Goal: Information Seeking & Learning: Learn about a topic

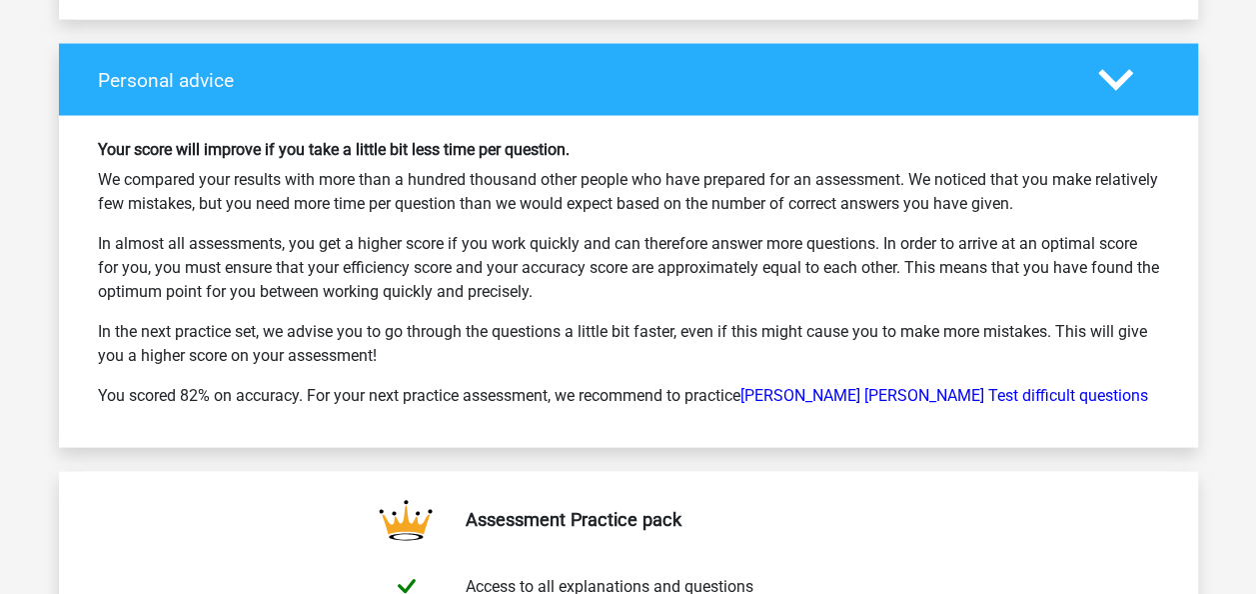
scroll to position [5614, 0]
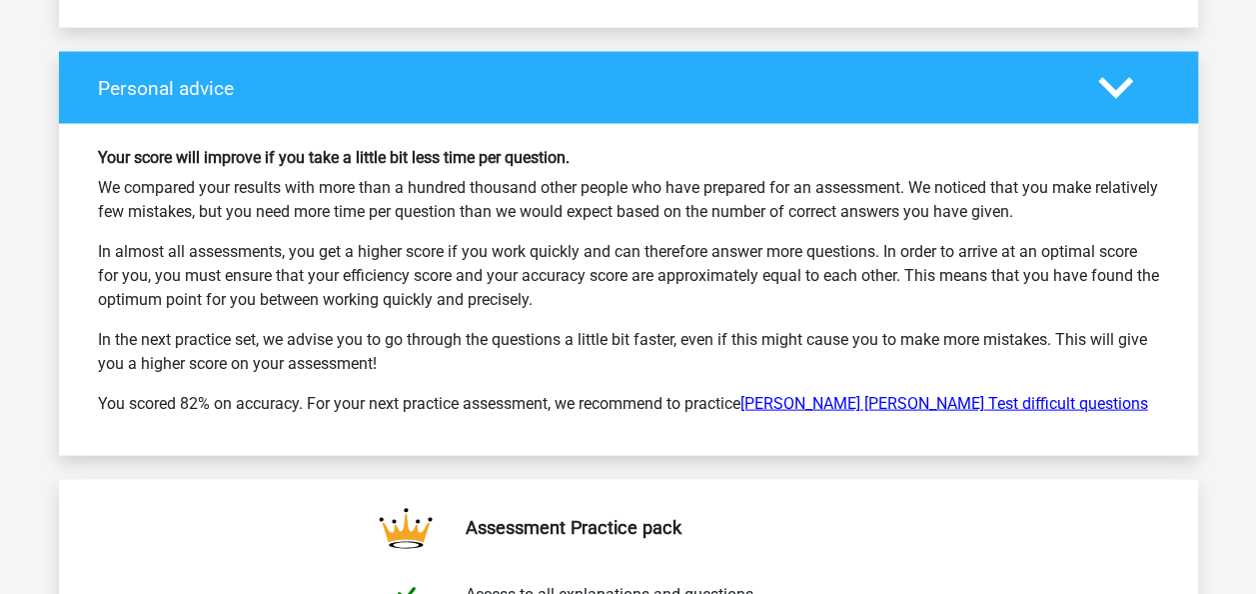
click at [882, 393] on link "[PERSON_NAME] [PERSON_NAME] Test difficult questions" at bounding box center [945, 402] width 408 height 19
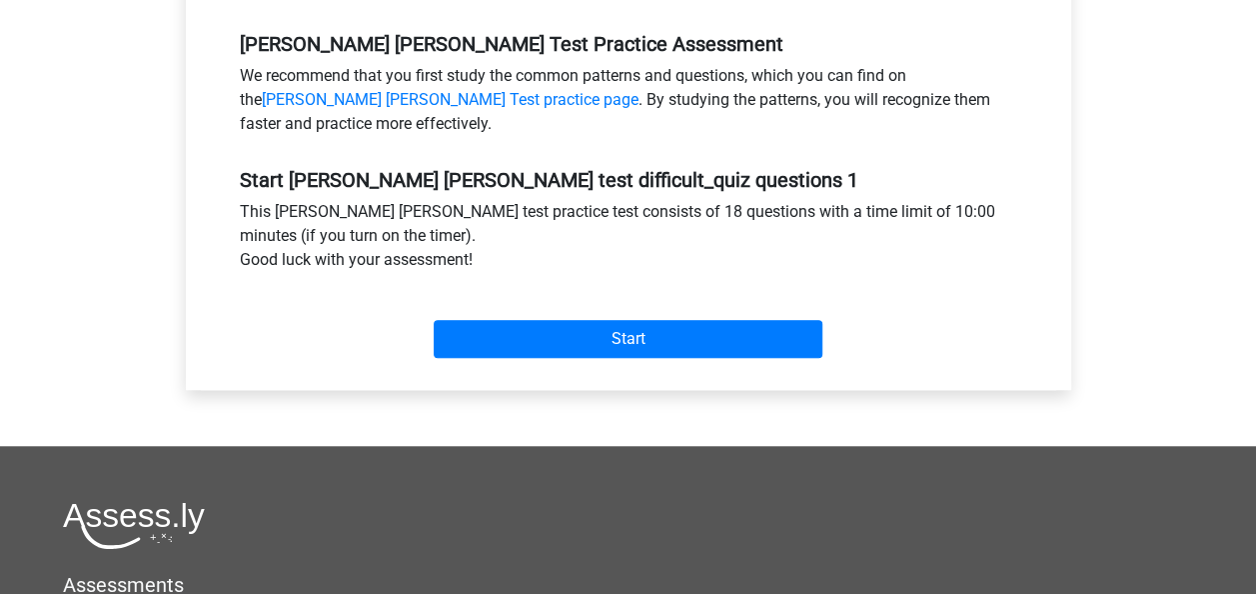
scroll to position [634, 0]
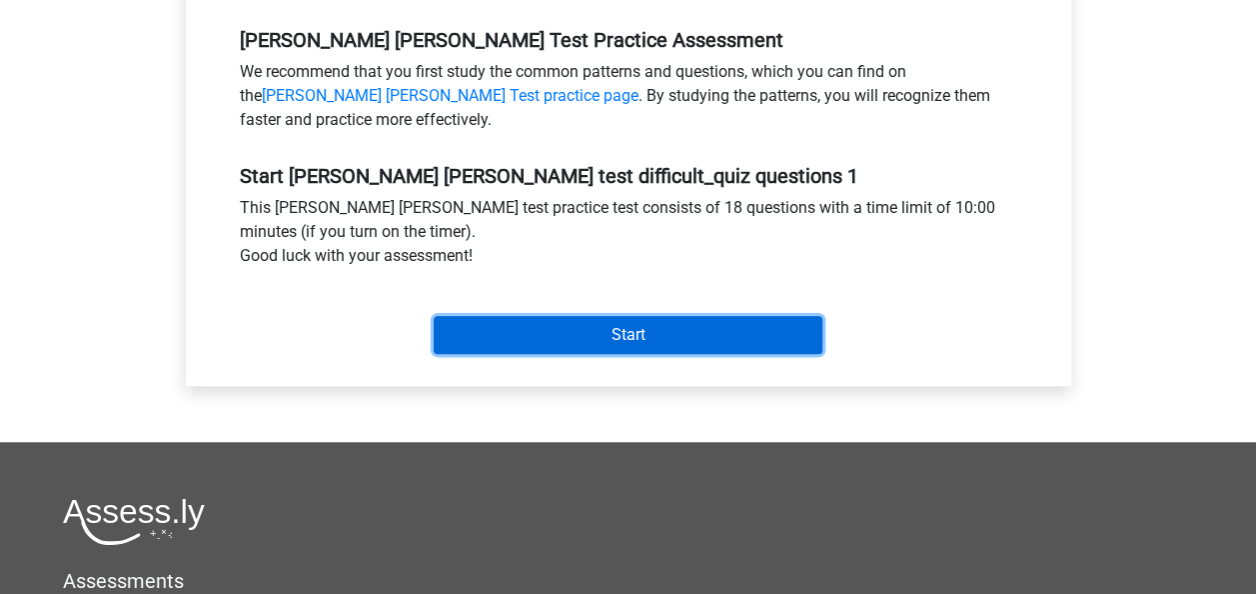
click at [650, 316] on input "Start" at bounding box center [628, 335] width 389 height 38
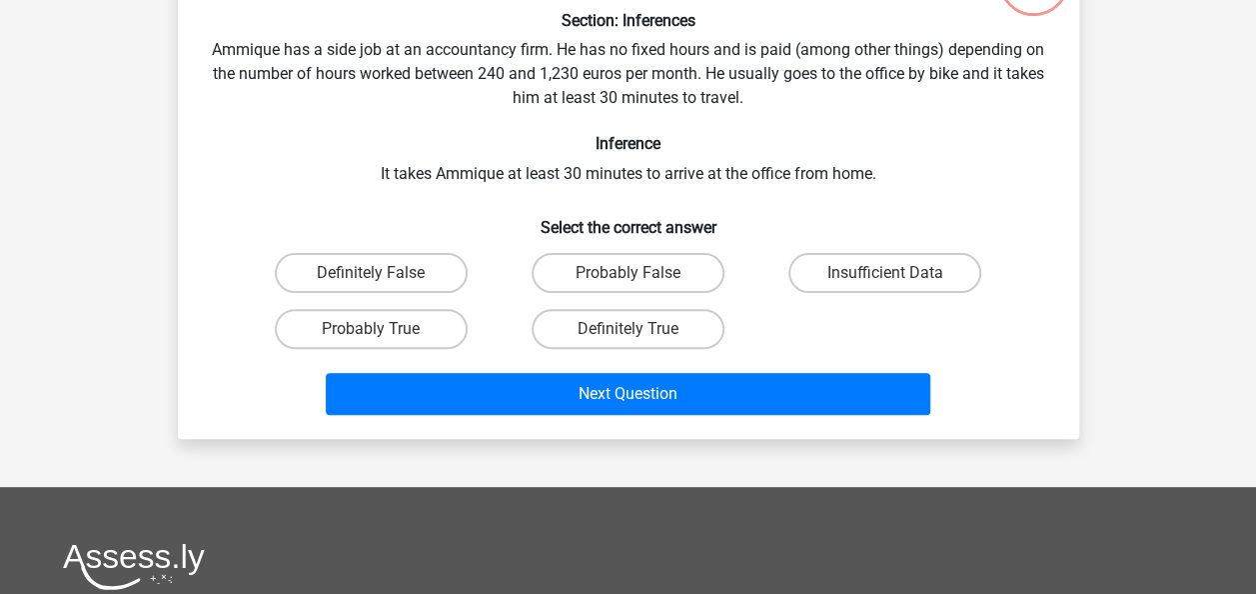
scroll to position [179, 0]
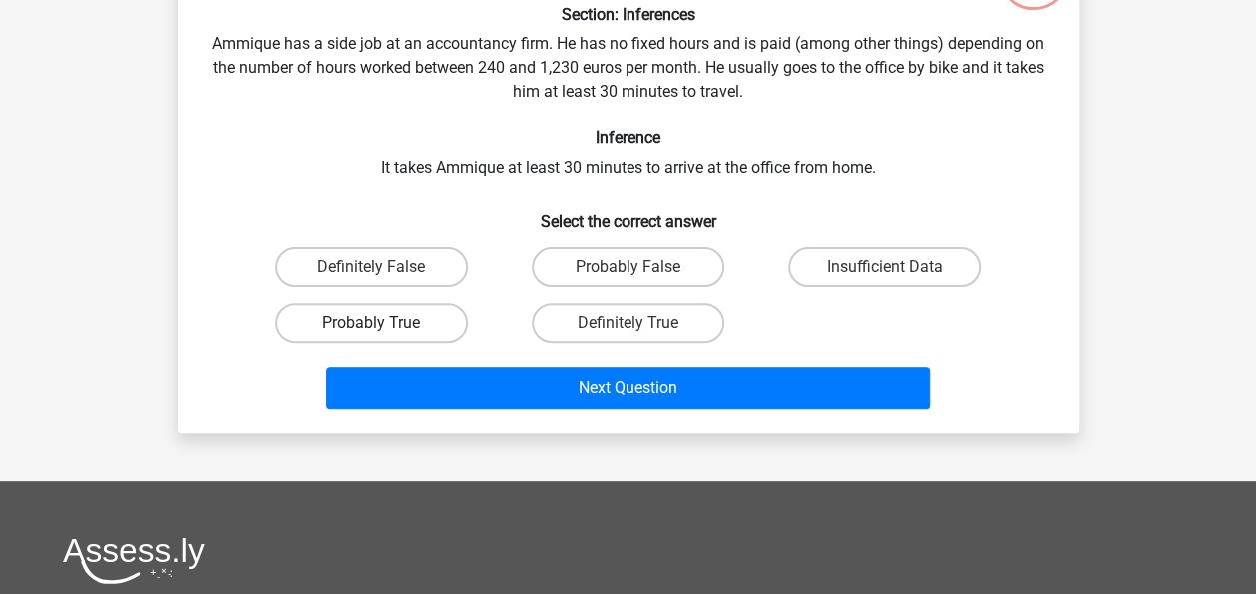
click at [371, 320] on label "Probably True" at bounding box center [371, 323] width 193 height 40
click at [371, 323] on input "Probably True" at bounding box center [377, 329] width 13 height 13
radio input "true"
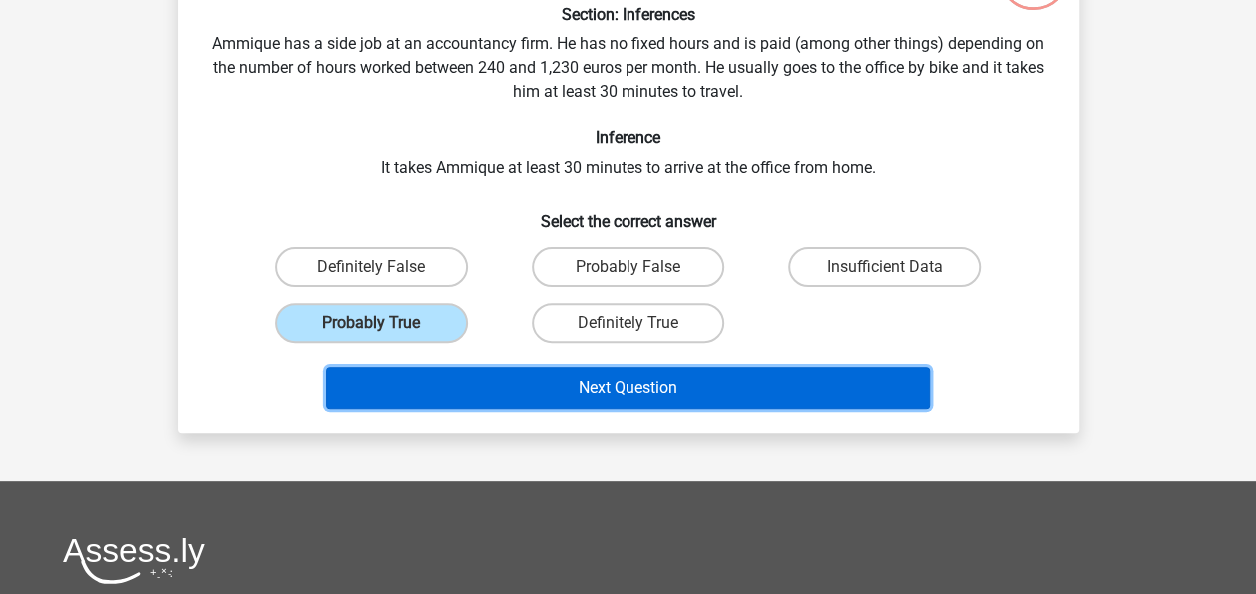
click at [611, 390] on button "Next Question" at bounding box center [628, 388] width 605 height 42
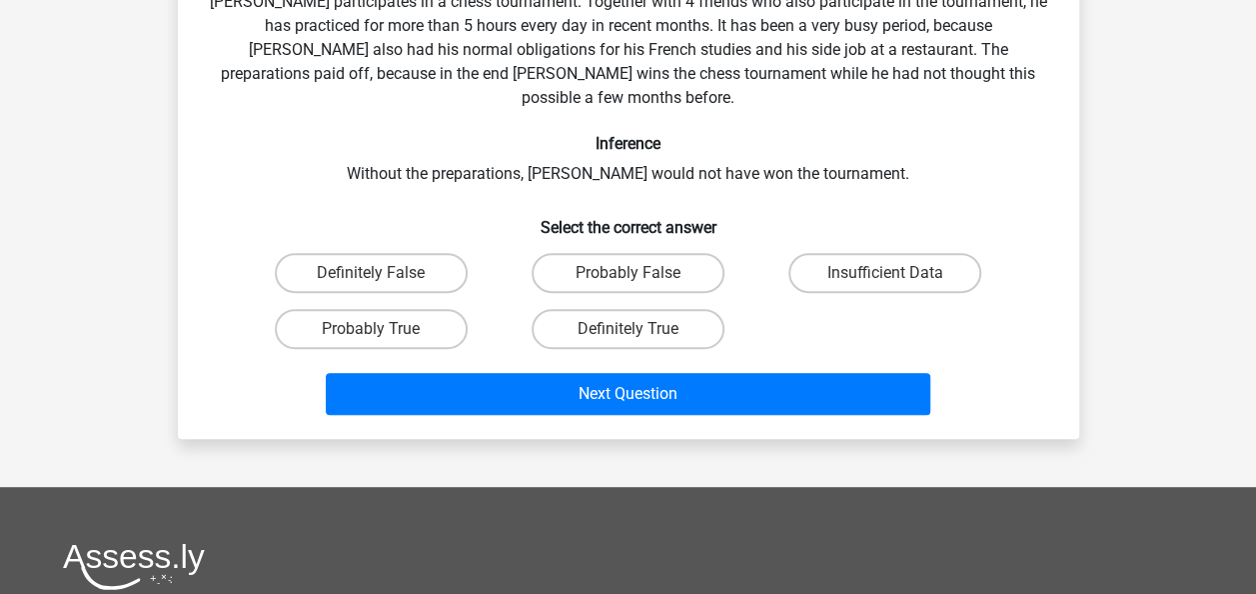
scroll to position [223, 0]
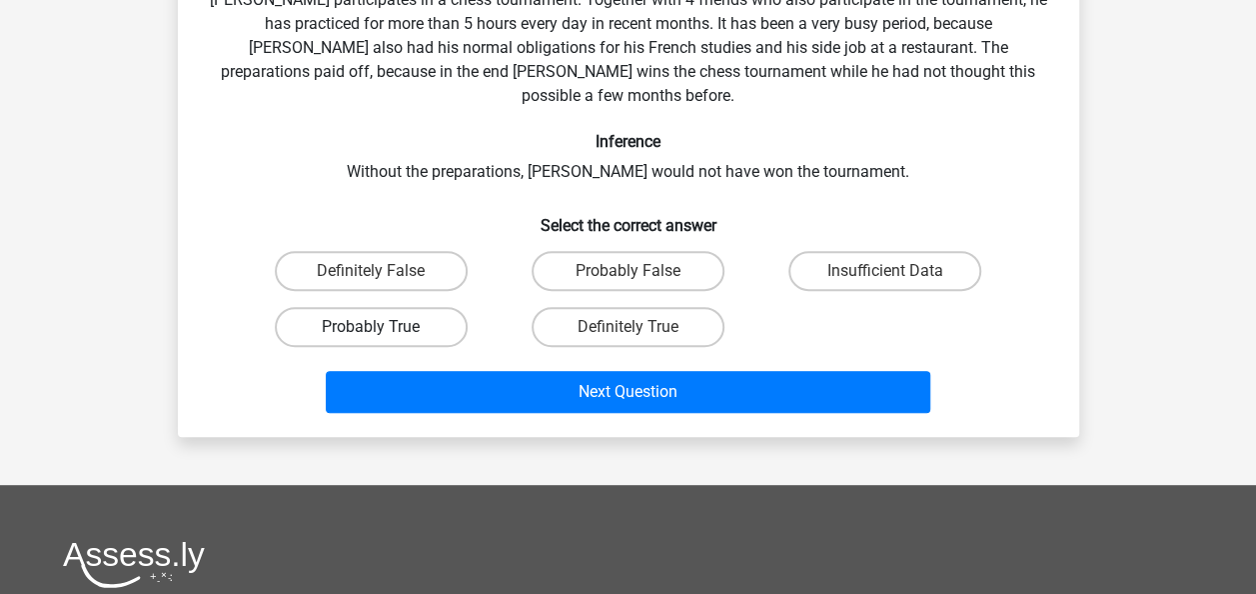
click at [384, 308] on label "Probably True" at bounding box center [371, 327] width 193 height 40
click at [384, 327] on input "Probably True" at bounding box center [377, 333] width 13 height 13
radio input "true"
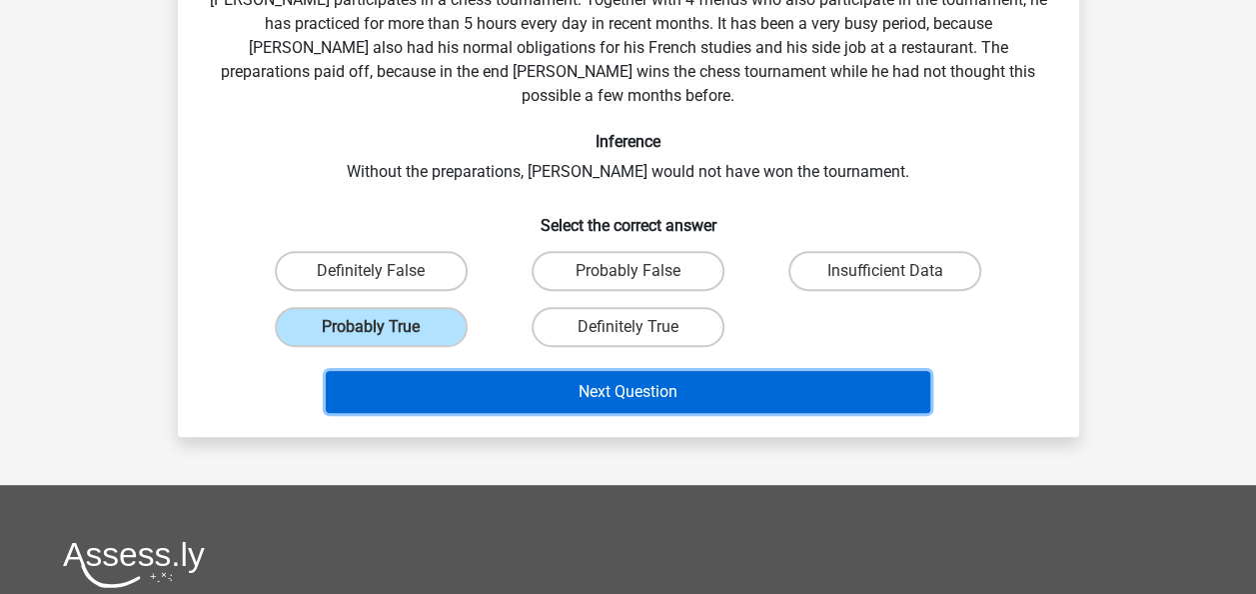
click at [562, 371] on button "Next Question" at bounding box center [628, 392] width 605 height 42
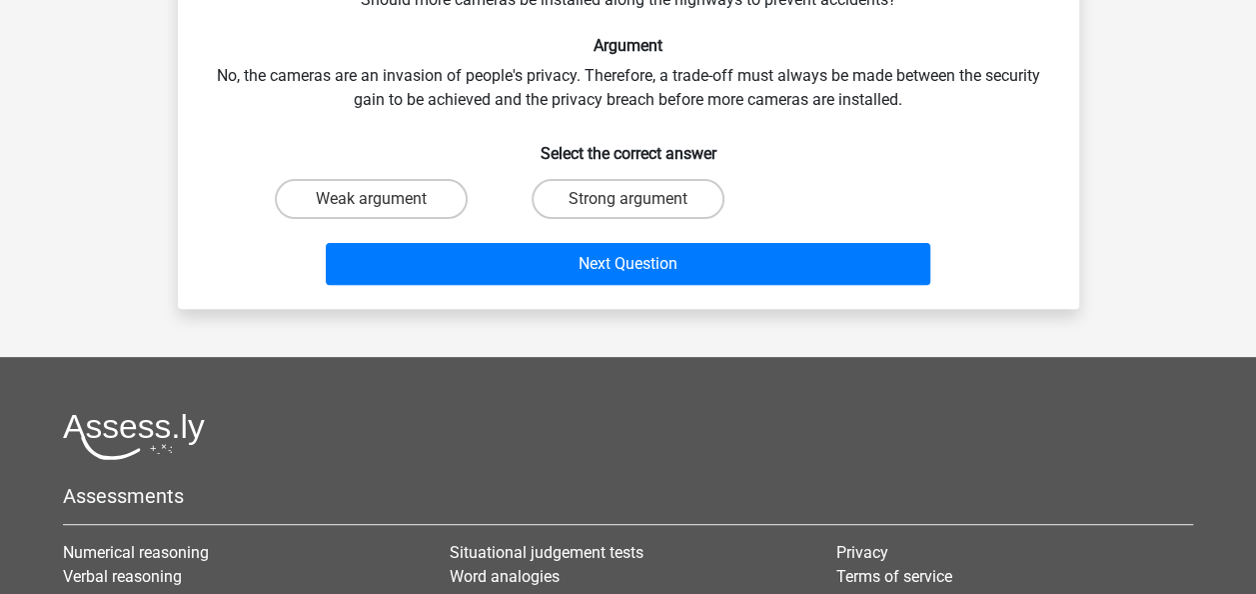
scroll to position [92, 0]
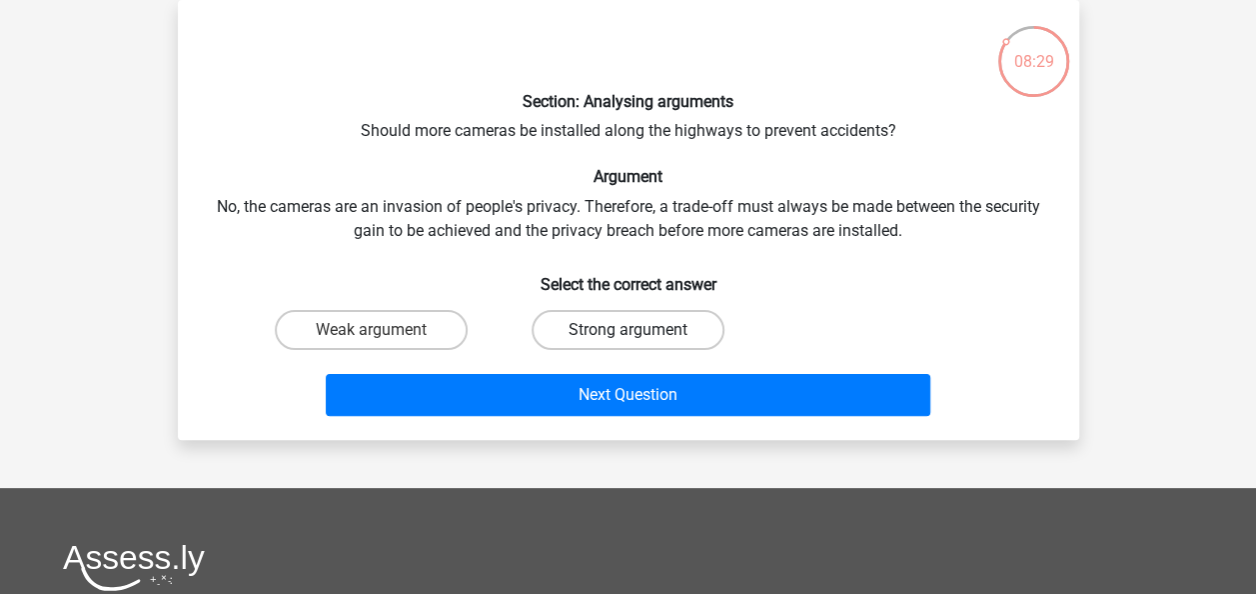
click at [606, 313] on label "Strong argument" at bounding box center [628, 330] width 193 height 40
click at [628, 330] on input "Strong argument" at bounding box center [634, 336] width 13 height 13
radio input "true"
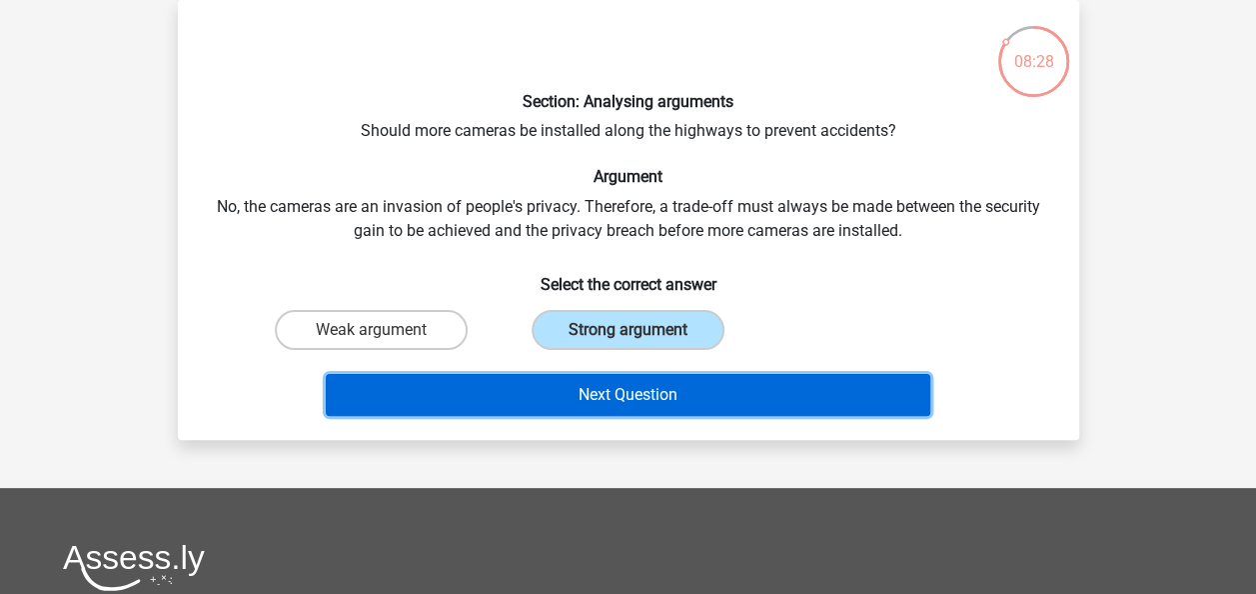
click at [608, 383] on button "Next Question" at bounding box center [628, 395] width 605 height 42
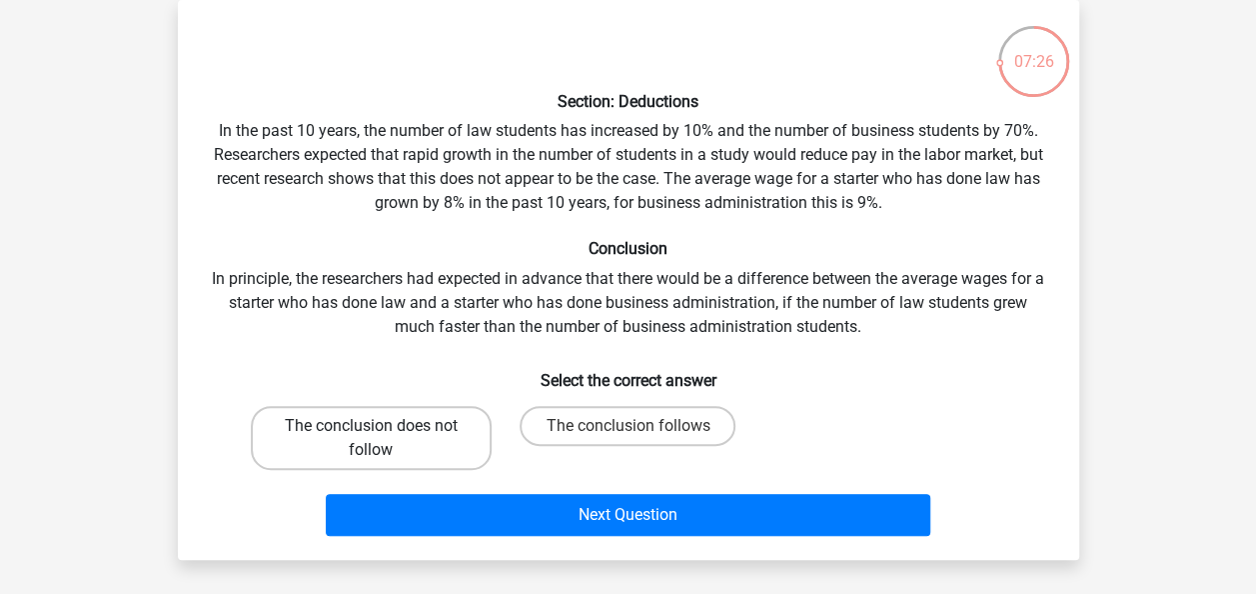
click at [378, 460] on label "The conclusion does not follow" at bounding box center [371, 438] width 241 height 64
click at [378, 439] on input "The conclusion does not follow" at bounding box center [377, 432] width 13 height 13
radio input "true"
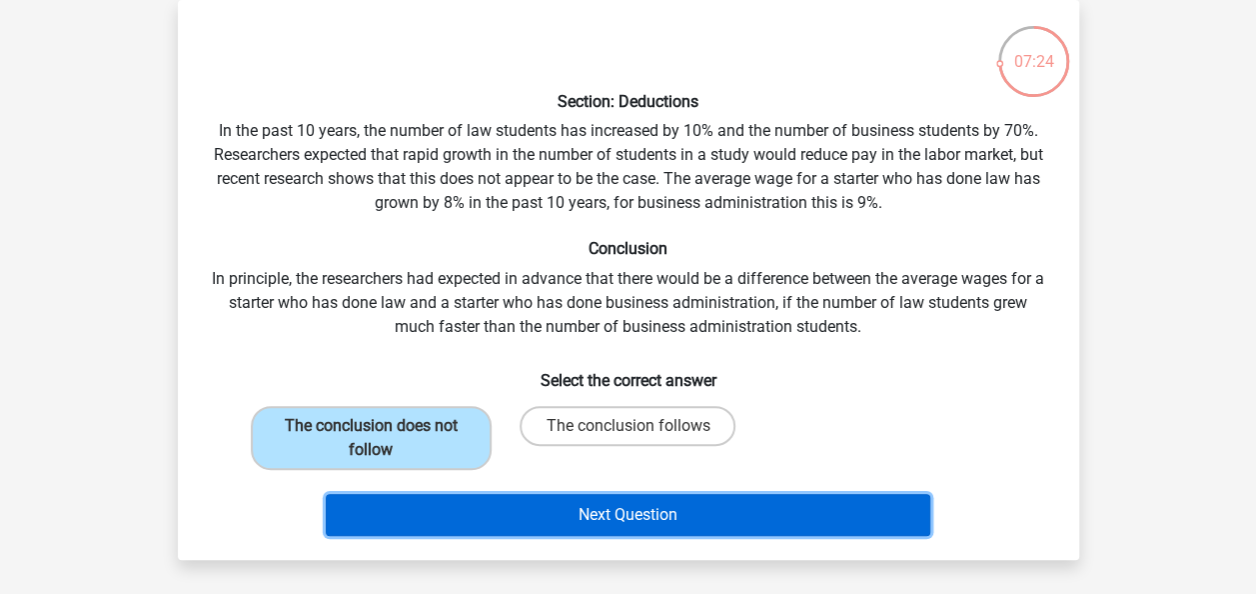
click at [678, 521] on button "Next Question" at bounding box center [628, 515] width 605 height 42
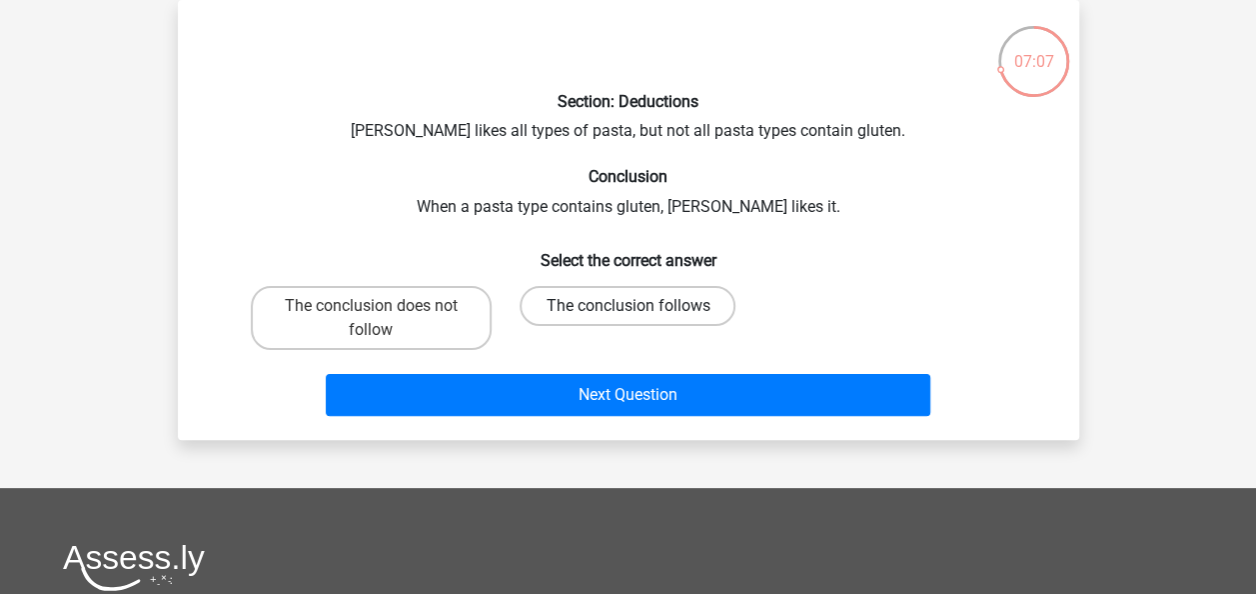
click at [668, 308] on label "The conclusion follows" at bounding box center [628, 306] width 216 height 40
click at [641, 308] on input "The conclusion follows" at bounding box center [634, 312] width 13 height 13
radio input "true"
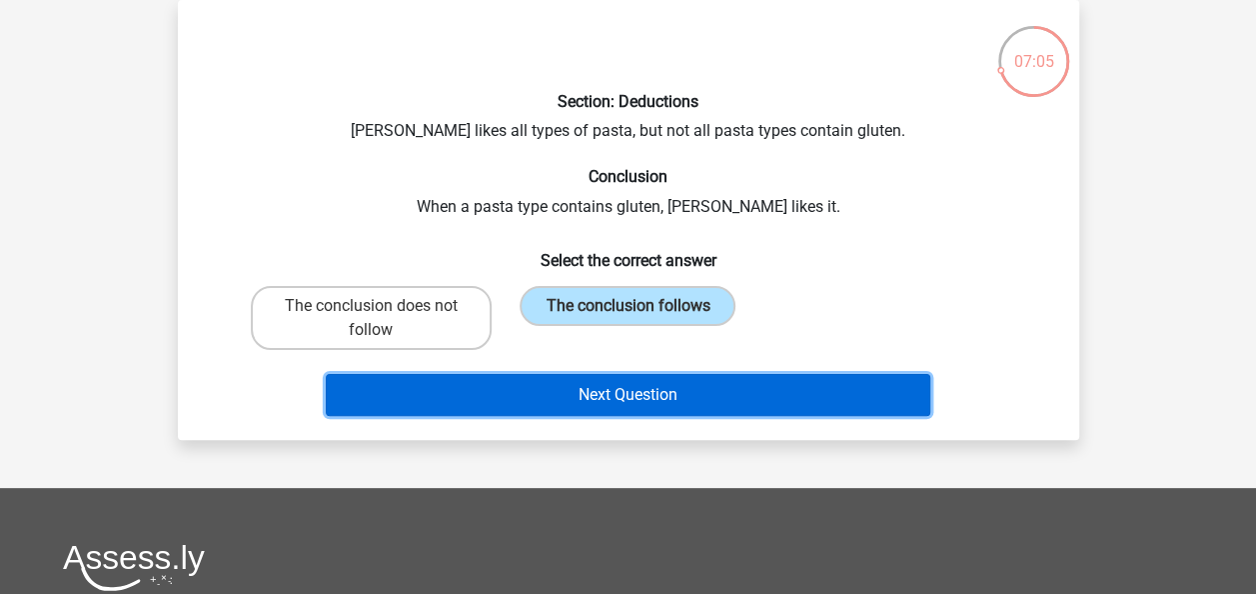
click at [647, 390] on button "Next Question" at bounding box center [628, 395] width 605 height 42
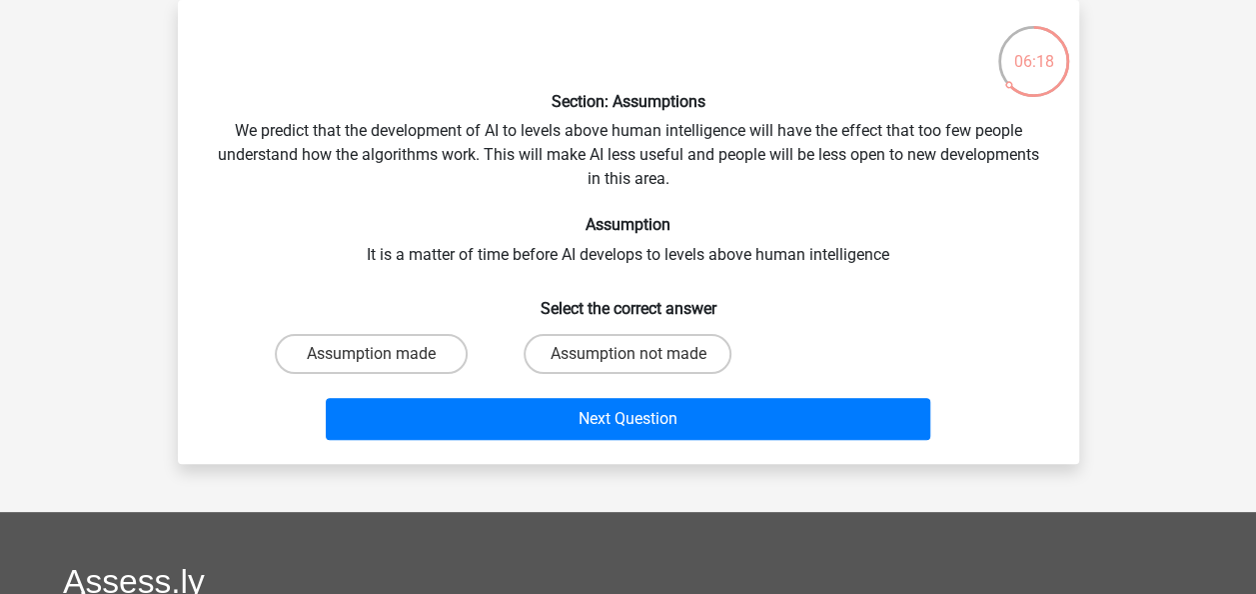
click at [628, 359] on input "Assumption not made" at bounding box center [634, 360] width 13 height 13
radio input "true"
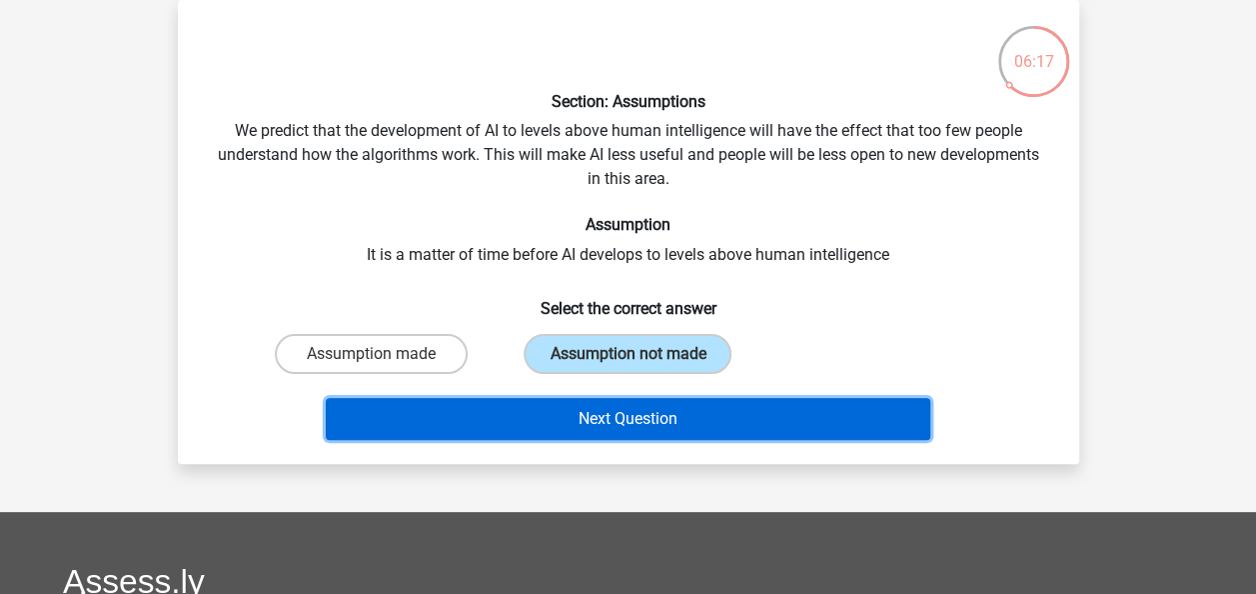
click at [631, 428] on button "Next Question" at bounding box center [628, 419] width 605 height 42
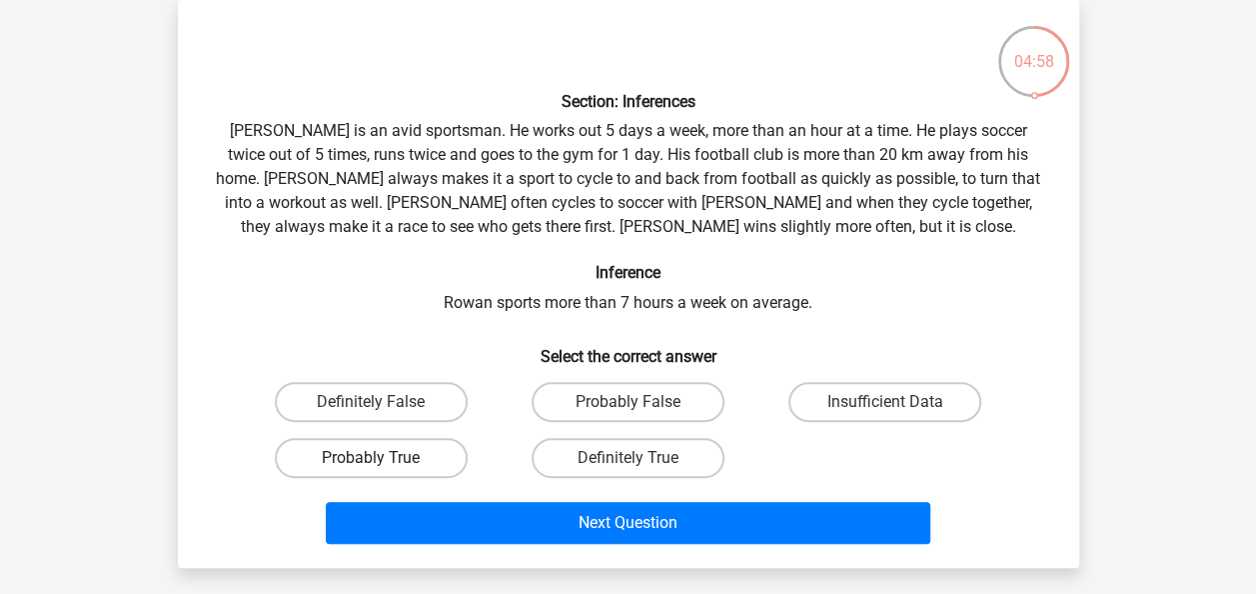
click at [378, 446] on label "Probably True" at bounding box center [371, 458] width 193 height 40
click at [378, 458] on input "Probably True" at bounding box center [377, 464] width 13 height 13
radio input "true"
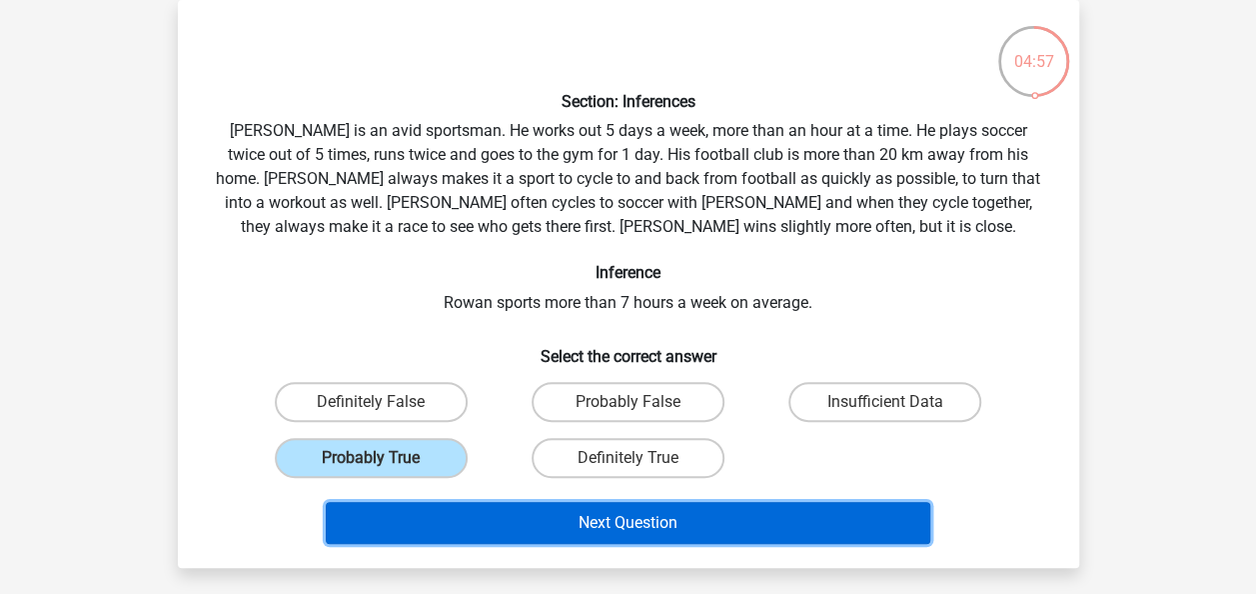
click at [611, 518] on button "Next Question" at bounding box center [628, 523] width 605 height 42
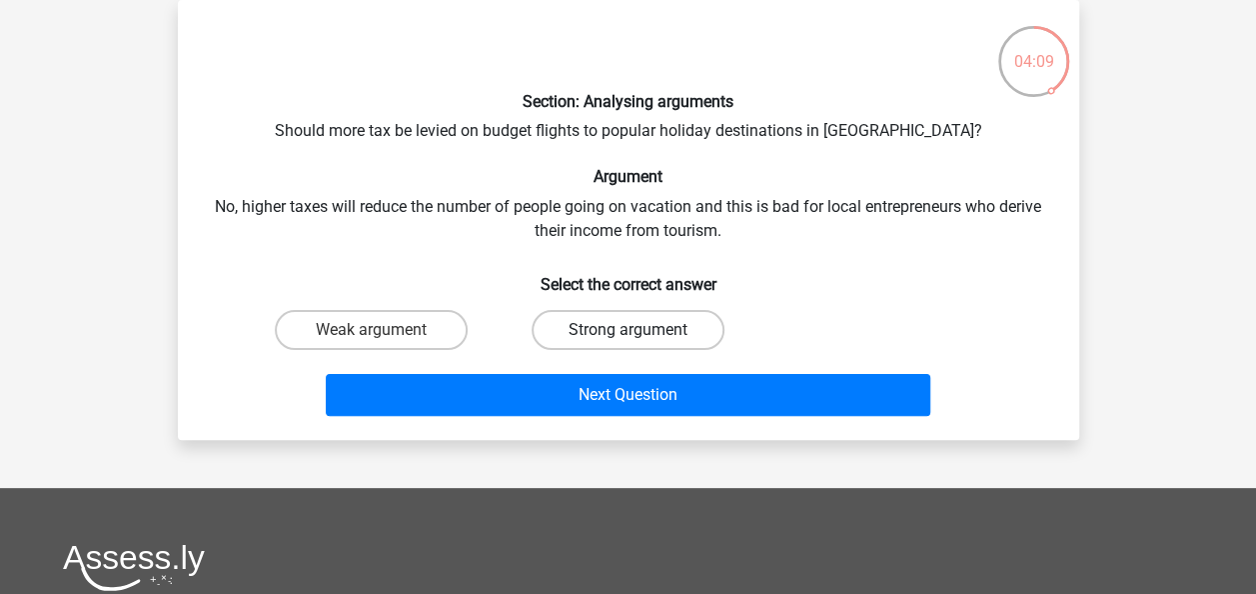
click at [586, 332] on label "Strong argument" at bounding box center [628, 330] width 193 height 40
click at [628, 332] on input "Strong argument" at bounding box center [634, 336] width 13 height 13
radio input "true"
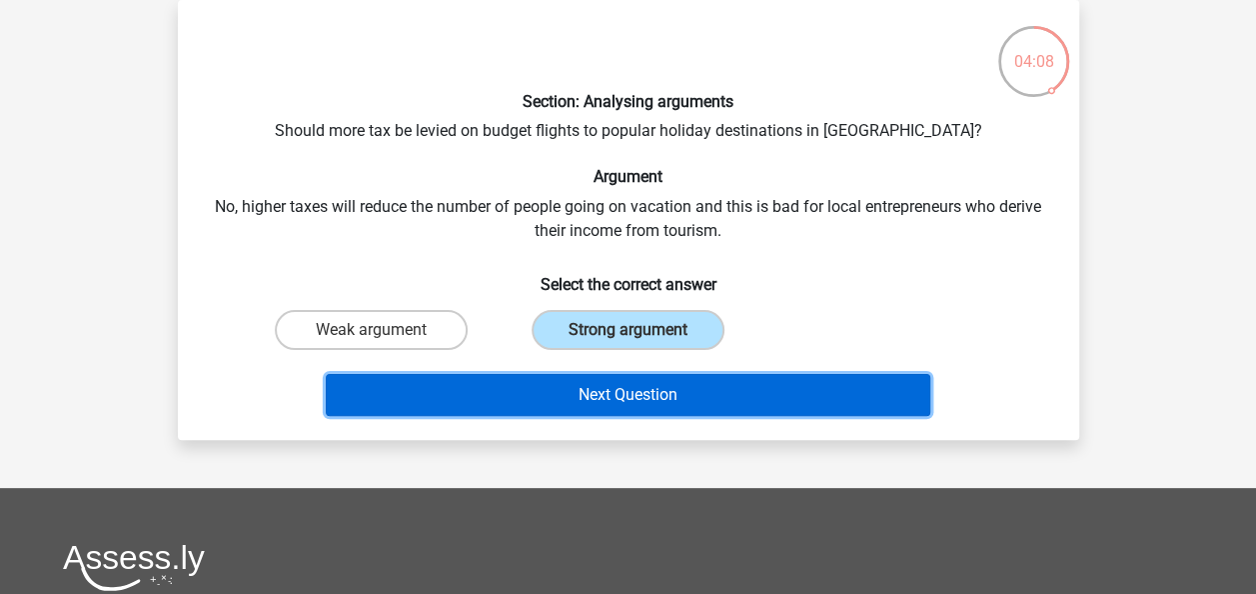
click at [603, 390] on button "Next Question" at bounding box center [628, 395] width 605 height 42
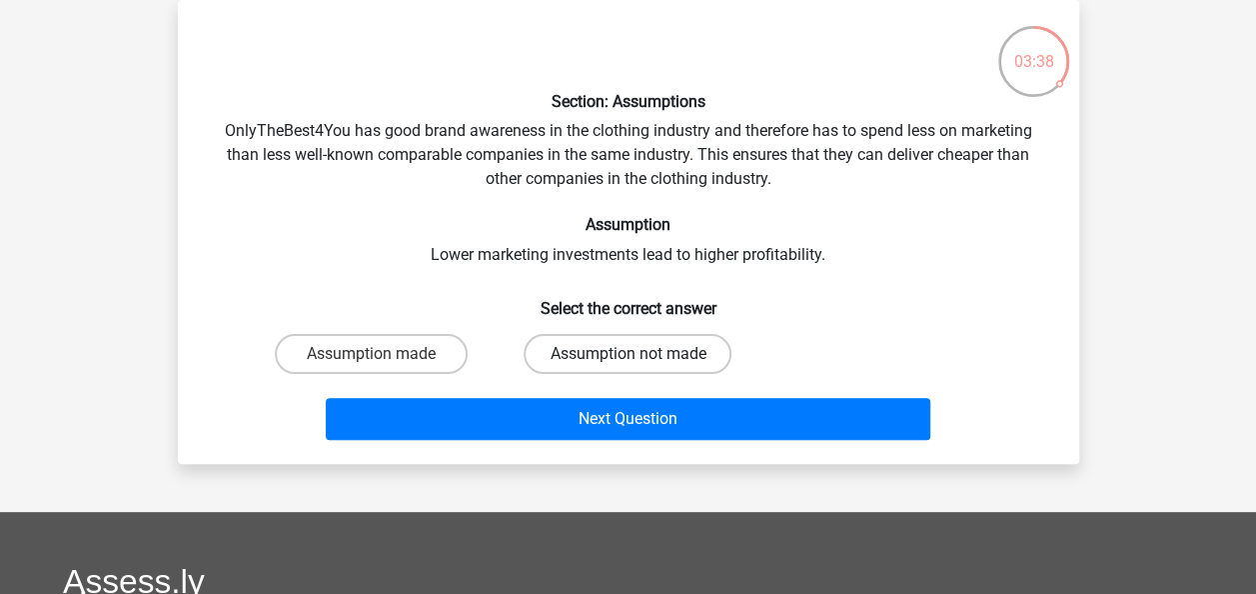
click at [615, 356] on label "Assumption not made" at bounding box center [628, 354] width 208 height 40
click at [628, 356] on input "Assumption not made" at bounding box center [634, 360] width 13 height 13
radio input "true"
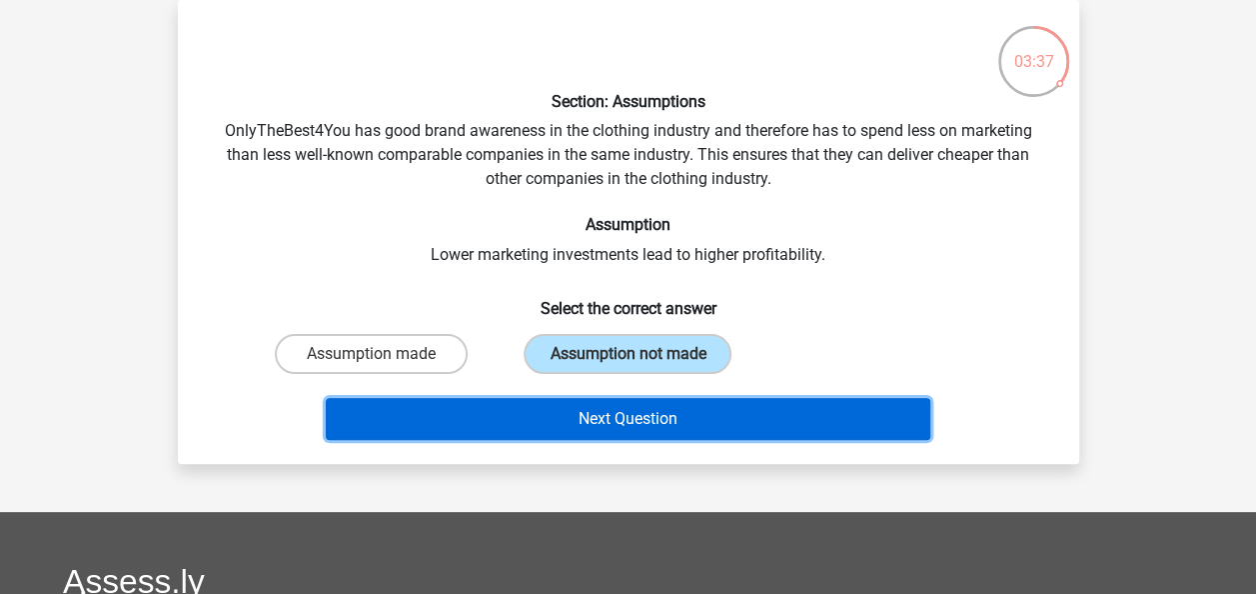
click at [623, 418] on button "Next Question" at bounding box center [628, 419] width 605 height 42
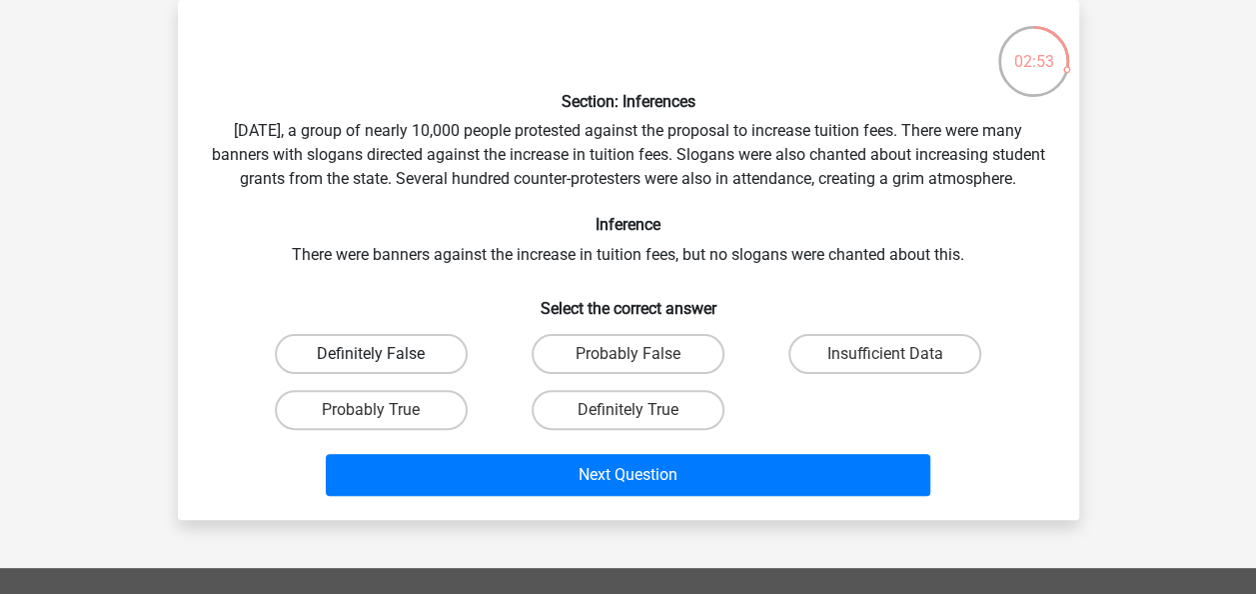
click at [417, 373] on label "Definitely False" at bounding box center [371, 354] width 193 height 40
click at [384, 367] on input "Definitely False" at bounding box center [377, 360] width 13 height 13
radio input "true"
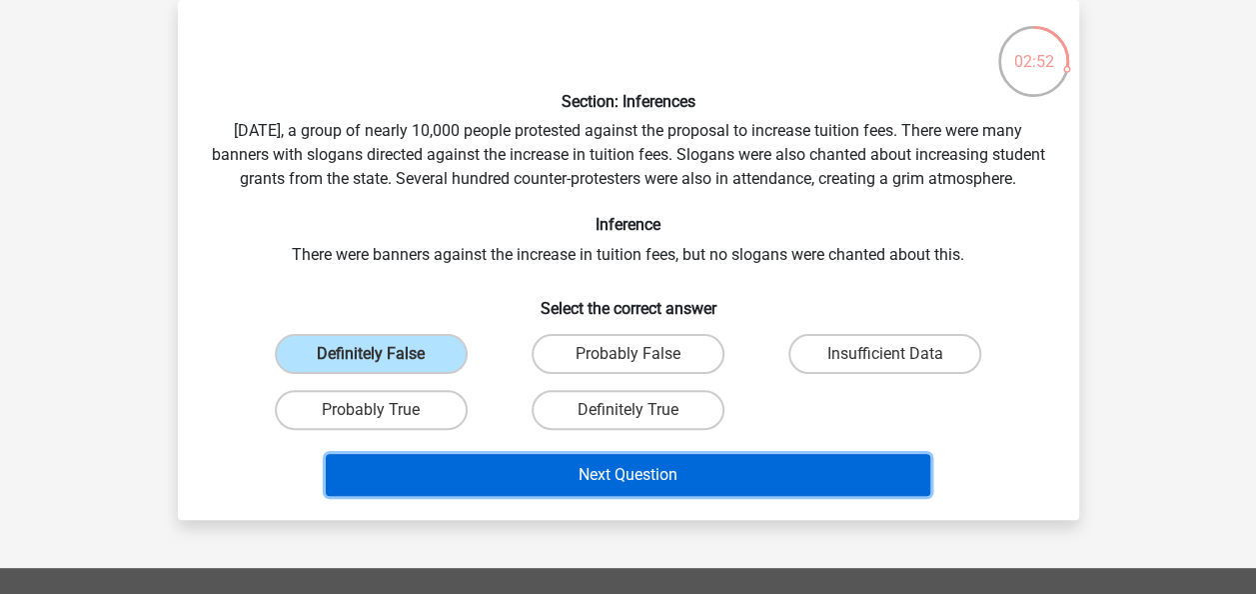
click at [612, 496] on button "Next Question" at bounding box center [628, 475] width 605 height 42
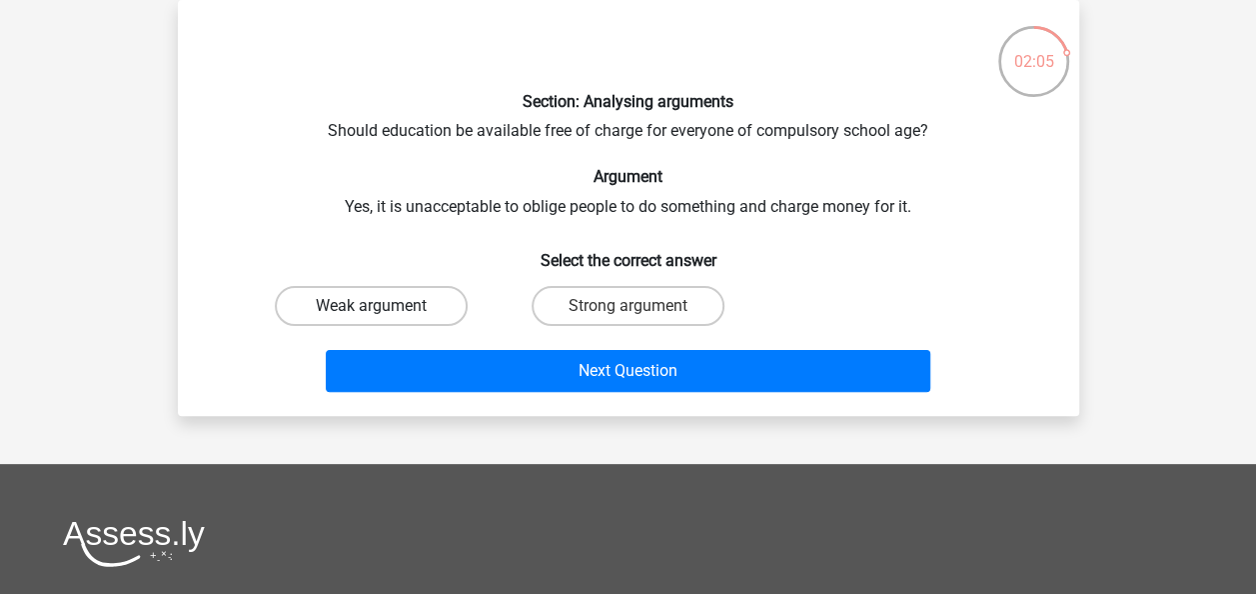
click at [340, 303] on label "Weak argument" at bounding box center [371, 306] width 193 height 40
click at [371, 306] on input "Weak argument" at bounding box center [377, 312] width 13 height 13
radio input "true"
click at [650, 310] on label "Strong argument" at bounding box center [628, 306] width 193 height 40
click at [641, 310] on input "Strong argument" at bounding box center [634, 312] width 13 height 13
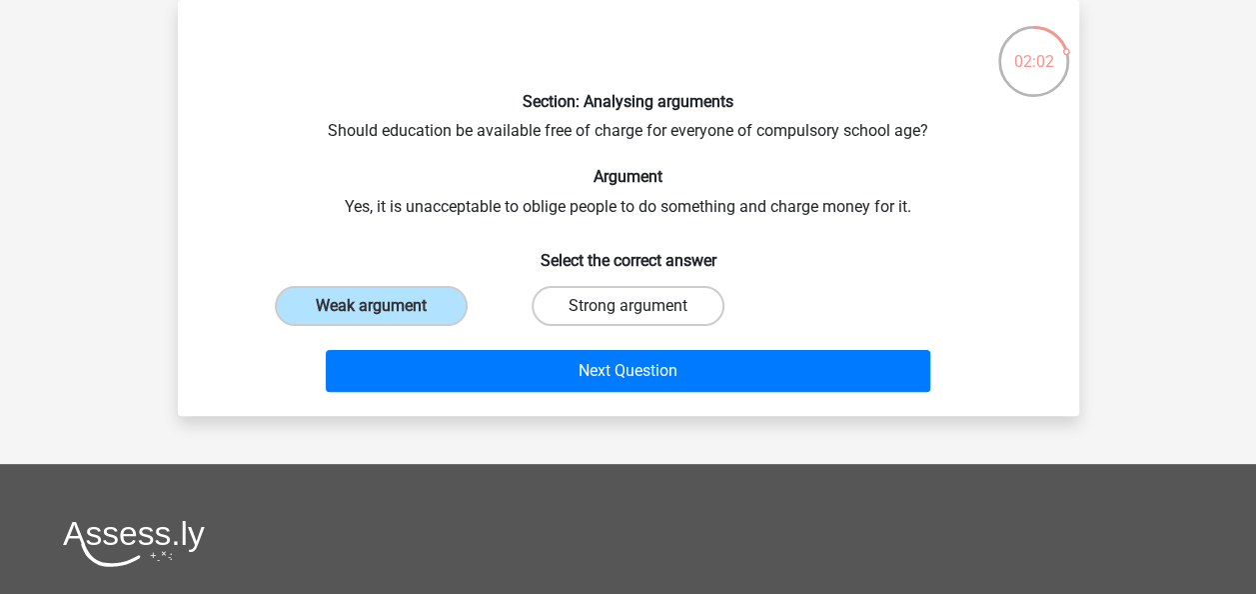
radio input "true"
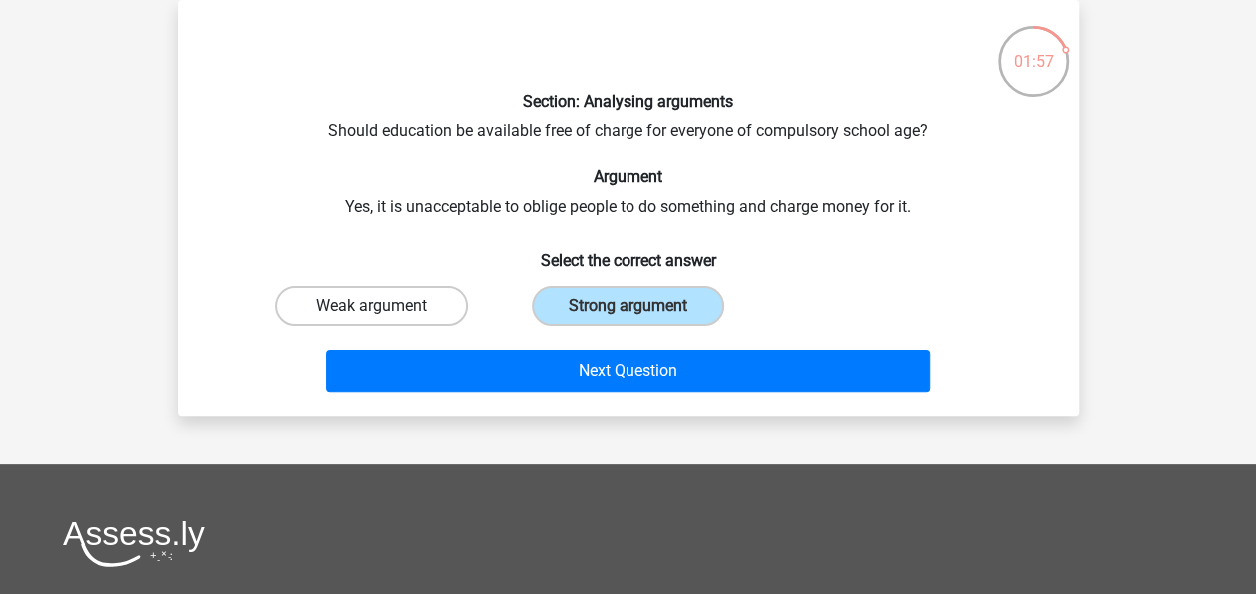
click at [406, 303] on label "Weak argument" at bounding box center [371, 306] width 193 height 40
click at [384, 306] on input "Weak argument" at bounding box center [377, 312] width 13 height 13
radio input "true"
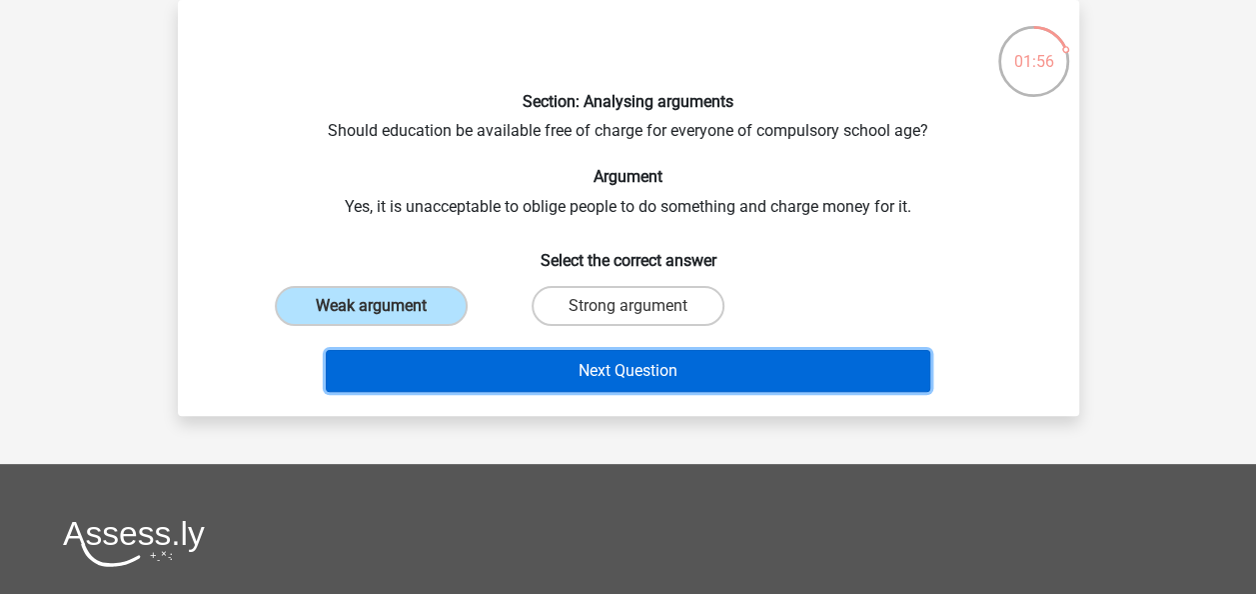
click at [572, 376] on button "Next Question" at bounding box center [628, 371] width 605 height 42
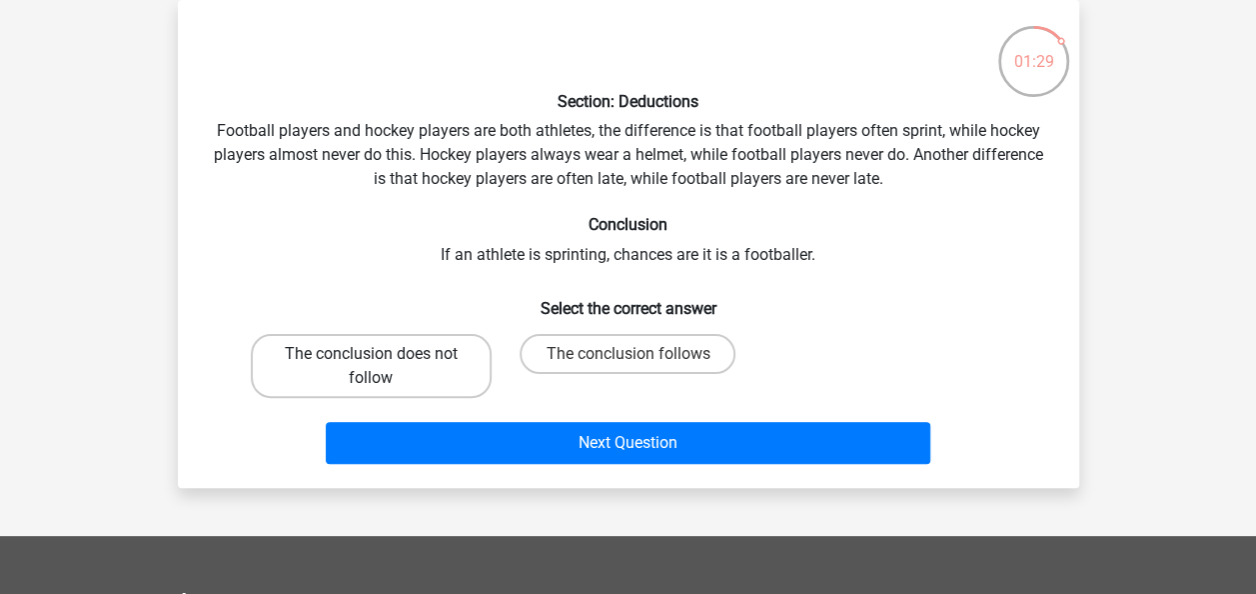
click at [448, 362] on label "The conclusion does not follow" at bounding box center [371, 366] width 241 height 64
click at [384, 362] on input "The conclusion does not follow" at bounding box center [377, 360] width 13 height 13
radio input "true"
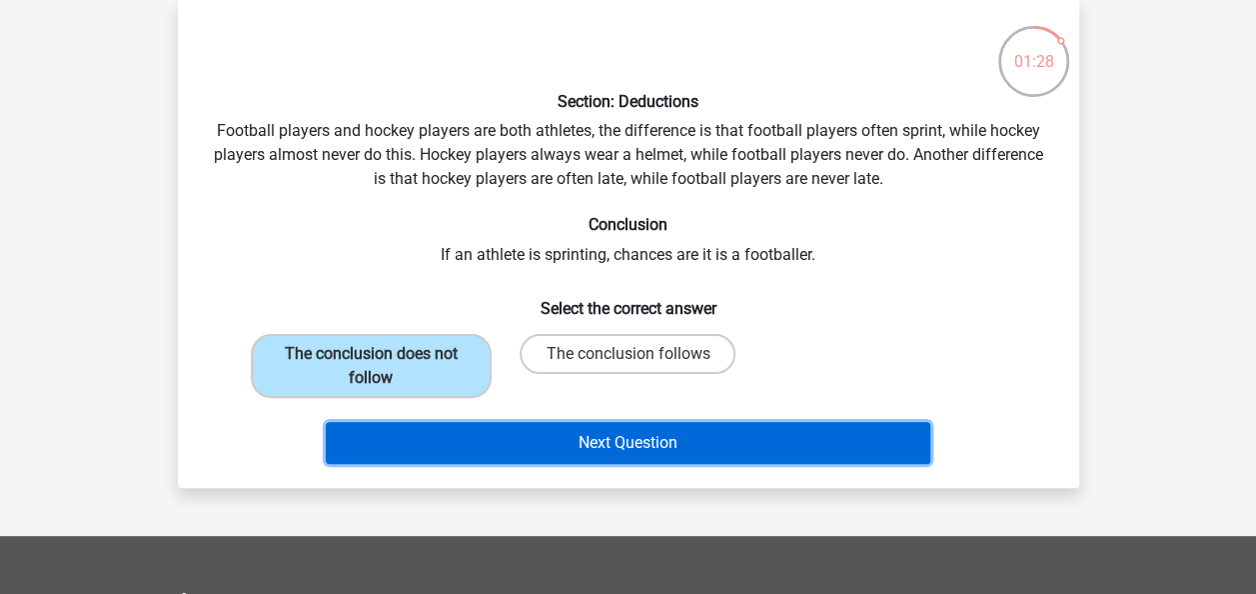
click at [574, 427] on button "Next Question" at bounding box center [628, 443] width 605 height 42
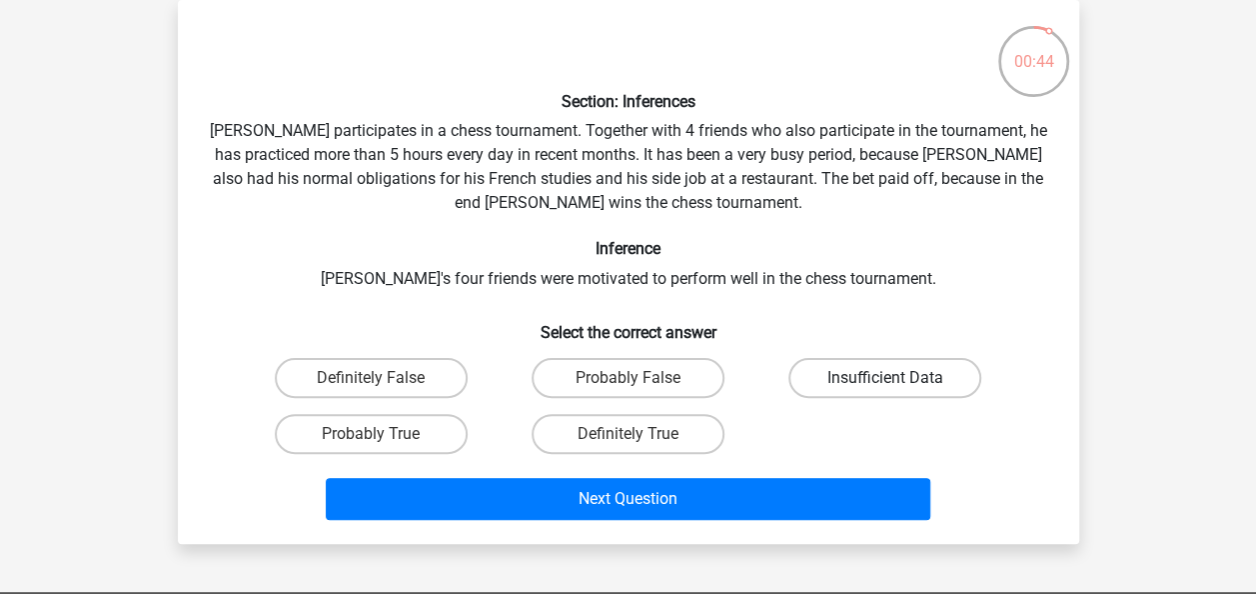
click at [857, 378] on label "Insufficient Data" at bounding box center [885, 378] width 193 height 40
click at [886, 378] on input "Insufficient Data" at bounding box center [892, 384] width 13 height 13
radio input "true"
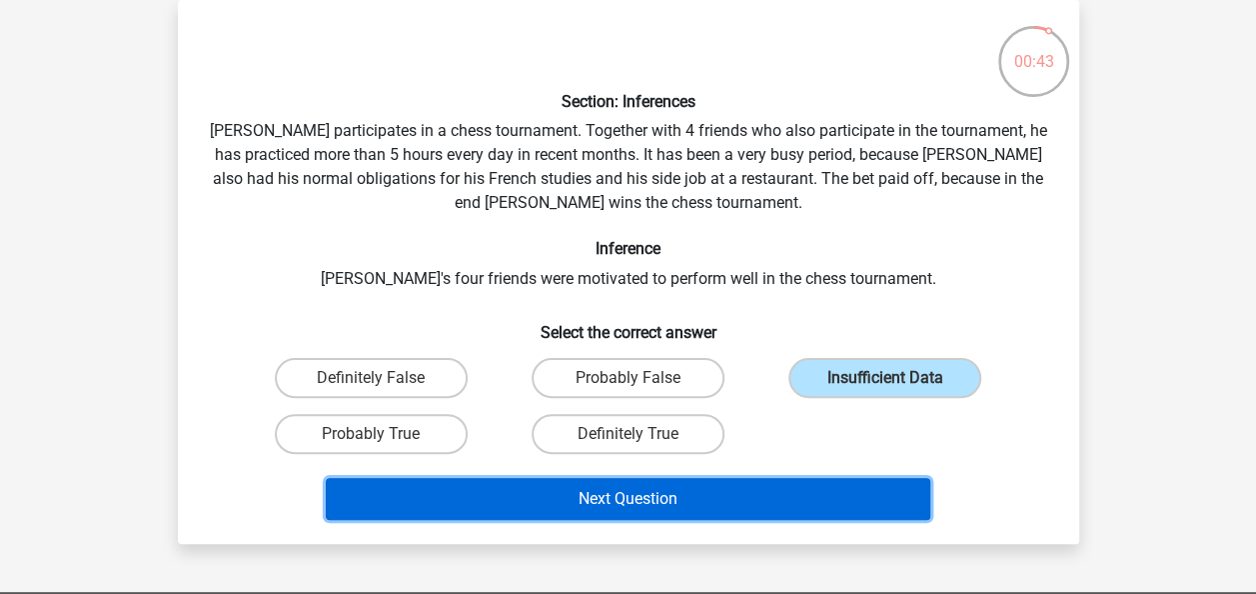
click at [643, 484] on button "Next Question" at bounding box center [628, 499] width 605 height 42
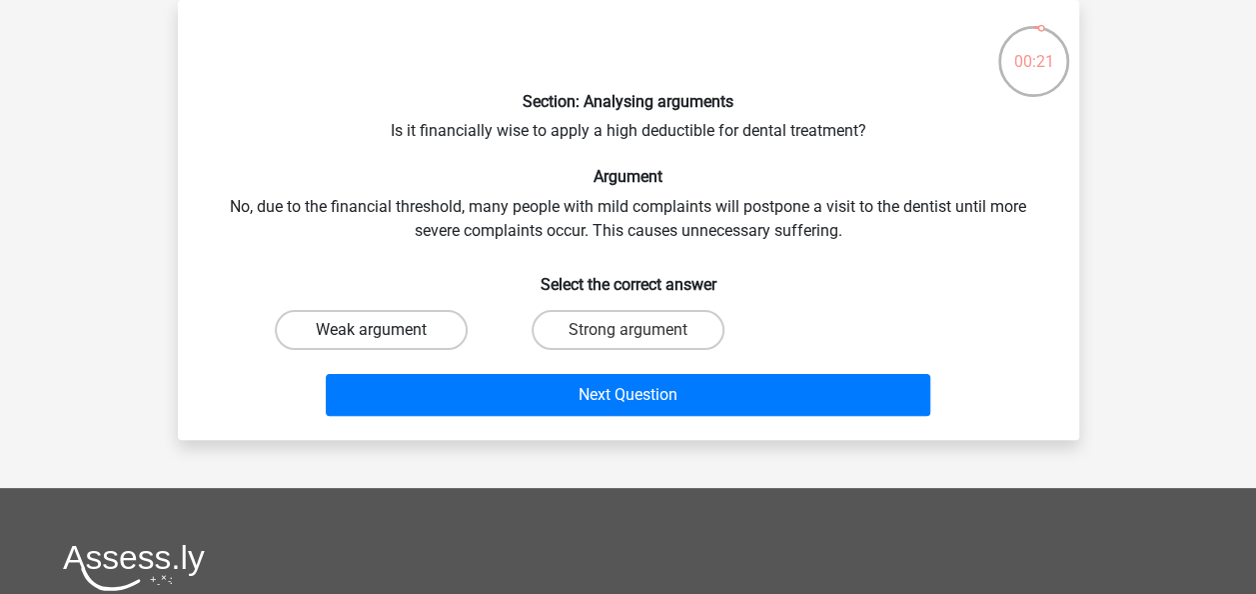
click at [358, 336] on label "Weak argument" at bounding box center [371, 330] width 193 height 40
click at [371, 336] on input "Weak argument" at bounding box center [377, 336] width 13 height 13
radio input "true"
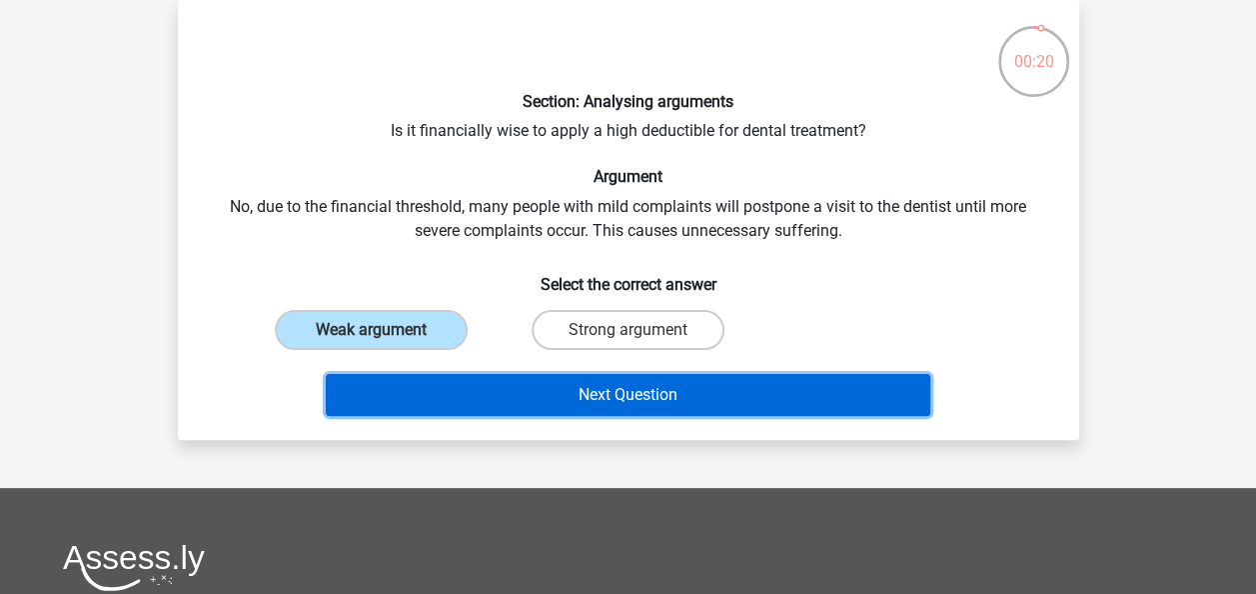
click at [572, 396] on button "Next Question" at bounding box center [628, 395] width 605 height 42
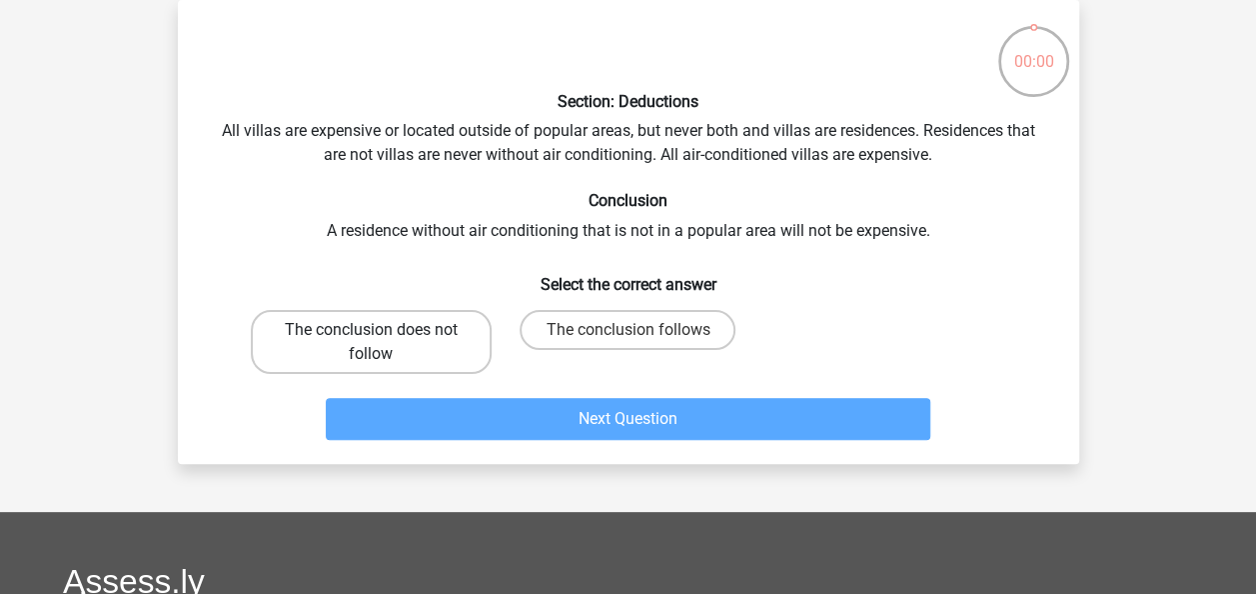
click at [410, 346] on label "The conclusion does not follow" at bounding box center [371, 342] width 241 height 64
click at [384, 343] on input "The conclusion does not follow" at bounding box center [377, 336] width 13 height 13
radio input "true"
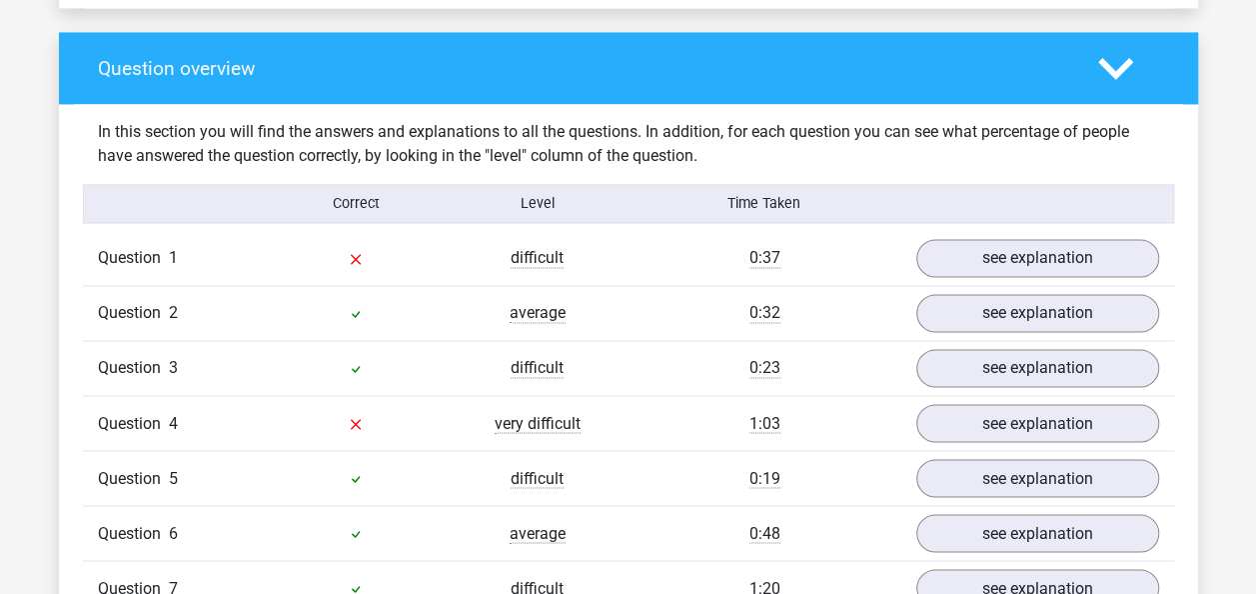
scroll to position [1487, 0]
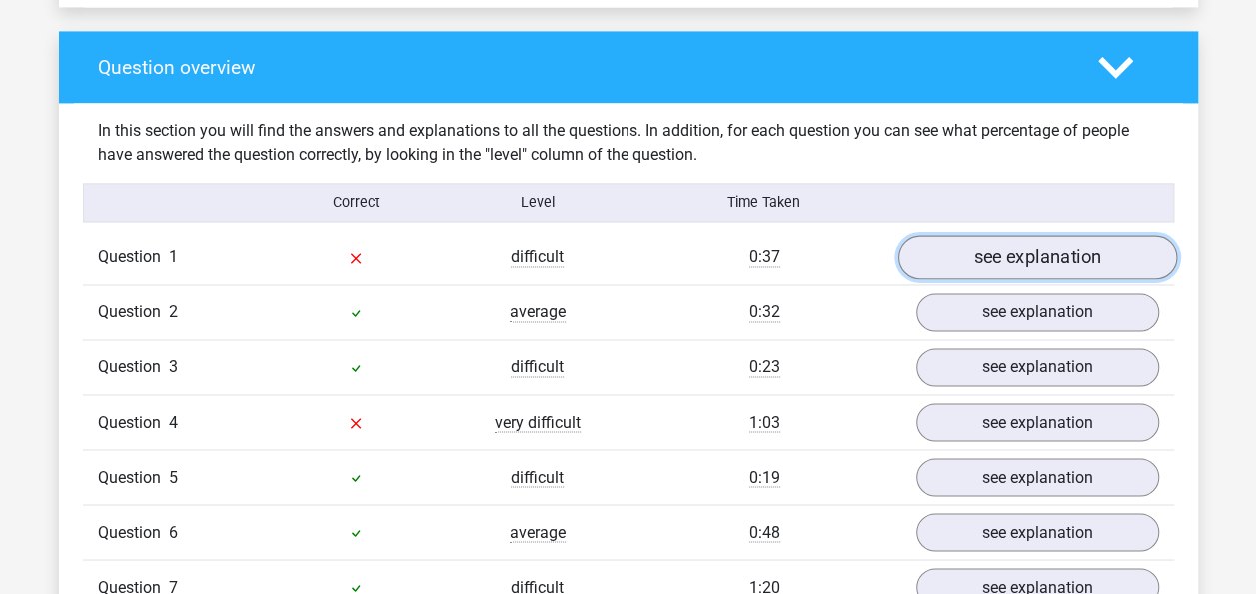
click at [976, 236] on link "see explanation" at bounding box center [1037, 258] width 279 height 44
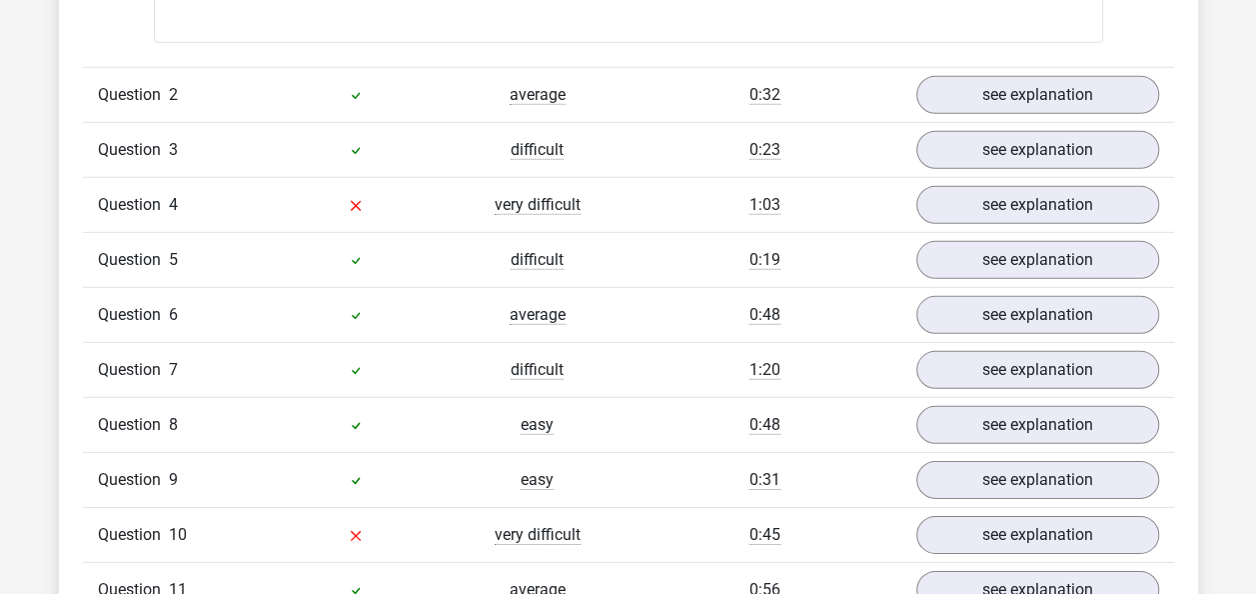
scroll to position [2844, 0]
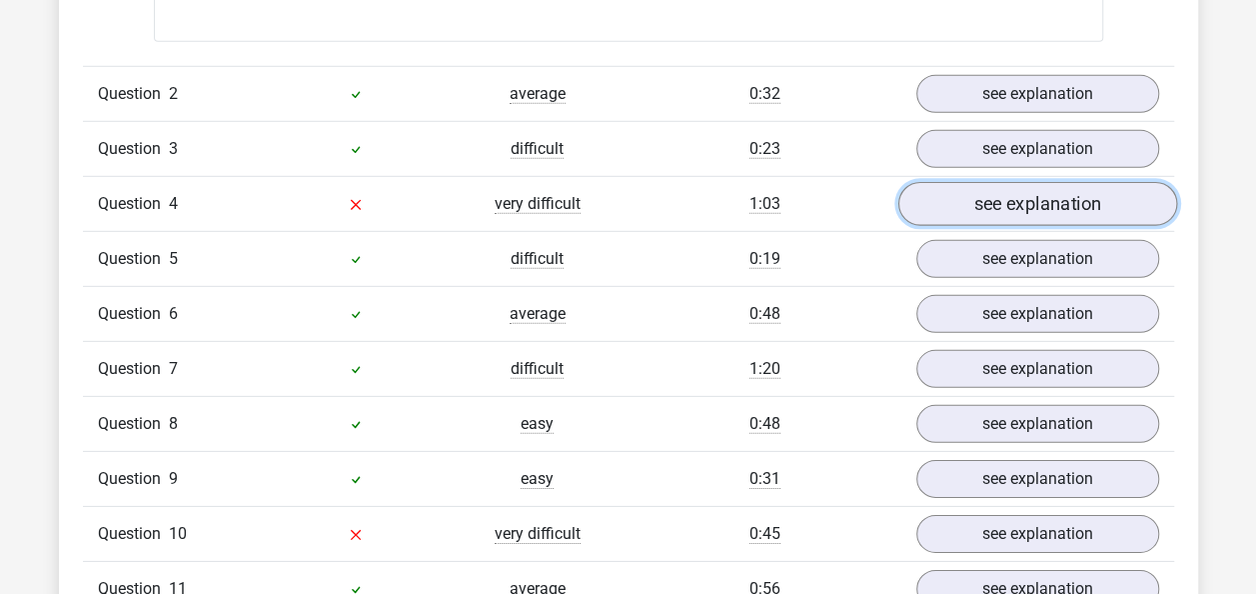
click at [1012, 182] on link "see explanation" at bounding box center [1037, 204] width 279 height 44
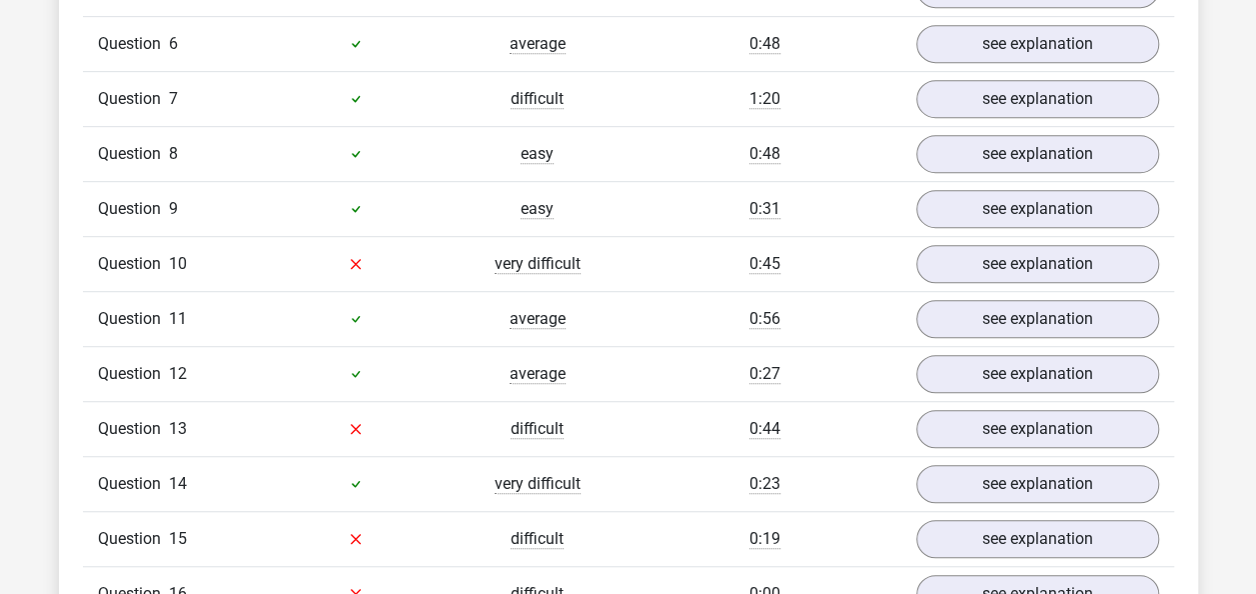
scroll to position [4248, 0]
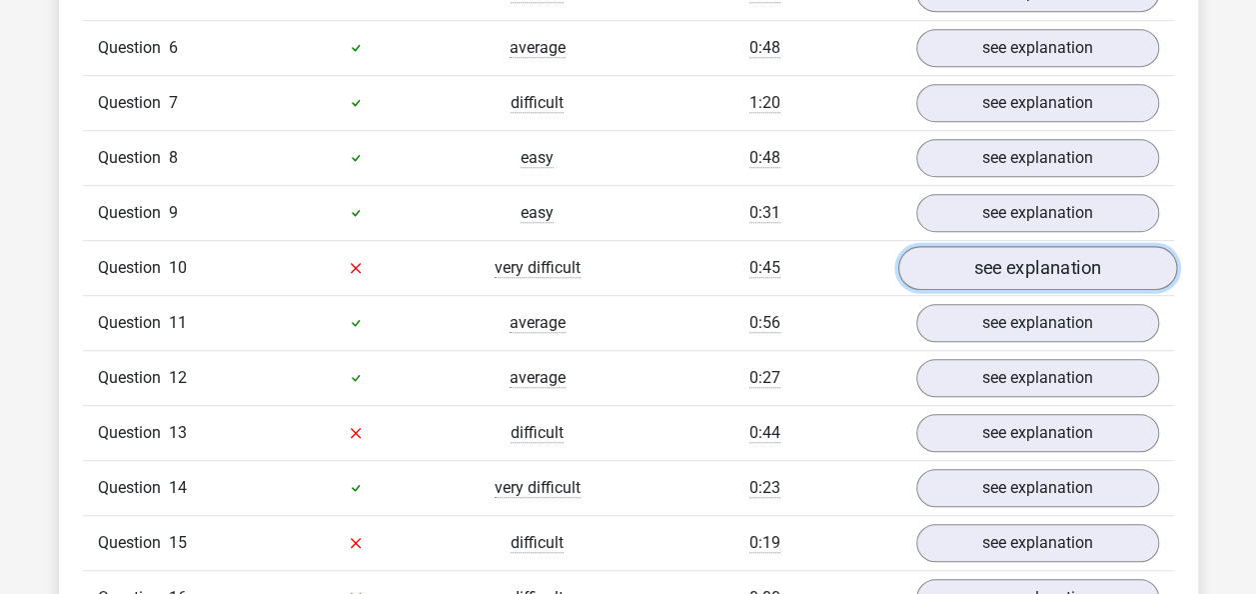
click at [1026, 246] on link "see explanation" at bounding box center [1037, 268] width 279 height 44
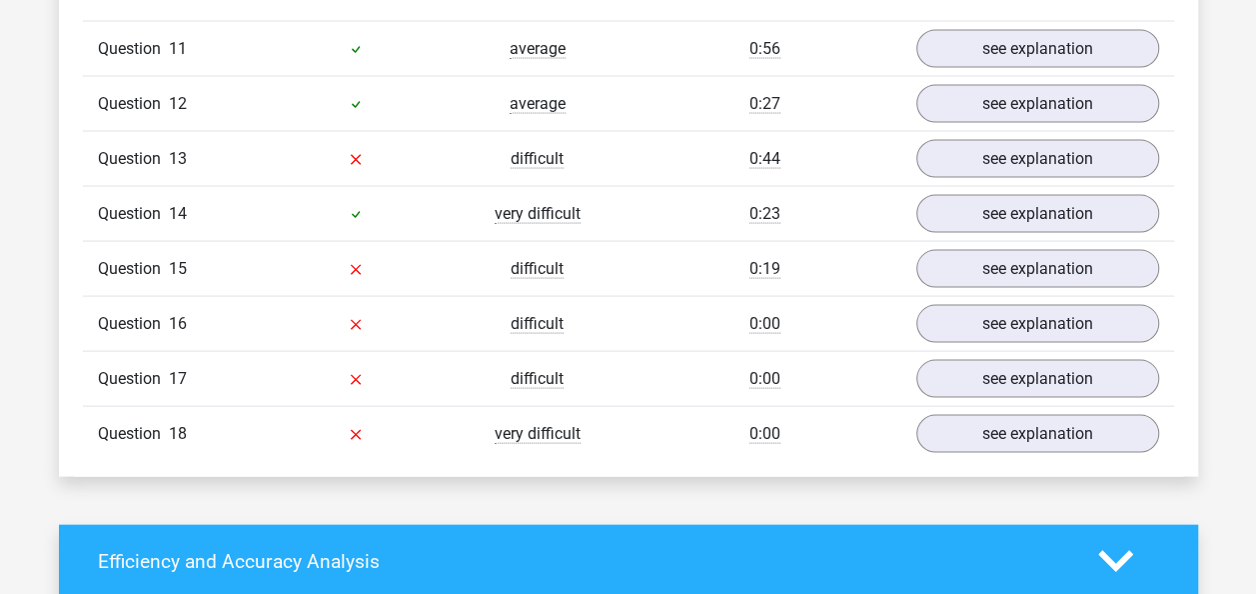
scroll to position [5661, 0]
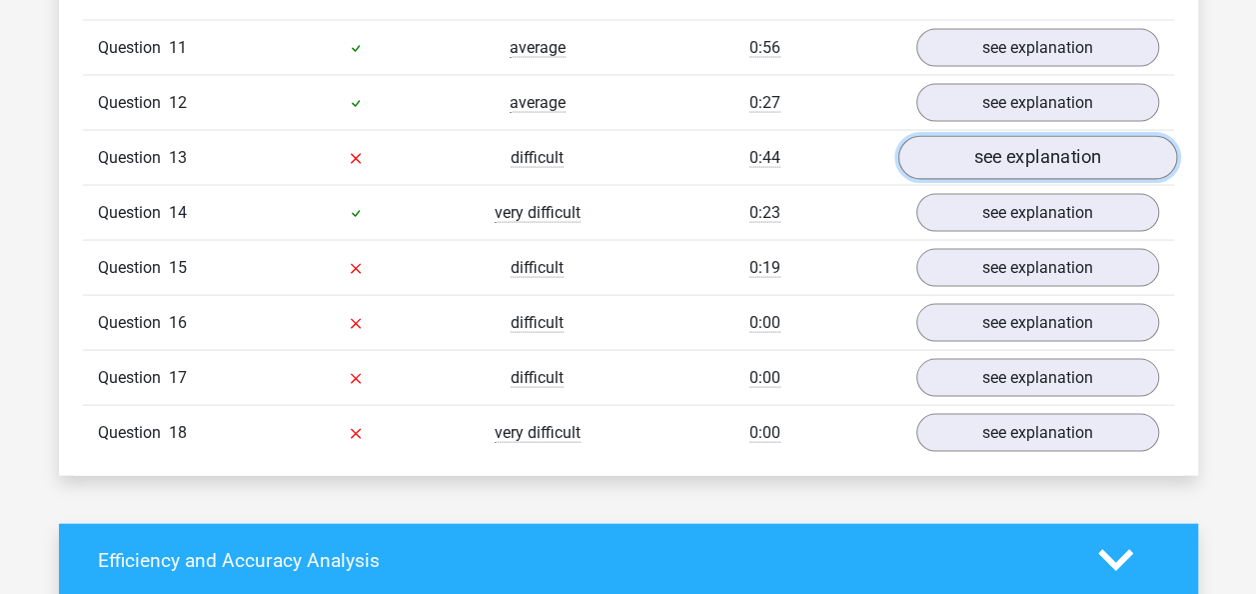
click at [1029, 136] on link "see explanation" at bounding box center [1037, 158] width 279 height 44
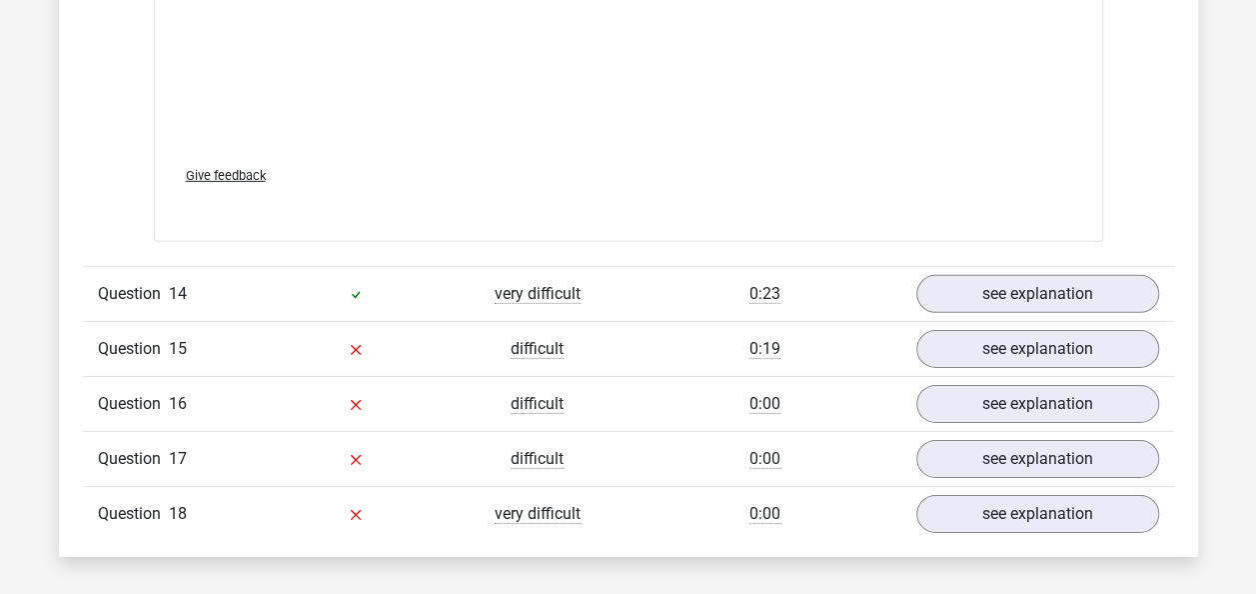
scroll to position [6727, 0]
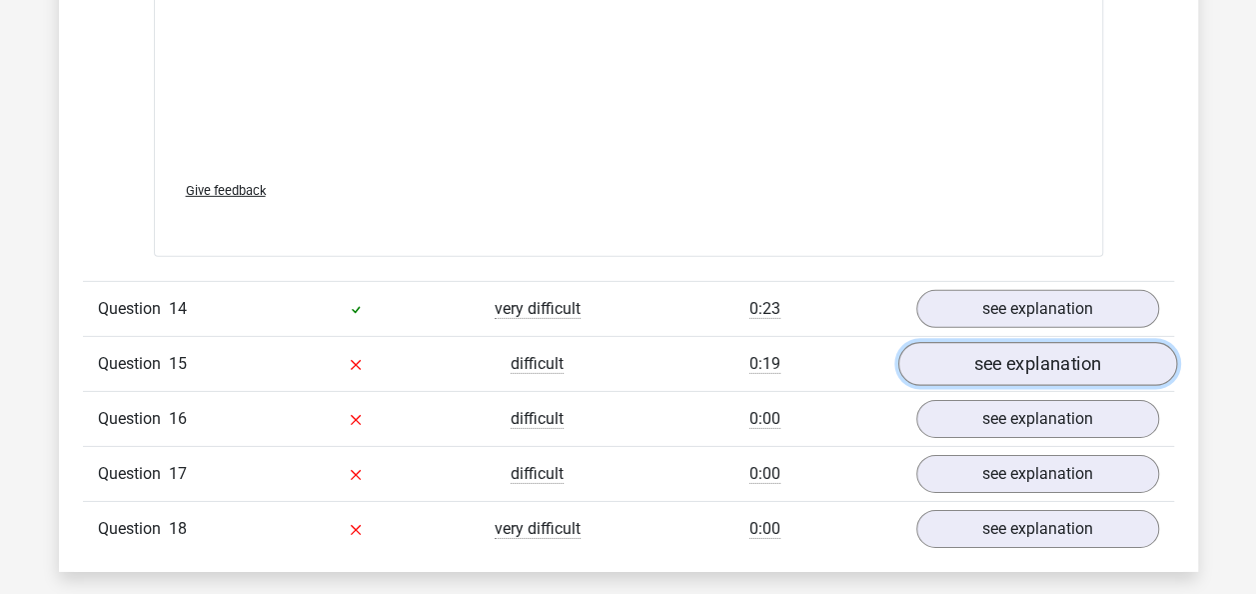
click at [1050, 342] on link "see explanation" at bounding box center [1037, 364] width 279 height 44
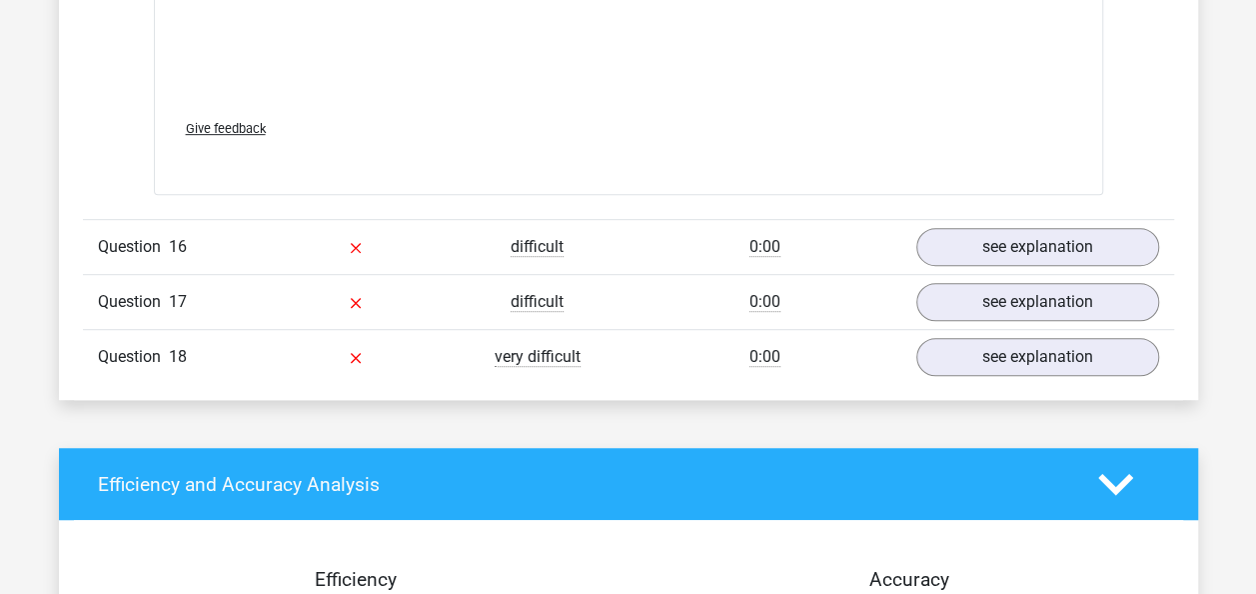
scroll to position [7965, 0]
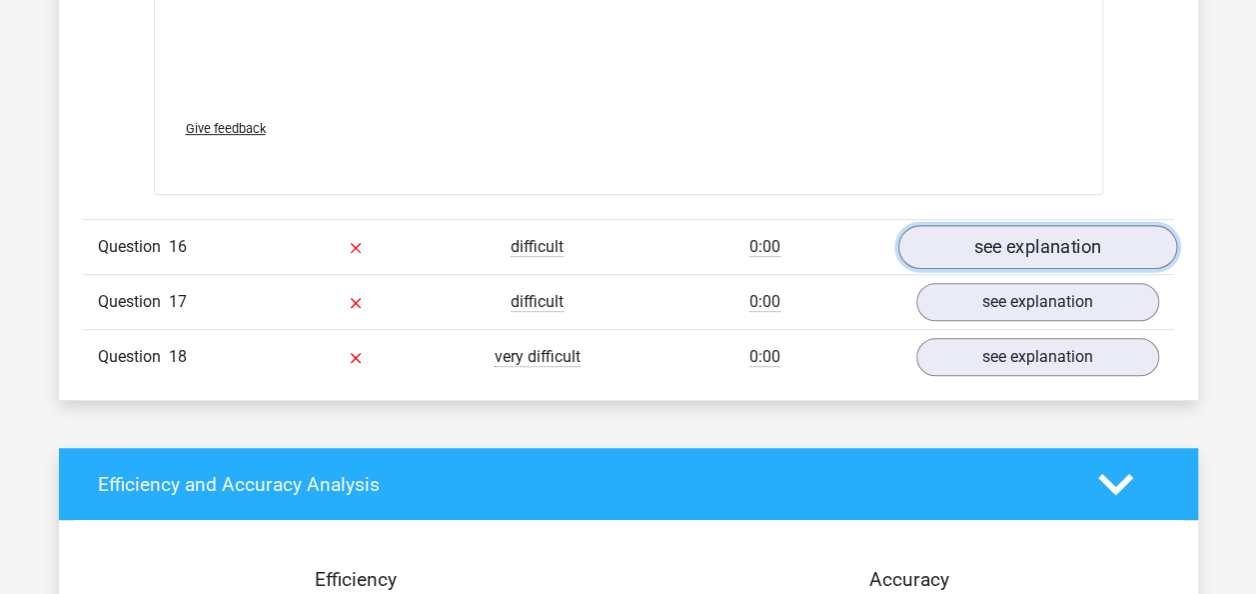
click at [1072, 226] on link "see explanation" at bounding box center [1037, 248] width 279 height 44
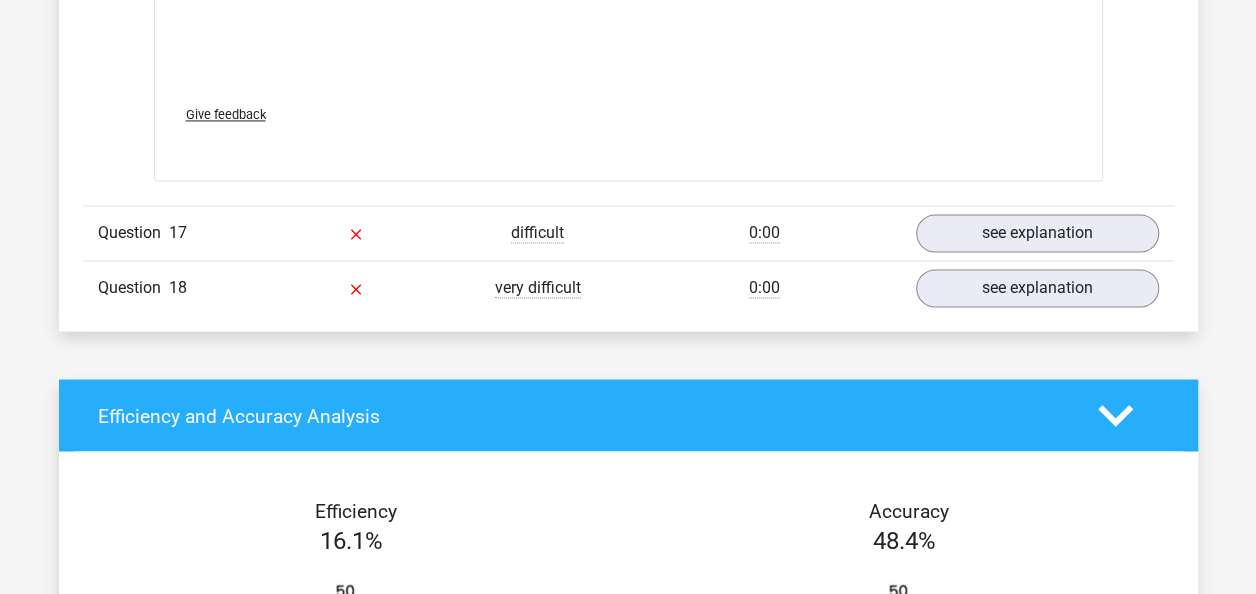
scroll to position [9063, 0]
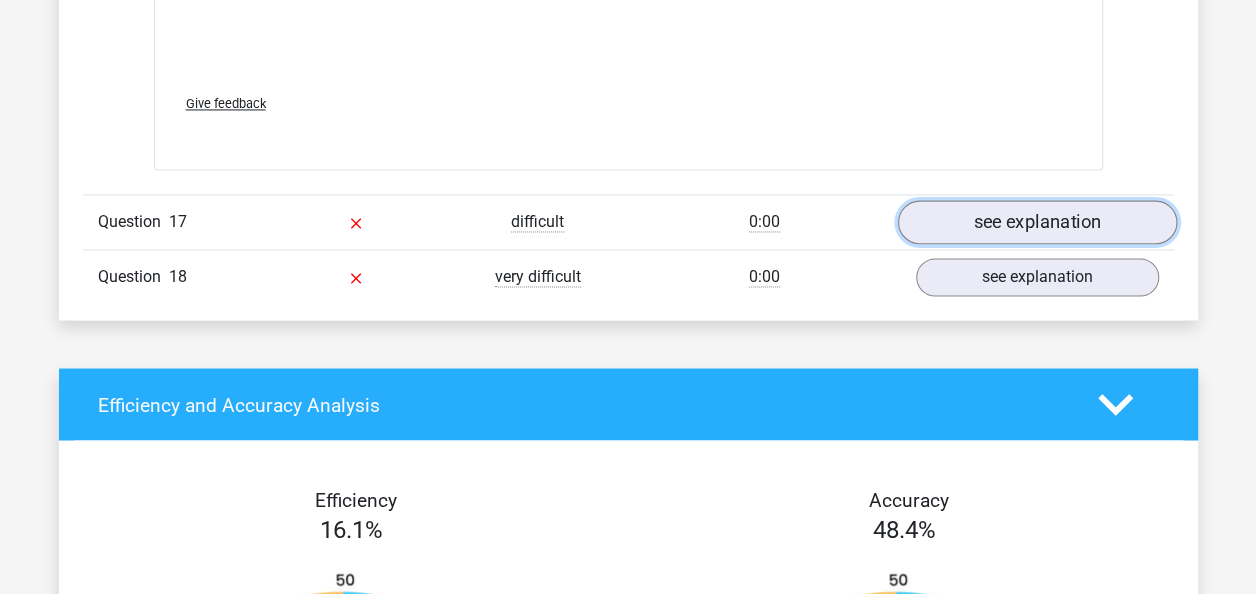
click at [1044, 200] on link "see explanation" at bounding box center [1037, 222] width 279 height 44
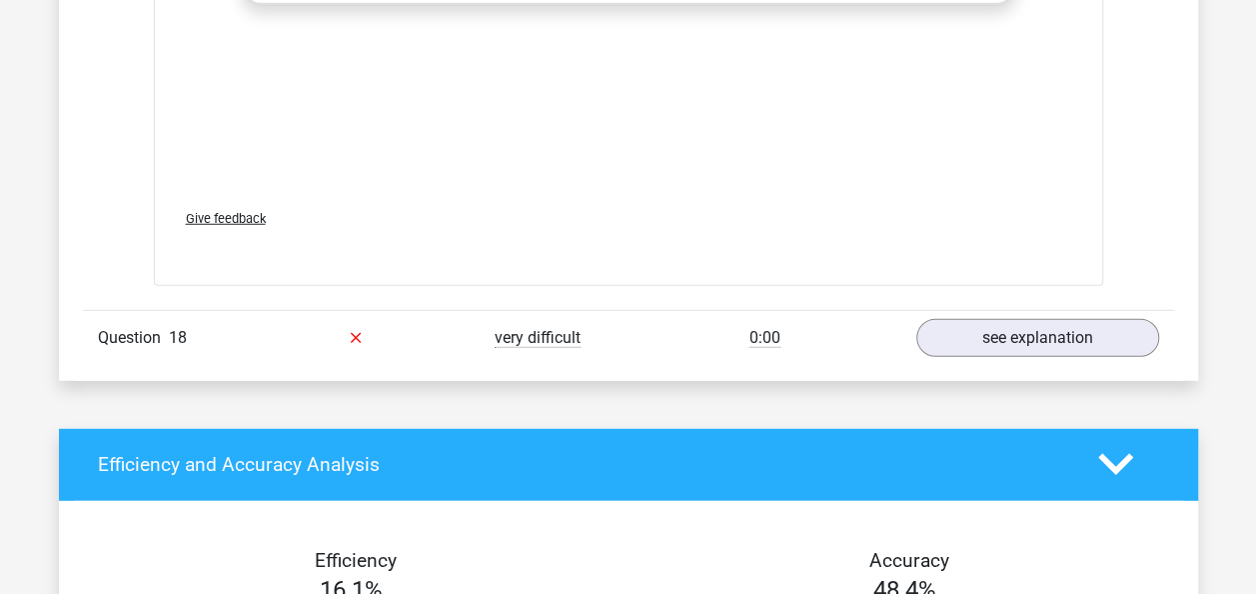
scroll to position [10074, 0]
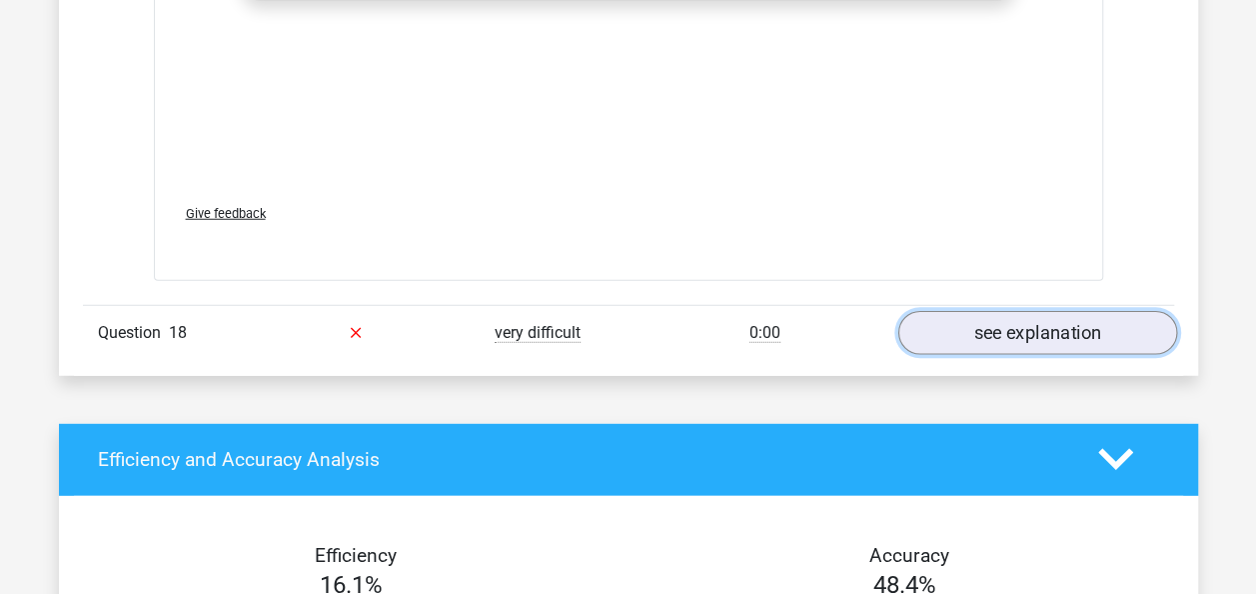
click at [1048, 311] on link "see explanation" at bounding box center [1037, 333] width 279 height 44
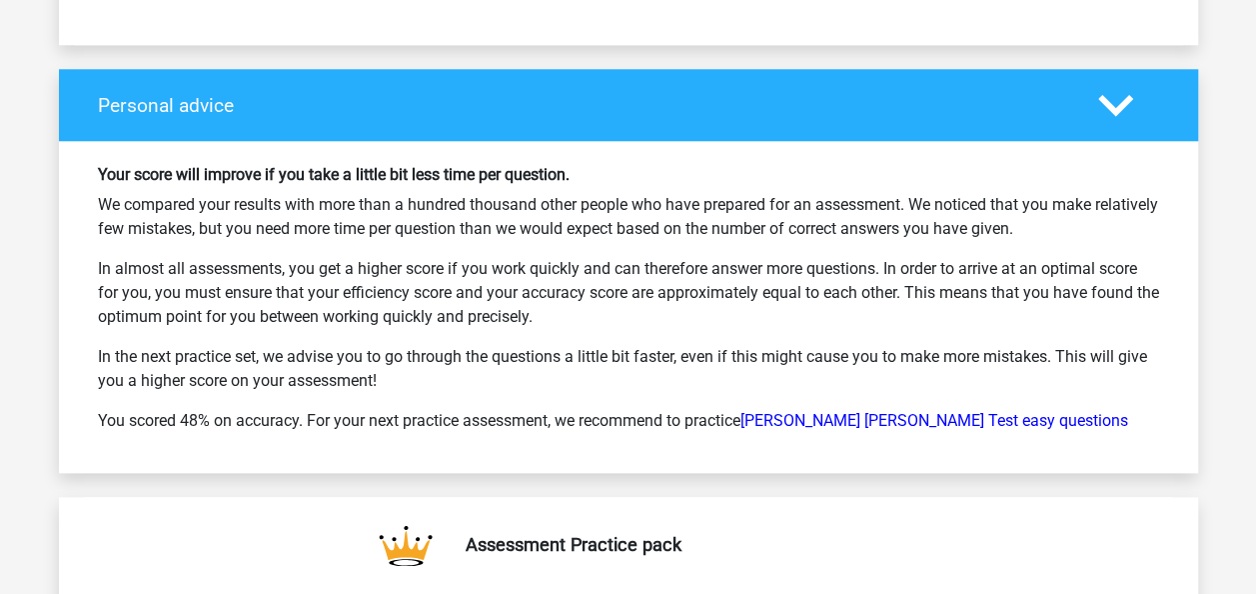
scroll to position [12191, 0]
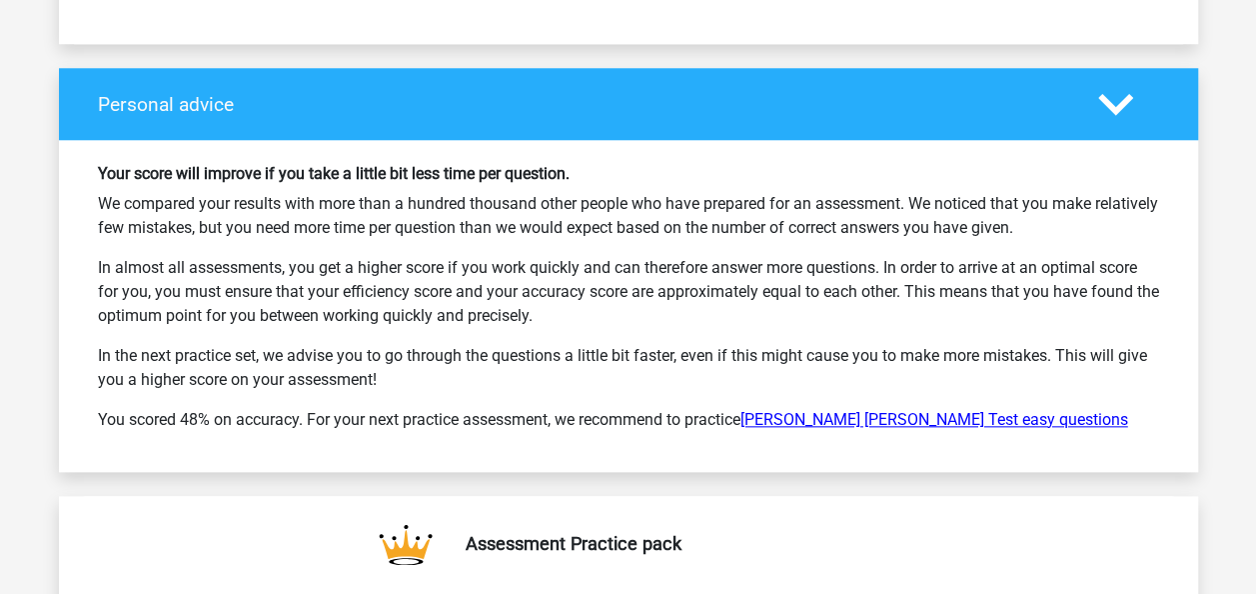
click at [855, 410] on link "Watson Glaser Test easy questions" at bounding box center [935, 419] width 388 height 19
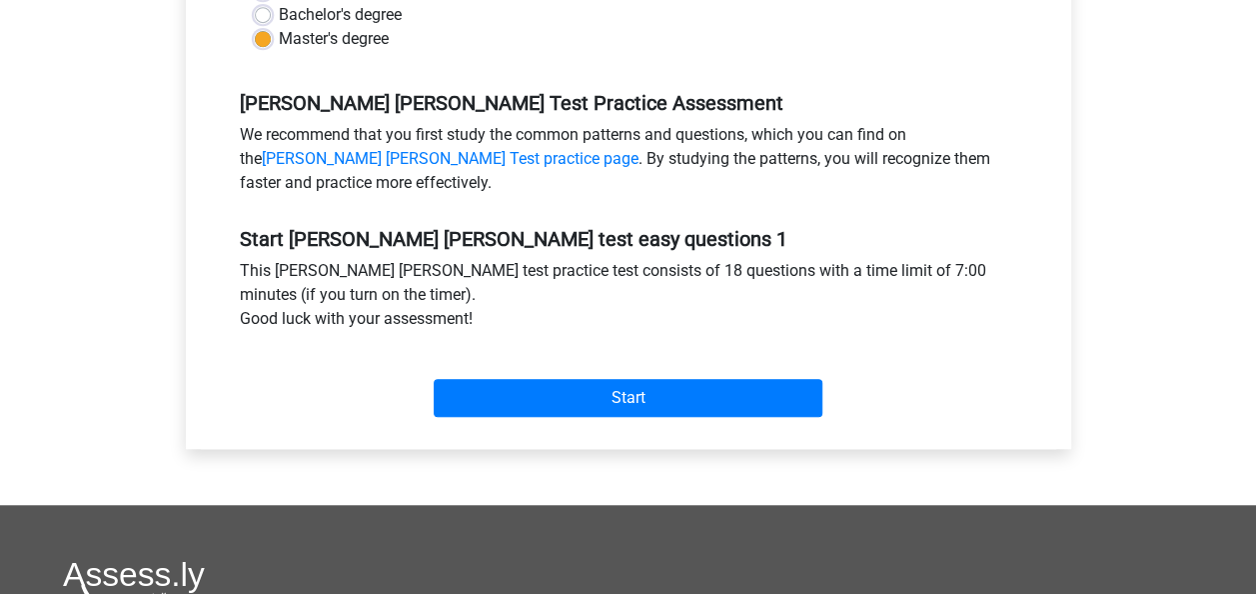
scroll to position [548, 0]
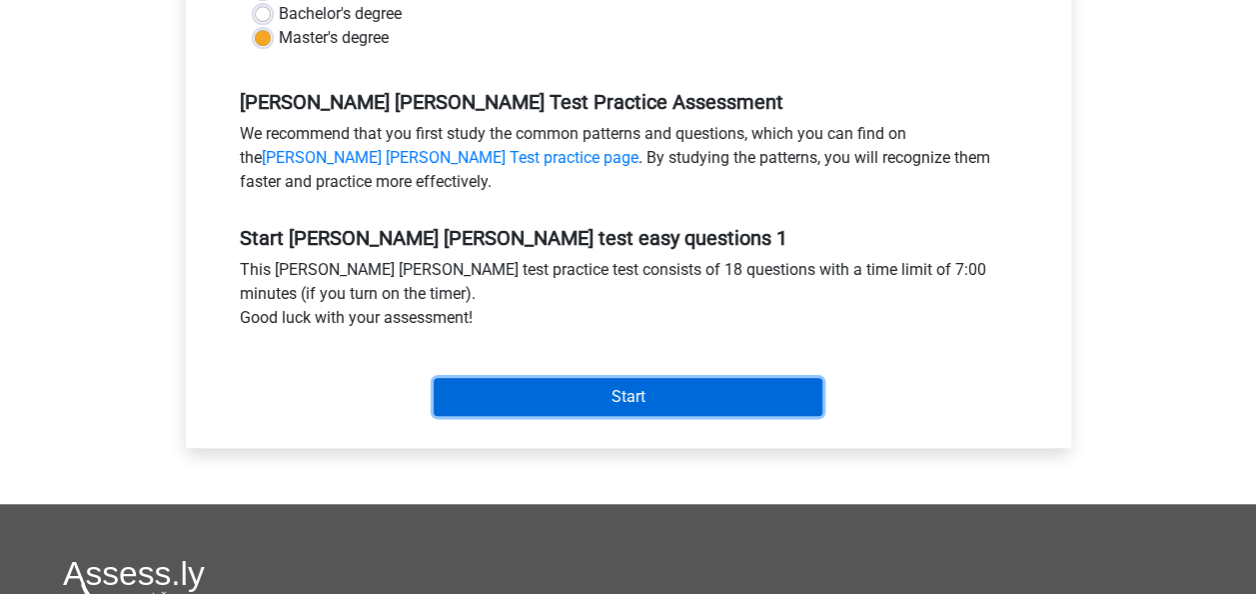
click at [610, 394] on input "Start" at bounding box center [628, 397] width 389 height 38
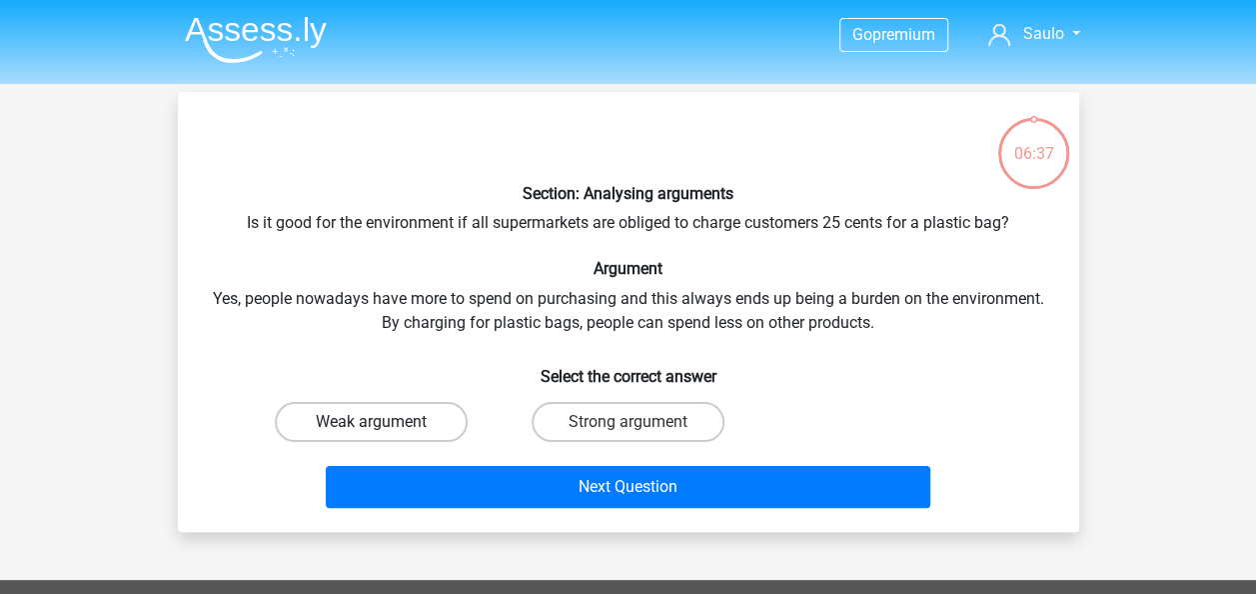
click at [385, 423] on label "Weak argument" at bounding box center [371, 422] width 193 height 40
click at [384, 423] on input "Weak argument" at bounding box center [377, 428] width 13 height 13
radio input "true"
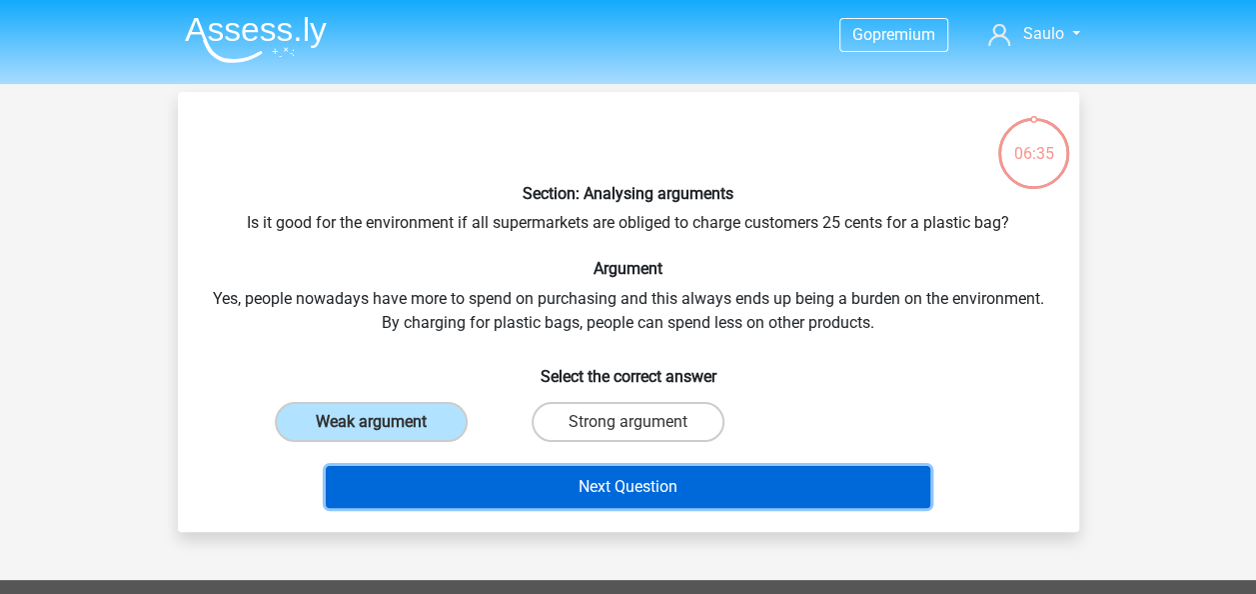
click at [620, 485] on button "Next Question" at bounding box center [628, 487] width 605 height 42
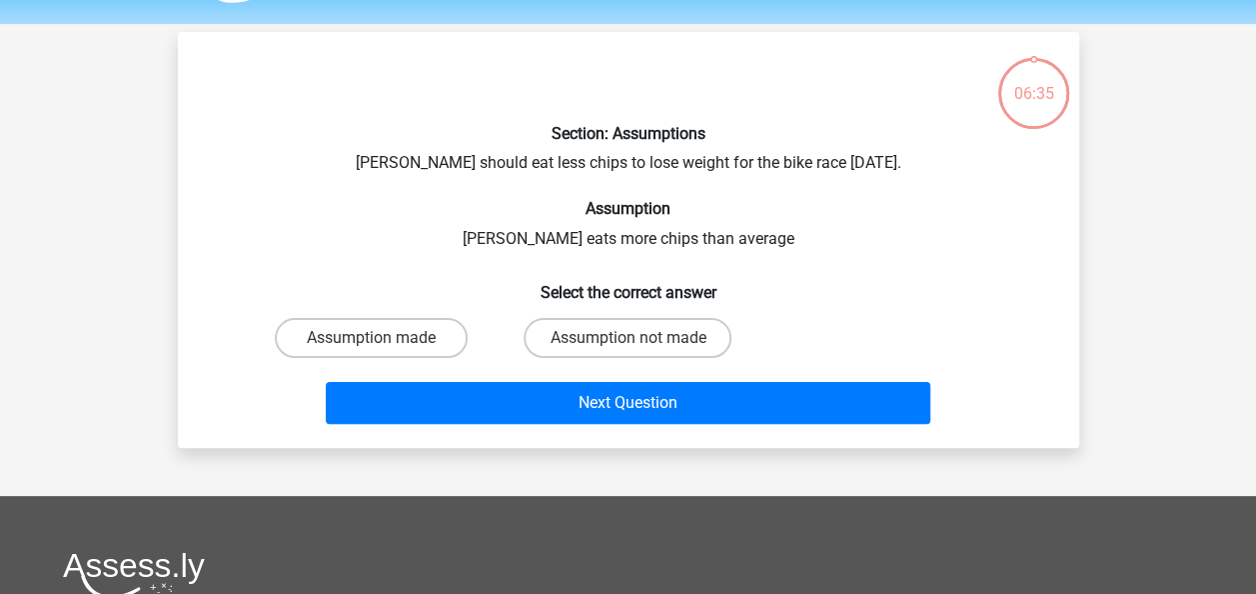
scroll to position [92, 0]
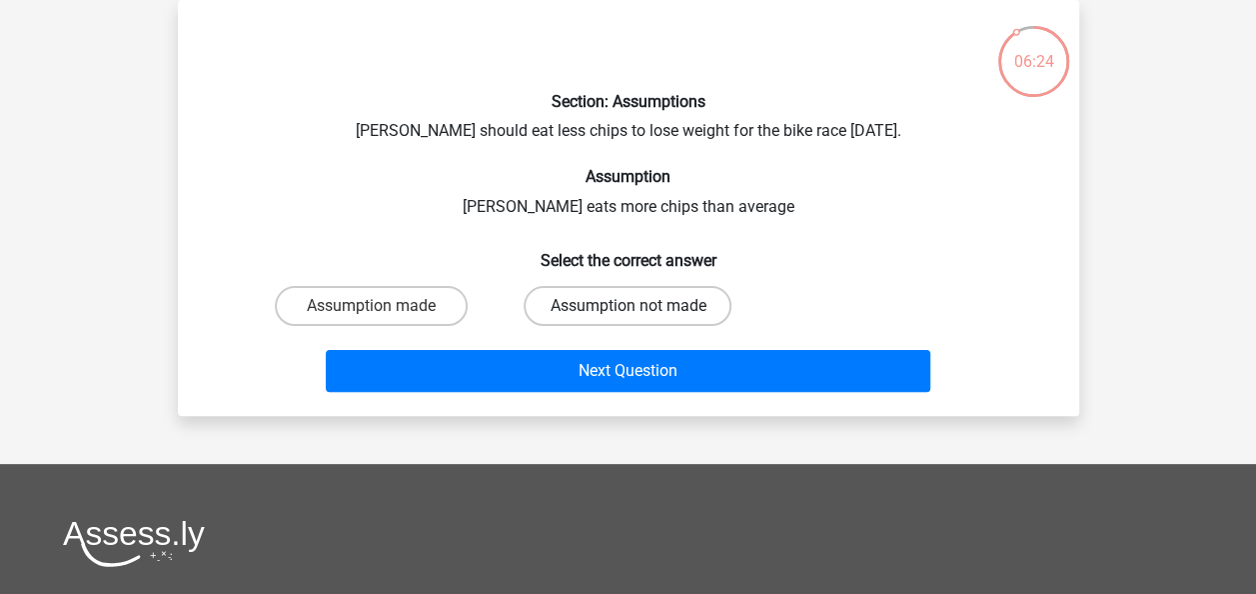
click at [600, 308] on label "Assumption not made" at bounding box center [628, 306] width 208 height 40
click at [628, 308] on input "Assumption not made" at bounding box center [634, 312] width 13 height 13
radio input "true"
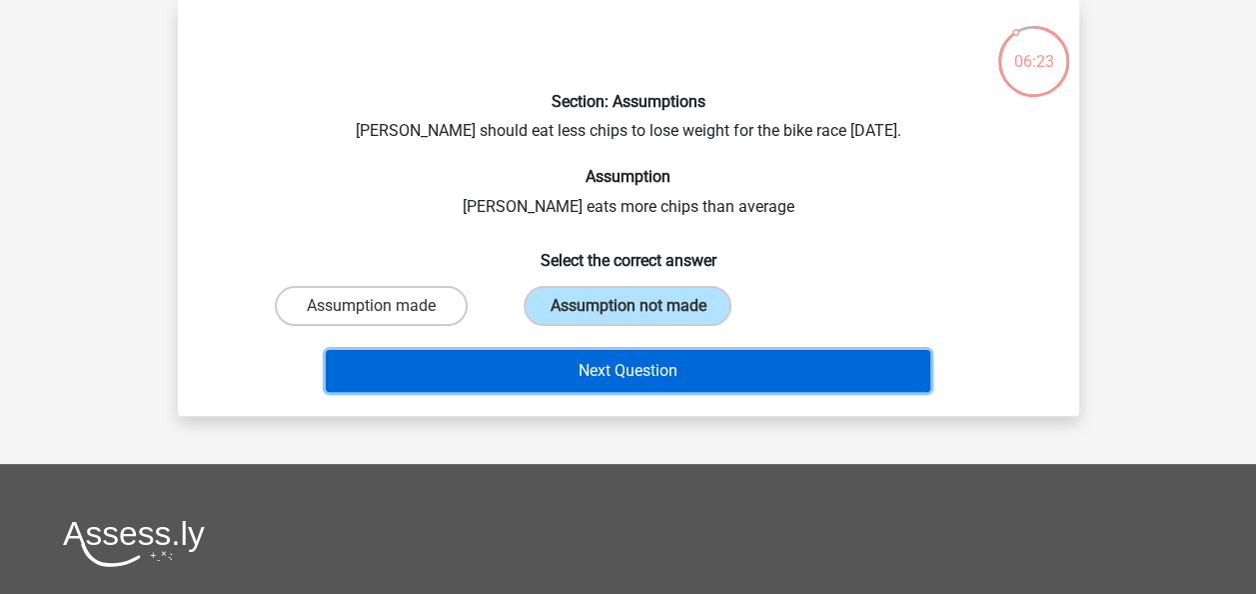
click at [614, 356] on button "Next Question" at bounding box center [628, 371] width 605 height 42
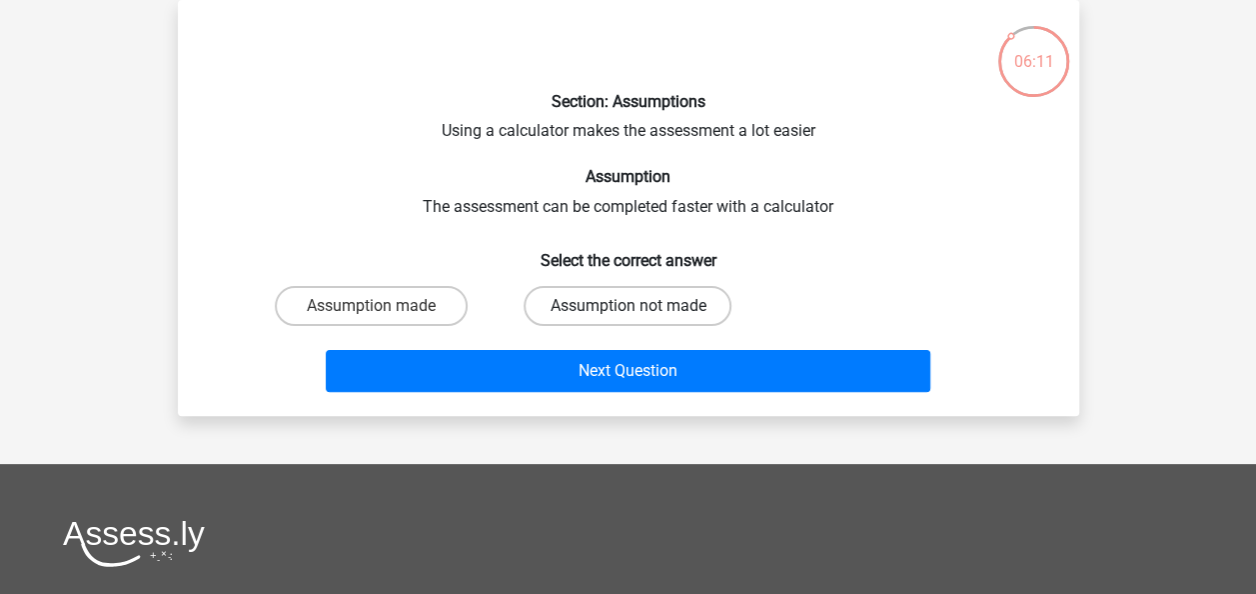
click at [618, 309] on label "Assumption not made" at bounding box center [628, 306] width 208 height 40
click at [628, 309] on input "Assumption not made" at bounding box center [634, 312] width 13 height 13
radio input "true"
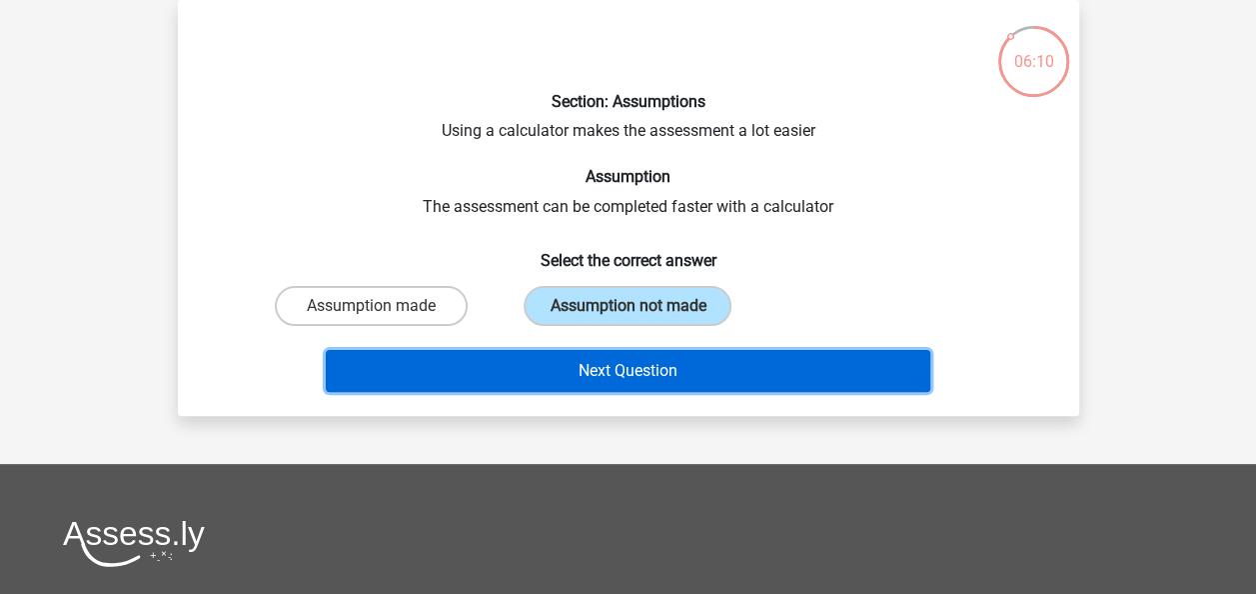
click at [630, 368] on button "Next Question" at bounding box center [628, 371] width 605 height 42
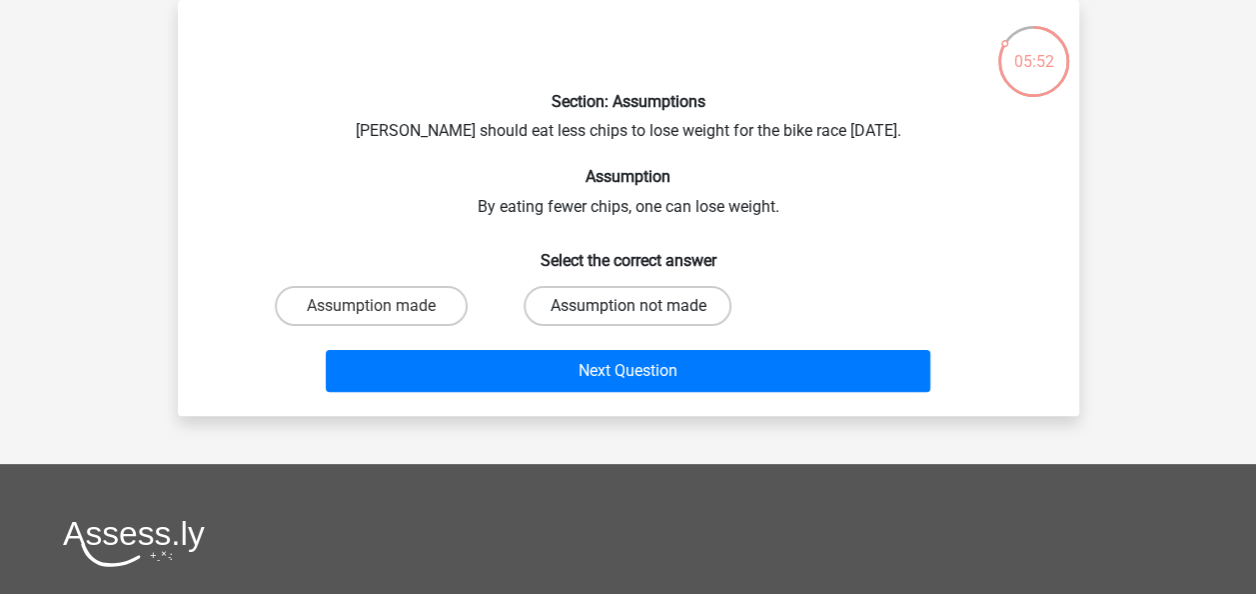
click at [631, 323] on label "Assumption not made" at bounding box center [628, 306] width 208 height 40
click at [631, 319] on input "Assumption not made" at bounding box center [634, 312] width 13 height 13
radio input "true"
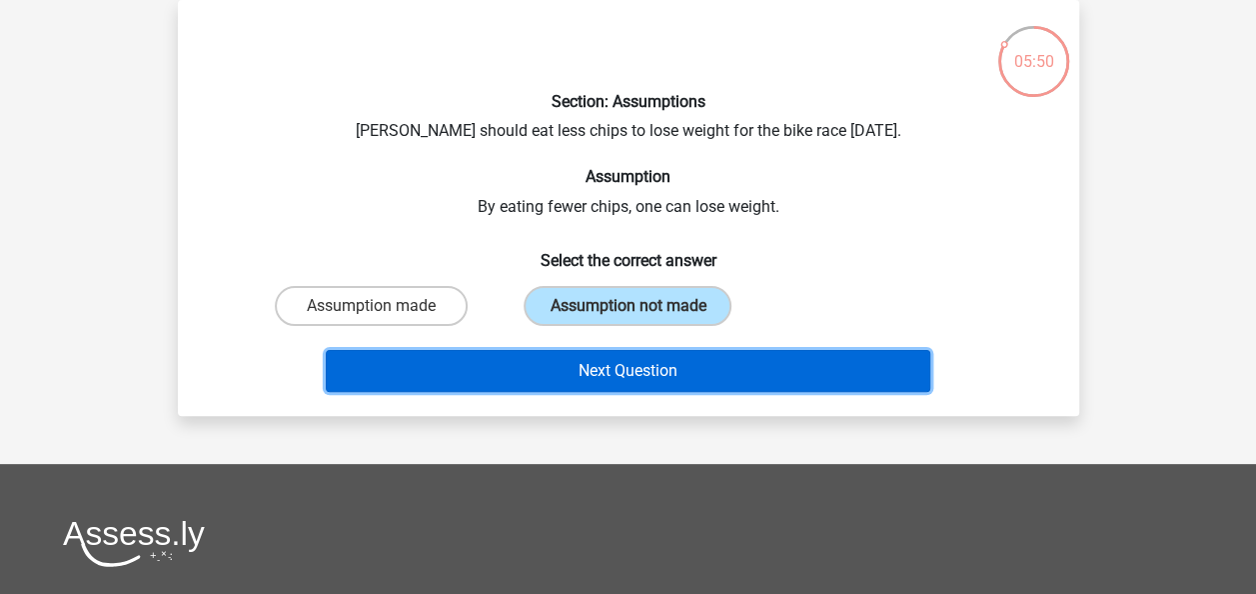
click at [629, 370] on button "Next Question" at bounding box center [628, 371] width 605 height 42
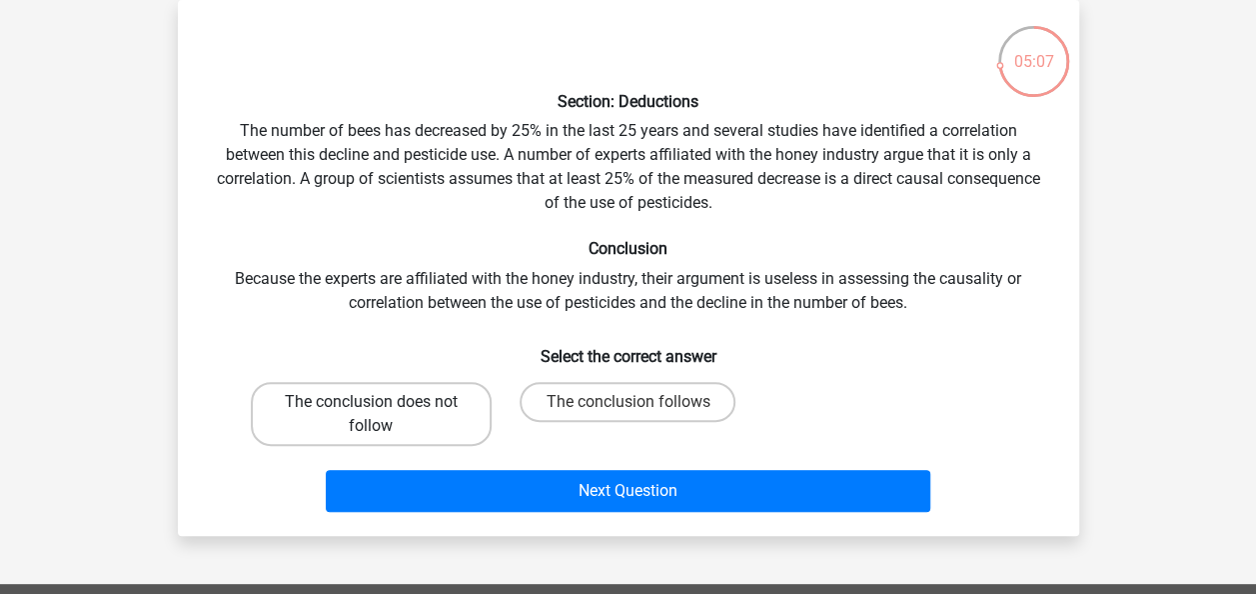
click at [394, 429] on label "The conclusion does not follow" at bounding box center [371, 414] width 241 height 64
click at [384, 415] on input "The conclusion does not follow" at bounding box center [377, 408] width 13 height 13
radio input "true"
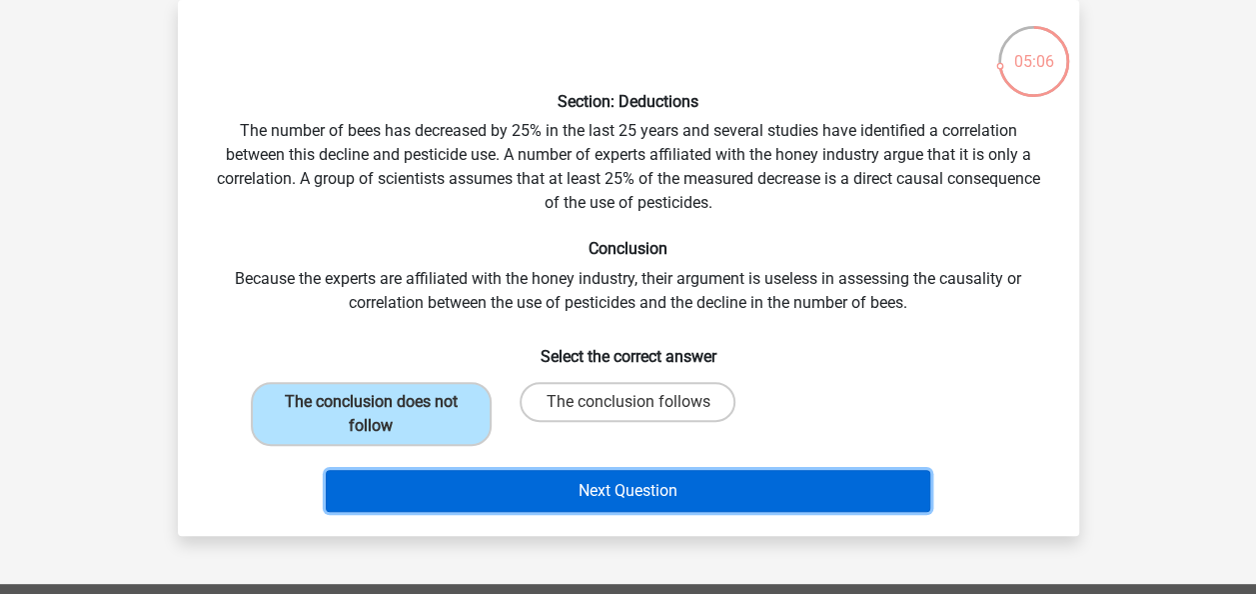
click at [556, 494] on button "Next Question" at bounding box center [628, 491] width 605 height 42
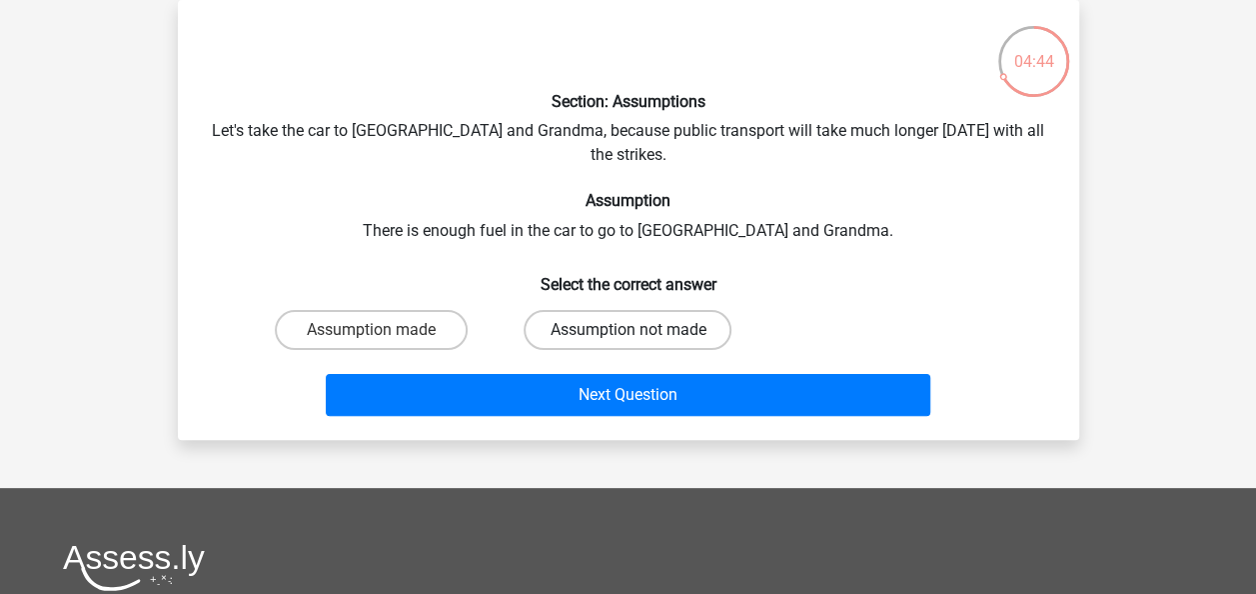
click at [643, 310] on label "Assumption not made" at bounding box center [628, 330] width 208 height 40
click at [641, 330] on input "Assumption not made" at bounding box center [634, 336] width 13 height 13
radio input "true"
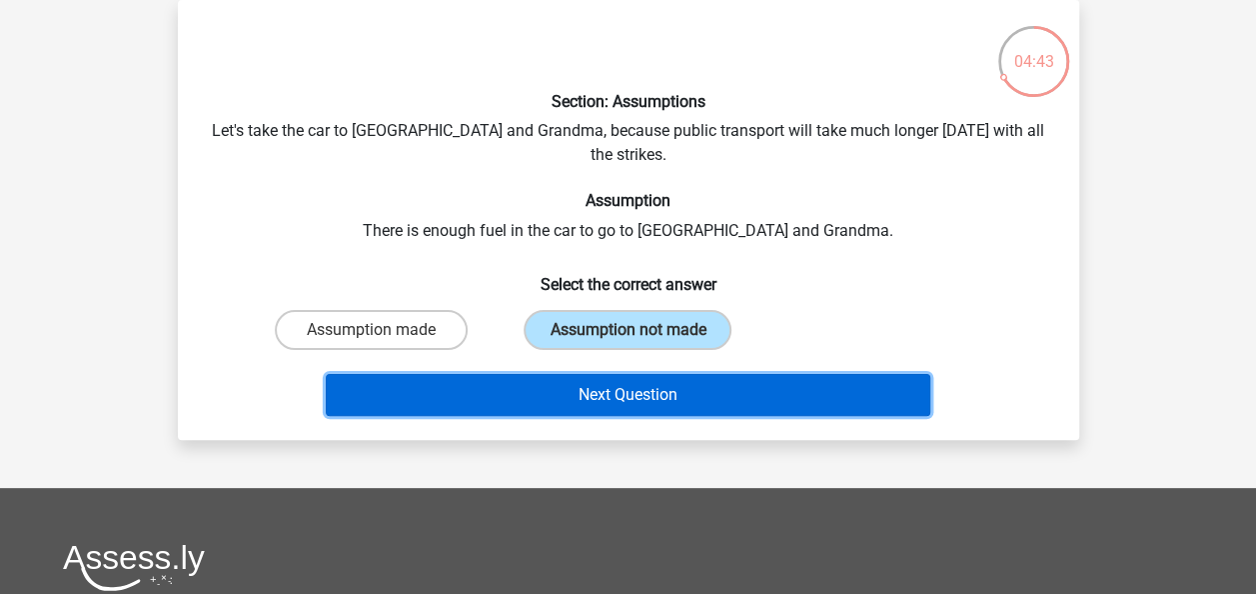
click at [633, 374] on button "Next Question" at bounding box center [628, 395] width 605 height 42
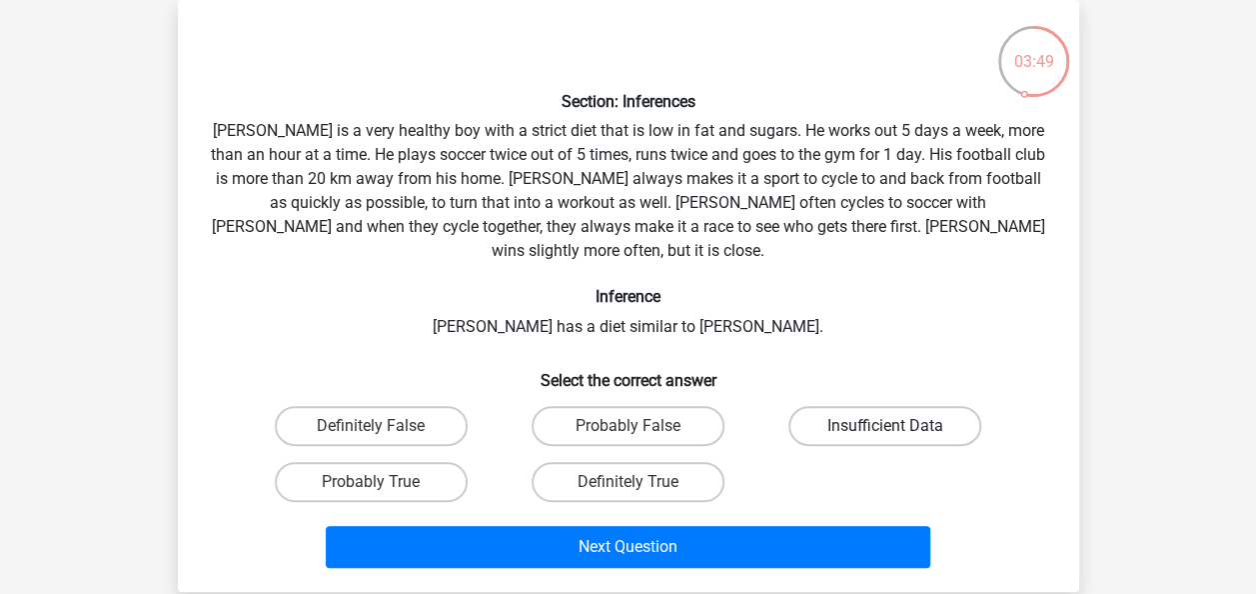
click at [864, 407] on label "Insufficient Data" at bounding box center [885, 426] width 193 height 40
click at [886, 426] on input "Insufficient Data" at bounding box center [892, 432] width 13 height 13
radio input "true"
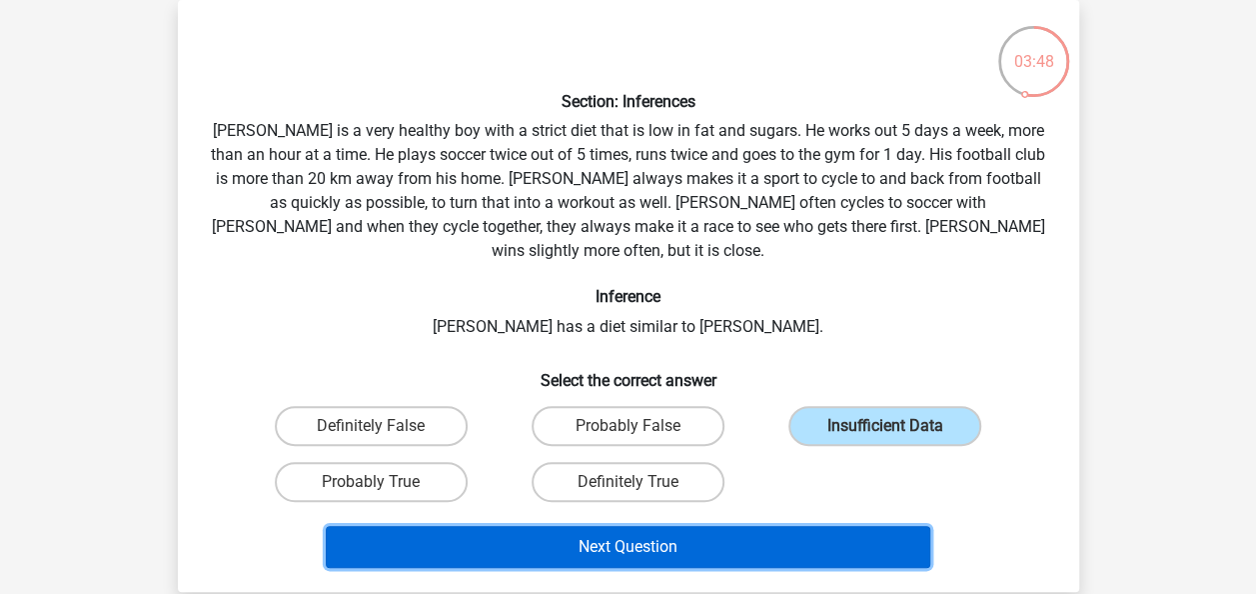
click at [650, 526] on button "Next Question" at bounding box center [628, 547] width 605 height 42
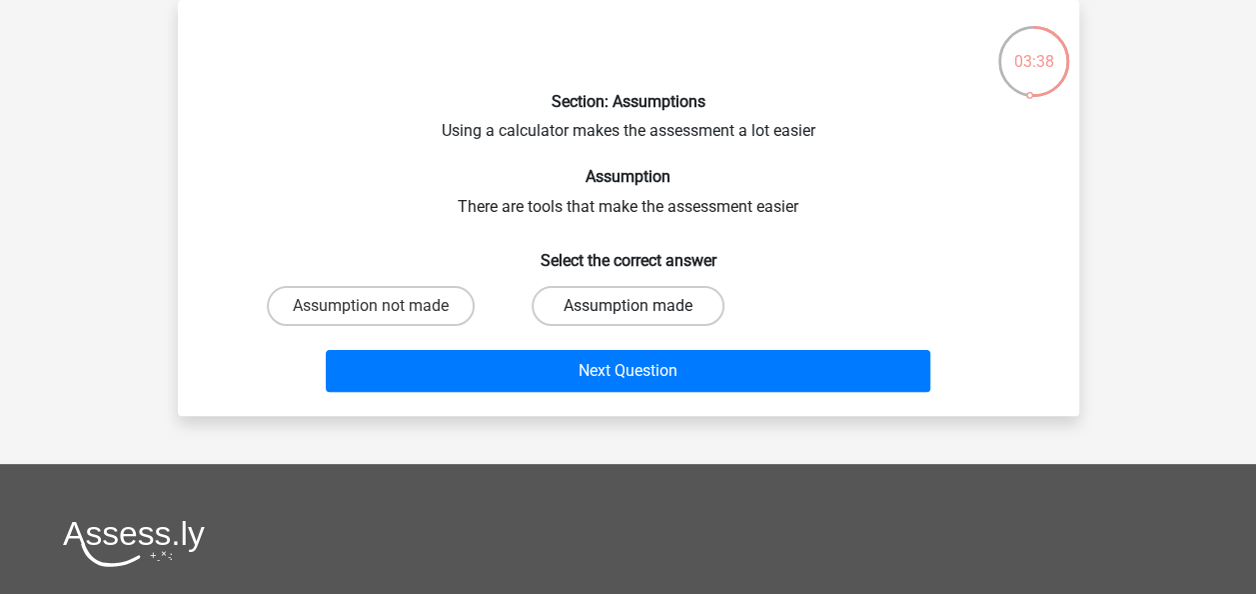
click at [609, 305] on label "Assumption made" at bounding box center [628, 306] width 193 height 40
click at [628, 306] on input "Assumption made" at bounding box center [634, 312] width 13 height 13
radio input "true"
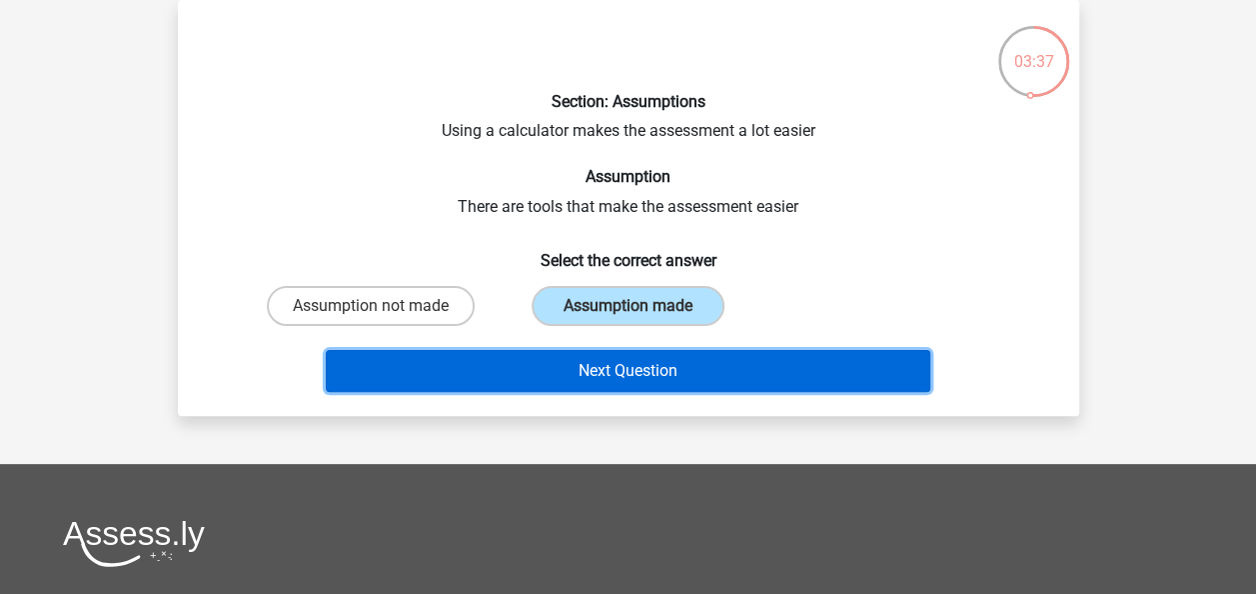
click at [610, 356] on button "Next Question" at bounding box center [628, 371] width 605 height 42
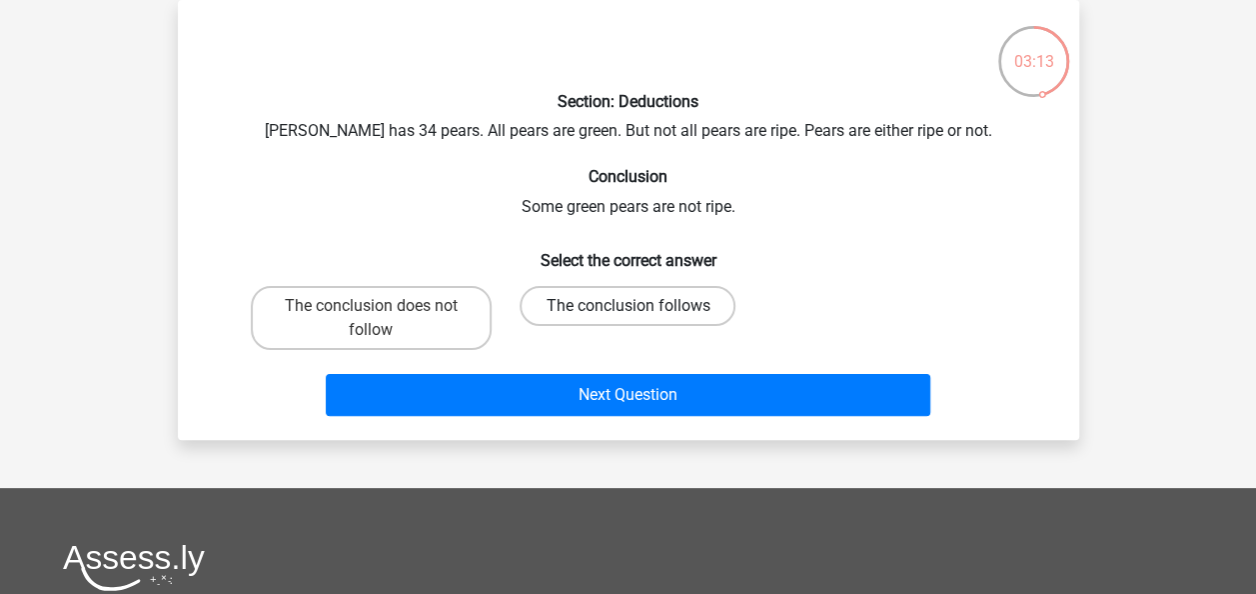
click at [576, 309] on label "The conclusion follows" at bounding box center [628, 306] width 216 height 40
click at [628, 309] on input "The conclusion follows" at bounding box center [634, 312] width 13 height 13
radio input "true"
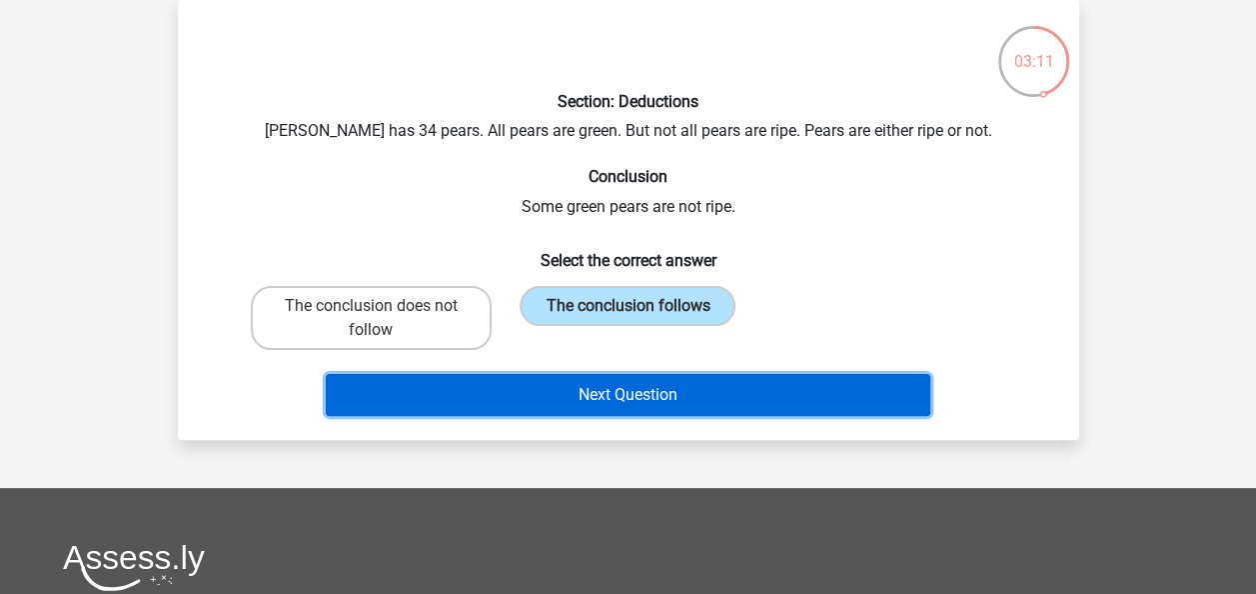
click at [586, 400] on button "Next Question" at bounding box center [628, 395] width 605 height 42
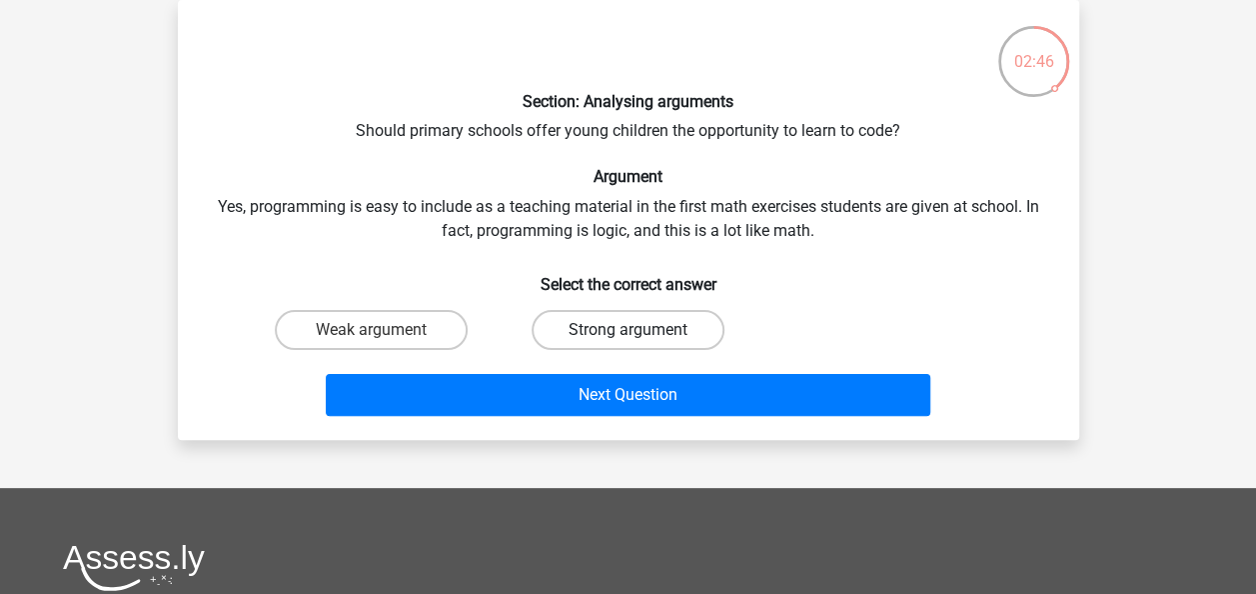
click at [616, 324] on label "Strong argument" at bounding box center [628, 330] width 193 height 40
click at [628, 330] on input "Strong argument" at bounding box center [634, 336] width 13 height 13
radio input "true"
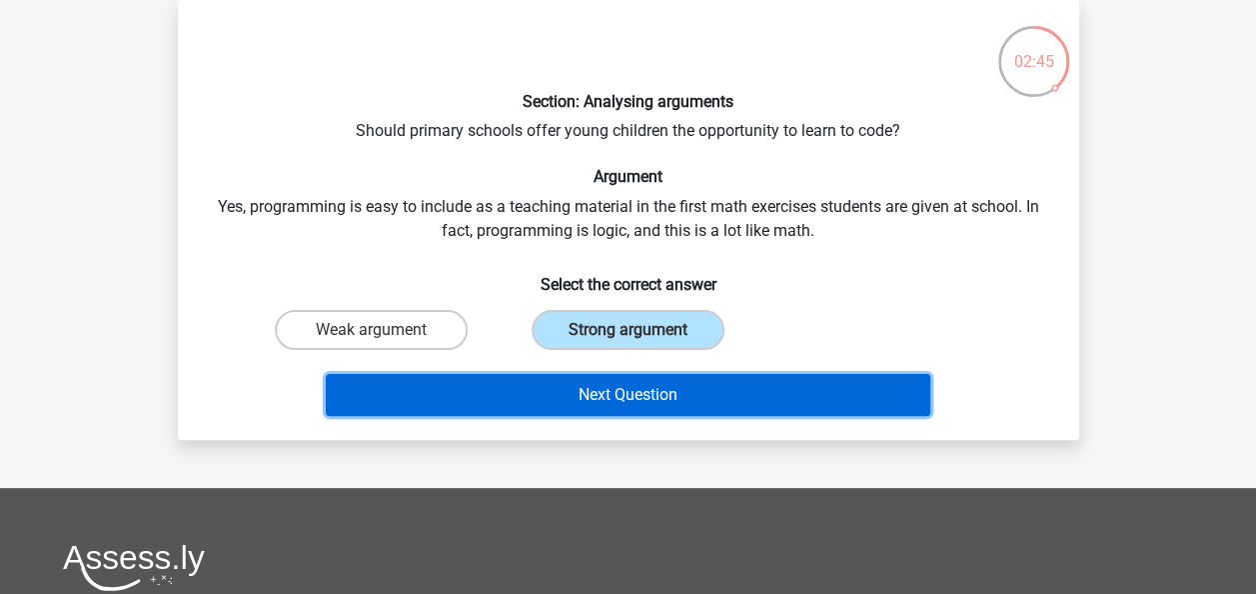
click at [624, 389] on button "Next Question" at bounding box center [628, 395] width 605 height 42
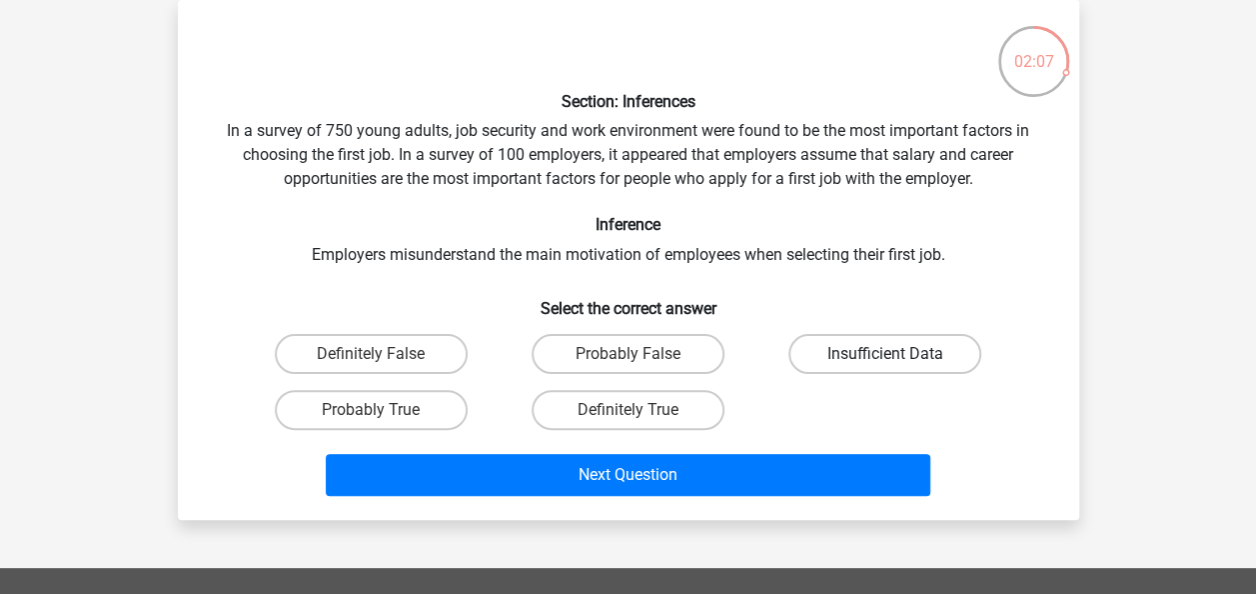
click at [889, 351] on label "Insufficient Data" at bounding box center [885, 354] width 193 height 40
click at [889, 354] on input "Insufficient Data" at bounding box center [892, 360] width 13 height 13
radio input "true"
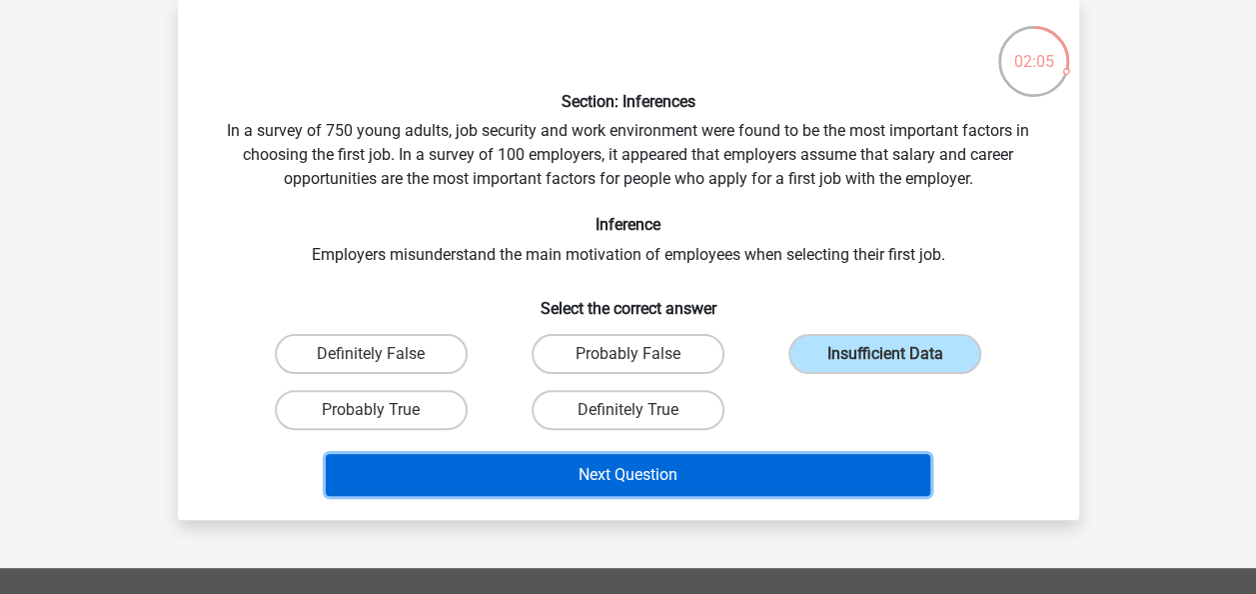
click at [597, 470] on button "Next Question" at bounding box center [628, 475] width 605 height 42
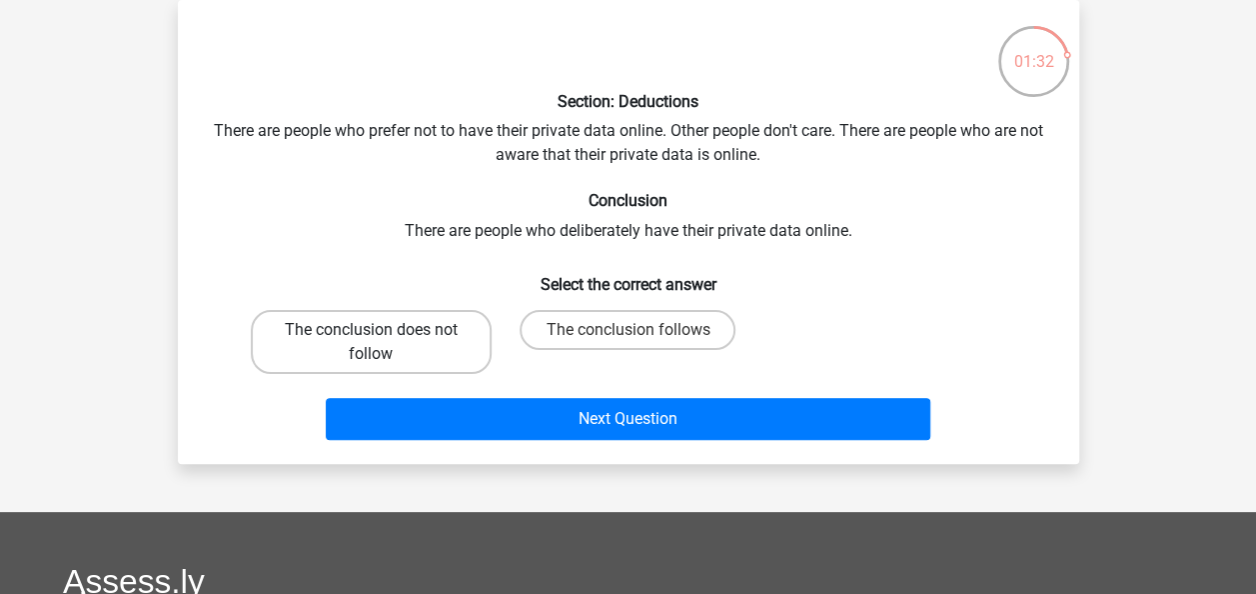
click at [406, 346] on label "The conclusion does not follow" at bounding box center [371, 342] width 241 height 64
click at [384, 343] on input "The conclusion does not follow" at bounding box center [377, 336] width 13 height 13
radio input "true"
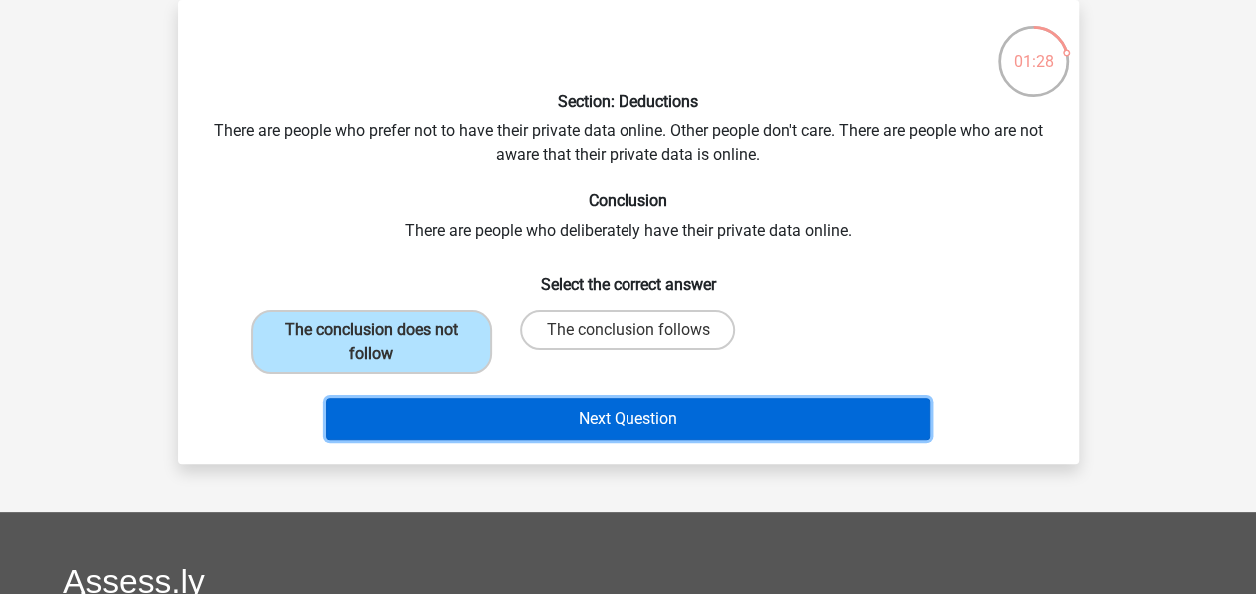
click at [619, 424] on button "Next Question" at bounding box center [628, 419] width 605 height 42
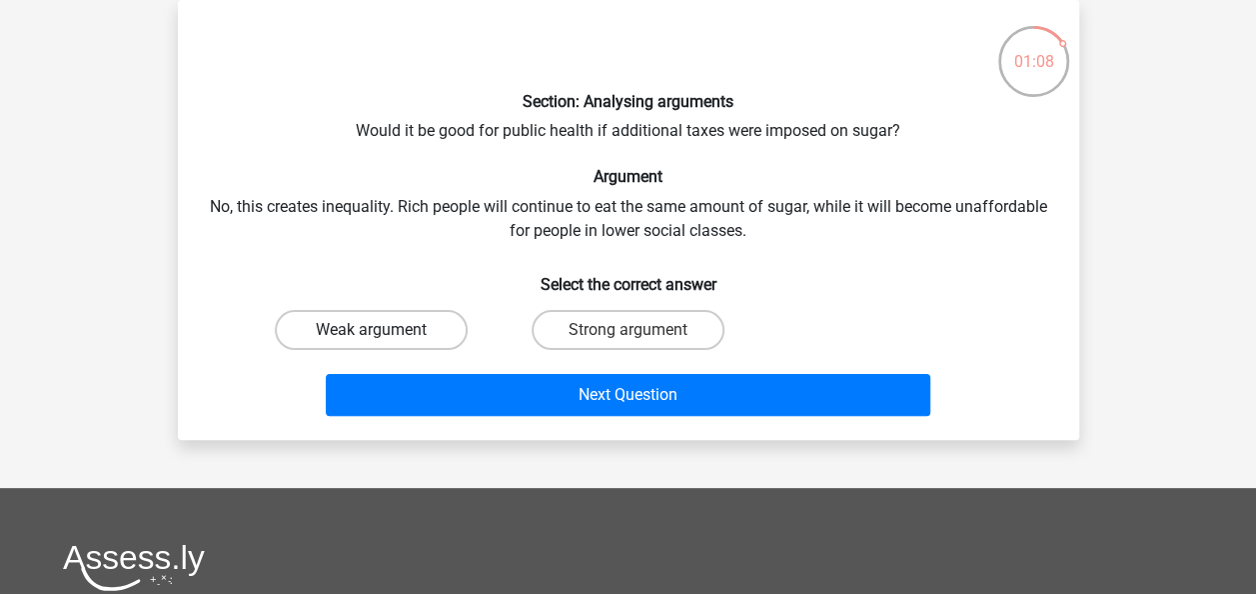
click at [372, 319] on label "Weak argument" at bounding box center [371, 330] width 193 height 40
click at [372, 330] on input "Weak argument" at bounding box center [377, 336] width 13 height 13
radio input "true"
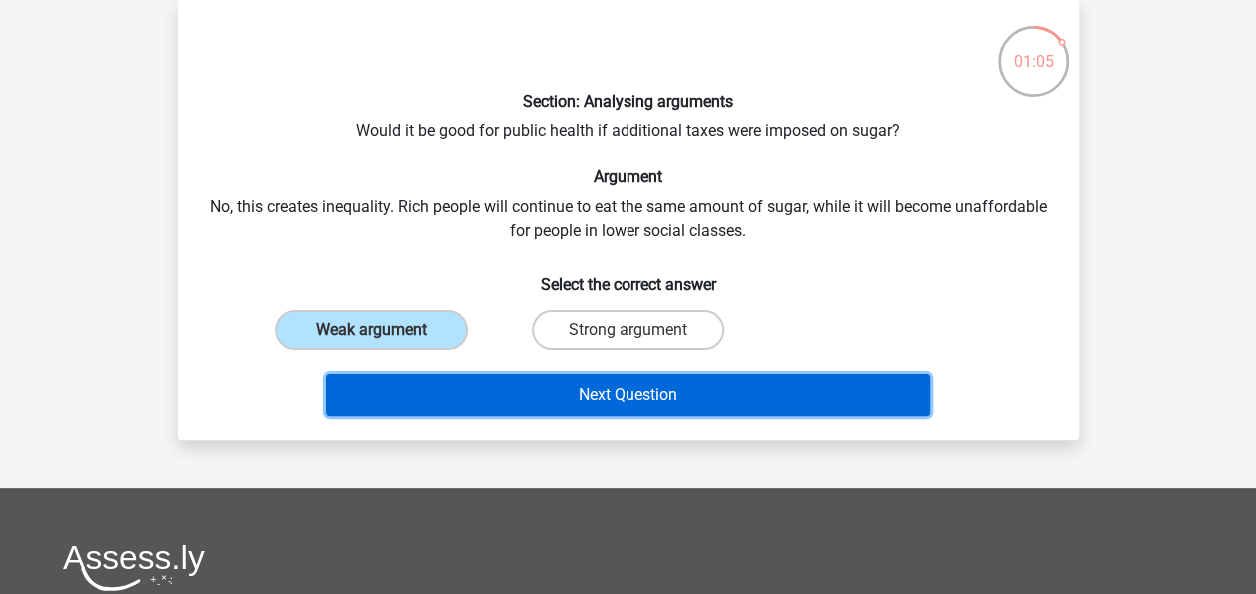
click at [714, 395] on button "Next Question" at bounding box center [628, 395] width 605 height 42
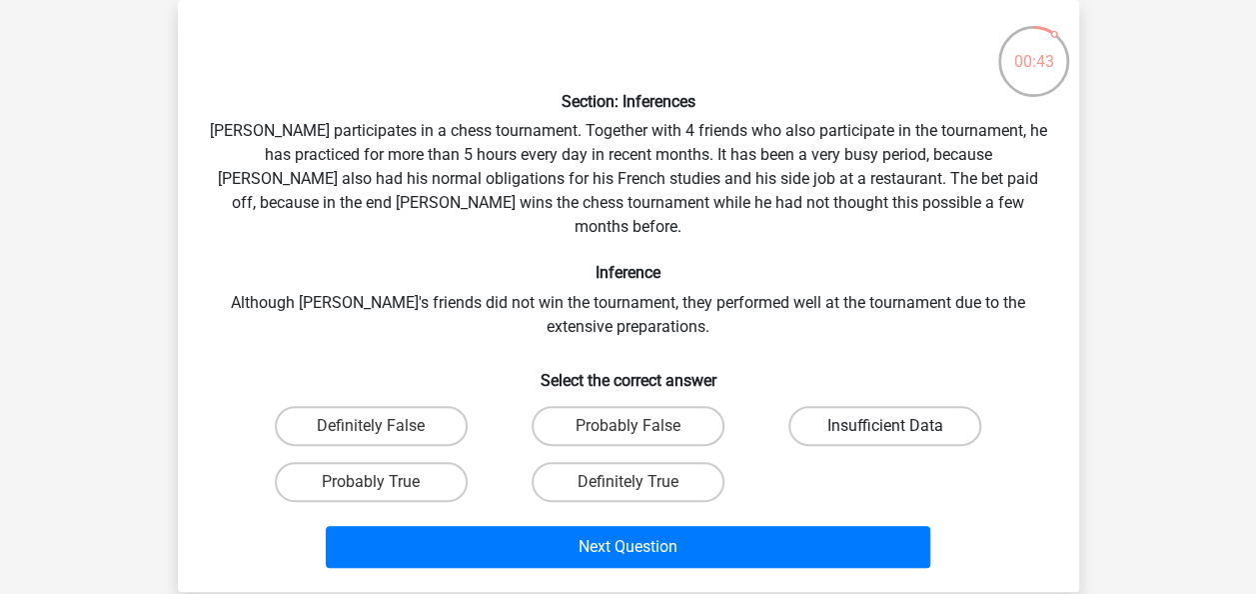
click at [860, 406] on label "Insufficient Data" at bounding box center [885, 426] width 193 height 40
click at [886, 426] on input "Insufficient Data" at bounding box center [892, 432] width 13 height 13
radio input "true"
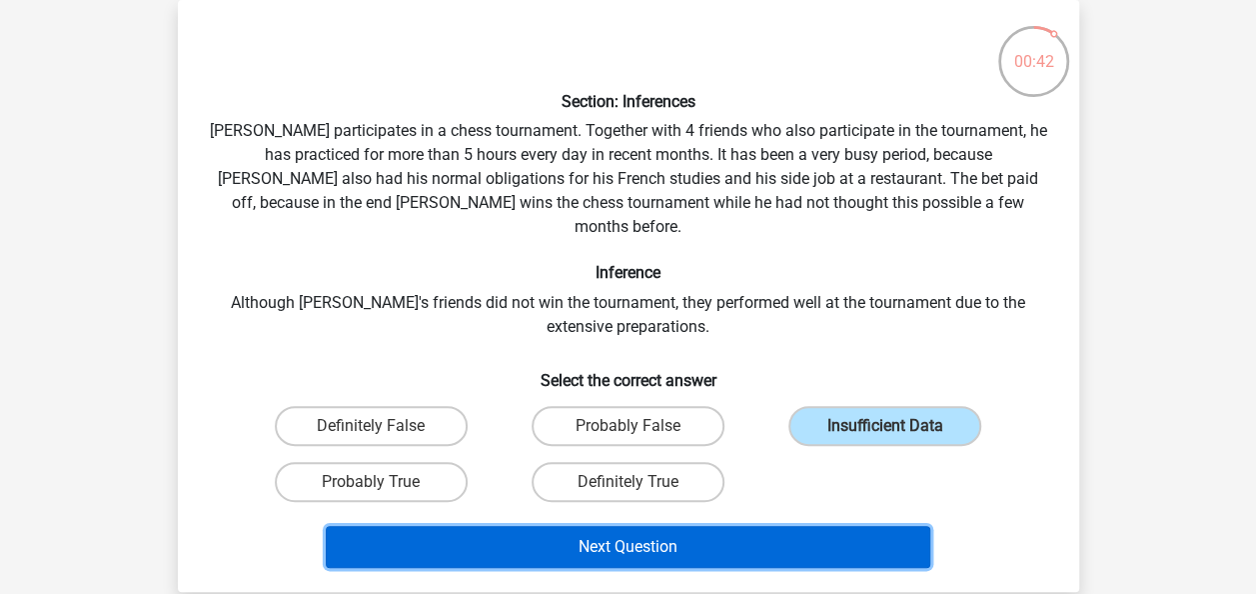
click at [634, 526] on button "Next Question" at bounding box center [628, 547] width 605 height 42
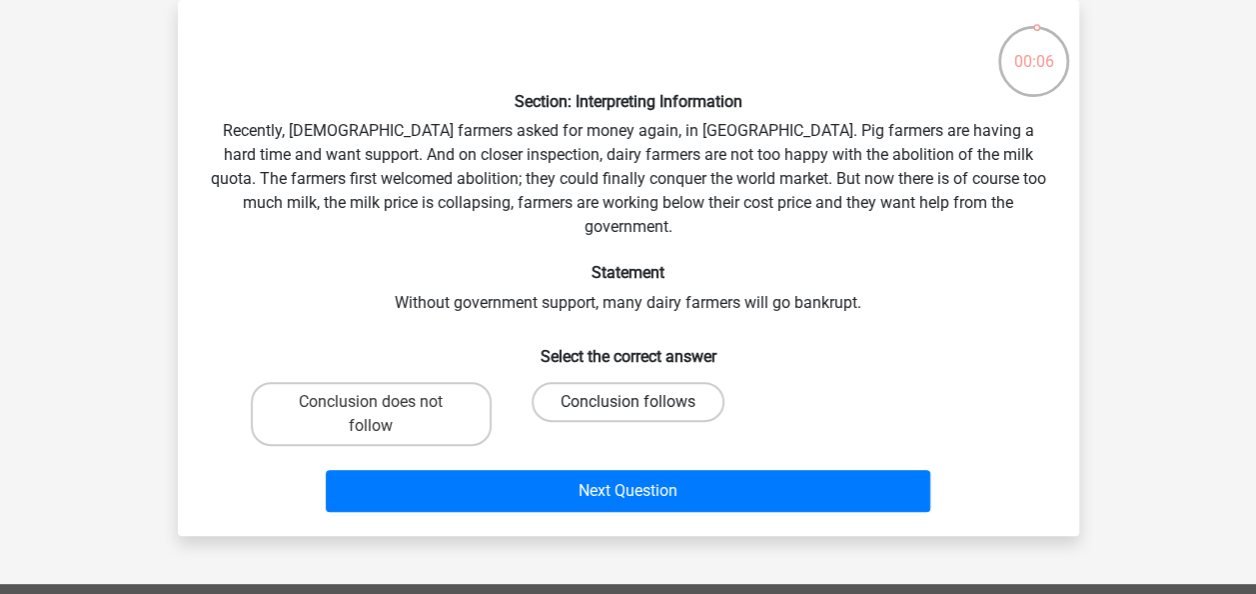
click at [666, 382] on label "Conclusion follows" at bounding box center [628, 402] width 193 height 40
click at [641, 402] on input "Conclusion follows" at bounding box center [634, 408] width 13 height 13
radio input "true"
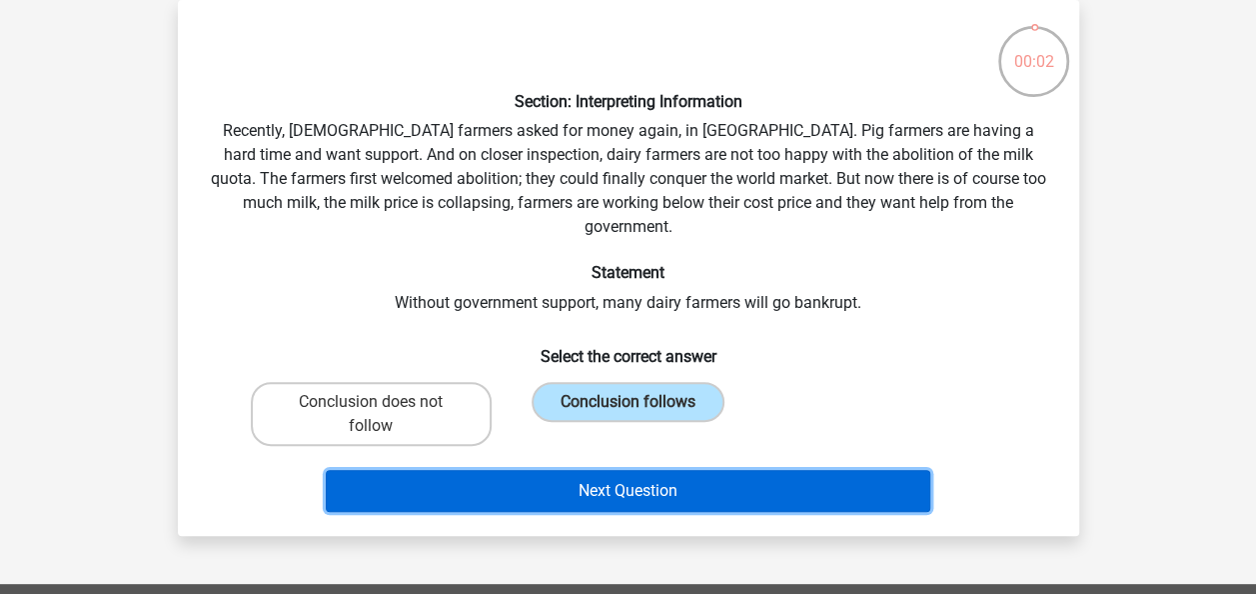
click at [624, 470] on button "Next Question" at bounding box center [628, 491] width 605 height 42
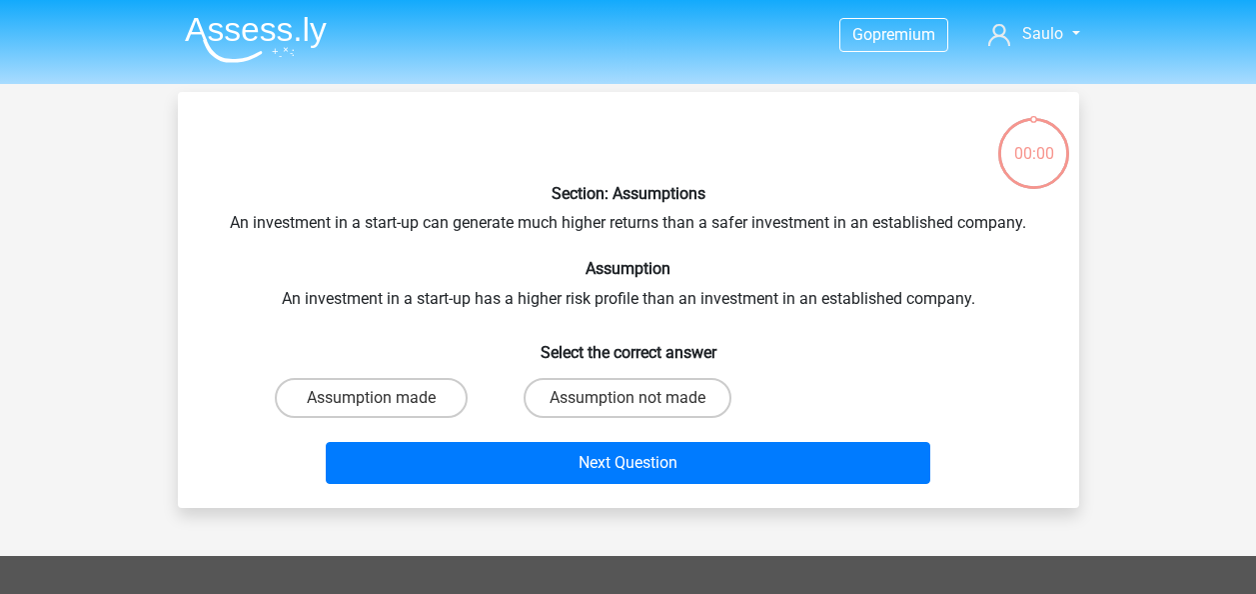
scroll to position [92, 0]
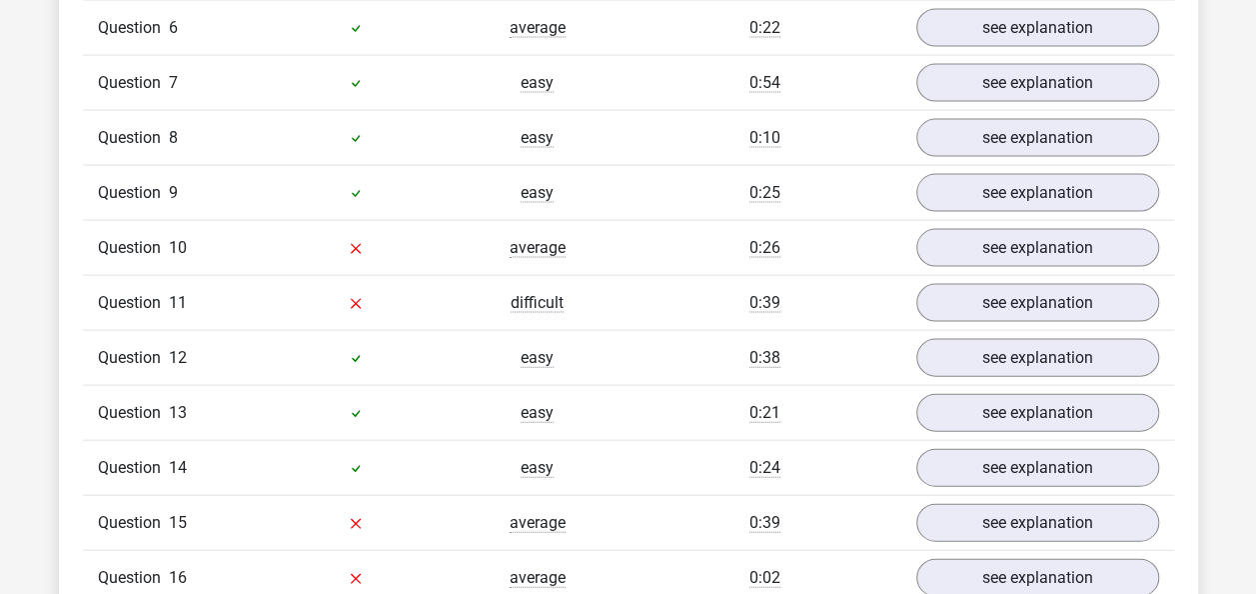
scroll to position [1996, 0]
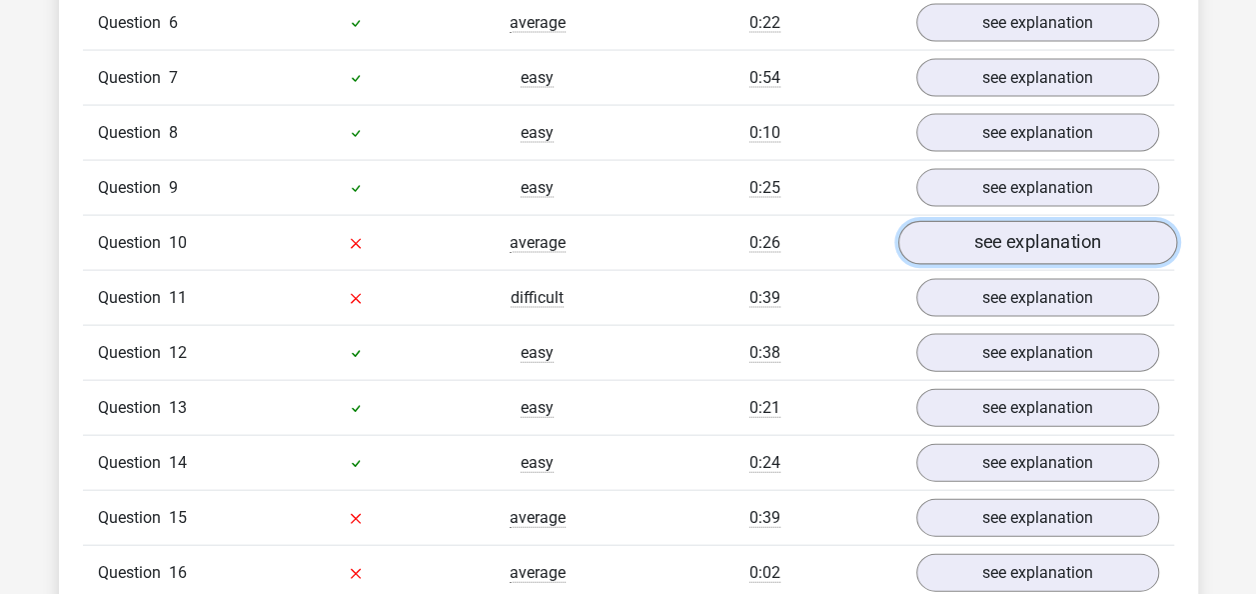
click at [1033, 222] on link "see explanation" at bounding box center [1037, 244] width 279 height 44
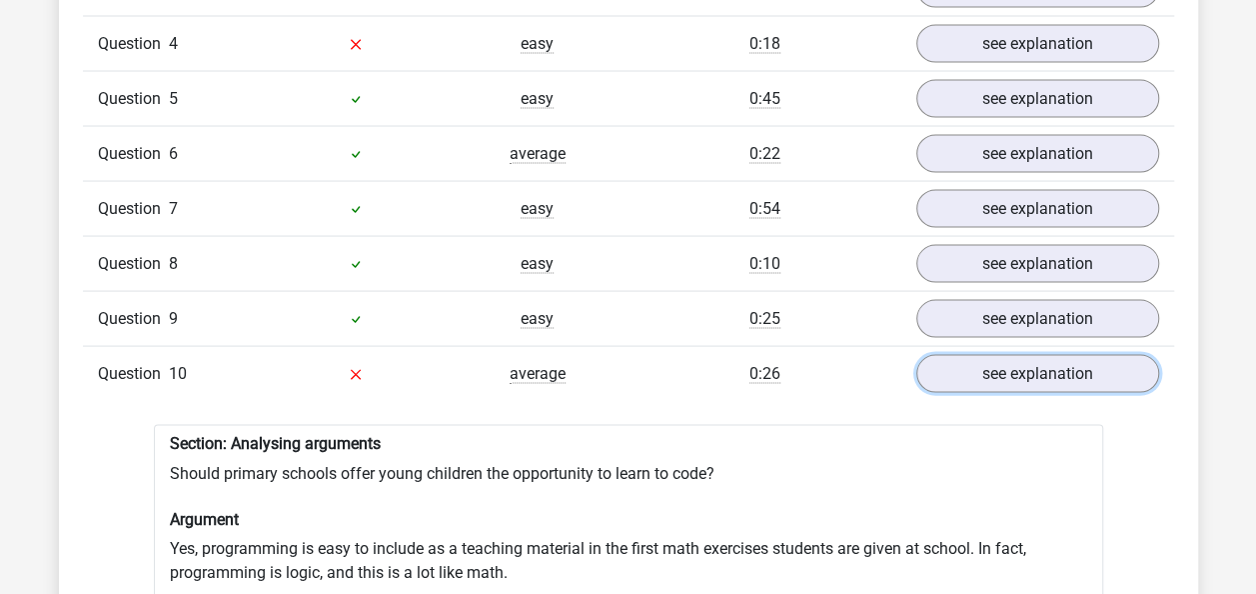
scroll to position [1871, 0]
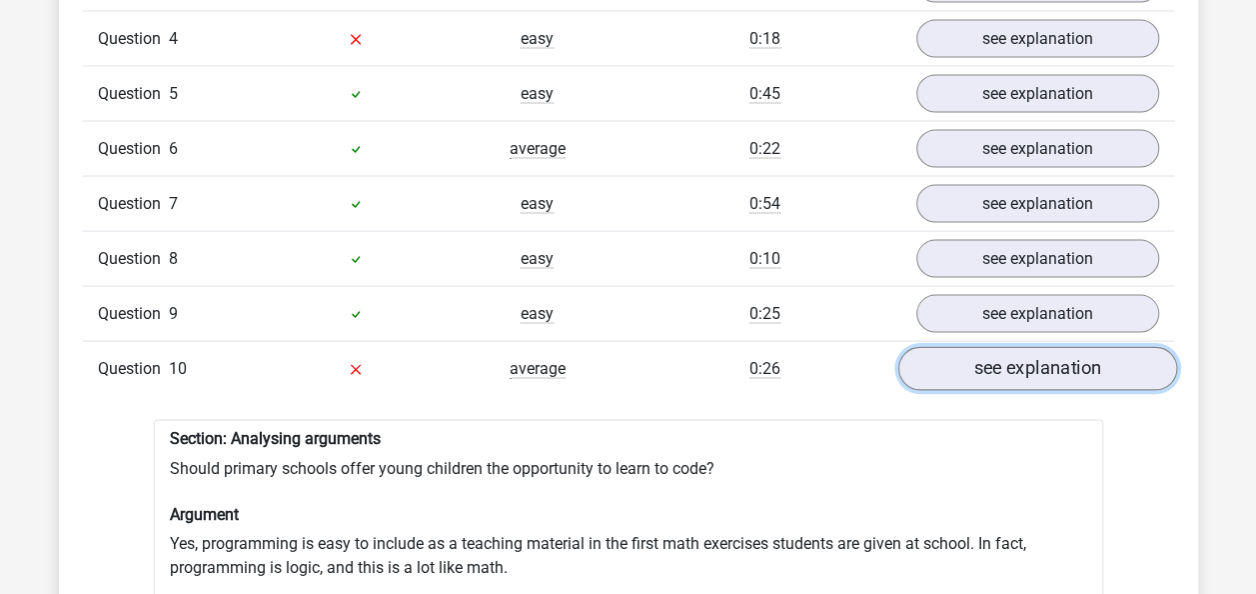
click at [988, 347] on link "see explanation" at bounding box center [1037, 369] width 279 height 44
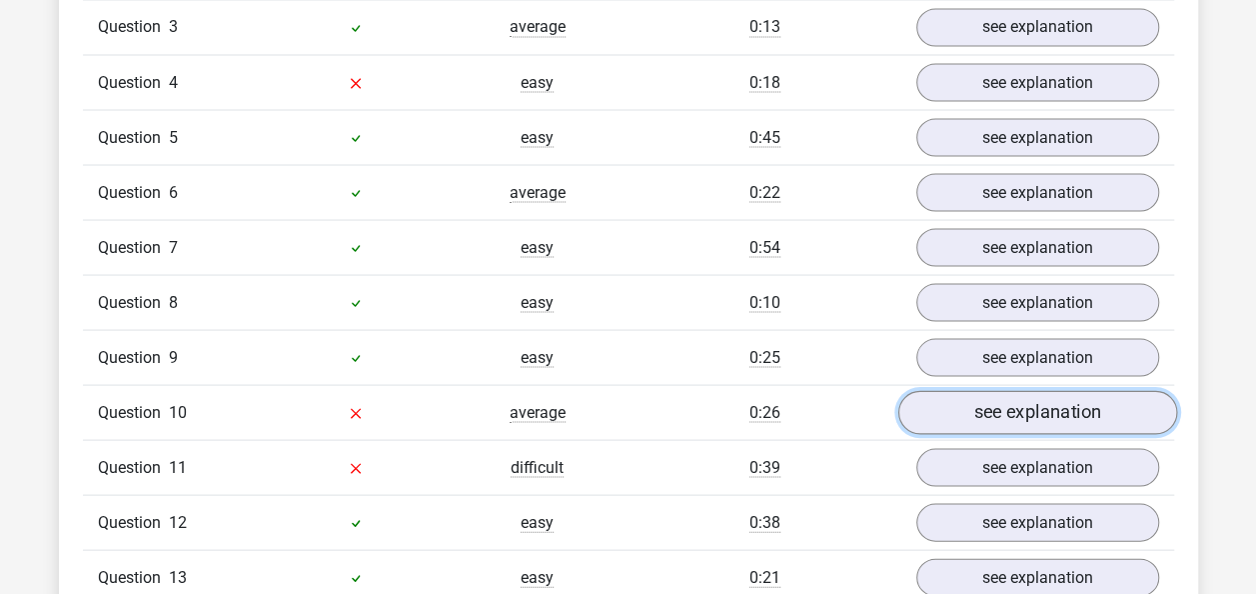
scroll to position [1834, 0]
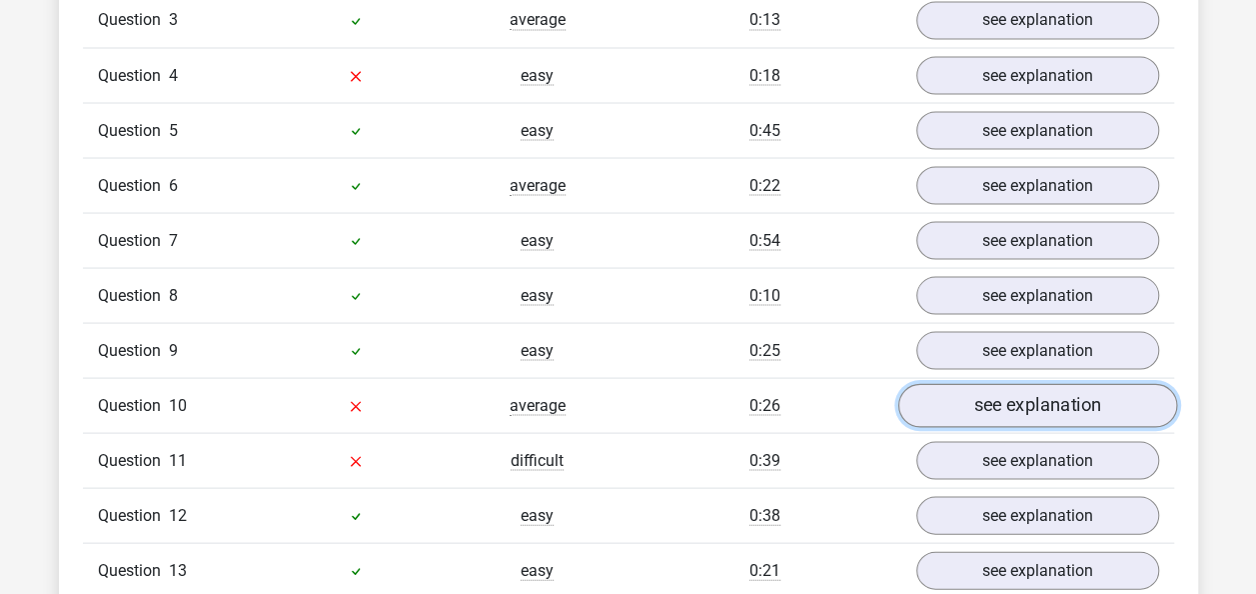
click at [996, 384] on link "see explanation" at bounding box center [1037, 406] width 279 height 44
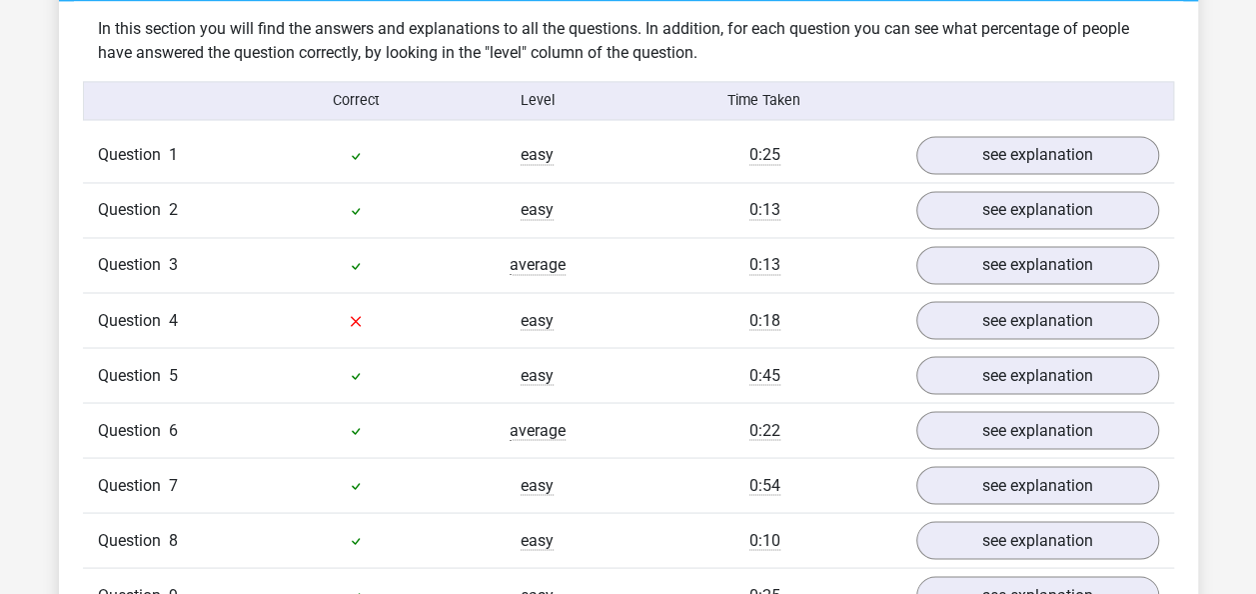
scroll to position [1590, 0]
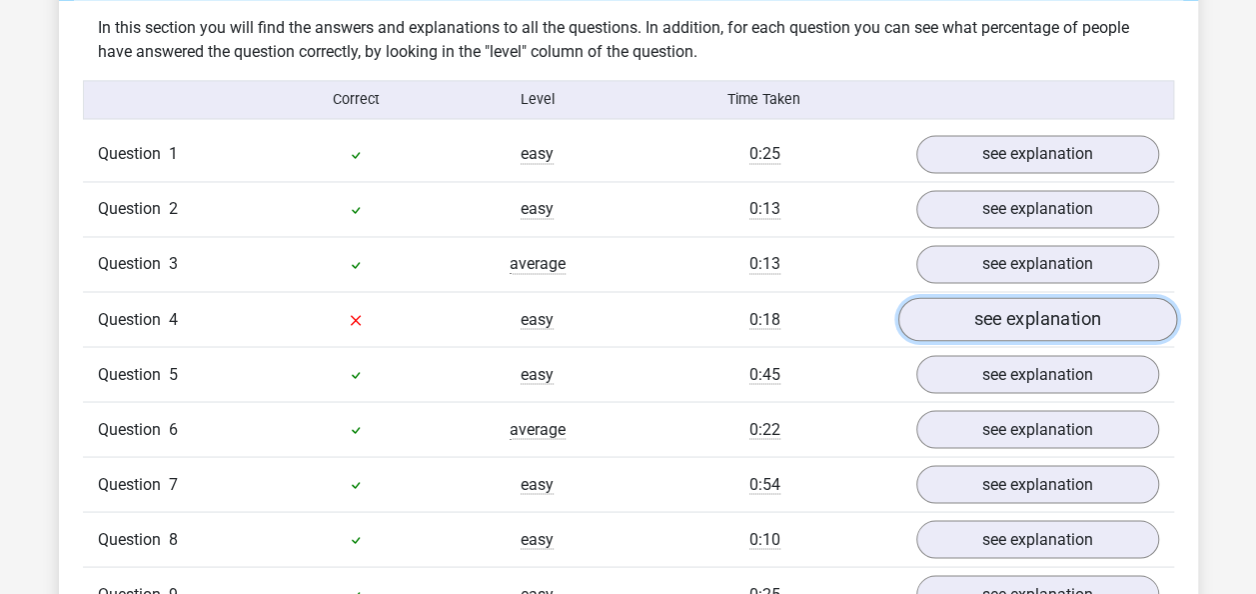
click at [1020, 298] on link "see explanation" at bounding box center [1037, 320] width 279 height 44
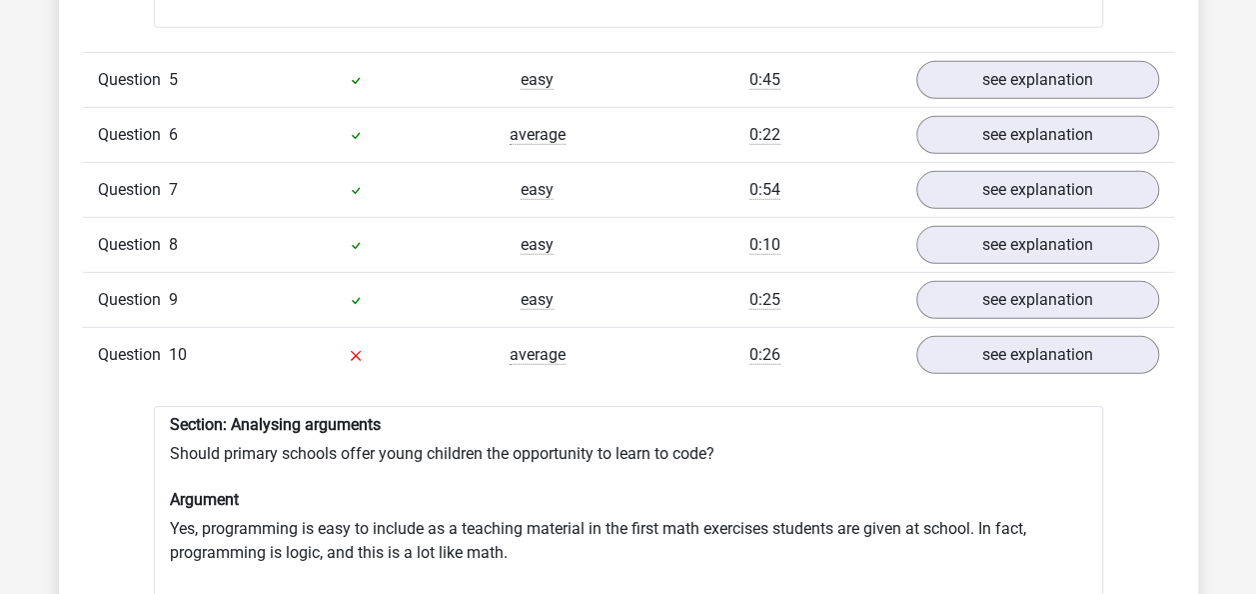
scroll to position [2979, 0]
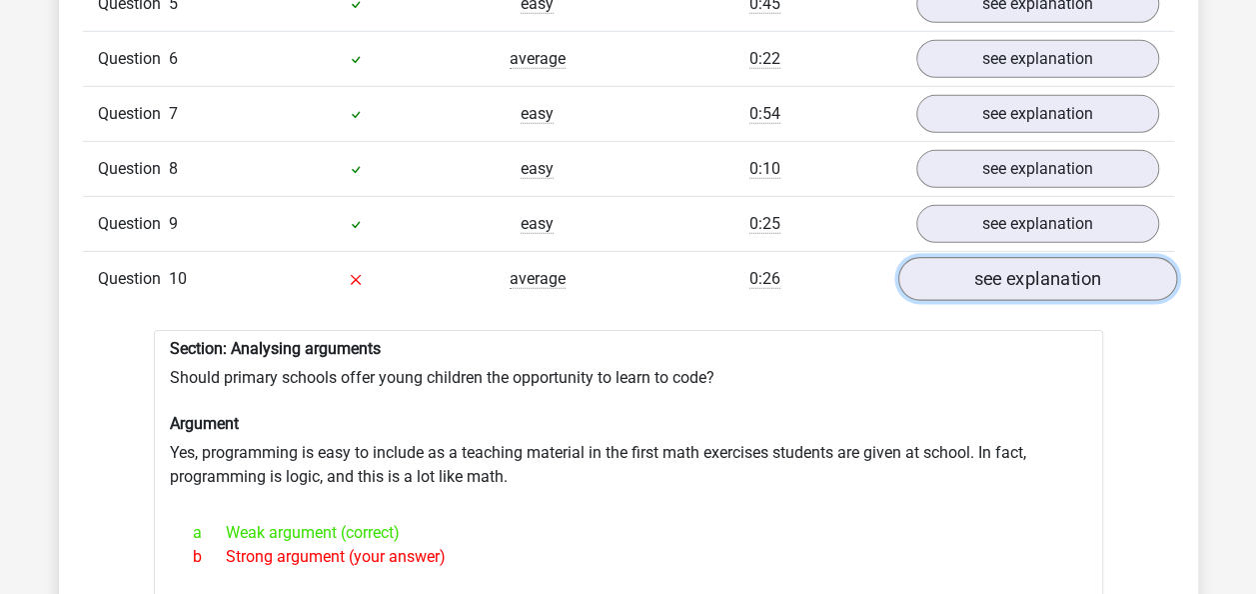
click at [1077, 257] on link "see explanation" at bounding box center [1037, 279] width 279 height 44
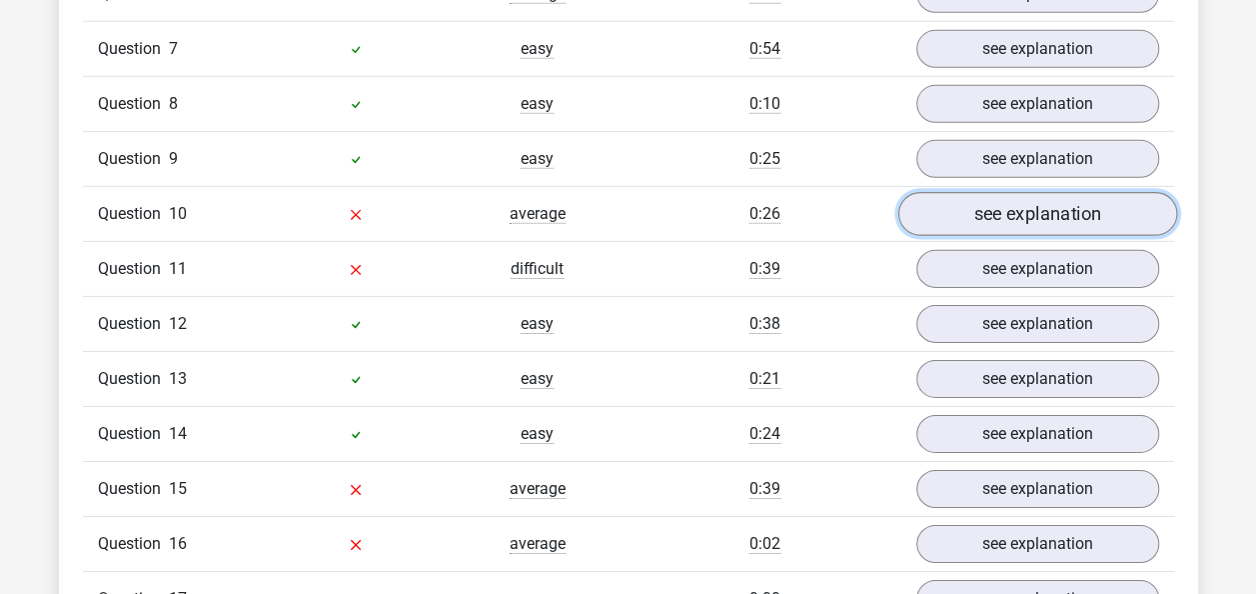
scroll to position [3047, 0]
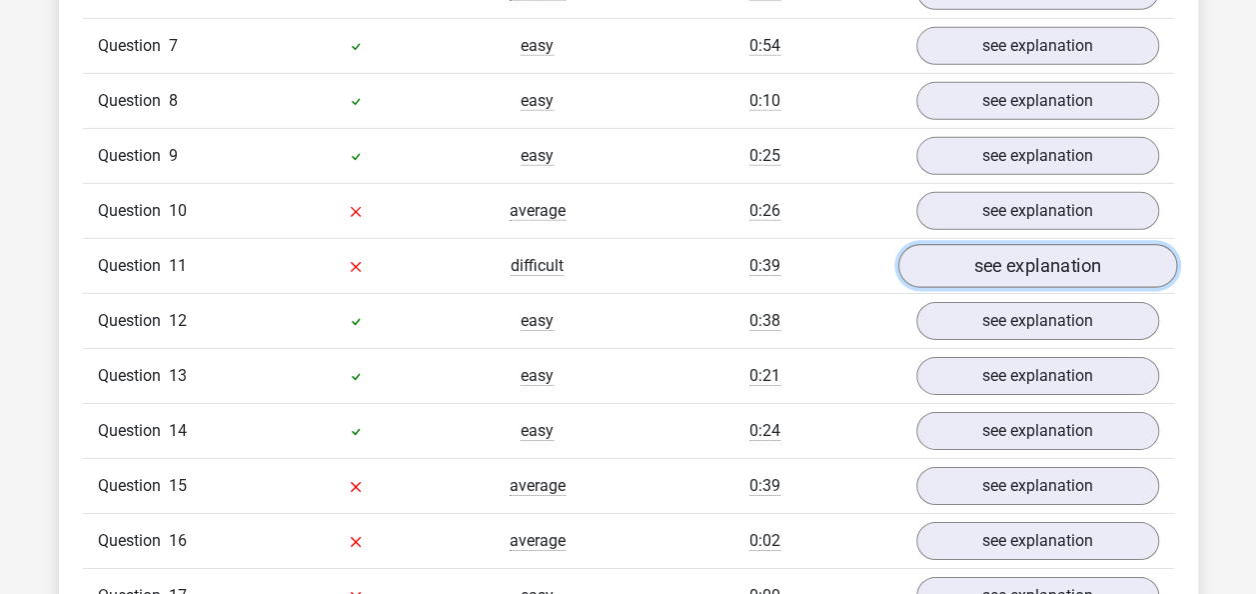
click at [1031, 244] on link "see explanation" at bounding box center [1037, 266] width 279 height 44
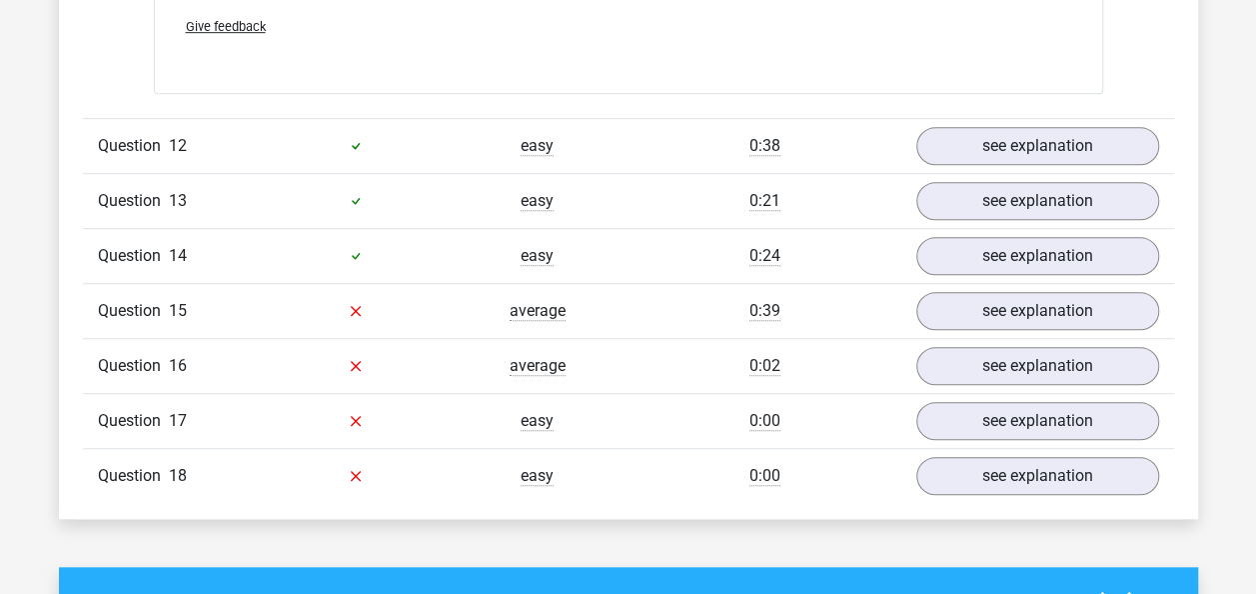
scroll to position [4361, 0]
click at [1054, 288] on link "see explanation" at bounding box center [1037, 310] width 279 height 44
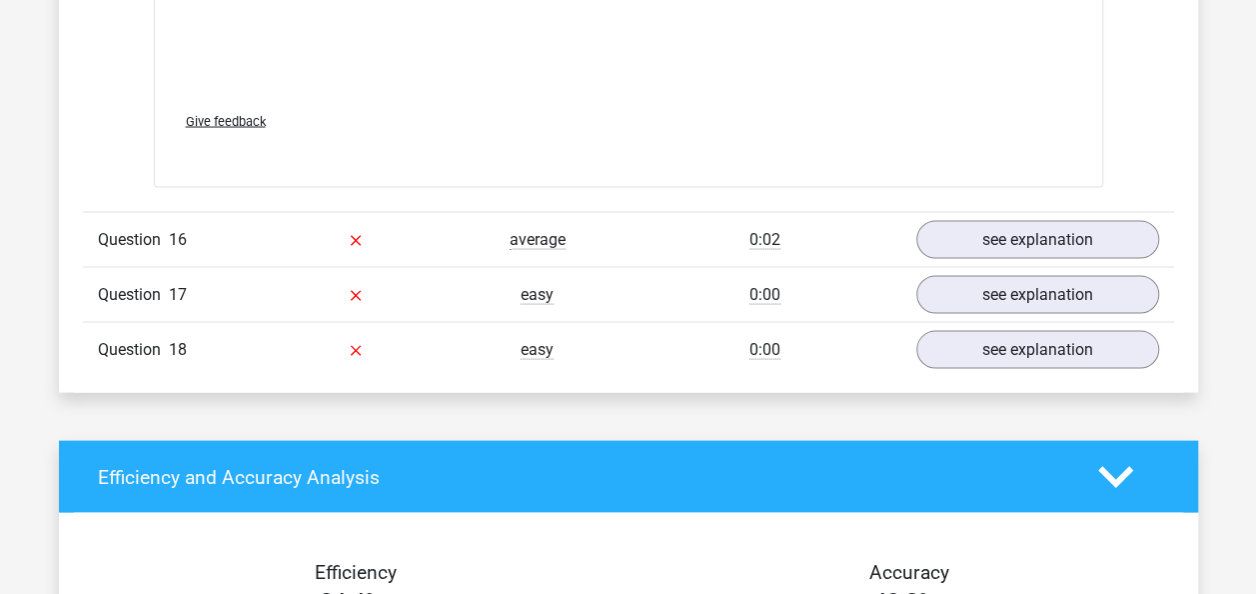
scroll to position [5581, 0]
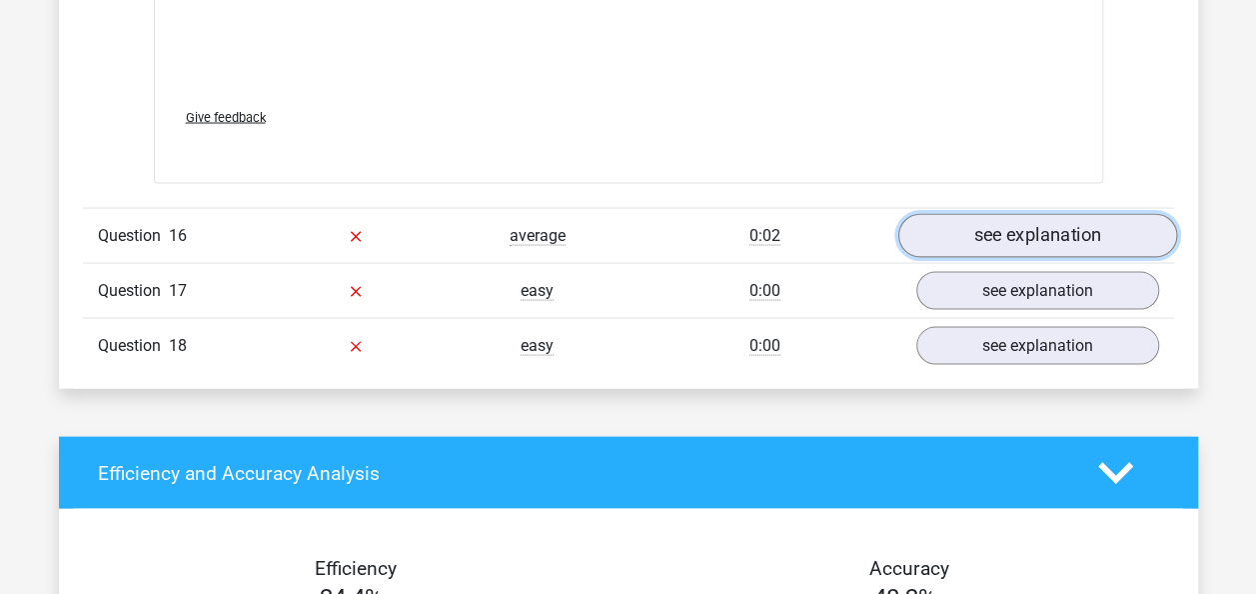
click at [1051, 213] on link "see explanation" at bounding box center [1037, 235] width 279 height 44
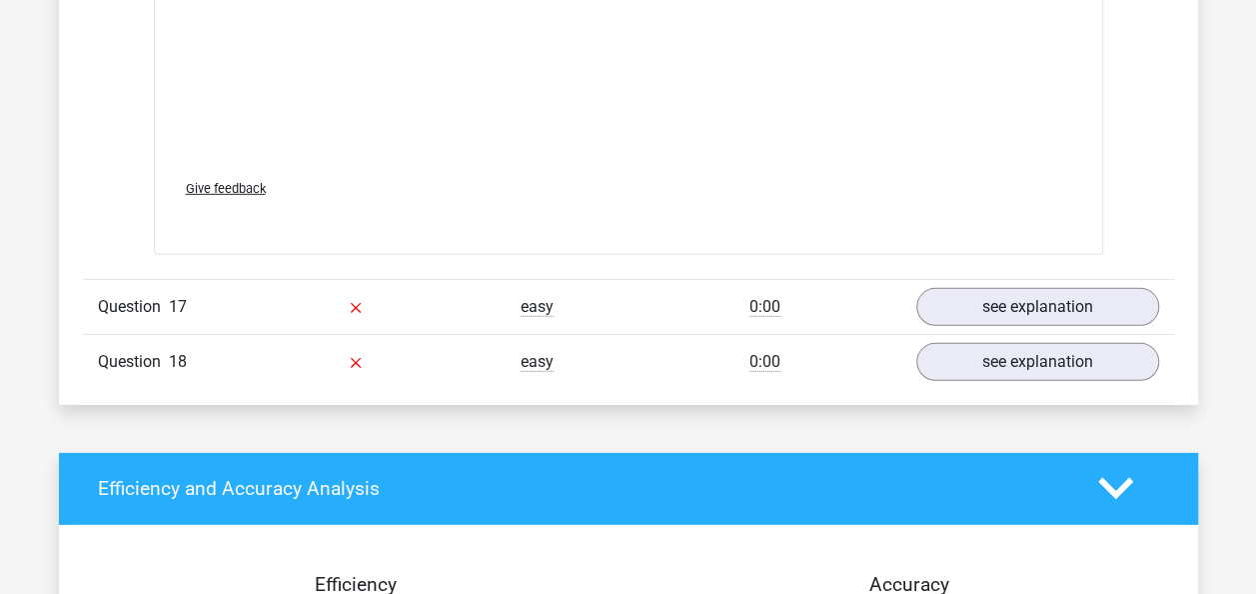
scroll to position [6584, 0]
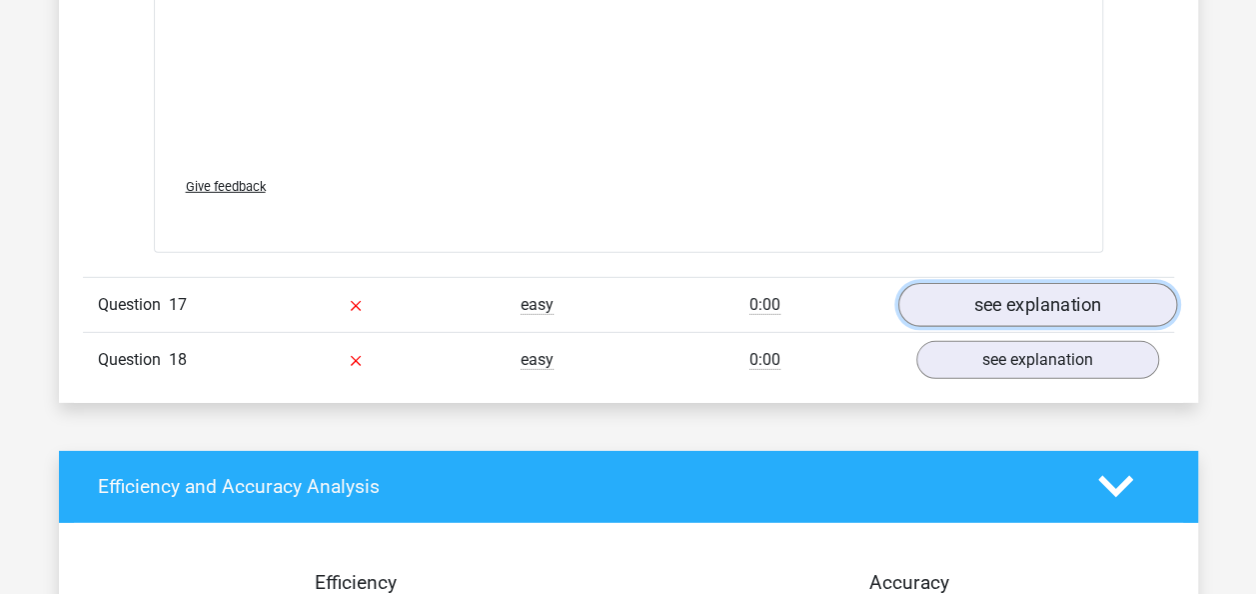
click at [1080, 283] on link "see explanation" at bounding box center [1037, 305] width 279 height 44
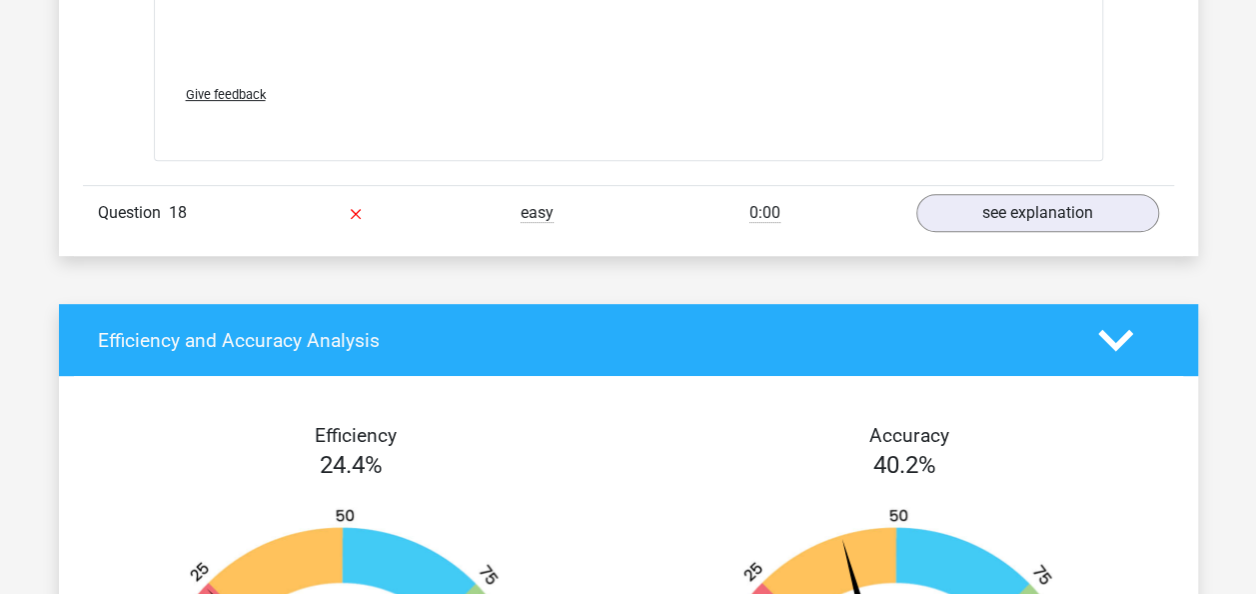
scroll to position [7894, 0]
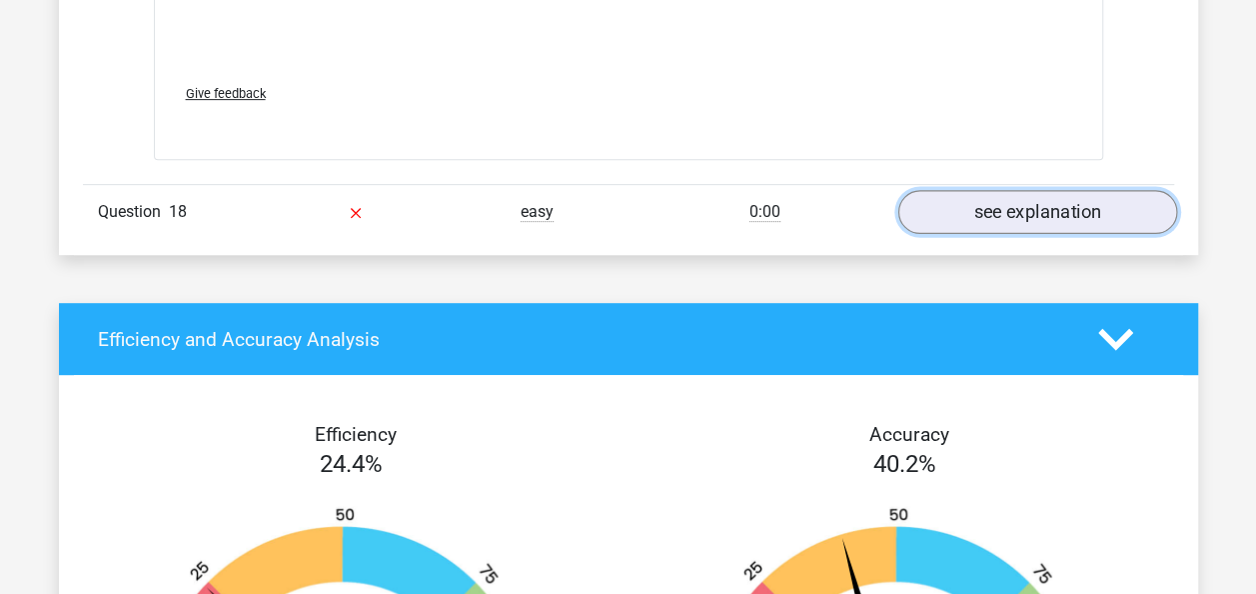
click at [1056, 191] on link "see explanation" at bounding box center [1037, 213] width 279 height 44
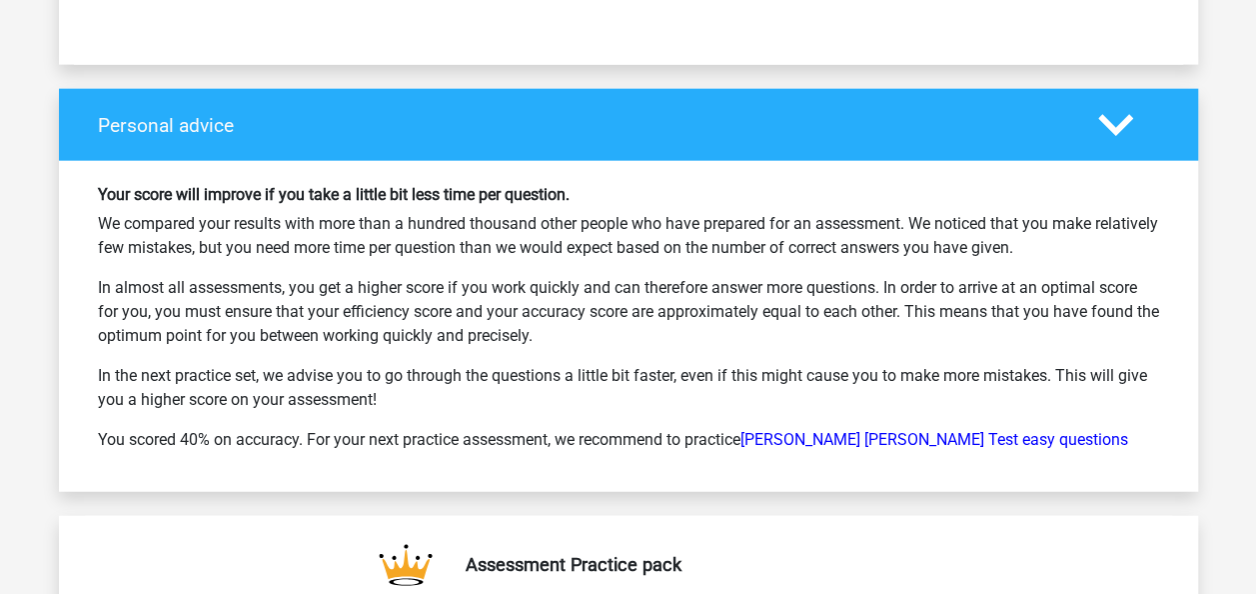
scroll to position [9823, 0]
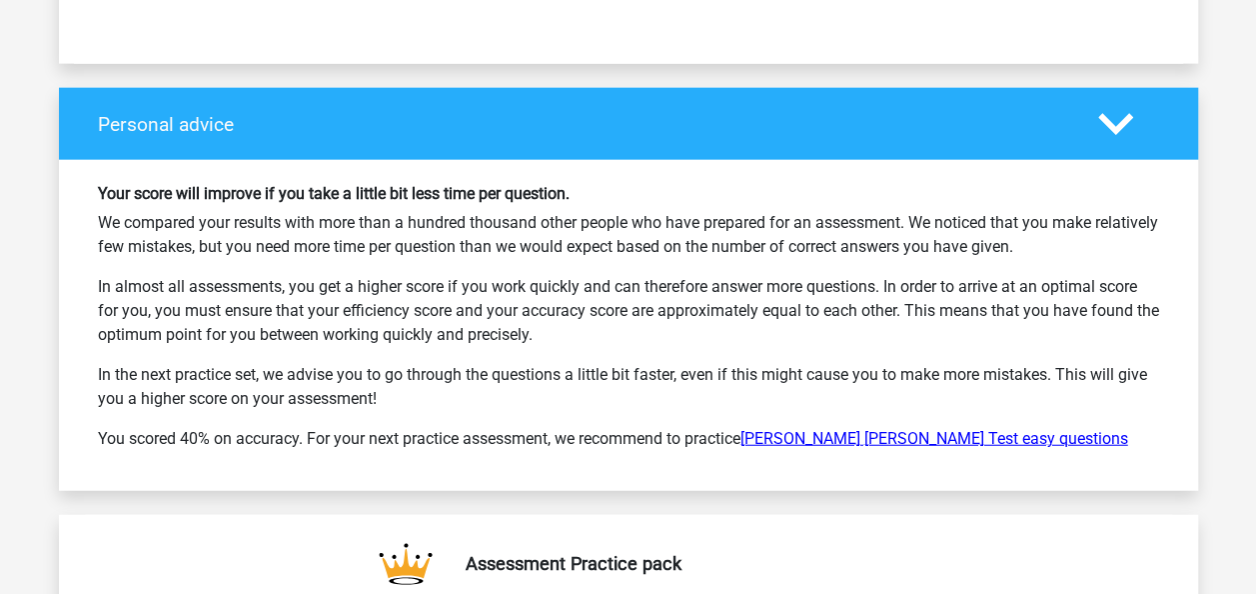
click at [949, 429] on link "Watson Glaser Test easy questions" at bounding box center [935, 438] width 388 height 19
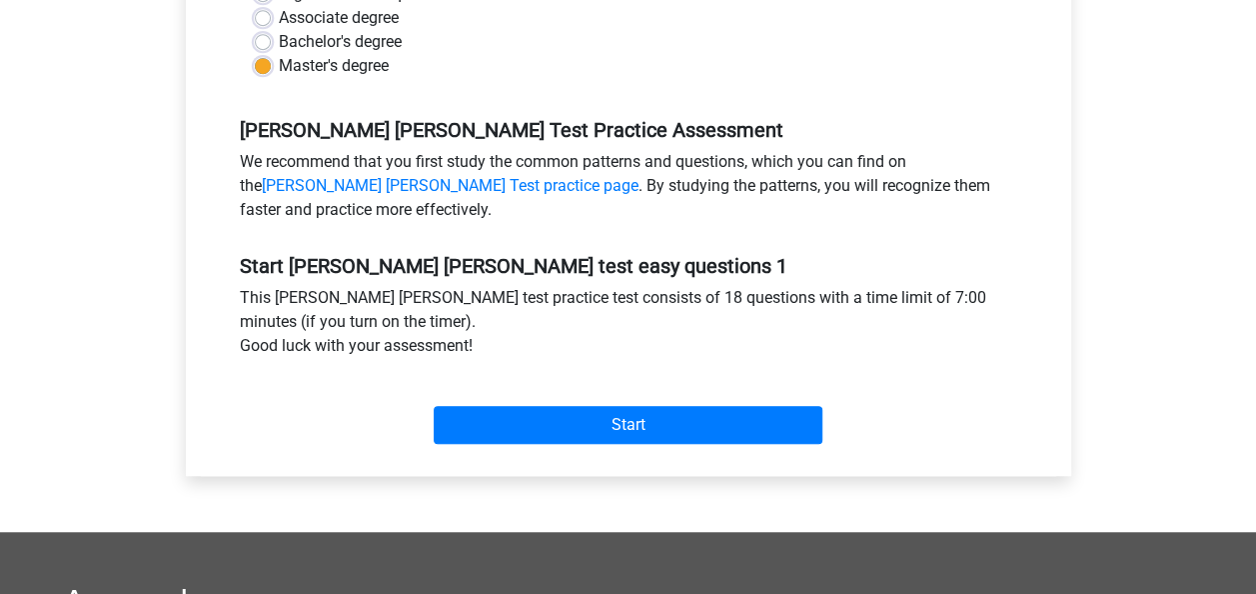
scroll to position [521, 0]
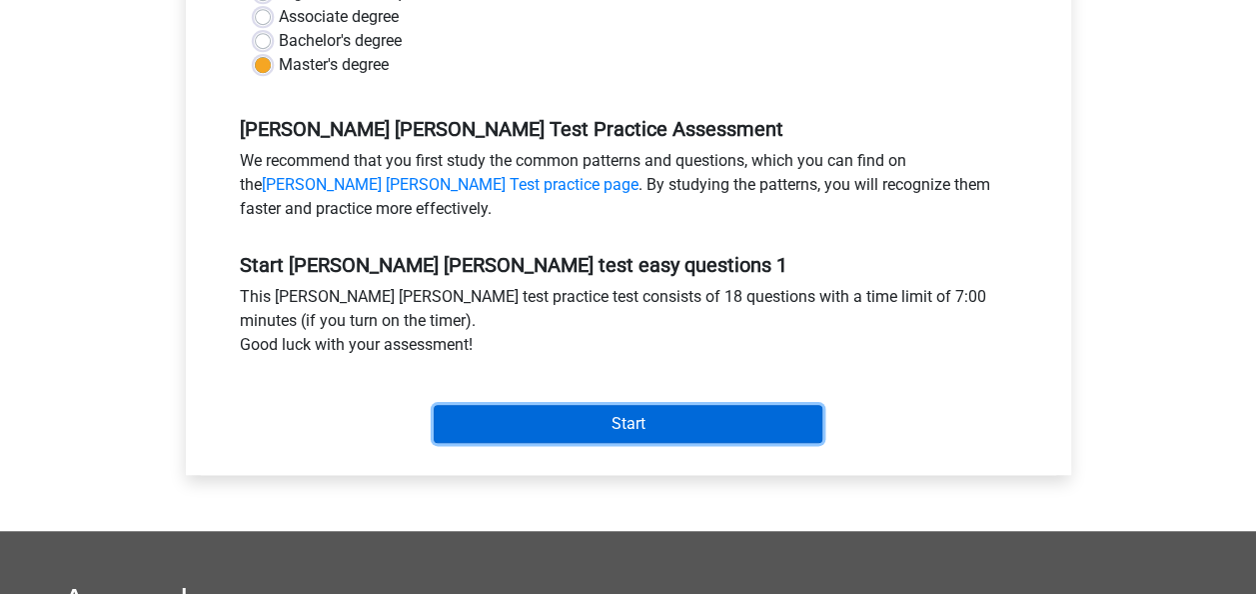
click at [637, 413] on input "Start" at bounding box center [628, 424] width 389 height 38
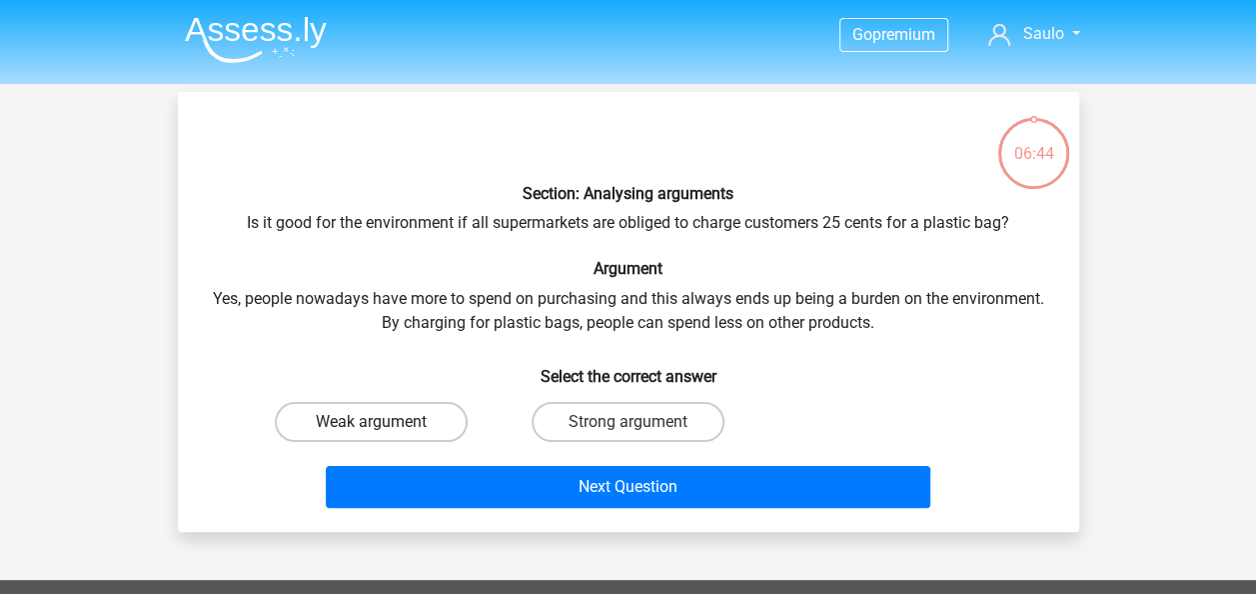
click at [376, 419] on label "Weak argument" at bounding box center [371, 422] width 193 height 40
click at [376, 422] on input "Weak argument" at bounding box center [377, 428] width 13 height 13
radio input "true"
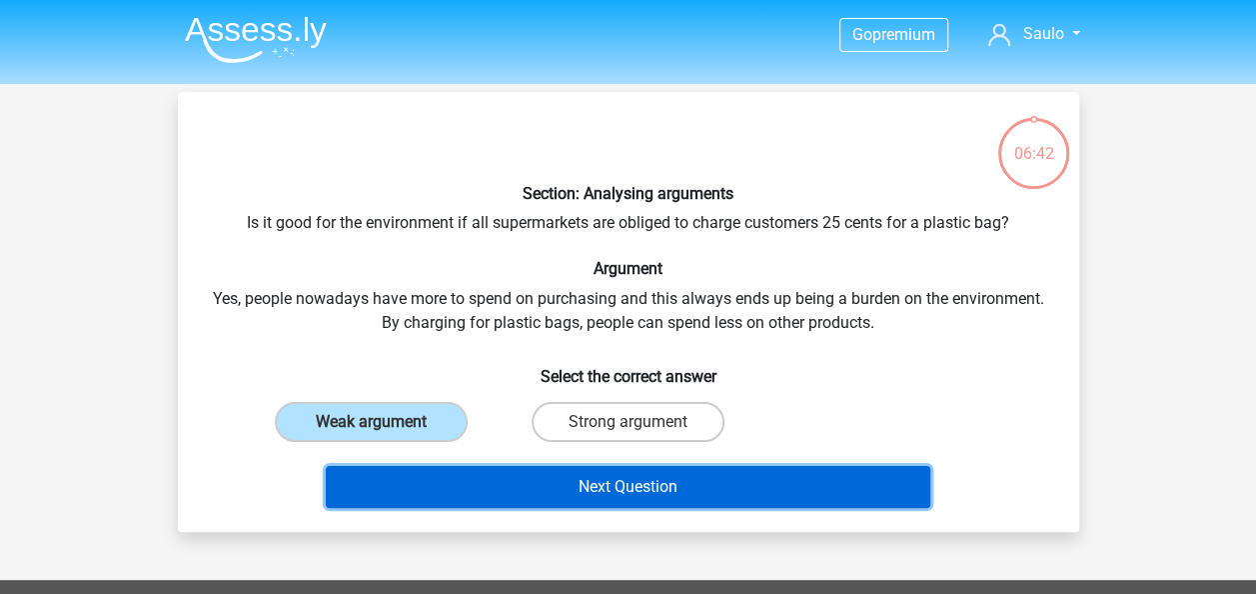
click at [532, 488] on button "Next Question" at bounding box center [628, 487] width 605 height 42
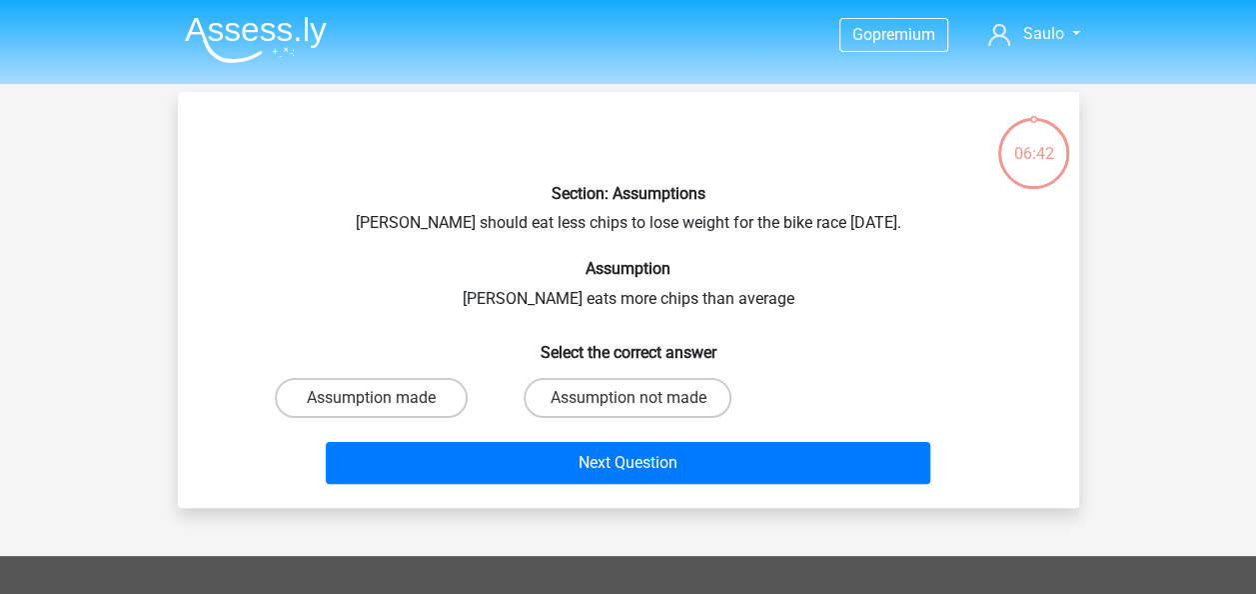
scroll to position [92, 0]
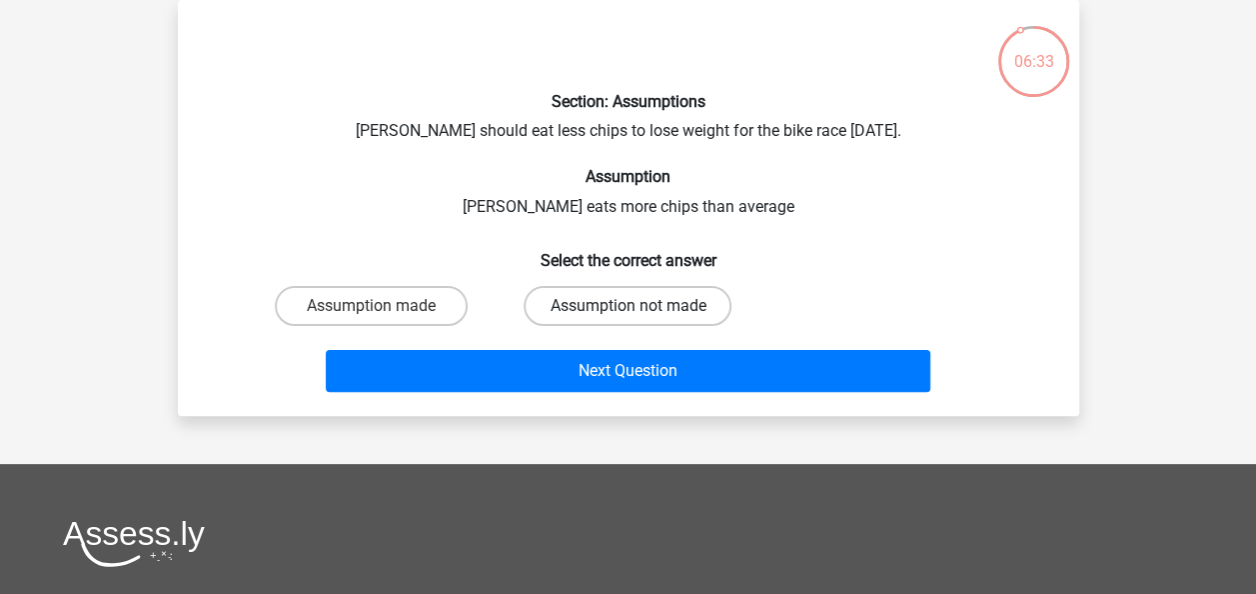
click at [592, 311] on label "Assumption not made" at bounding box center [628, 306] width 208 height 40
click at [628, 311] on input "Assumption not made" at bounding box center [634, 312] width 13 height 13
radio input "true"
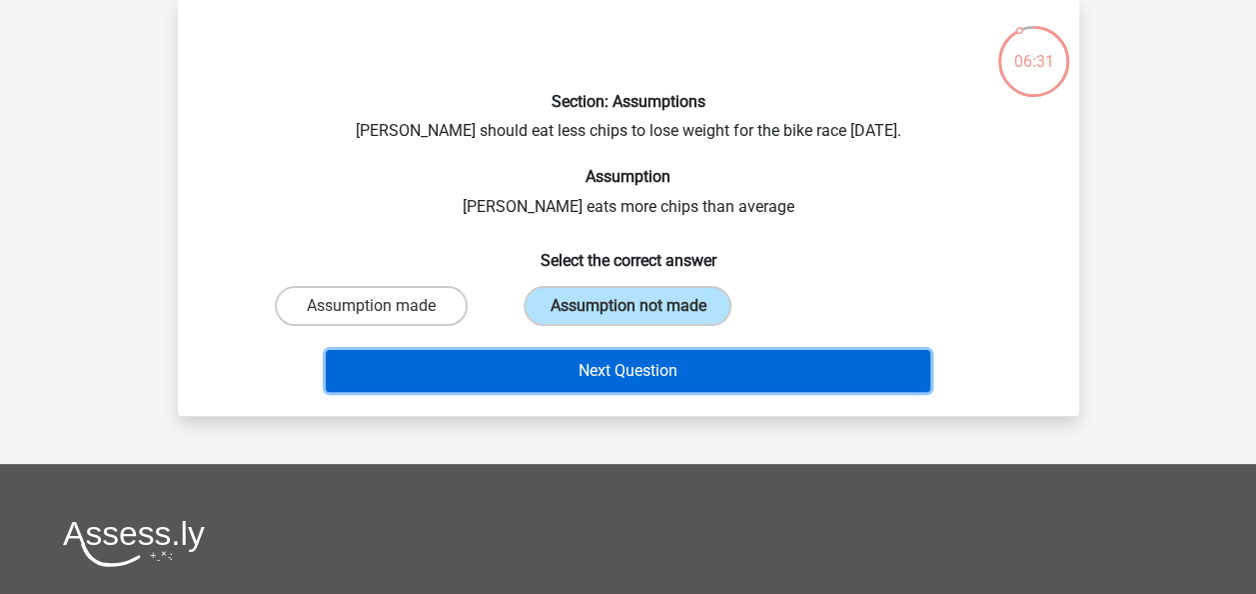
click at [586, 372] on button "Next Question" at bounding box center [628, 371] width 605 height 42
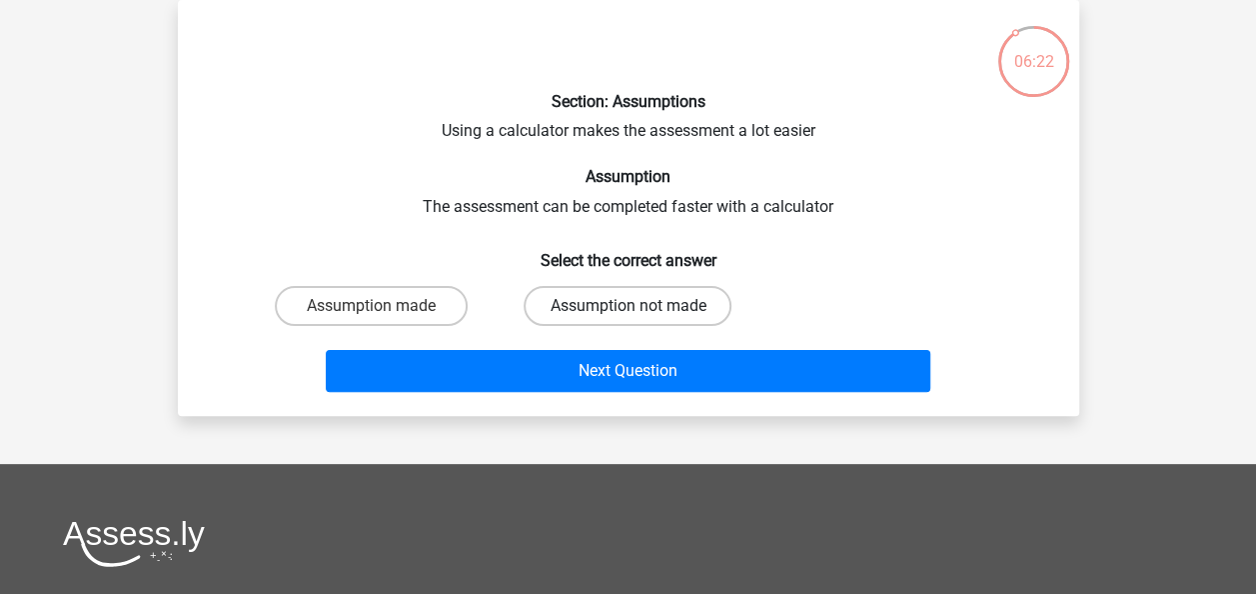
click at [618, 308] on label "Assumption not made" at bounding box center [628, 306] width 208 height 40
click at [628, 308] on input "Assumption not made" at bounding box center [634, 312] width 13 height 13
radio input "true"
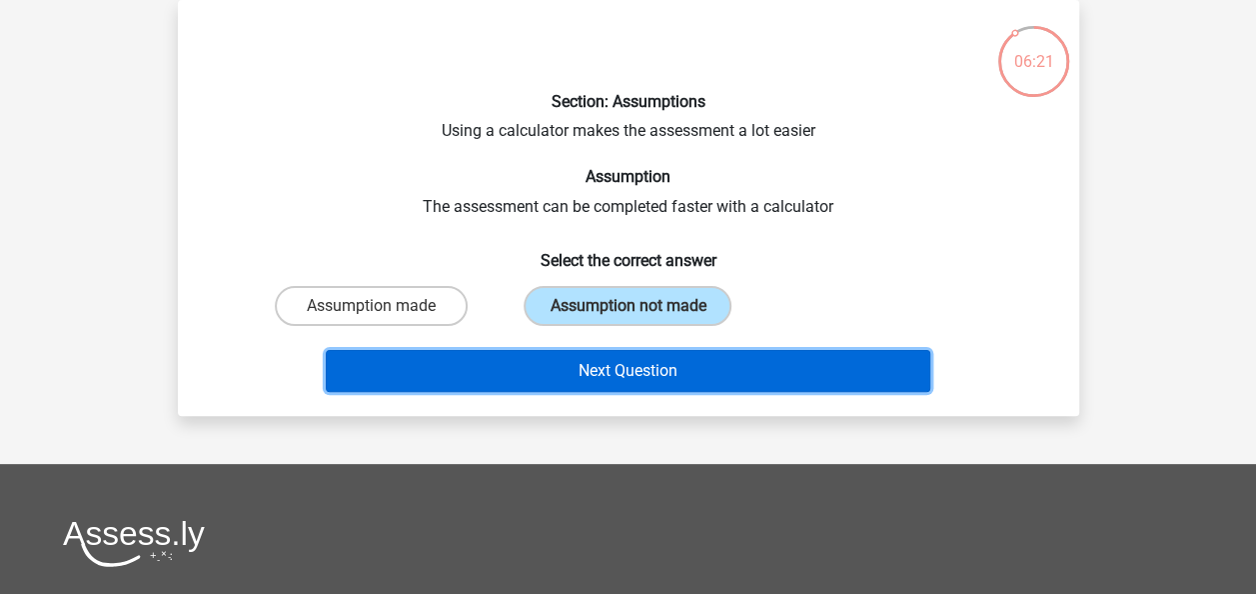
click at [617, 374] on button "Next Question" at bounding box center [628, 371] width 605 height 42
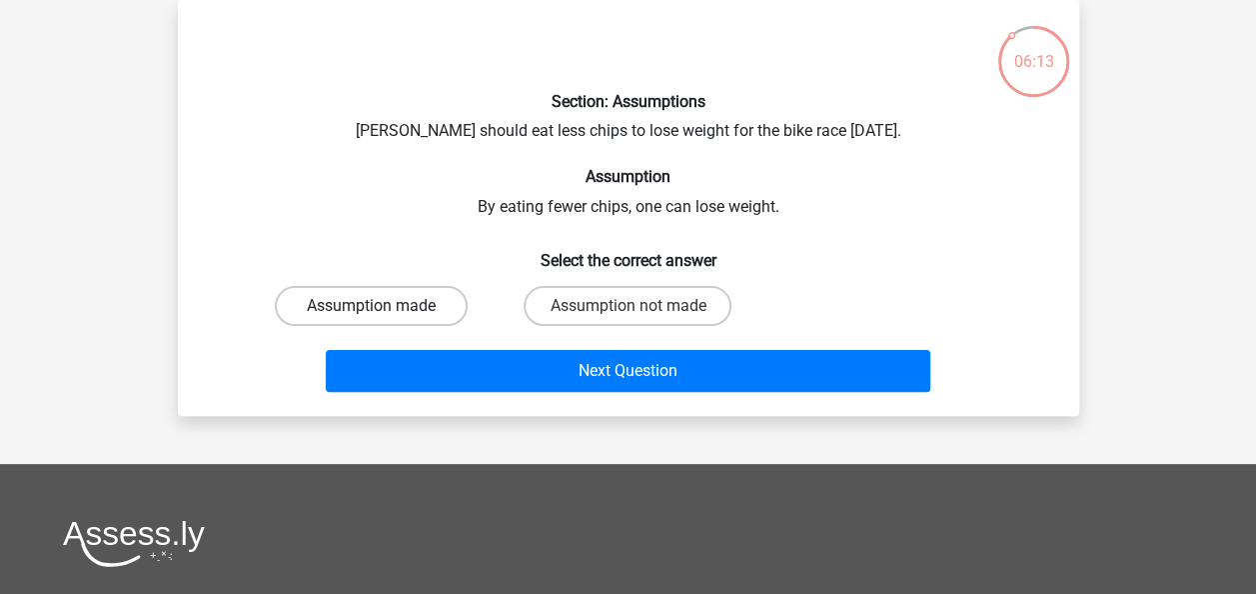
click at [391, 310] on label "Assumption made" at bounding box center [371, 306] width 193 height 40
click at [384, 310] on input "Assumption made" at bounding box center [377, 312] width 13 height 13
radio input "true"
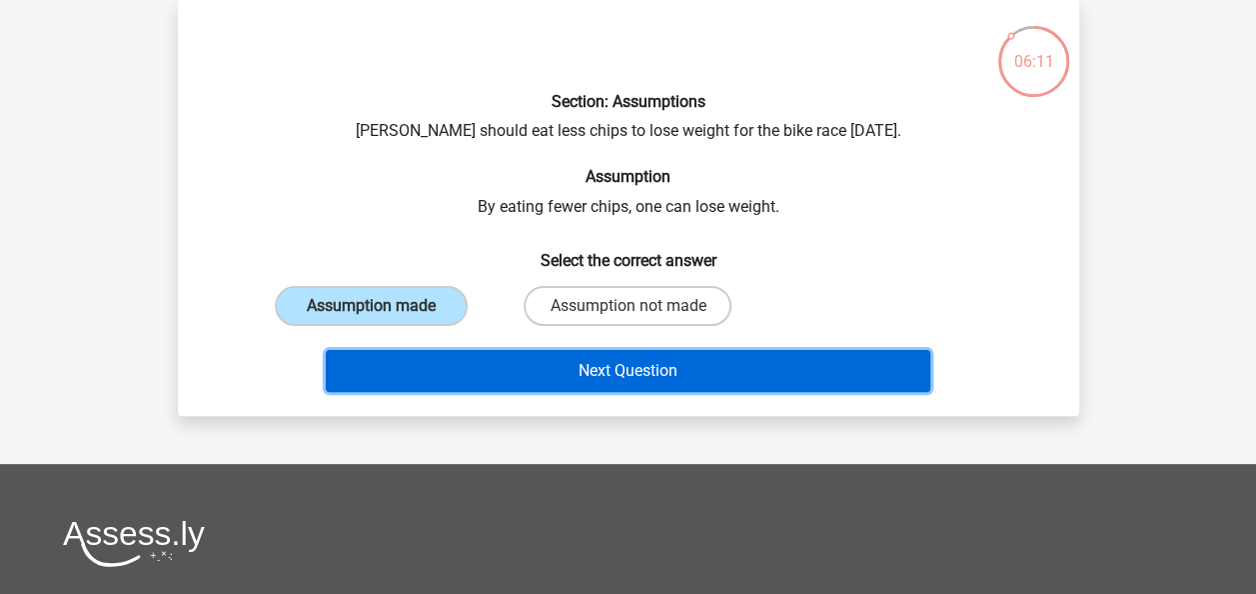
click at [607, 370] on button "Next Question" at bounding box center [628, 371] width 605 height 42
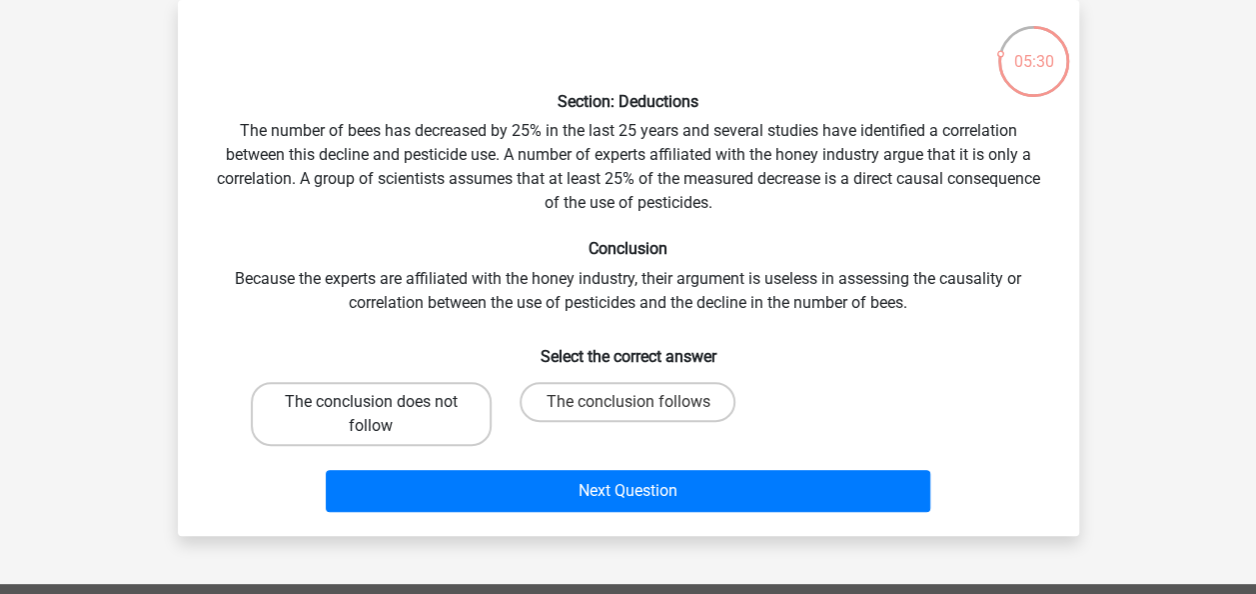
click at [352, 411] on label "The conclusion does not follow" at bounding box center [371, 414] width 241 height 64
click at [371, 411] on input "The conclusion does not follow" at bounding box center [377, 408] width 13 height 13
radio input "true"
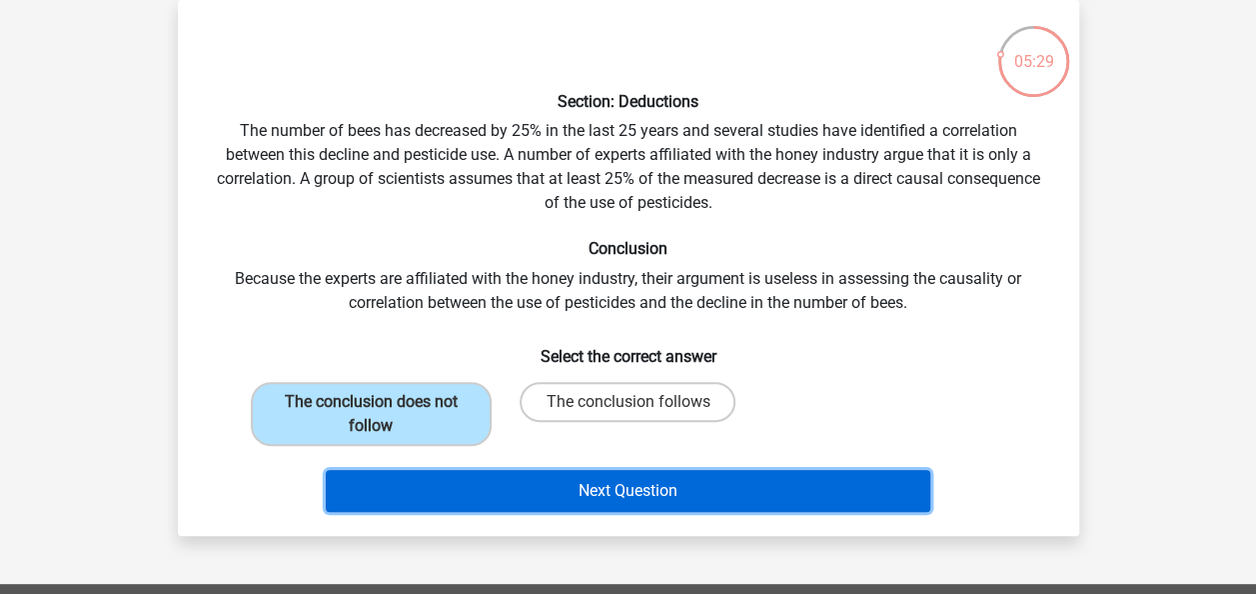
click at [577, 500] on button "Next Question" at bounding box center [628, 491] width 605 height 42
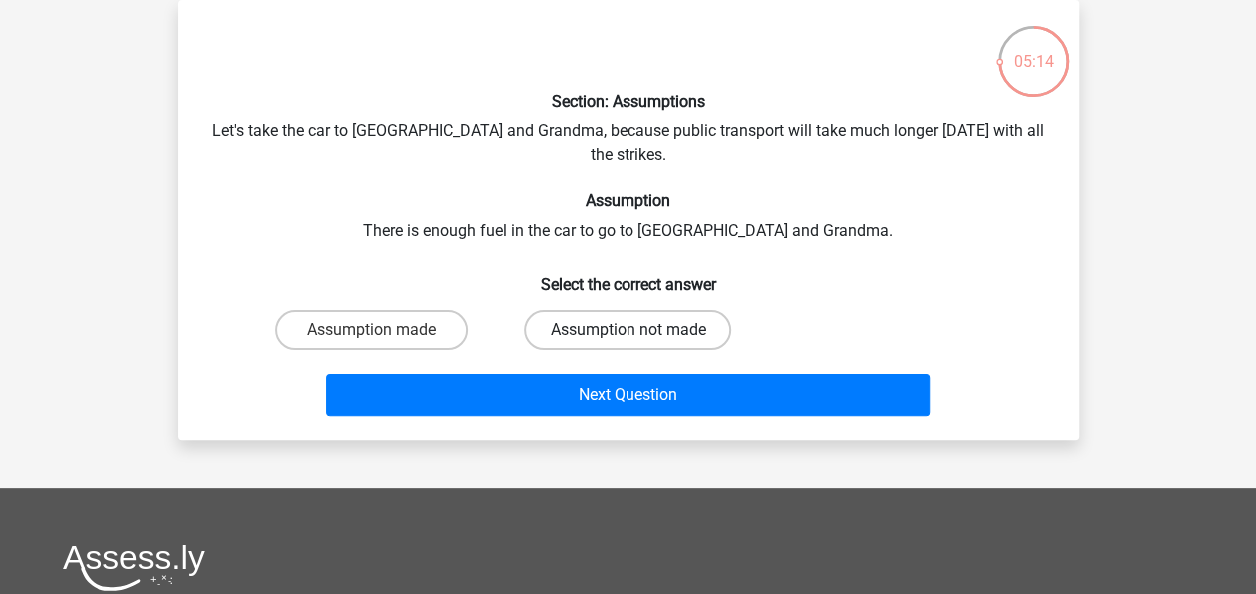
click at [606, 310] on label "Assumption not made" at bounding box center [628, 330] width 208 height 40
click at [628, 330] on input "Assumption not made" at bounding box center [634, 336] width 13 height 13
radio input "true"
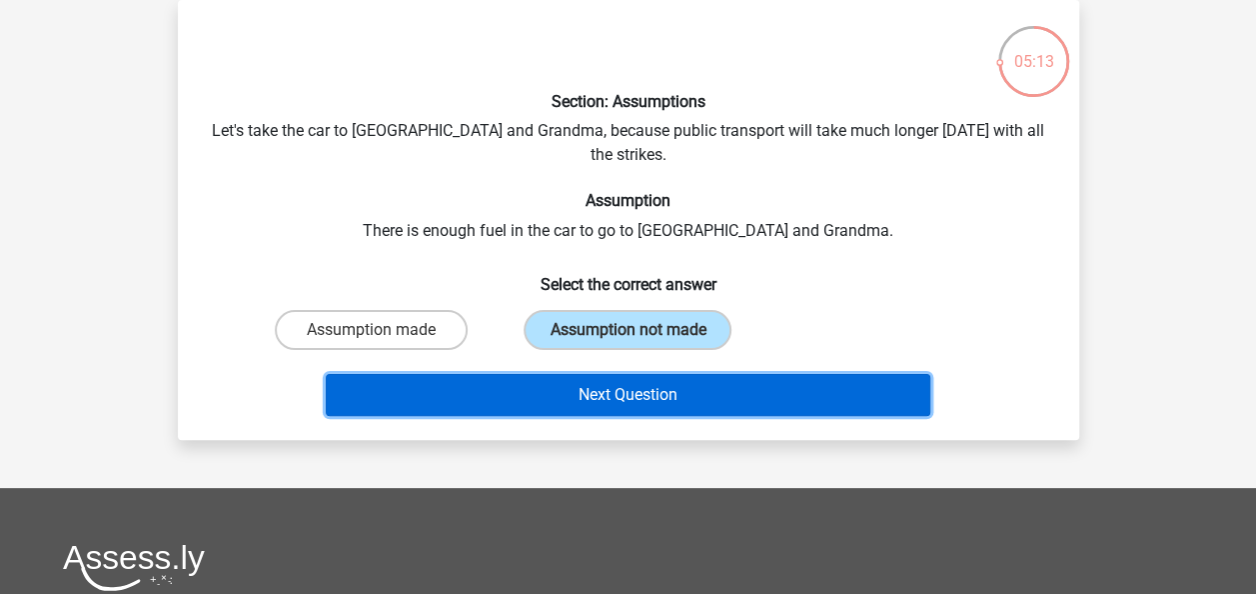
click at [622, 374] on button "Next Question" at bounding box center [628, 395] width 605 height 42
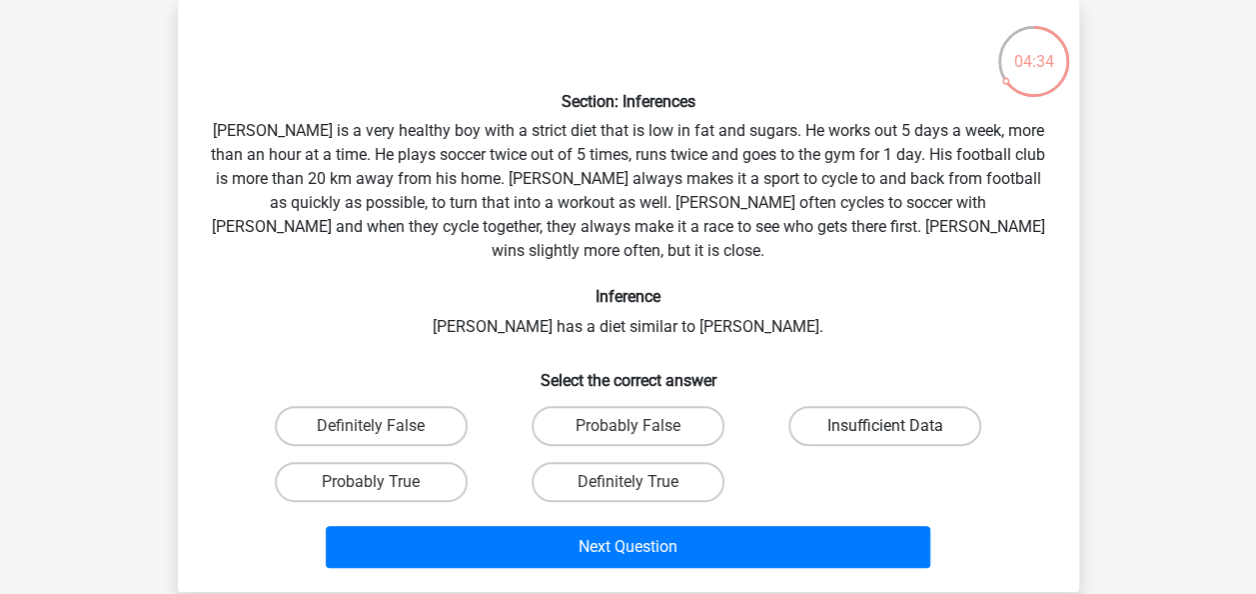
click at [858, 406] on label "Insufficient Data" at bounding box center [885, 426] width 193 height 40
click at [886, 426] on input "Insufficient Data" at bounding box center [892, 432] width 13 height 13
radio input "true"
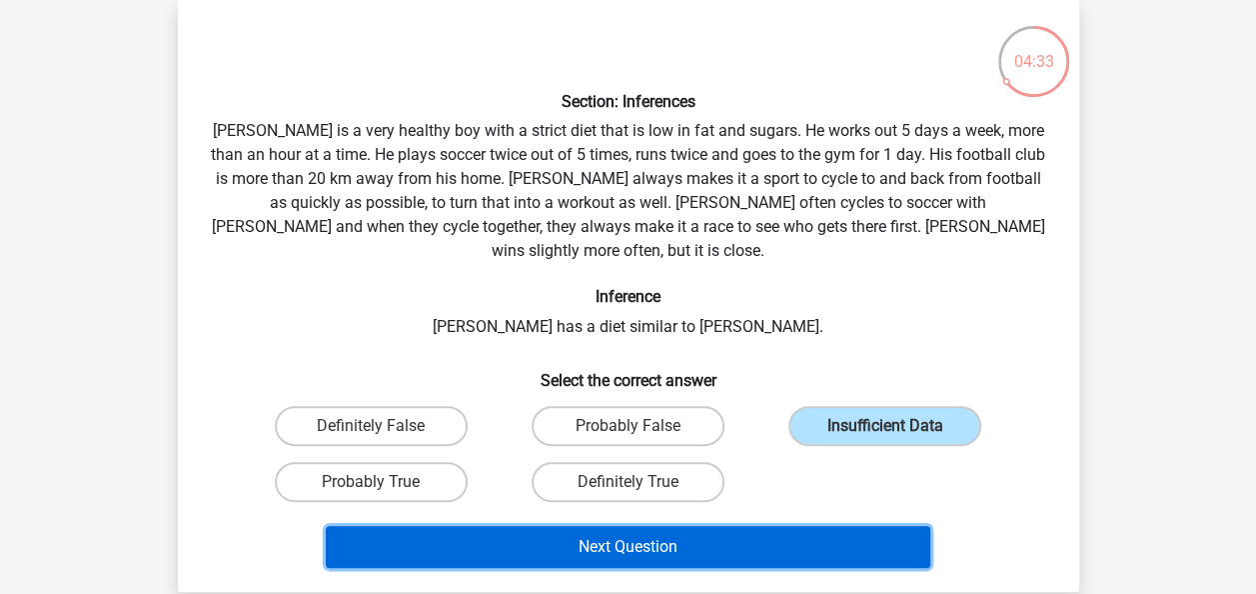
click at [624, 526] on button "Next Question" at bounding box center [628, 547] width 605 height 42
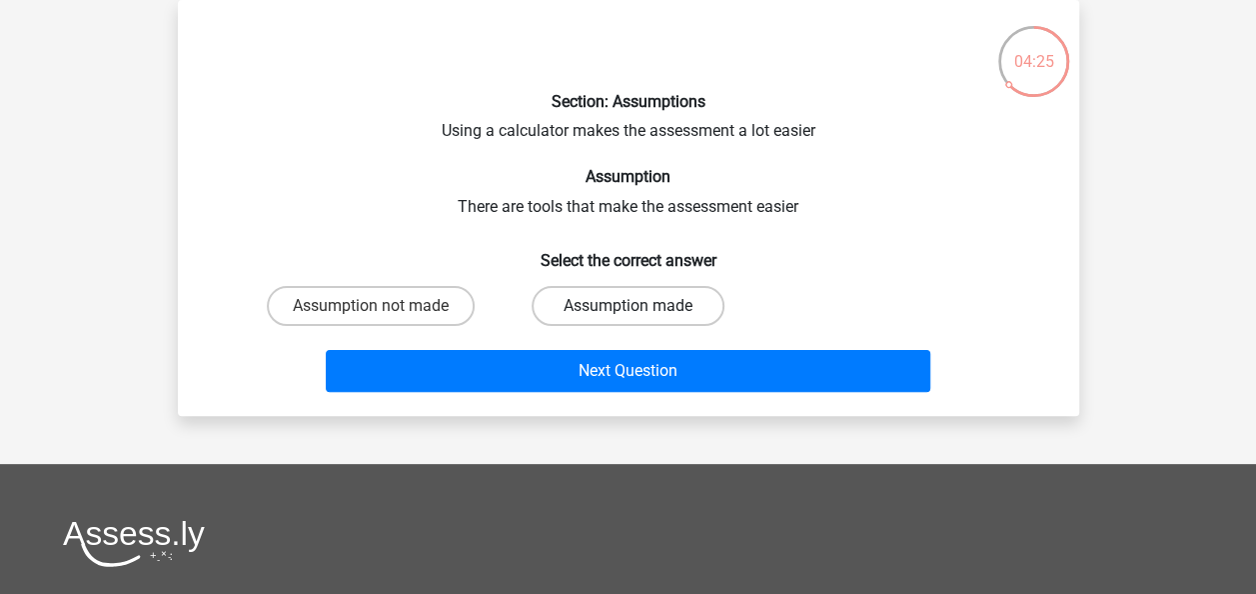
click at [640, 298] on label "Assumption made" at bounding box center [628, 306] width 193 height 40
click at [640, 306] on input "Assumption made" at bounding box center [634, 312] width 13 height 13
radio input "true"
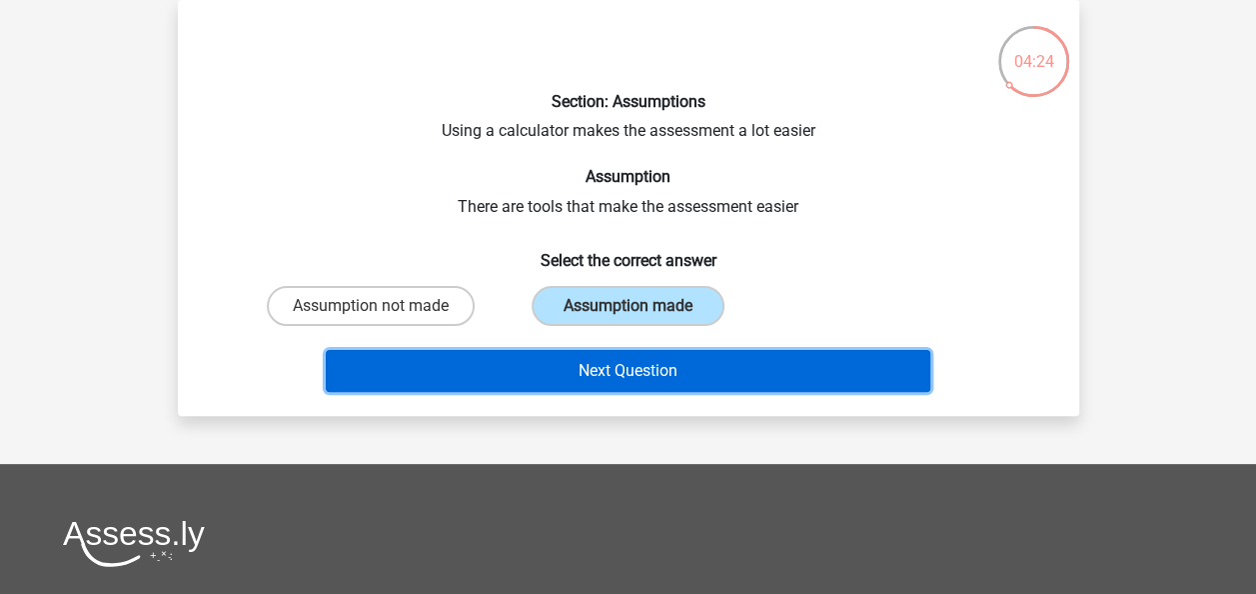
click at [640, 360] on button "Next Question" at bounding box center [628, 371] width 605 height 42
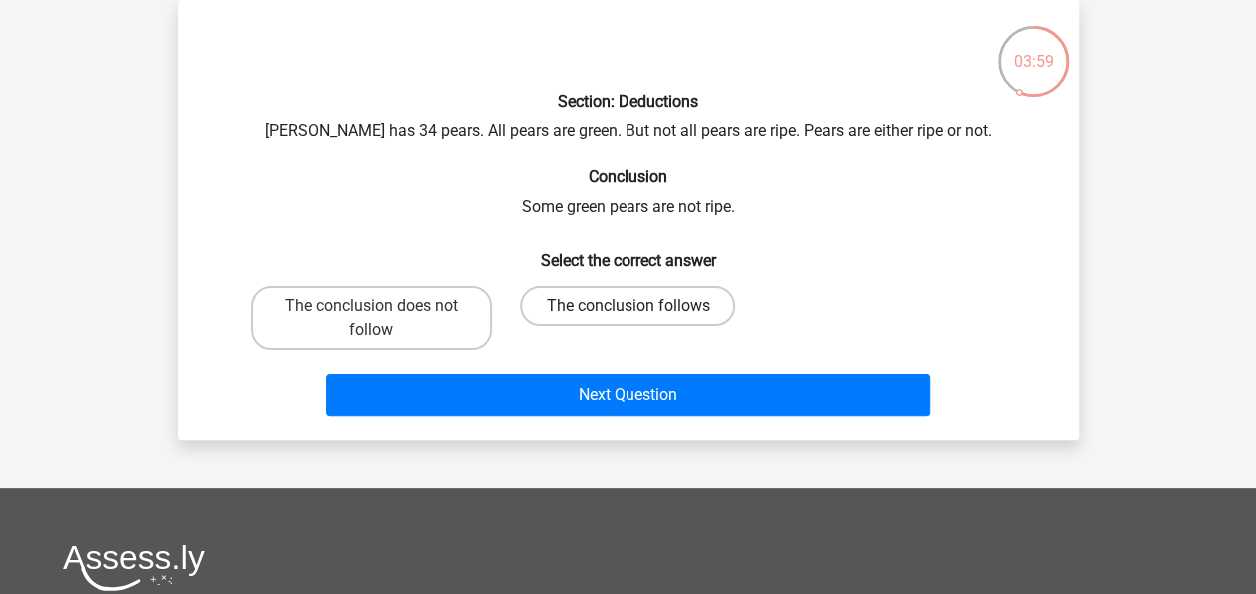
click at [608, 288] on label "The conclusion follows" at bounding box center [628, 306] width 216 height 40
click at [628, 306] on input "The conclusion follows" at bounding box center [634, 312] width 13 height 13
radio input "true"
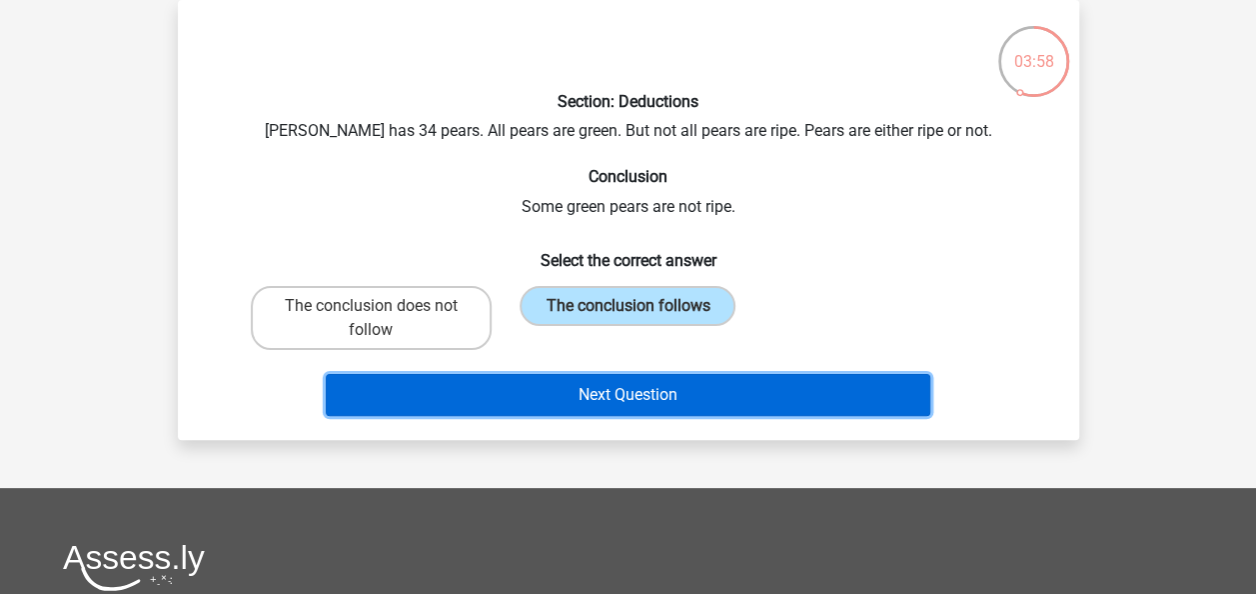
click at [630, 395] on button "Next Question" at bounding box center [628, 395] width 605 height 42
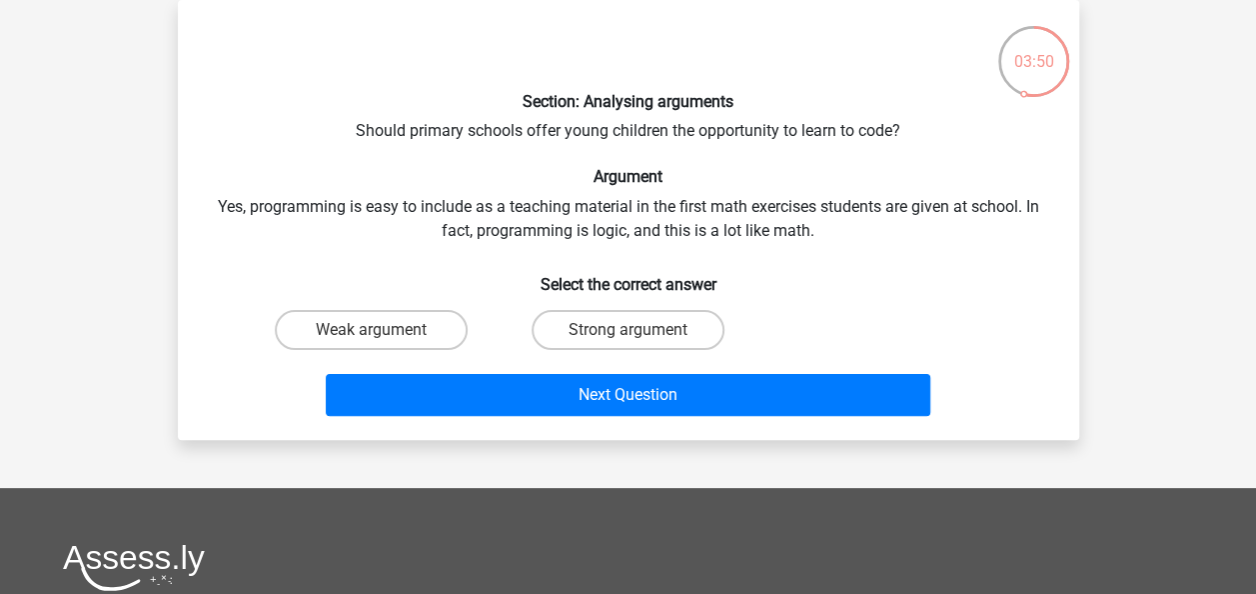
click at [632, 342] on input "Strong argument" at bounding box center [634, 336] width 13 height 13
radio input "true"
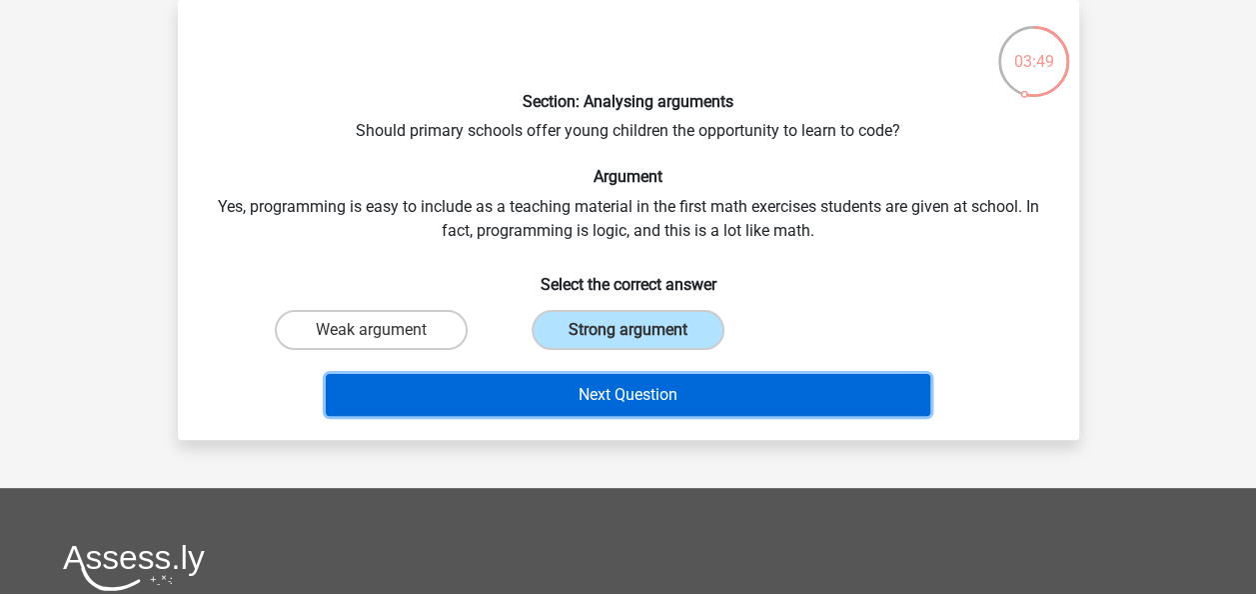
click at [633, 380] on button "Next Question" at bounding box center [628, 395] width 605 height 42
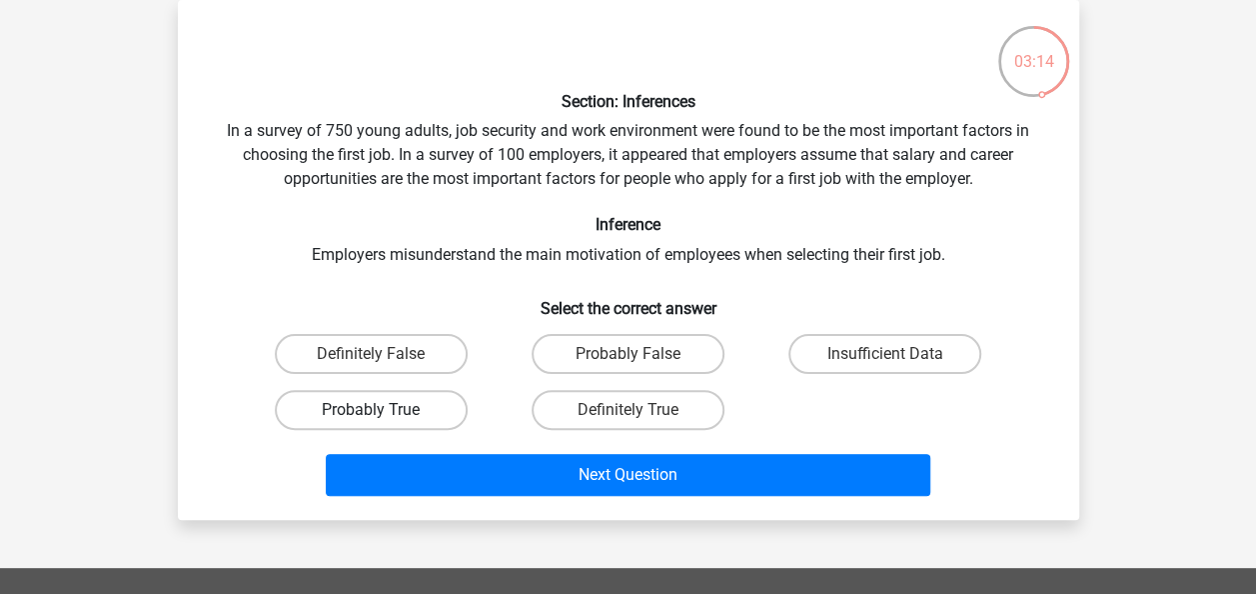
click at [398, 406] on label "Probably True" at bounding box center [371, 410] width 193 height 40
click at [384, 410] on input "Probably True" at bounding box center [377, 416] width 13 height 13
radio input "true"
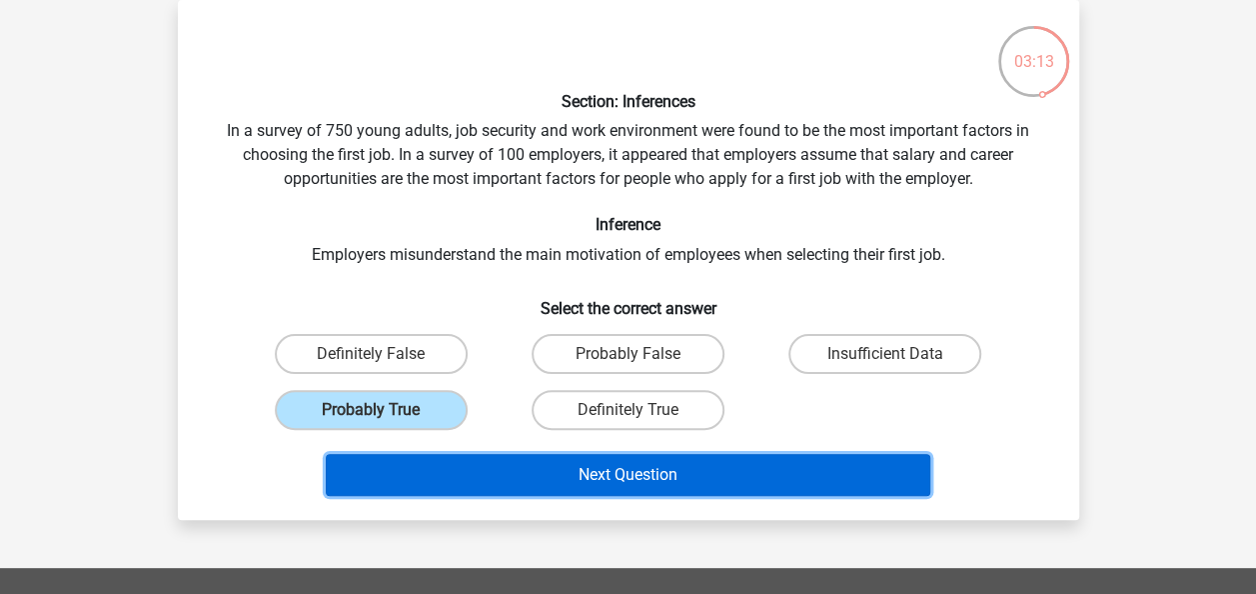
click at [607, 465] on button "Next Question" at bounding box center [628, 475] width 605 height 42
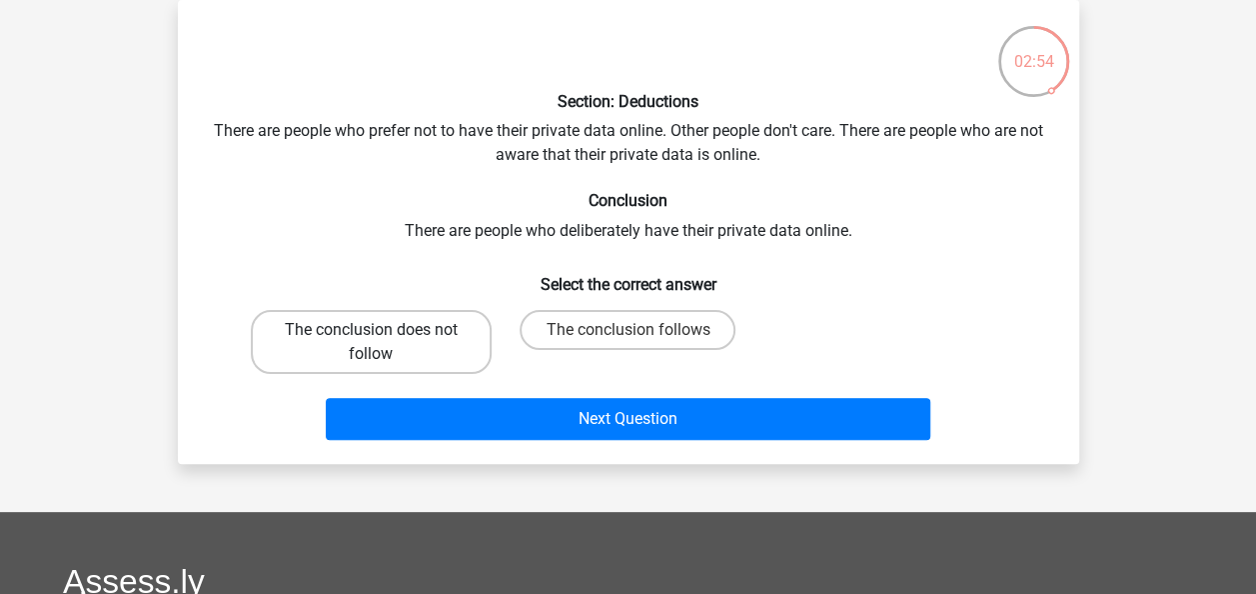
click at [352, 334] on label "The conclusion does not follow" at bounding box center [371, 342] width 241 height 64
click at [371, 334] on input "The conclusion does not follow" at bounding box center [377, 336] width 13 height 13
radio input "true"
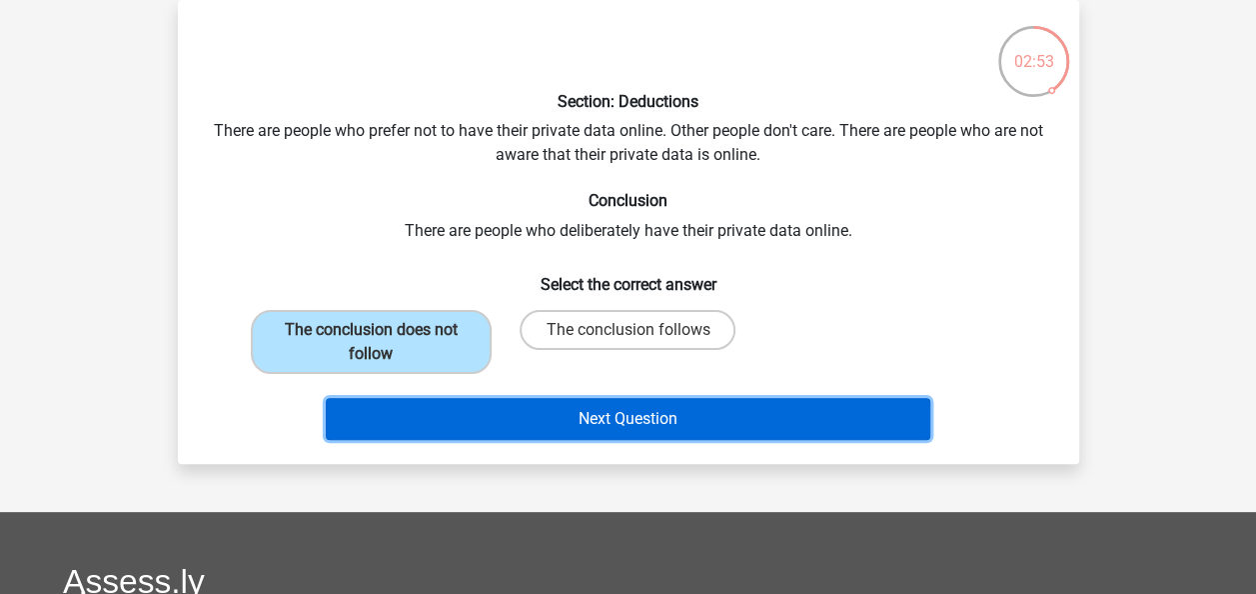
click at [546, 419] on button "Next Question" at bounding box center [628, 419] width 605 height 42
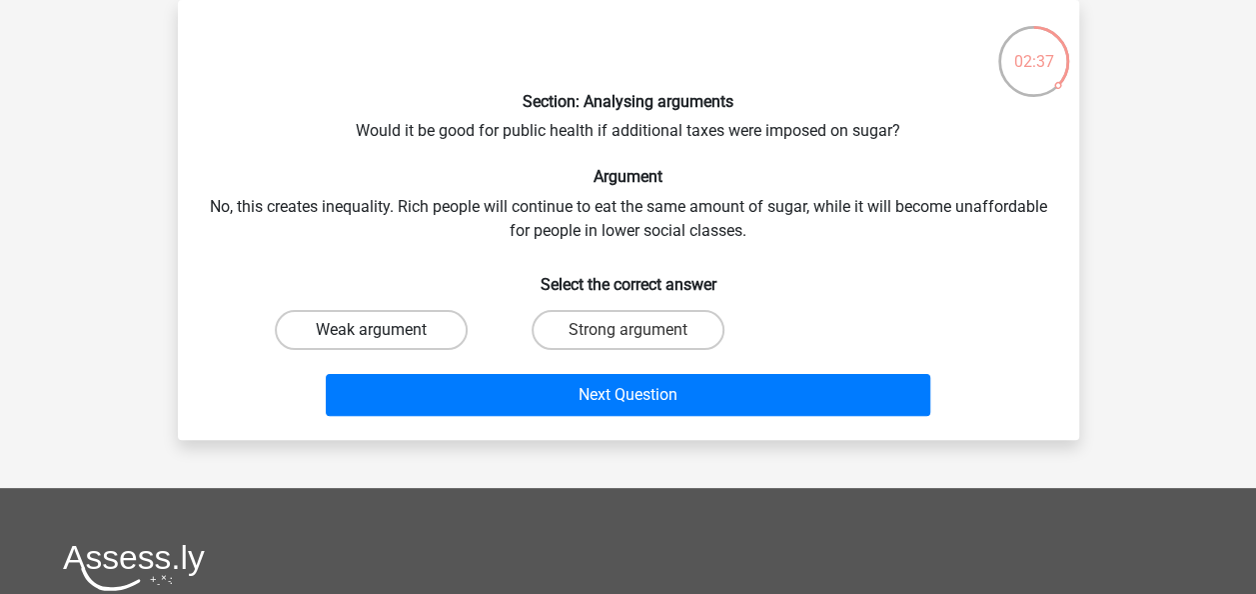
click at [356, 344] on label "Weak argument" at bounding box center [371, 330] width 193 height 40
click at [371, 343] on input "Weak argument" at bounding box center [377, 336] width 13 height 13
radio input "true"
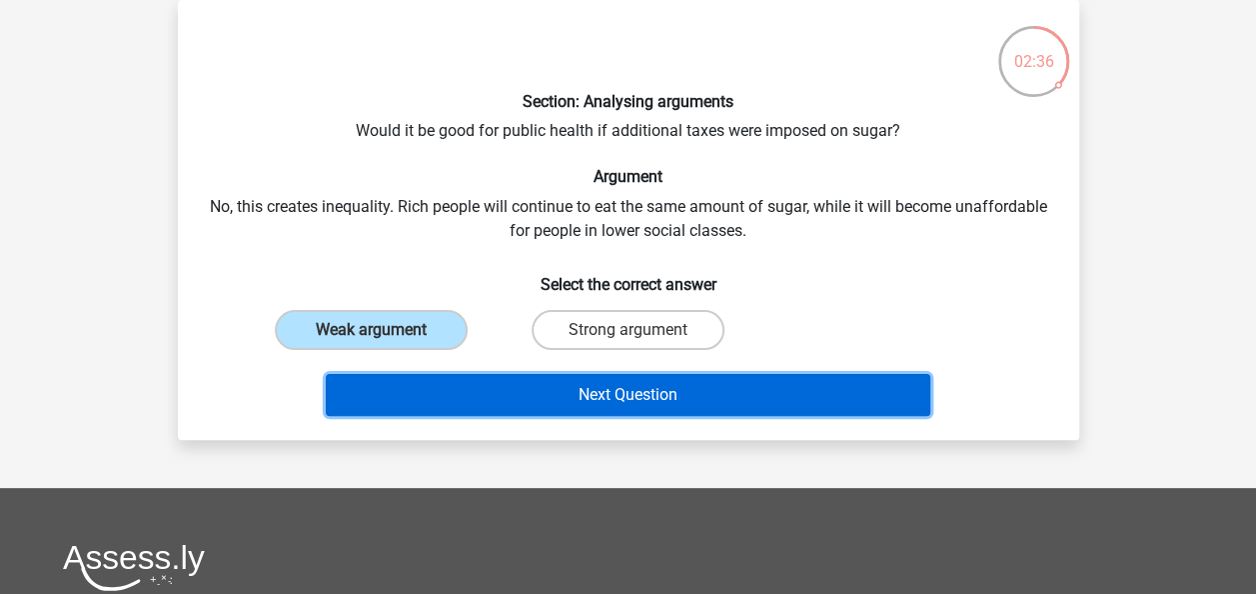
click at [588, 404] on button "Next Question" at bounding box center [628, 395] width 605 height 42
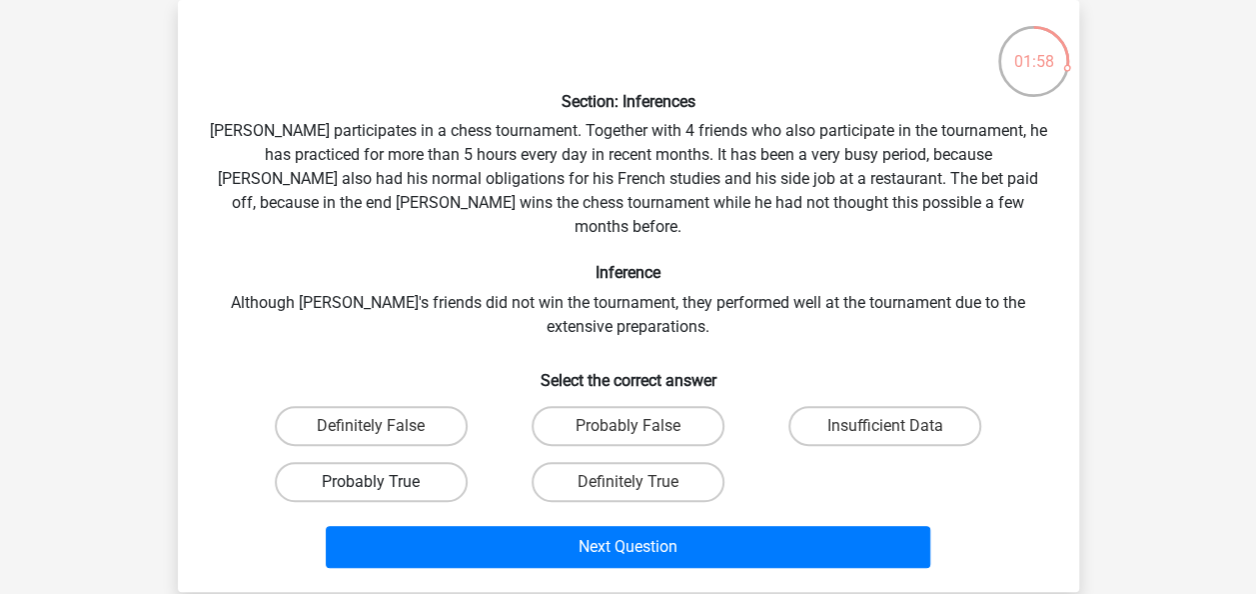
click at [327, 463] on label "Probably True" at bounding box center [371, 482] width 193 height 40
click at [371, 482] on input "Probably True" at bounding box center [377, 488] width 13 height 13
radio input "true"
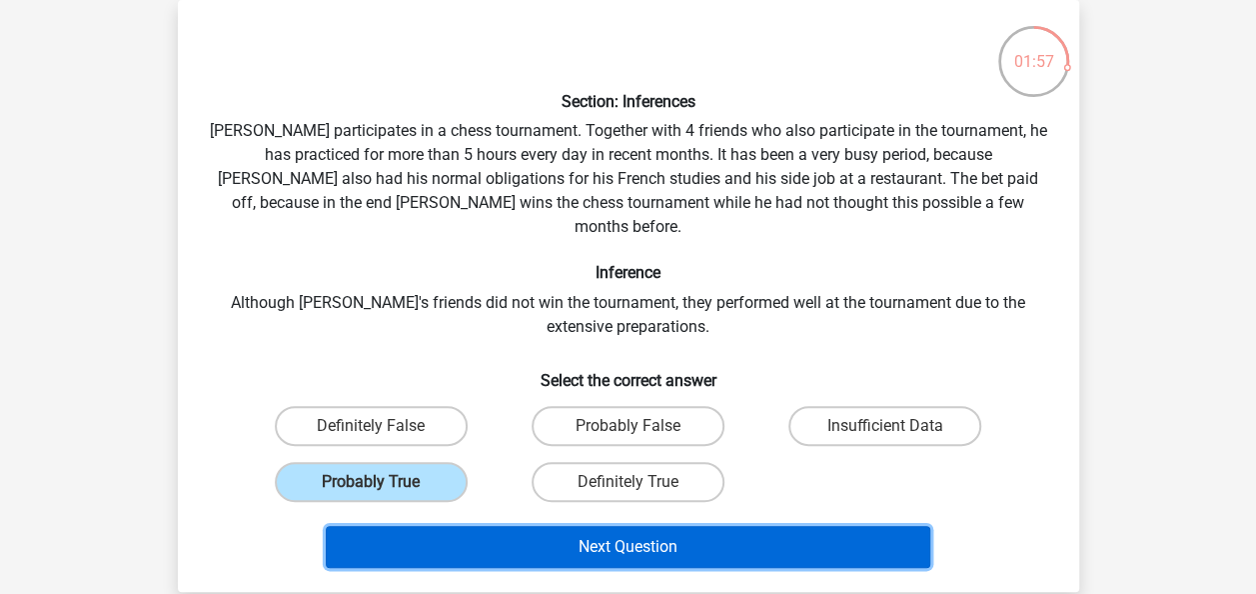
click at [626, 526] on button "Next Question" at bounding box center [628, 547] width 605 height 42
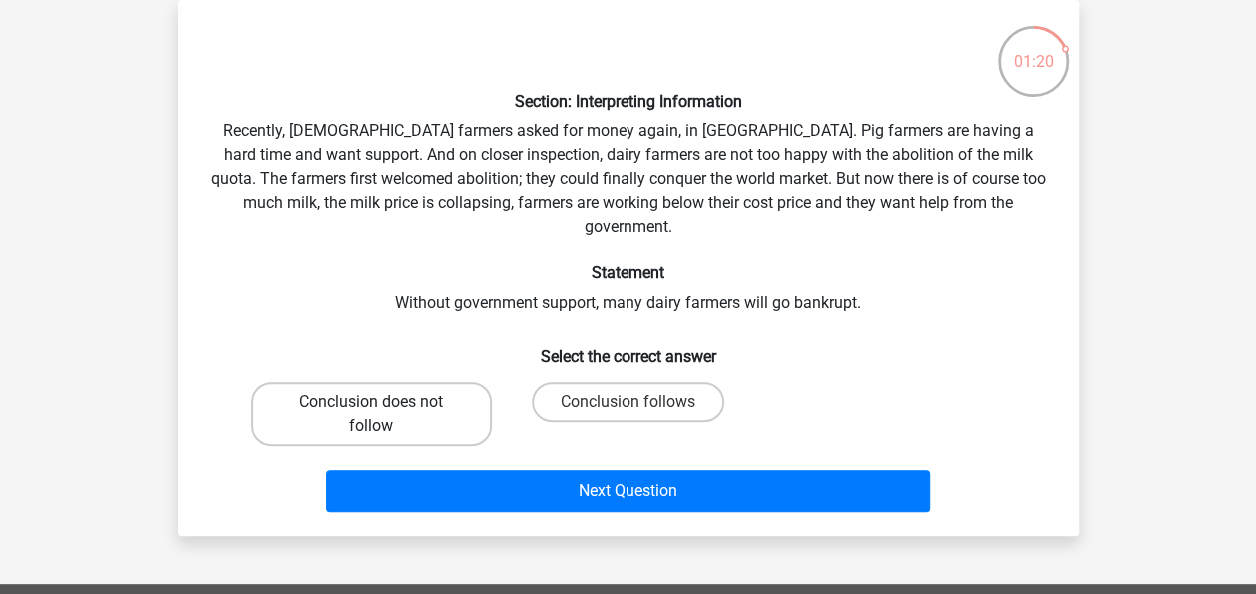
click at [359, 384] on label "Conclusion does not follow" at bounding box center [371, 414] width 241 height 64
click at [371, 402] on input "Conclusion does not follow" at bounding box center [377, 408] width 13 height 13
radio input "true"
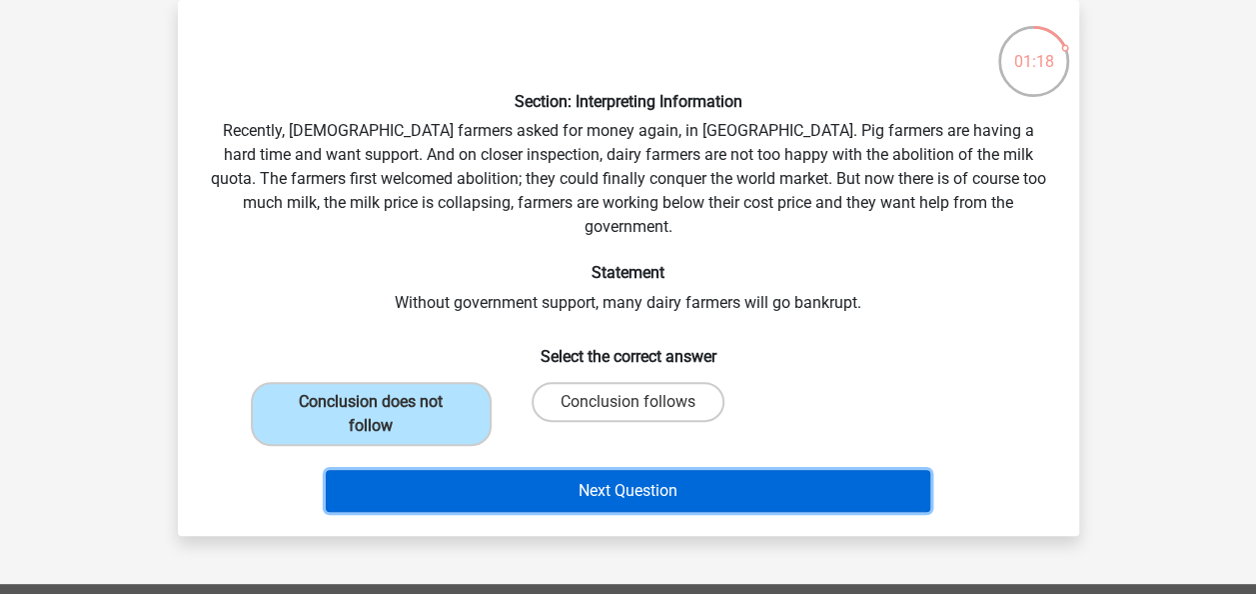
click at [604, 474] on button "Next Question" at bounding box center [628, 491] width 605 height 42
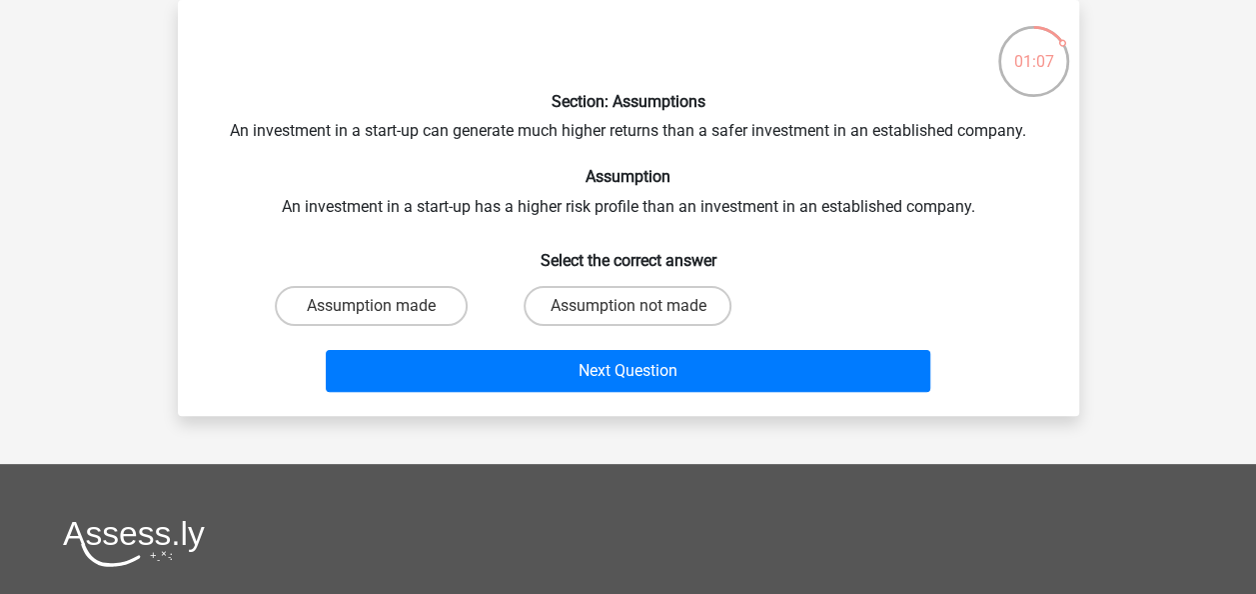
click at [366, 284] on div "Assumption made" at bounding box center [371, 306] width 257 height 56
click at [369, 298] on label "Assumption made" at bounding box center [371, 306] width 193 height 40
click at [371, 306] on input "Assumption made" at bounding box center [377, 312] width 13 height 13
radio input "true"
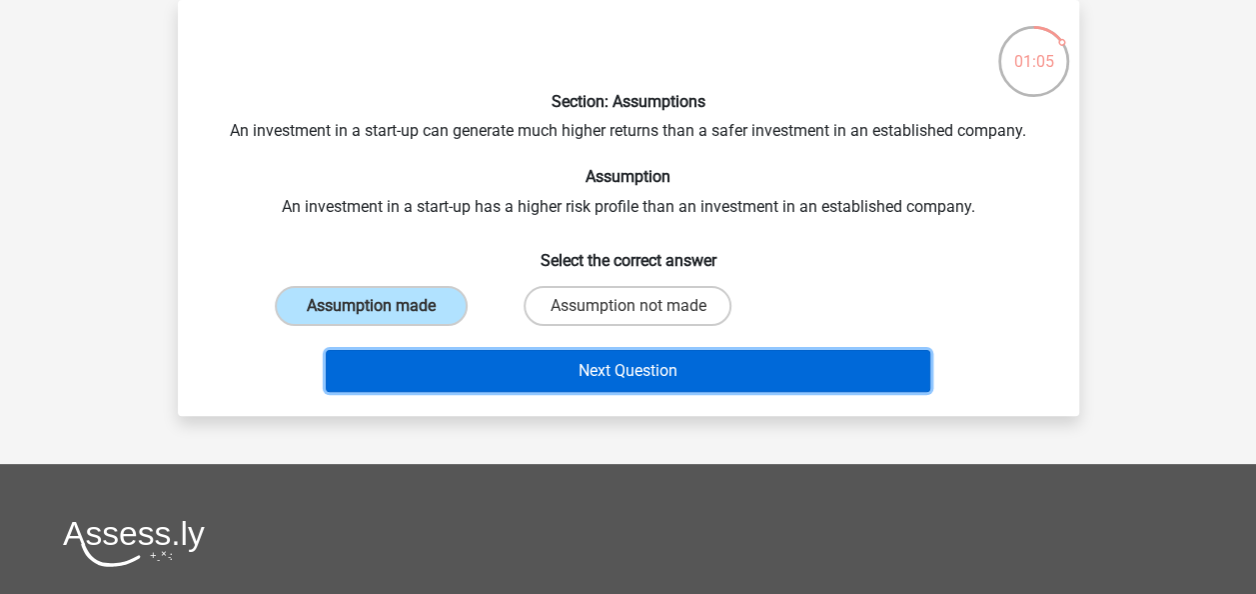
click at [599, 364] on button "Next Question" at bounding box center [628, 371] width 605 height 42
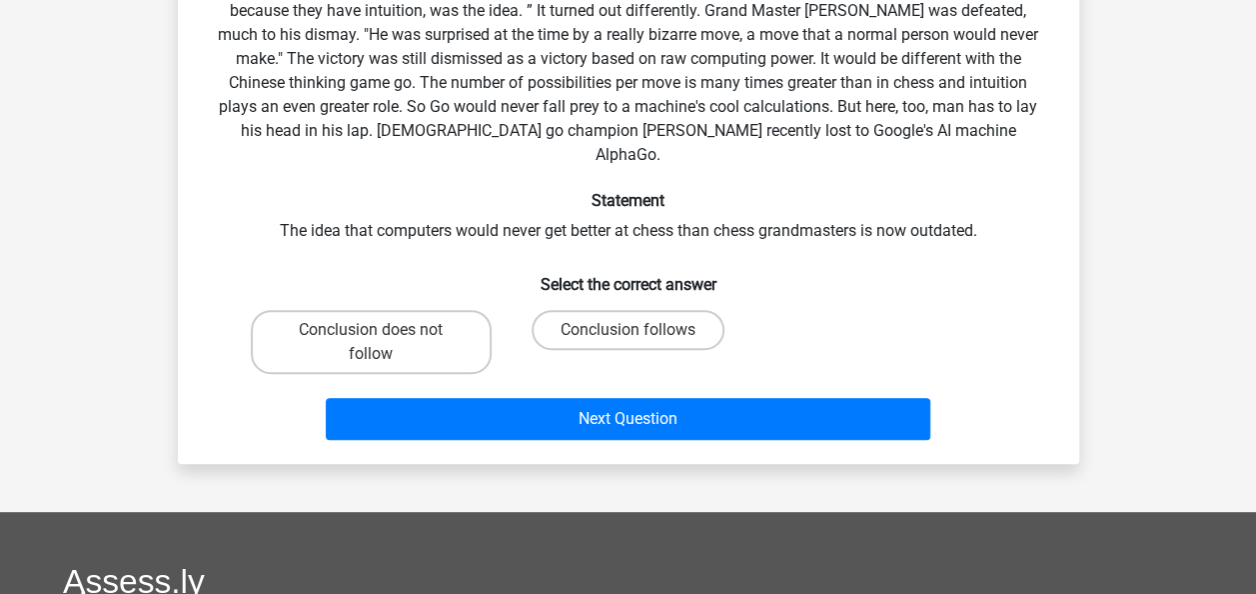
scroll to position [240, 0]
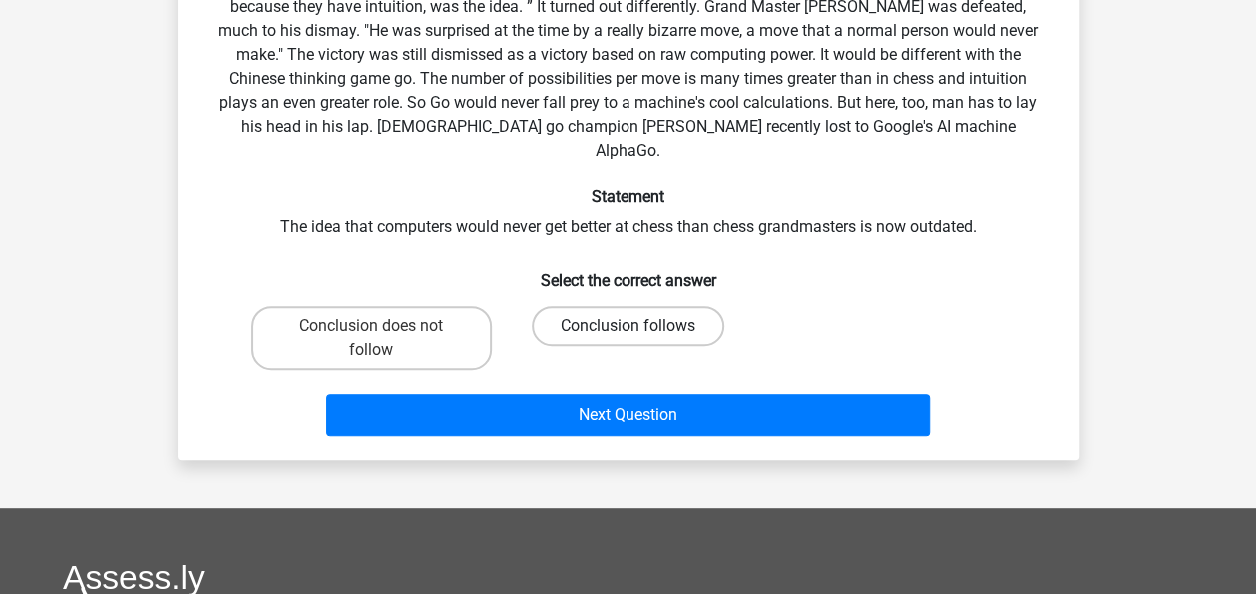
click at [609, 306] on label "Conclusion follows" at bounding box center [628, 326] width 193 height 40
click at [628, 326] on input "Conclusion follows" at bounding box center [634, 332] width 13 height 13
radio input "true"
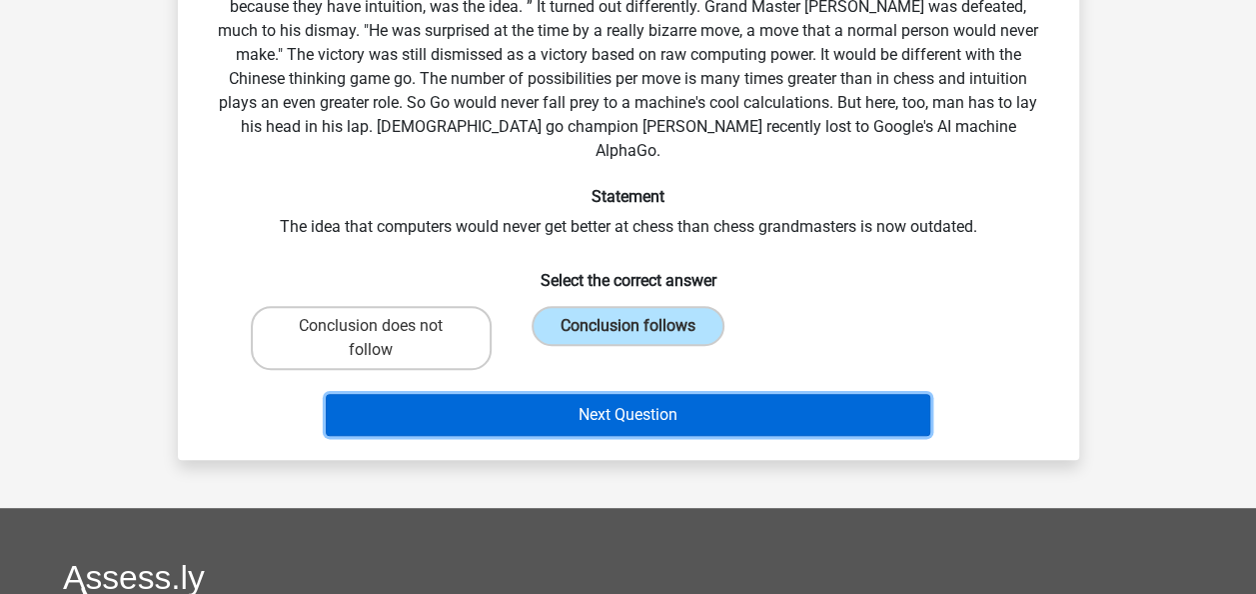
click at [607, 394] on button "Next Question" at bounding box center [628, 415] width 605 height 42
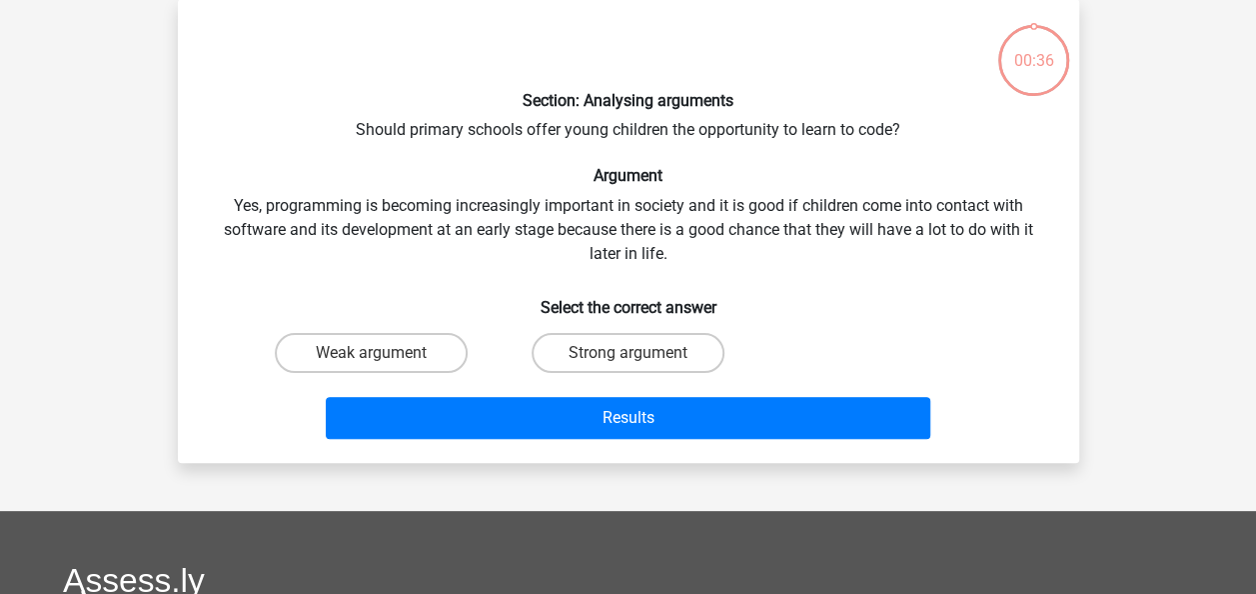
scroll to position [92, 0]
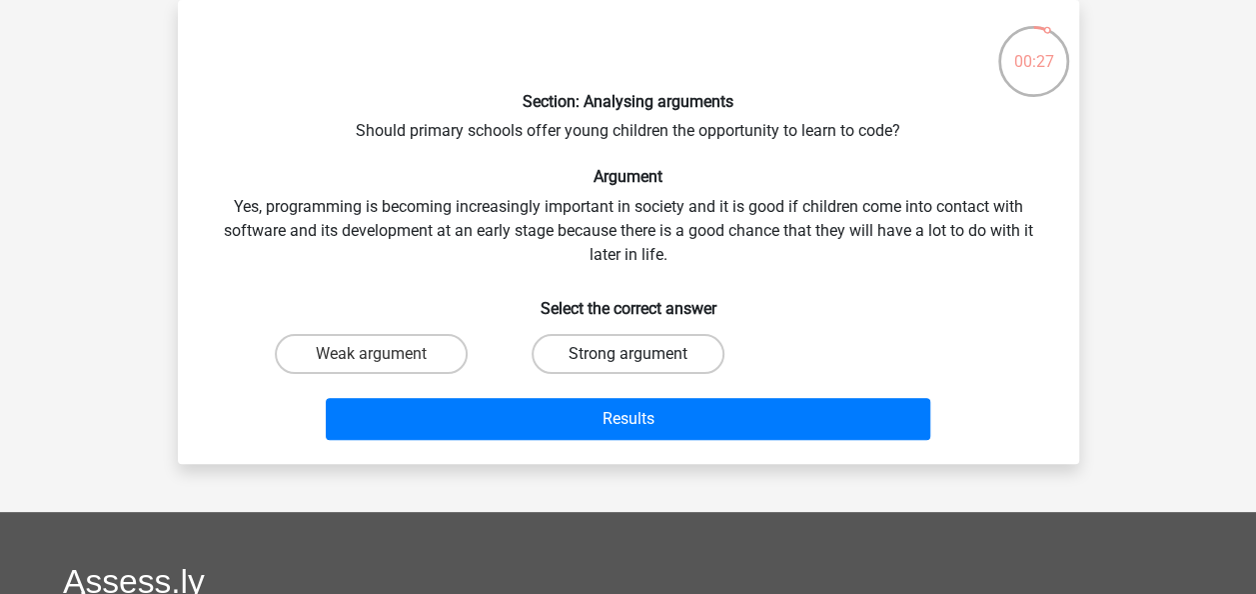
click at [610, 344] on label "Strong argument" at bounding box center [628, 354] width 193 height 40
click at [628, 354] on input "Strong argument" at bounding box center [634, 360] width 13 height 13
radio input "true"
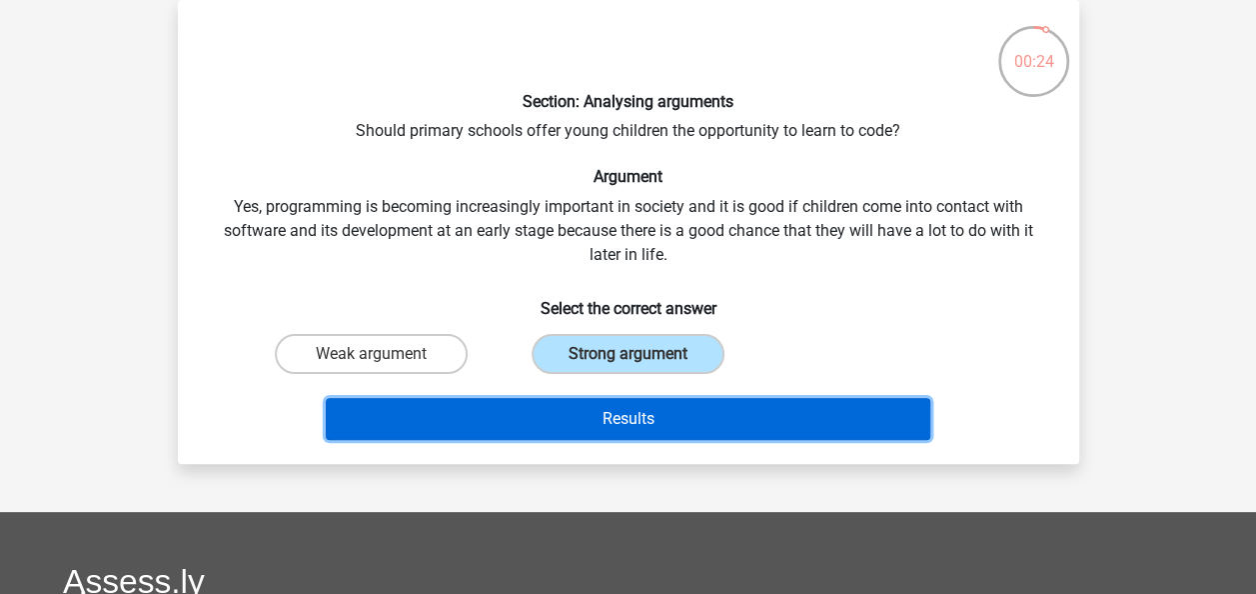
click at [608, 424] on button "Results" at bounding box center [628, 419] width 605 height 42
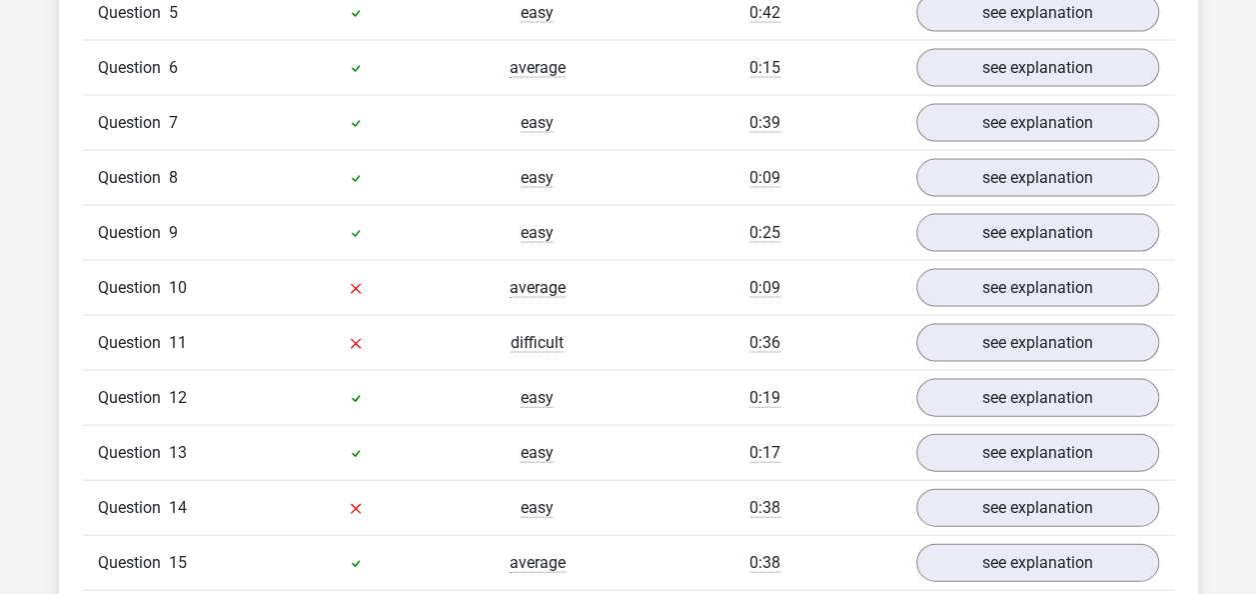
scroll to position [1948, 0]
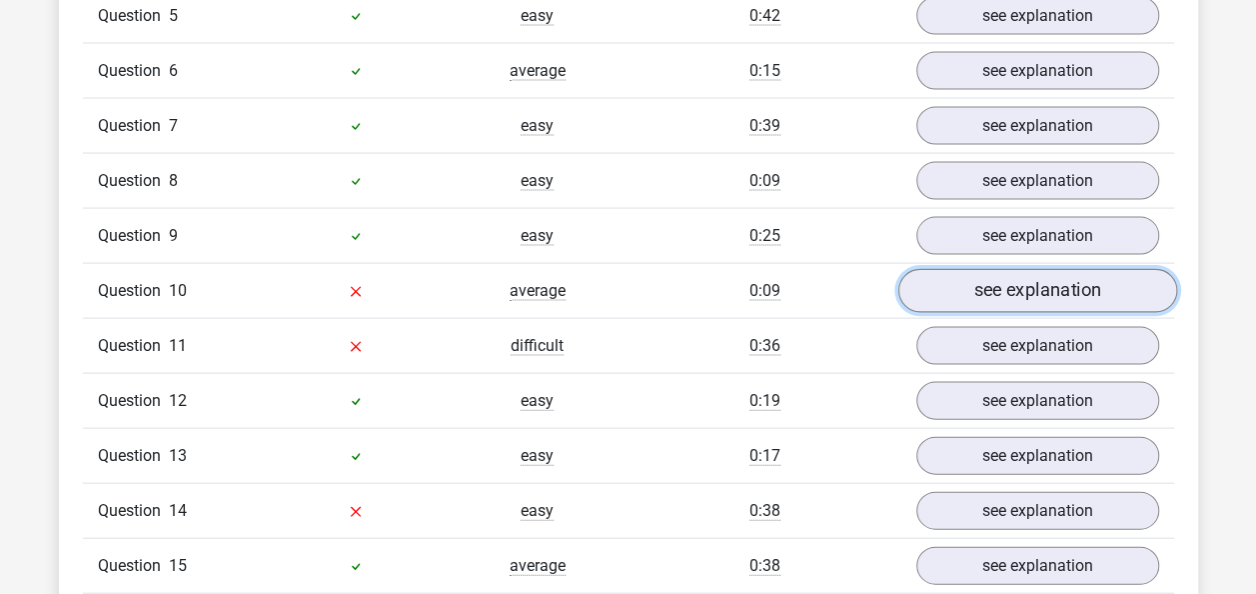
click at [1038, 270] on link "see explanation" at bounding box center [1037, 292] width 279 height 44
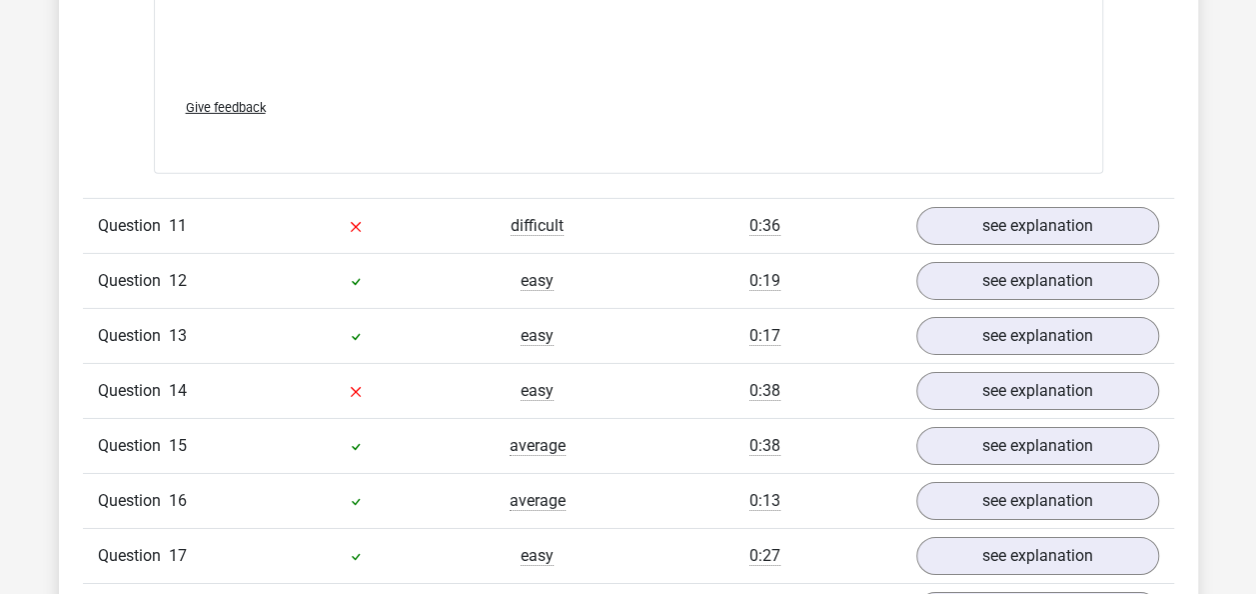
scroll to position [3112, 0]
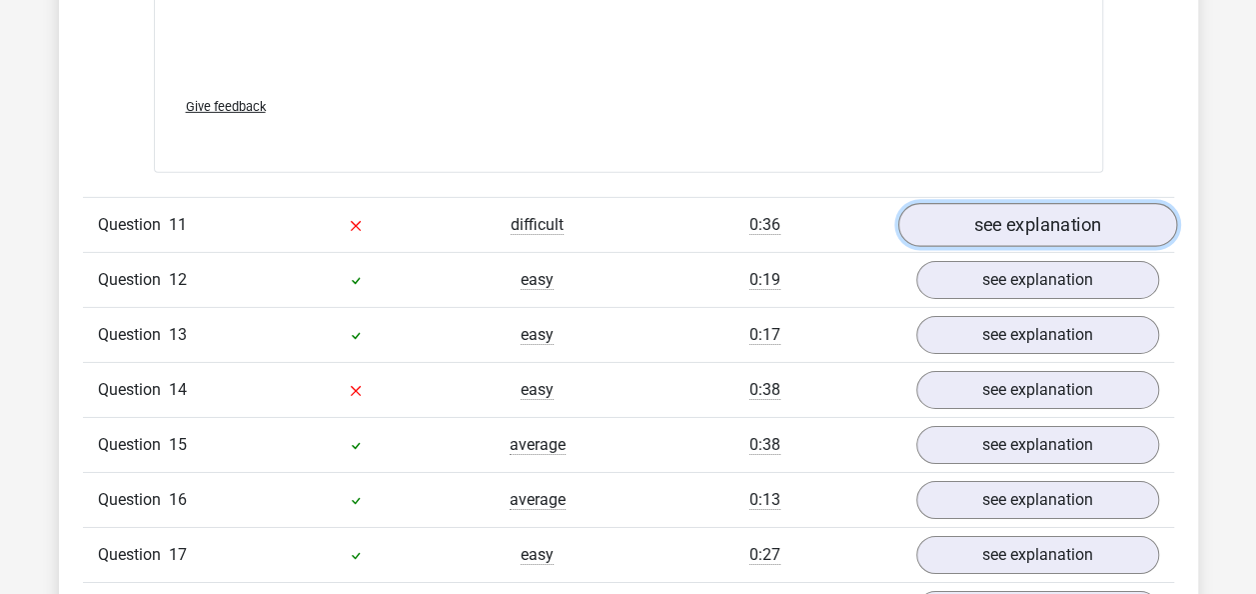
click at [987, 203] on link "see explanation" at bounding box center [1037, 225] width 279 height 44
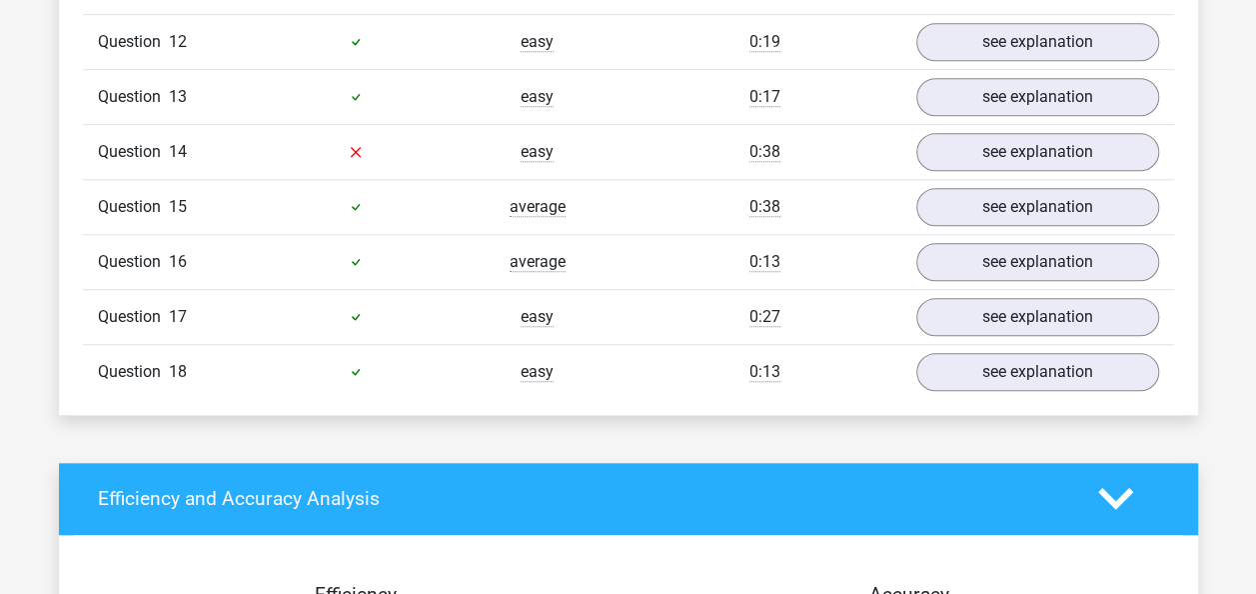
scroll to position [4489, 0]
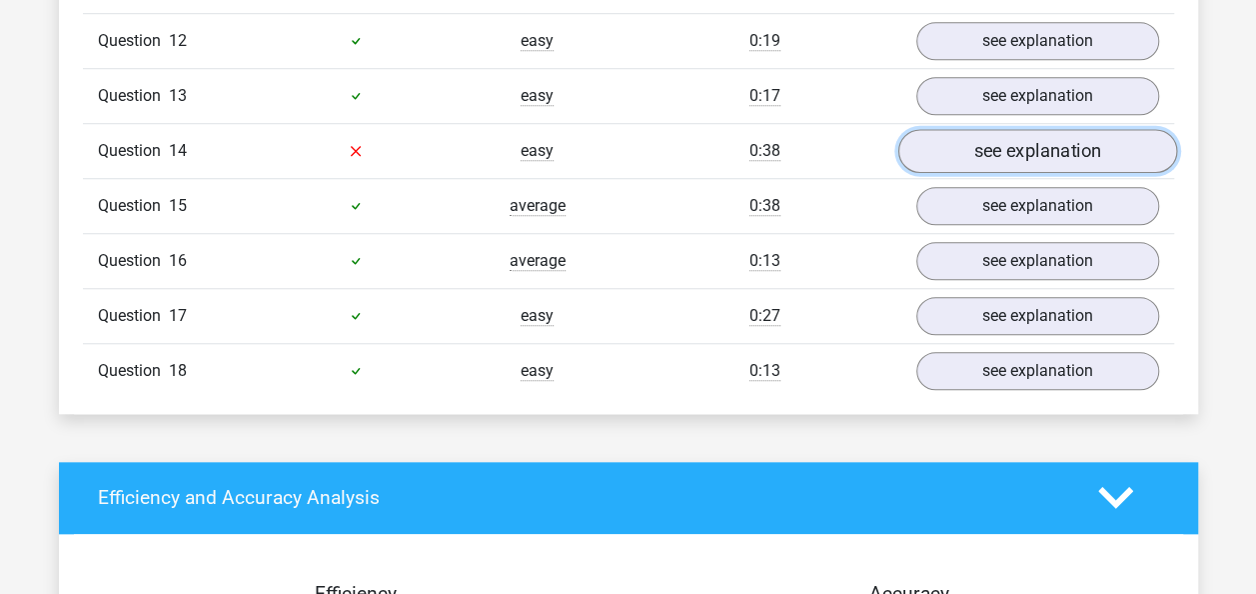
click at [994, 129] on link "see explanation" at bounding box center [1037, 151] width 279 height 44
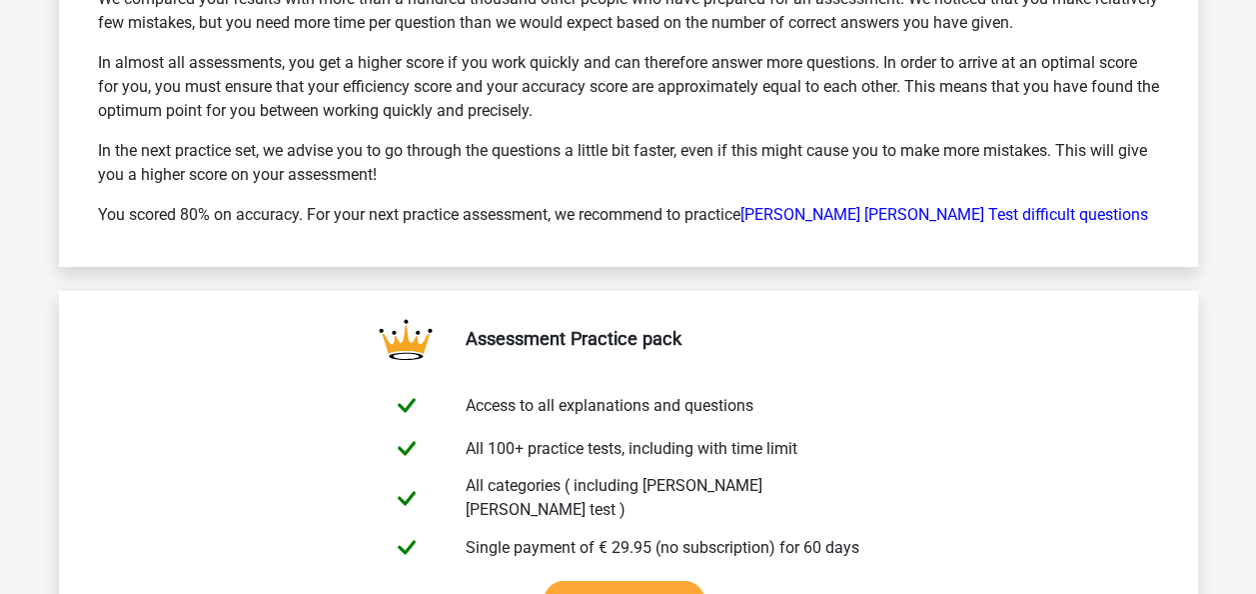
scroll to position [6947, 0]
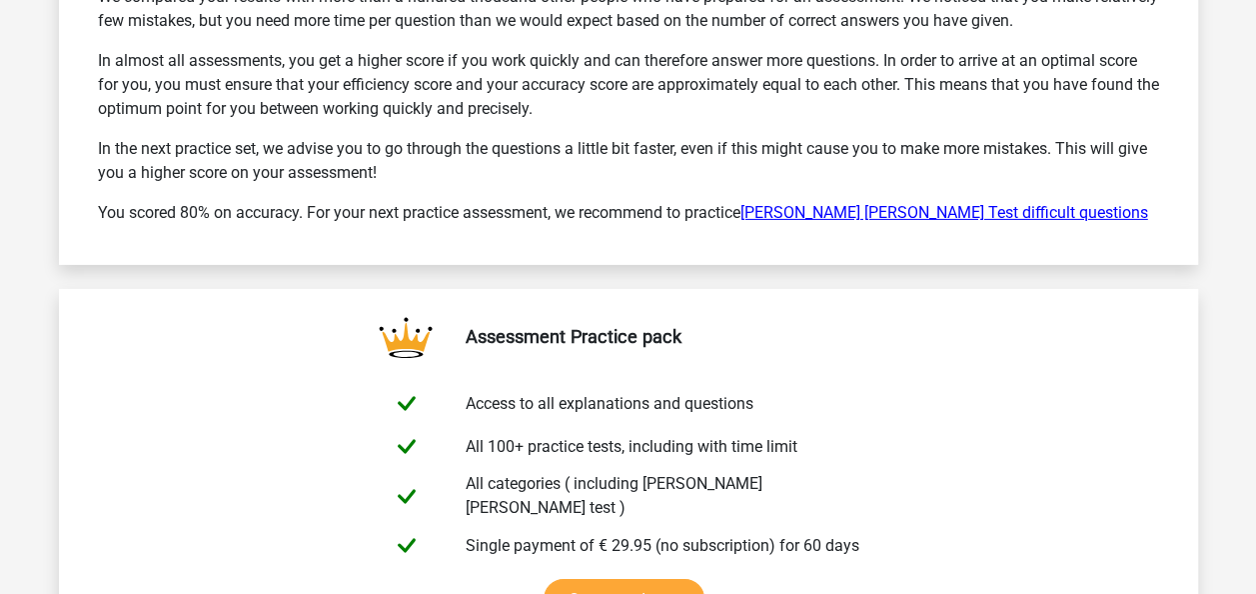
click at [857, 203] on link "[PERSON_NAME] [PERSON_NAME] Test difficult questions" at bounding box center [945, 212] width 408 height 19
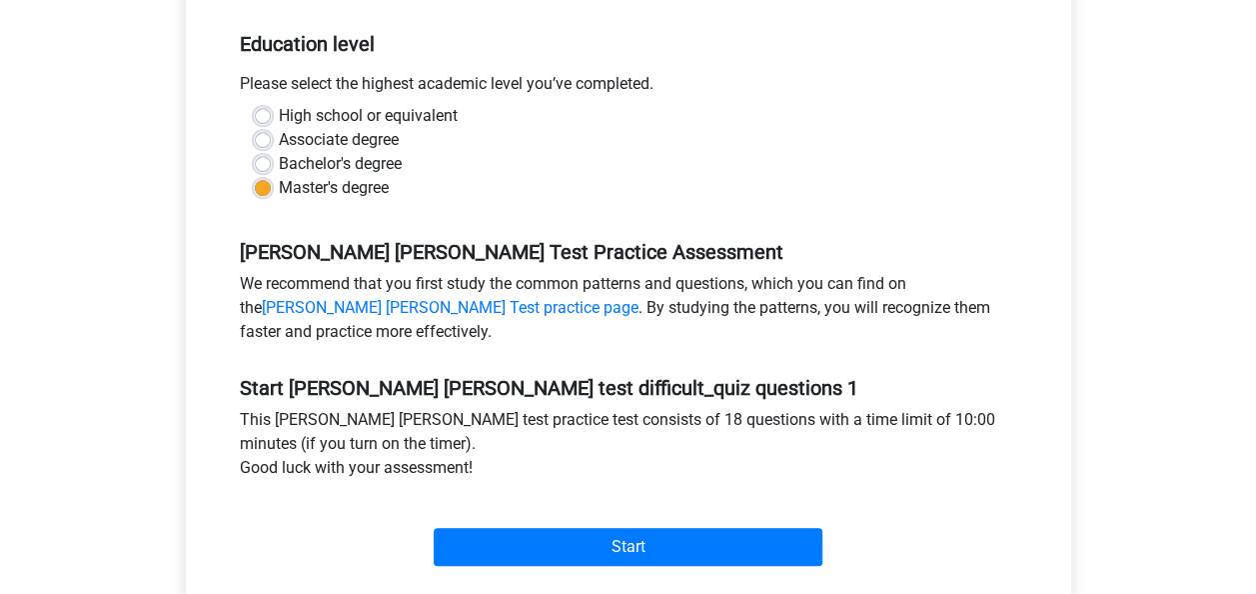
scroll to position [428, 0]
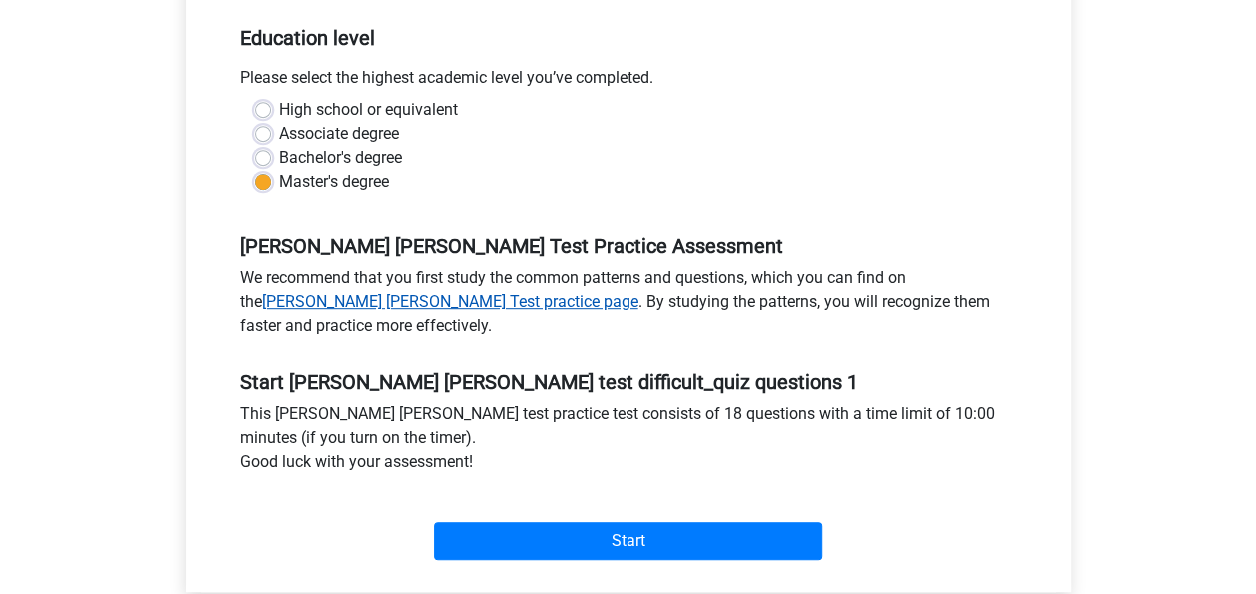
click at [312, 292] on link "[PERSON_NAME] [PERSON_NAME] Test practice page" at bounding box center [450, 301] width 377 height 19
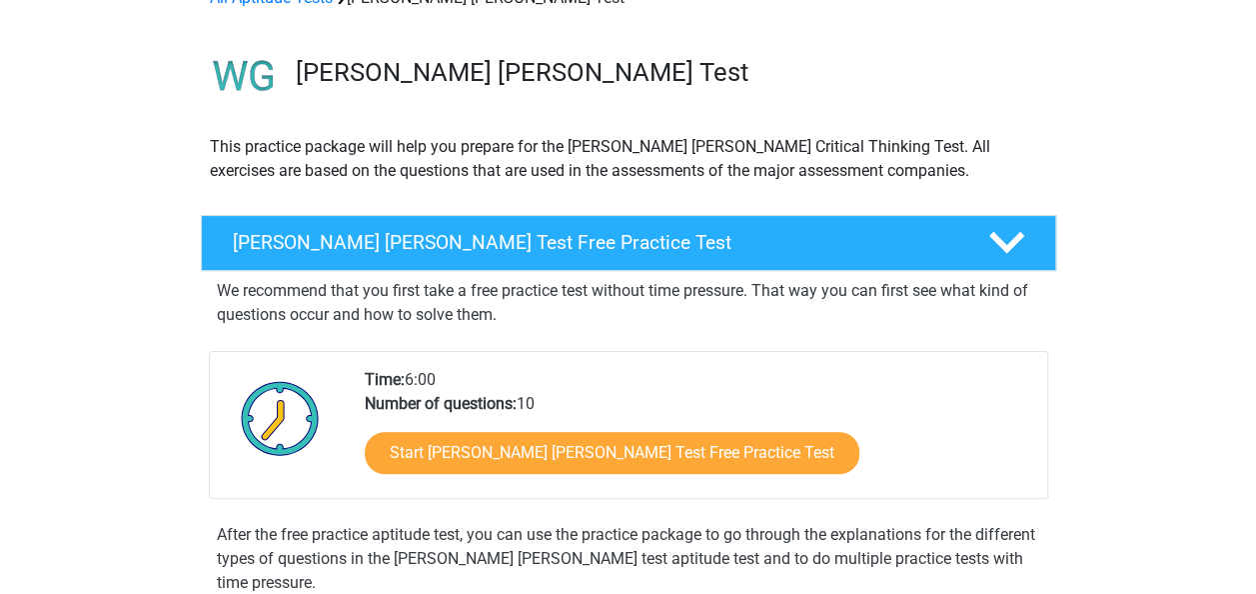
scroll to position [115, 0]
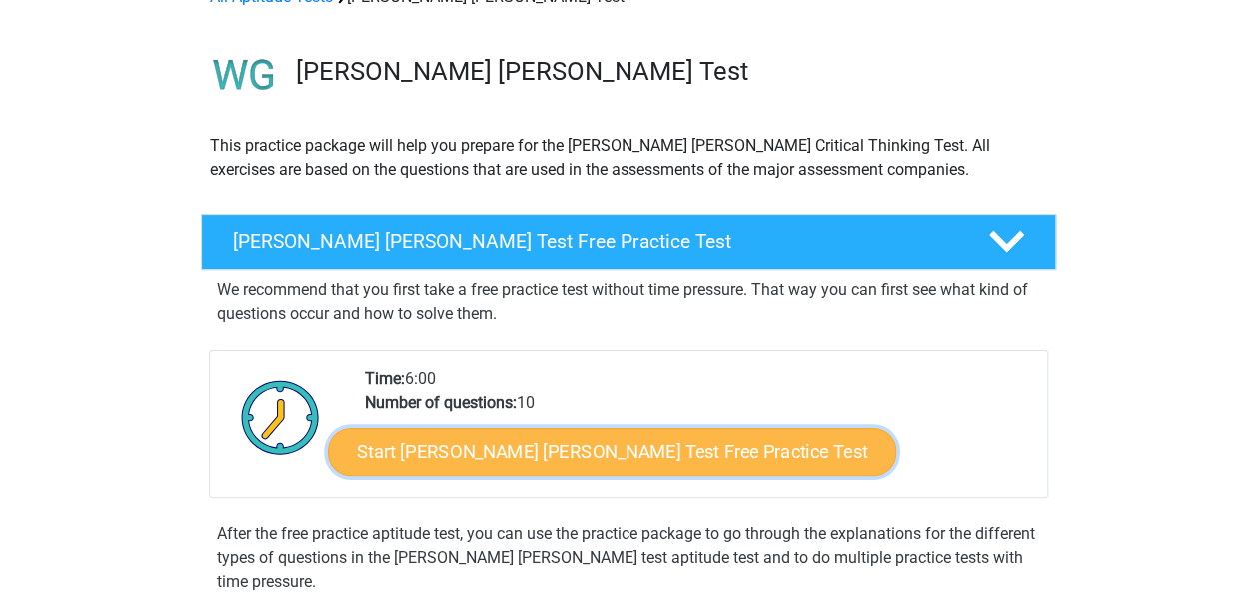
click at [608, 453] on link "Start [PERSON_NAME] [PERSON_NAME] Test Free Practice Test" at bounding box center [612, 452] width 569 height 48
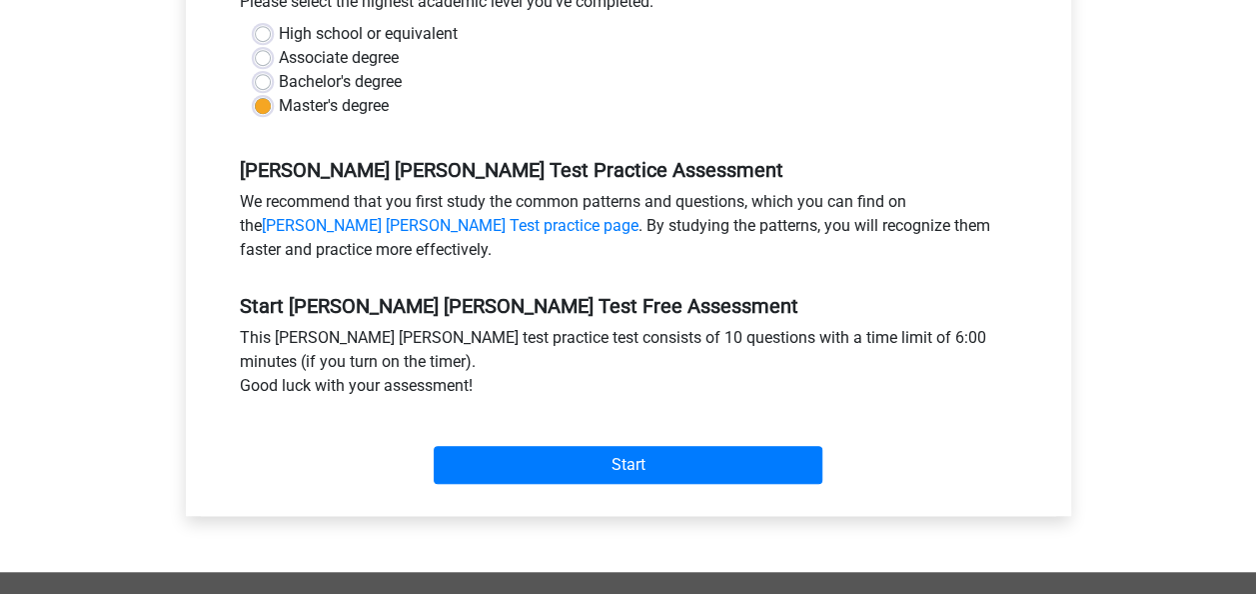
scroll to position [507, 0]
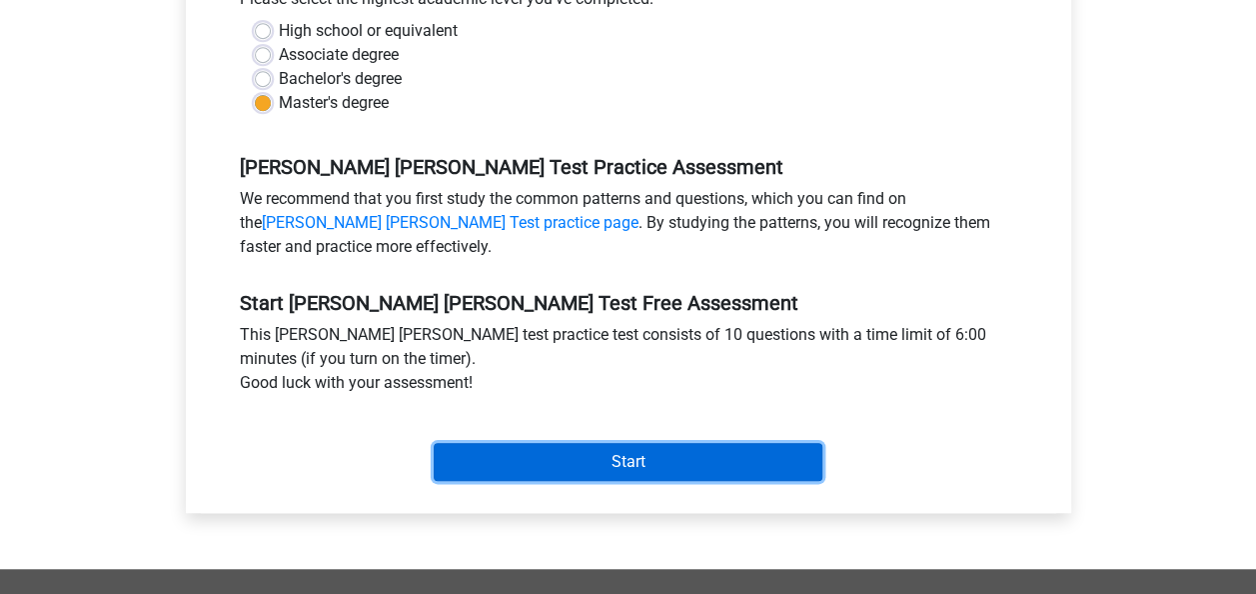
click at [608, 443] on input "Start" at bounding box center [628, 462] width 389 height 38
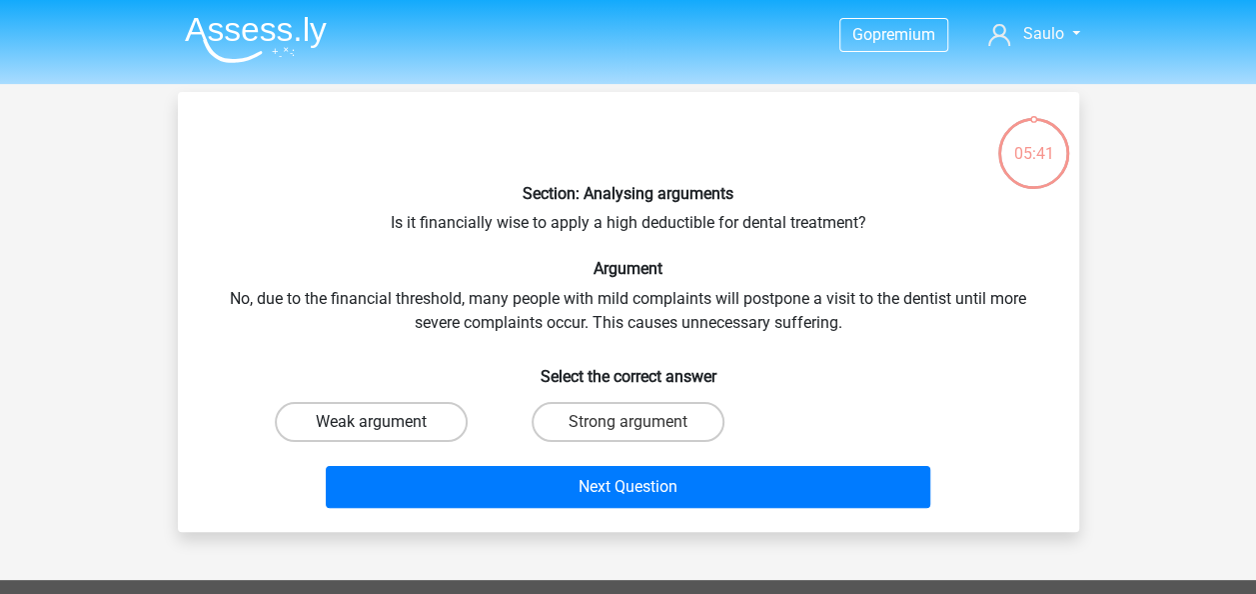
click at [387, 426] on label "Weak argument" at bounding box center [371, 422] width 193 height 40
click at [384, 426] on input "Weak argument" at bounding box center [377, 428] width 13 height 13
radio input "true"
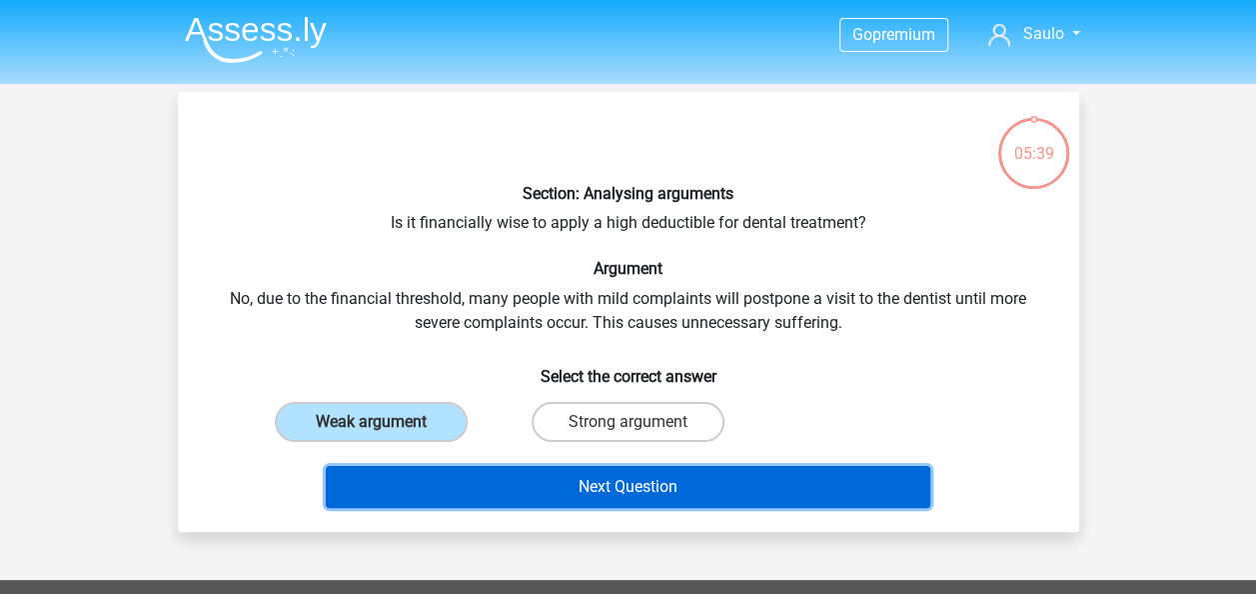
click at [602, 504] on button "Next Question" at bounding box center [628, 487] width 605 height 42
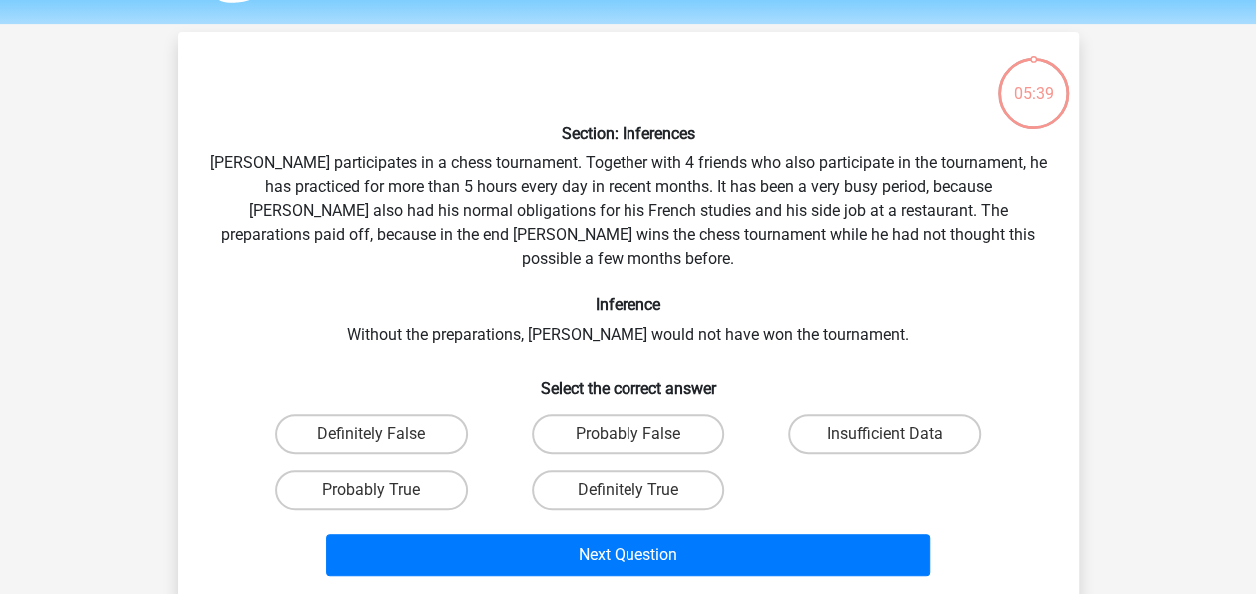
scroll to position [92, 0]
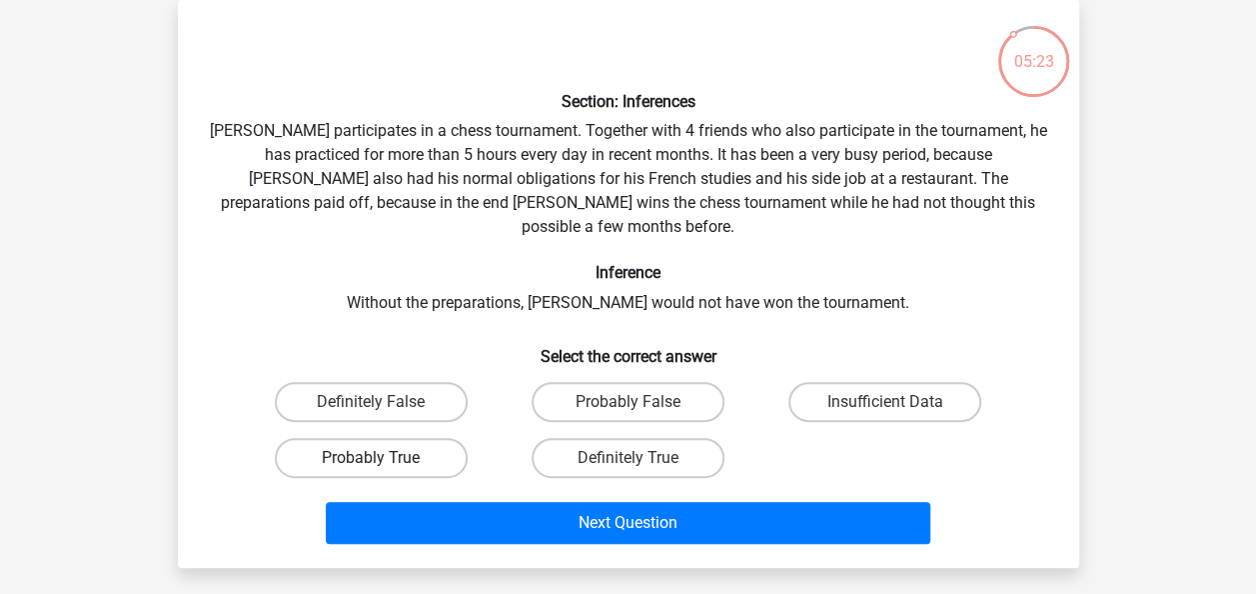
click at [412, 439] on label "Probably True" at bounding box center [371, 458] width 193 height 40
click at [384, 458] on input "Probably True" at bounding box center [377, 464] width 13 height 13
radio input "true"
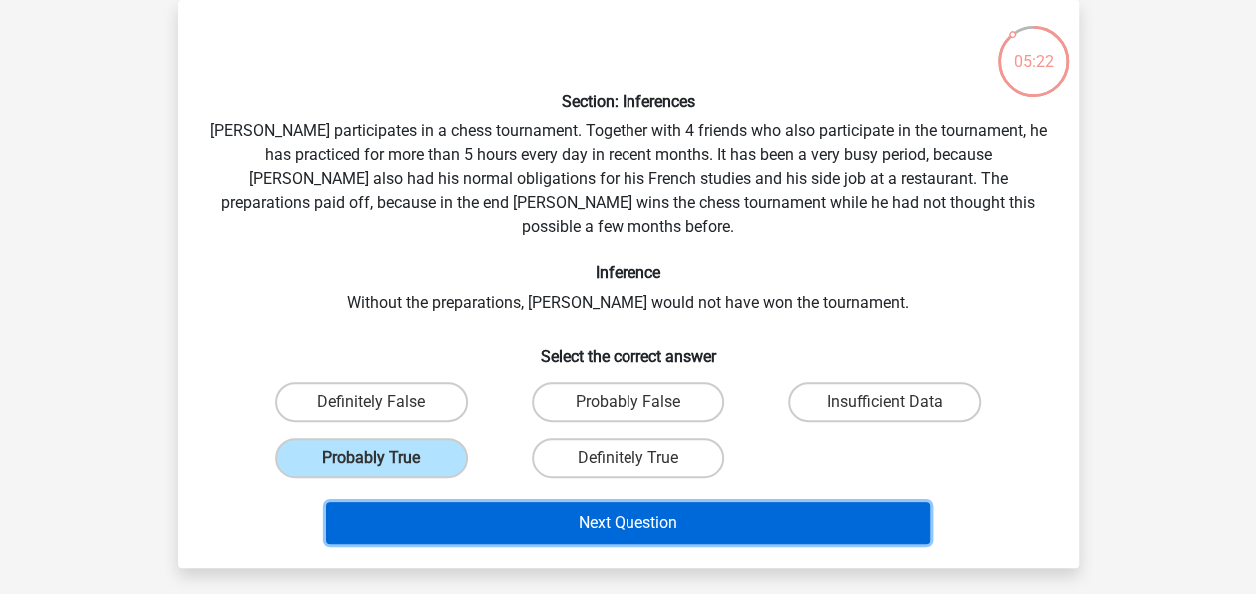
click at [570, 502] on button "Next Question" at bounding box center [628, 523] width 605 height 42
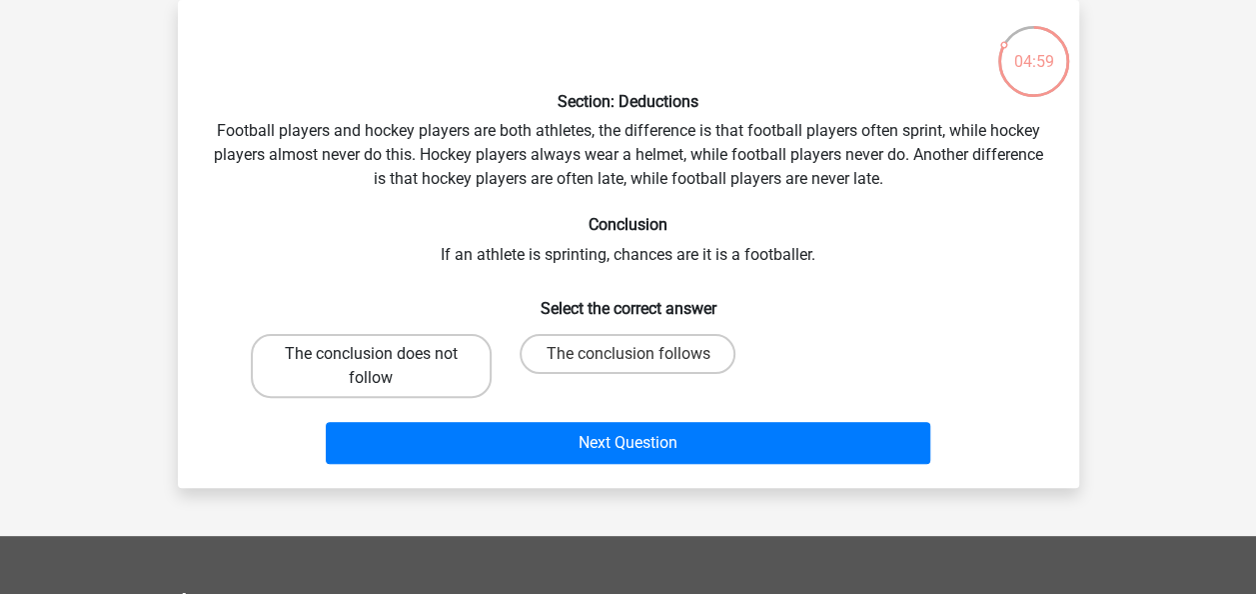
click at [383, 373] on label "The conclusion does not follow" at bounding box center [371, 366] width 241 height 64
click at [383, 367] on input "The conclusion does not follow" at bounding box center [377, 360] width 13 height 13
radio input "true"
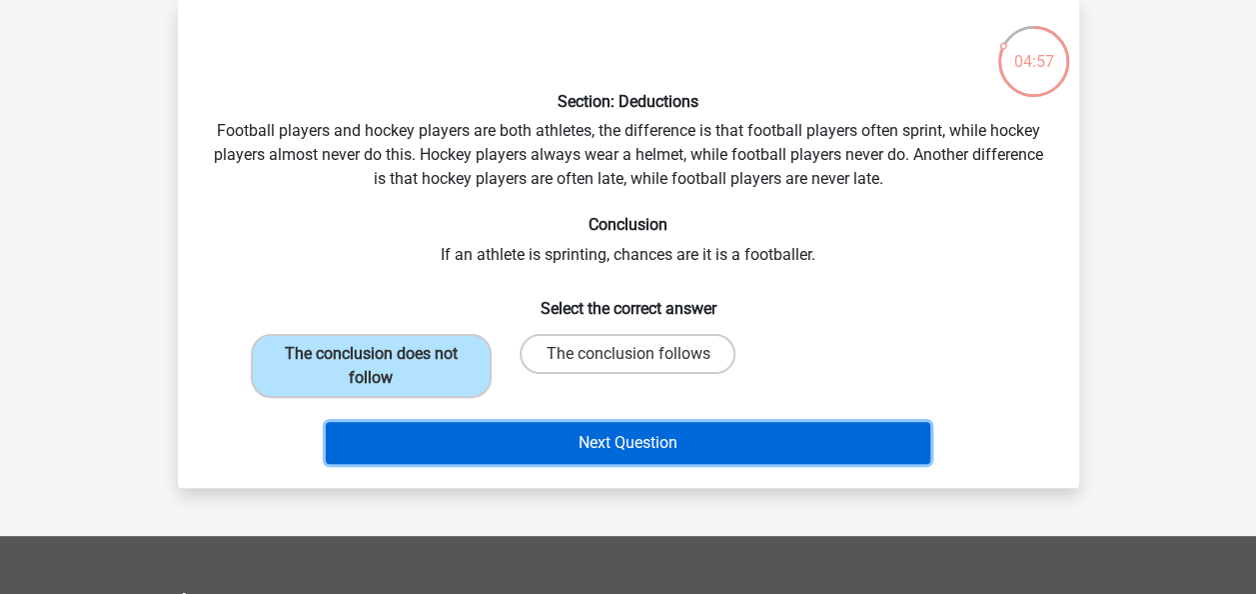
click at [571, 452] on button "Next Question" at bounding box center [628, 443] width 605 height 42
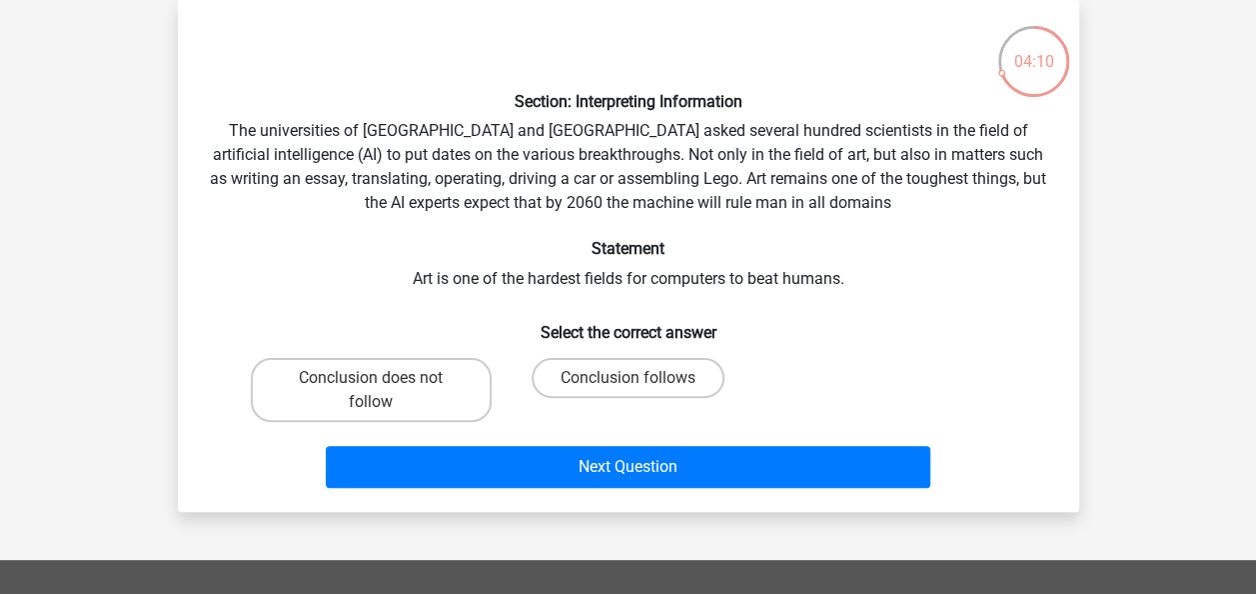
click at [379, 390] on input "Conclusion does not follow" at bounding box center [377, 384] width 13 height 13
radio input "true"
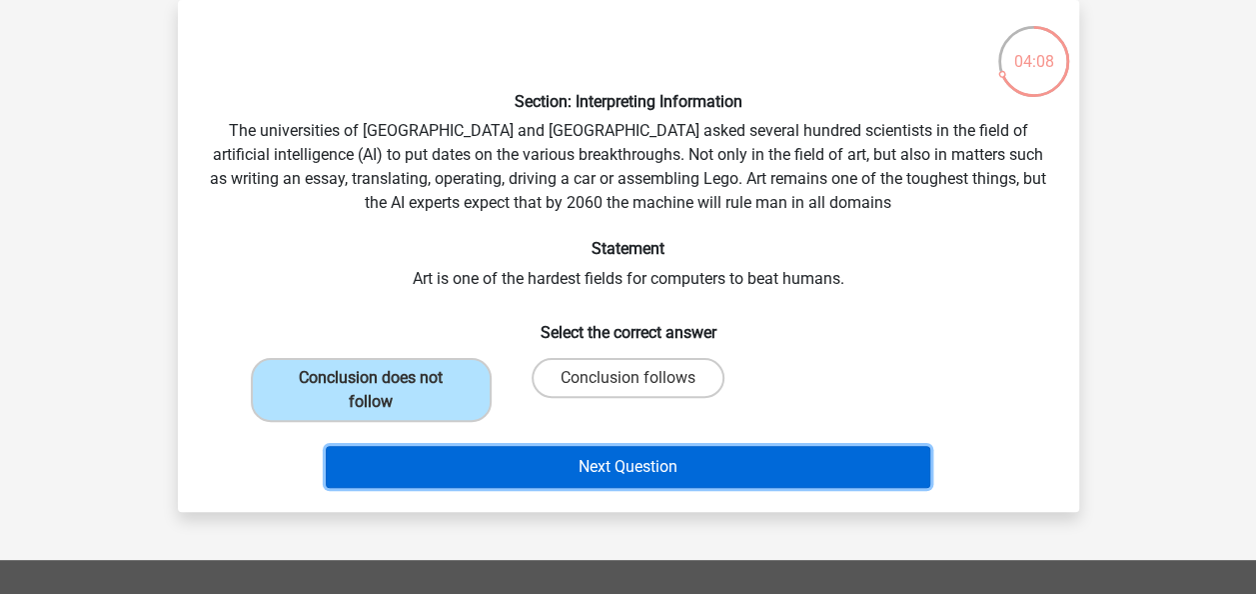
click at [592, 470] on button "Next Question" at bounding box center [628, 467] width 605 height 42
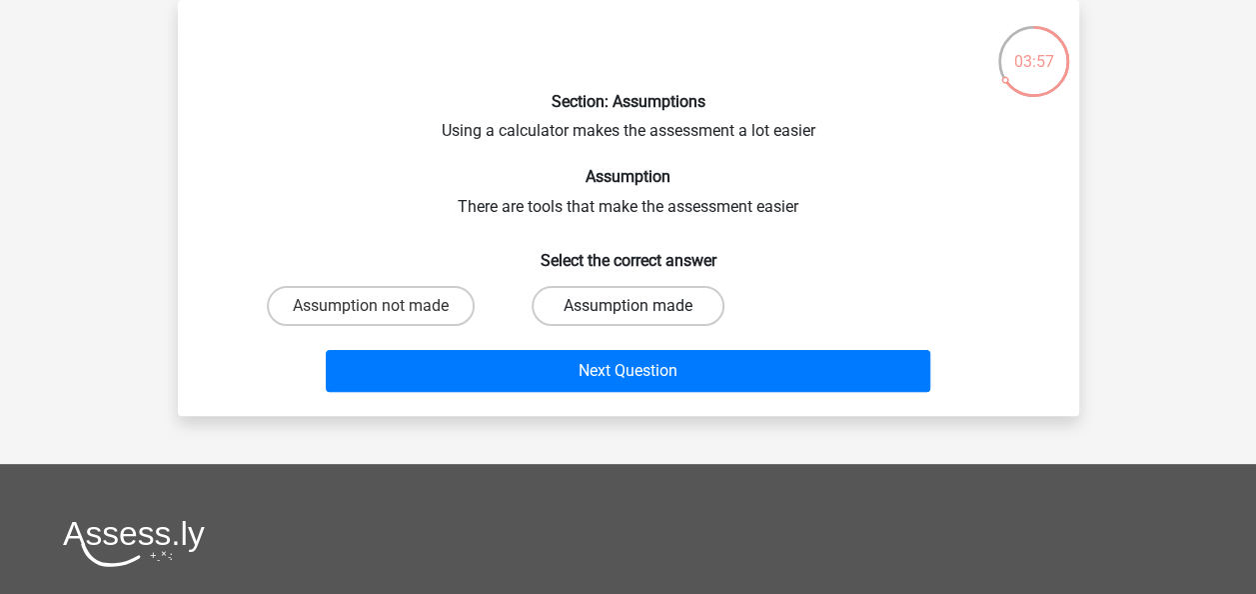
click at [599, 298] on label "Assumption made" at bounding box center [628, 306] width 193 height 40
click at [628, 306] on input "Assumption made" at bounding box center [634, 312] width 13 height 13
radio input "true"
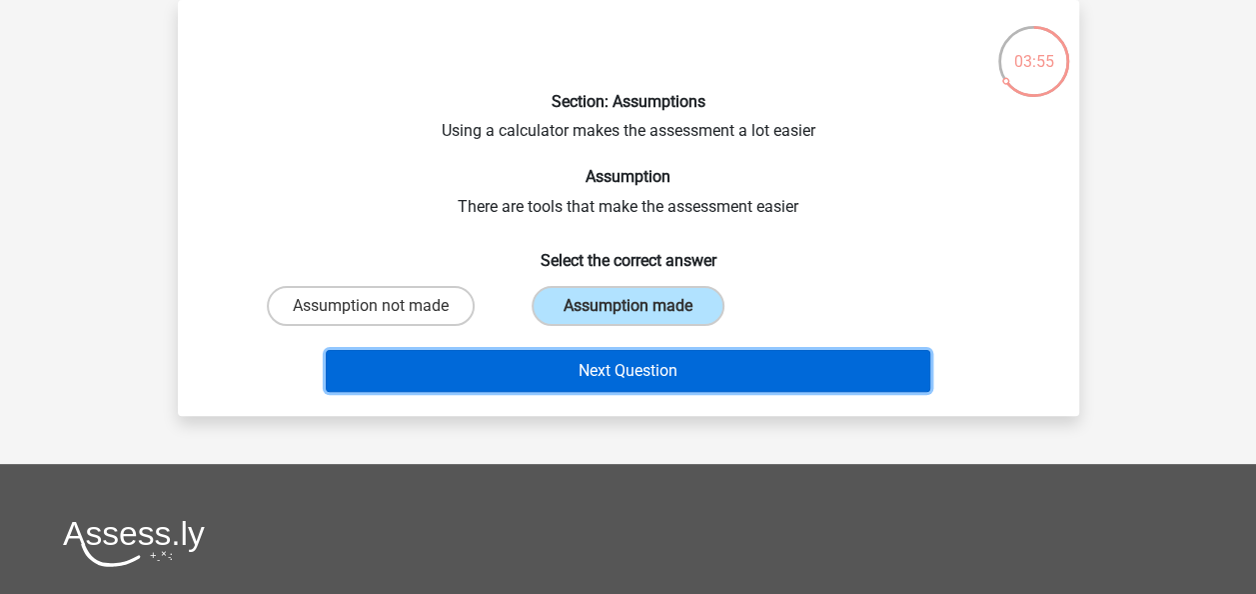
click at [624, 373] on button "Next Question" at bounding box center [628, 371] width 605 height 42
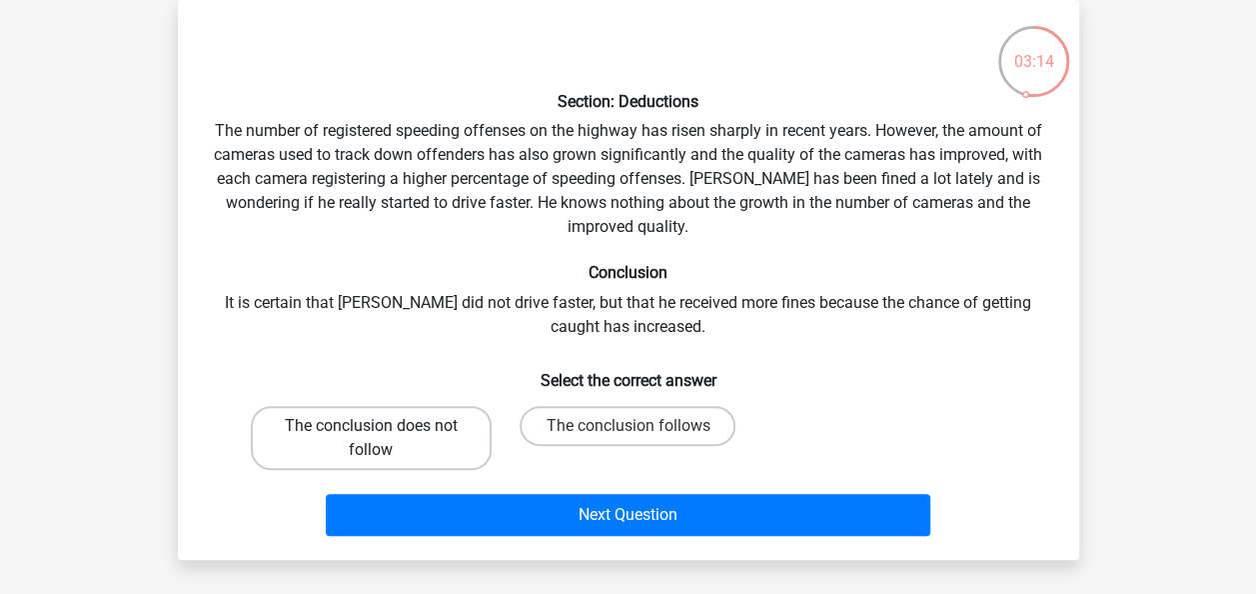
click at [356, 434] on label "The conclusion does not follow" at bounding box center [371, 438] width 241 height 64
click at [371, 434] on input "The conclusion does not follow" at bounding box center [377, 432] width 13 height 13
radio input "true"
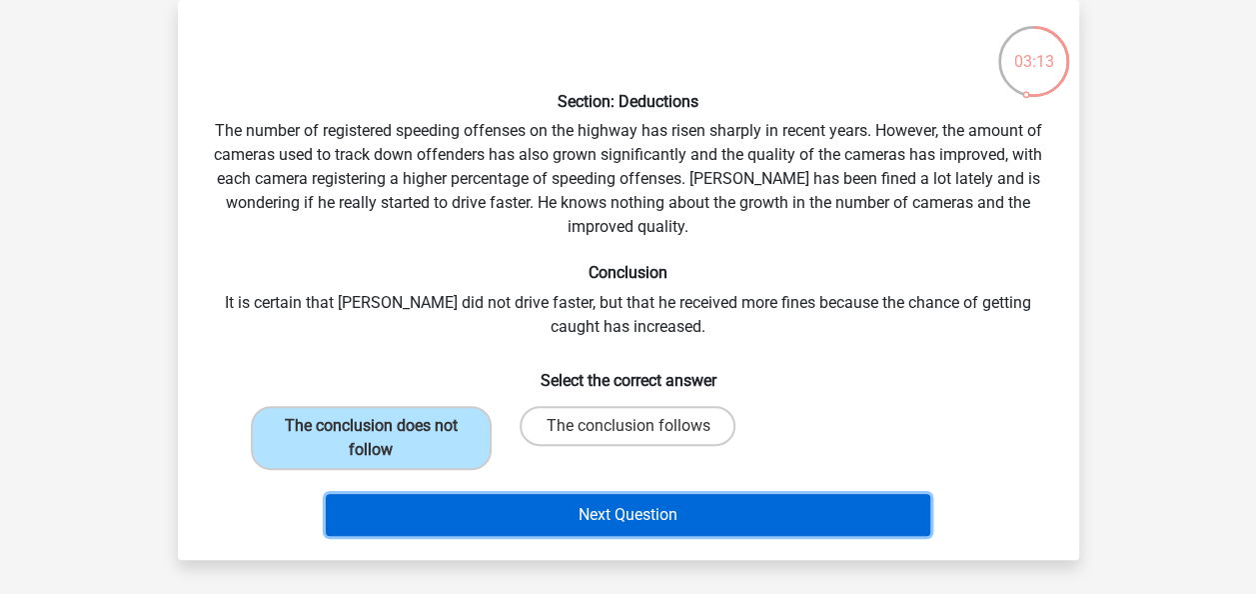
click at [590, 509] on button "Next Question" at bounding box center [628, 515] width 605 height 42
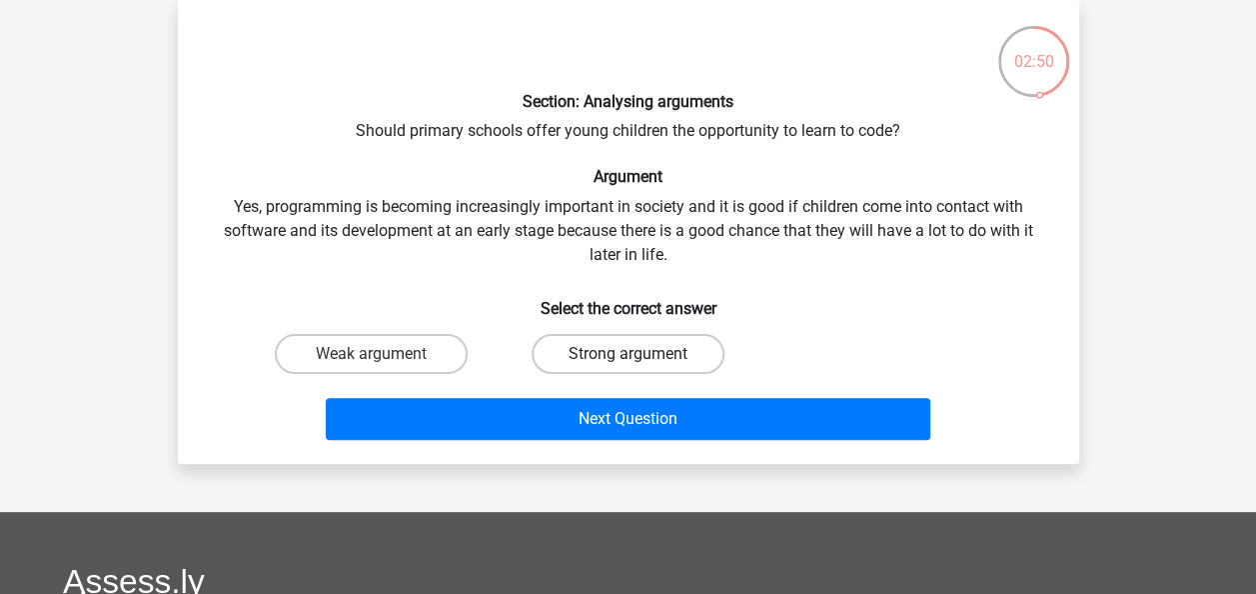
click at [607, 340] on label "Strong argument" at bounding box center [628, 354] width 193 height 40
click at [628, 354] on input "Strong argument" at bounding box center [634, 360] width 13 height 13
radio input "true"
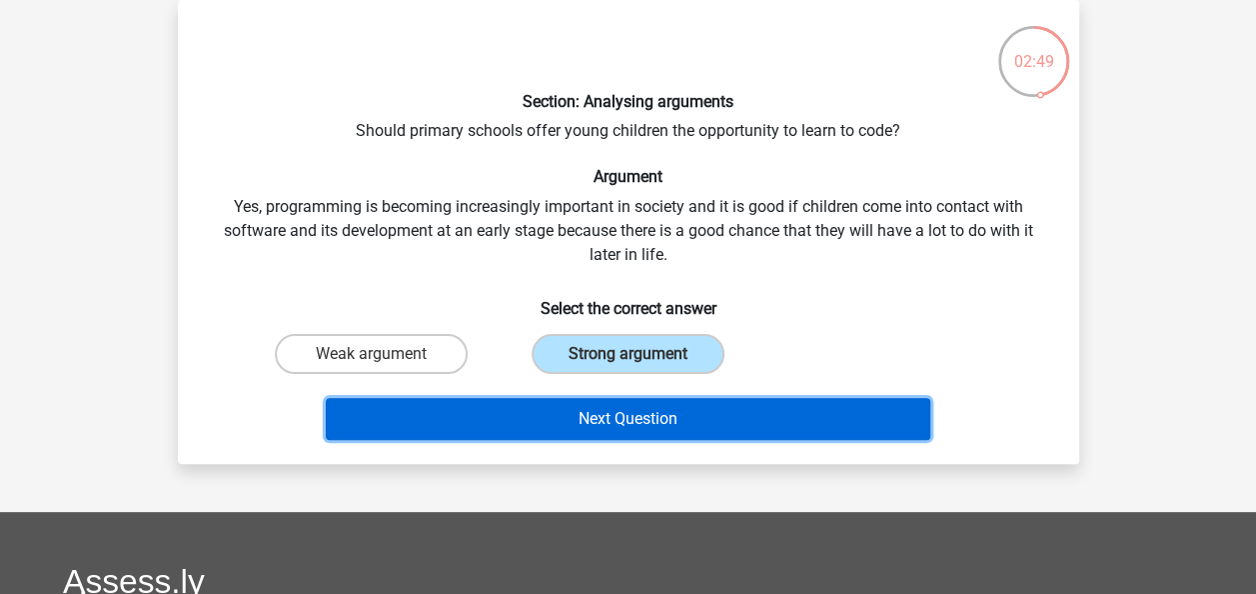
click at [620, 414] on button "Next Question" at bounding box center [628, 419] width 605 height 42
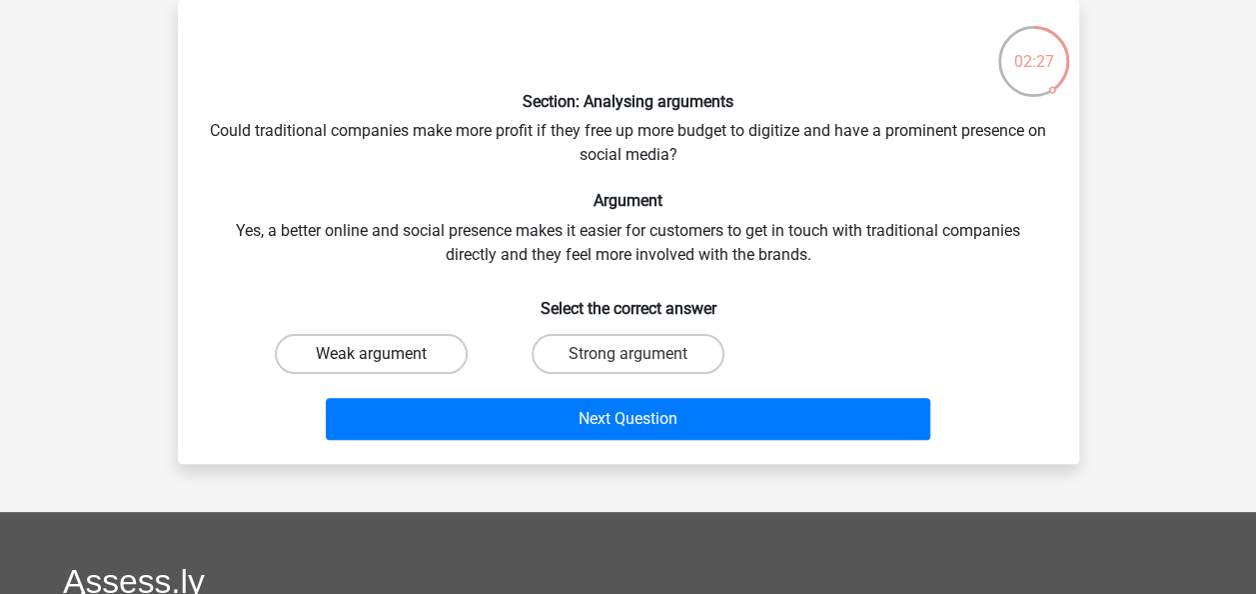
click at [415, 336] on label "Weak argument" at bounding box center [371, 354] width 193 height 40
click at [384, 354] on input "Weak argument" at bounding box center [377, 360] width 13 height 13
radio input "true"
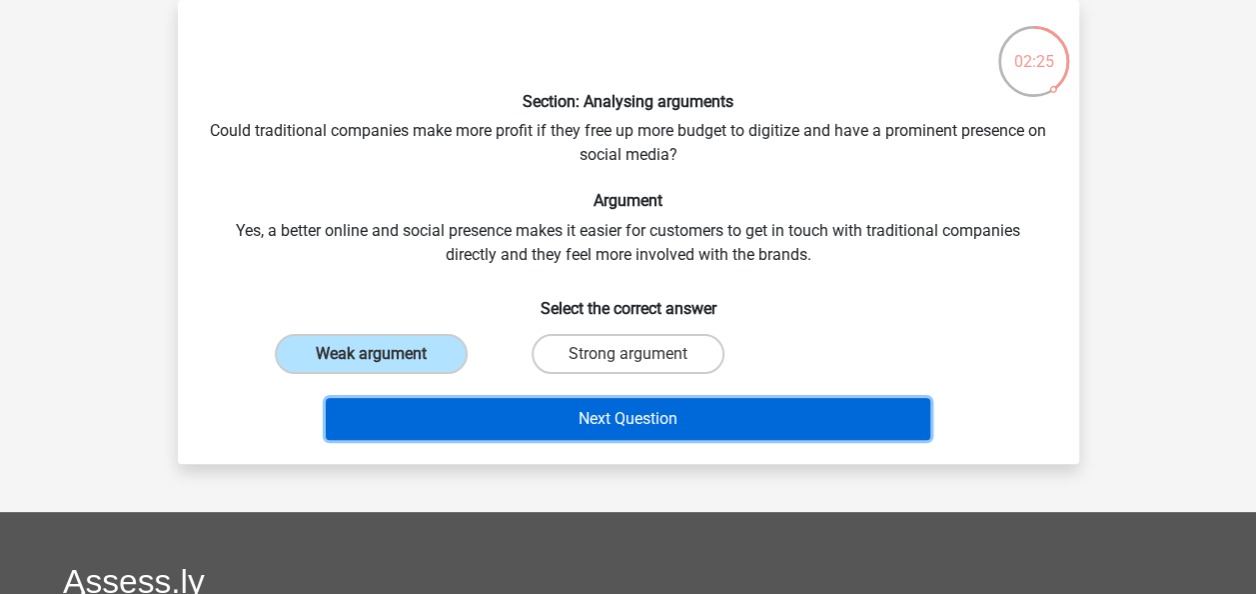
click at [600, 433] on button "Next Question" at bounding box center [628, 419] width 605 height 42
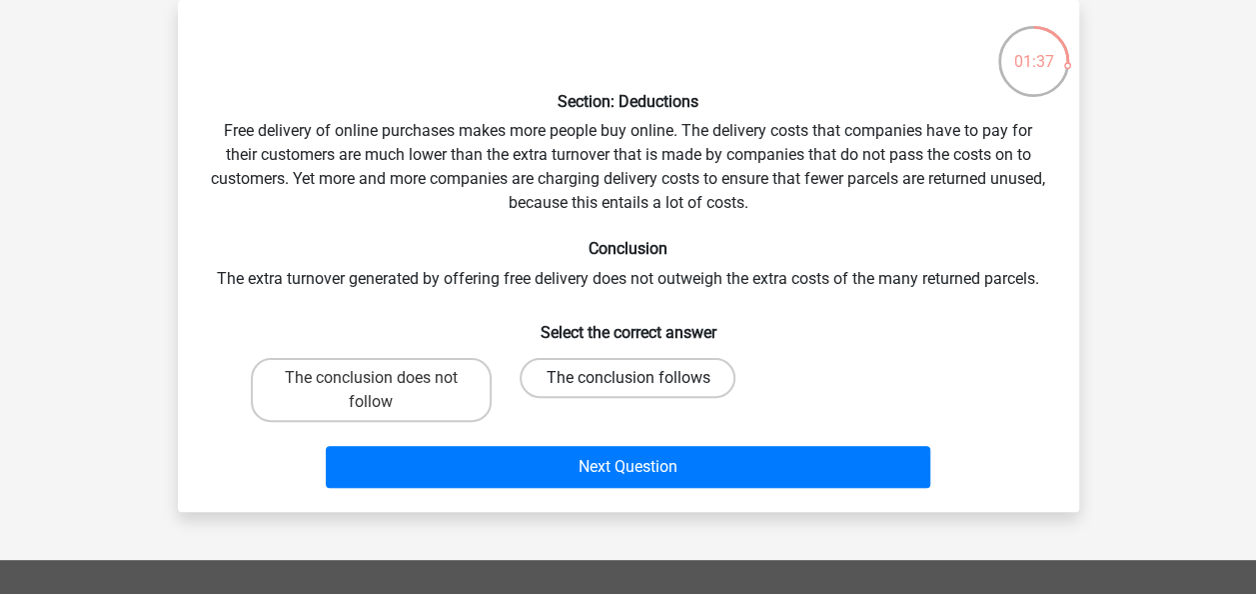
click at [600, 376] on label "The conclusion follows" at bounding box center [628, 378] width 216 height 40
click at [628, 378] on input "The conclusion follows" at bounding box center [634, 384] width 13 height 13
radio input "true"
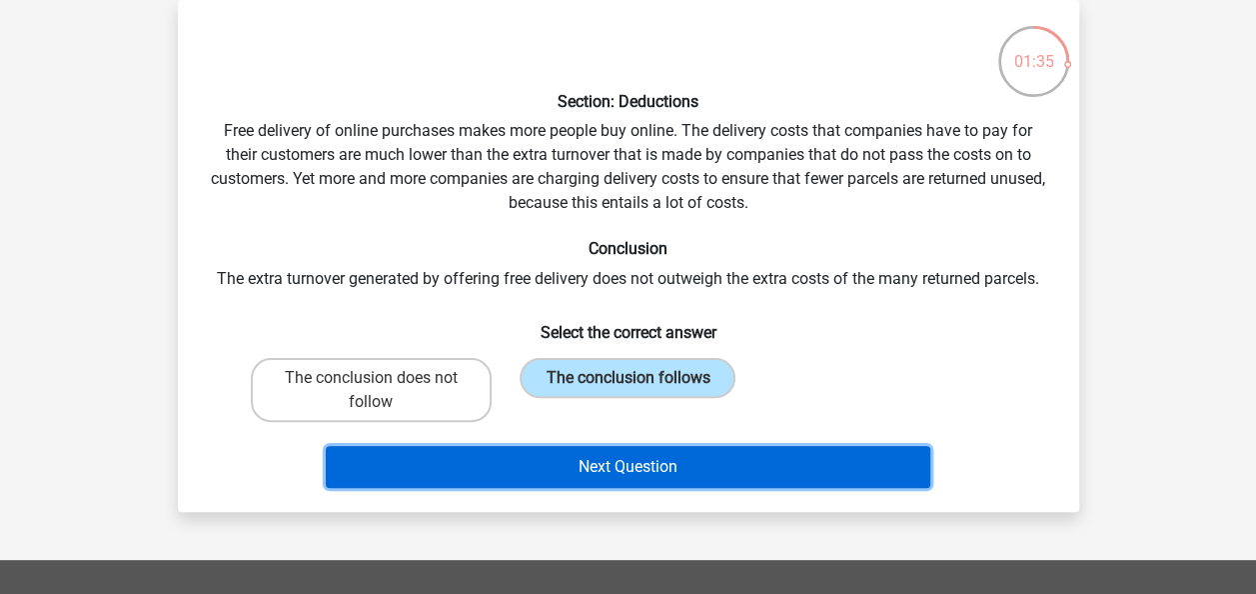
click at [600, 464] on button "Next Question" at bounding box center [628, 467] width 605 height 42
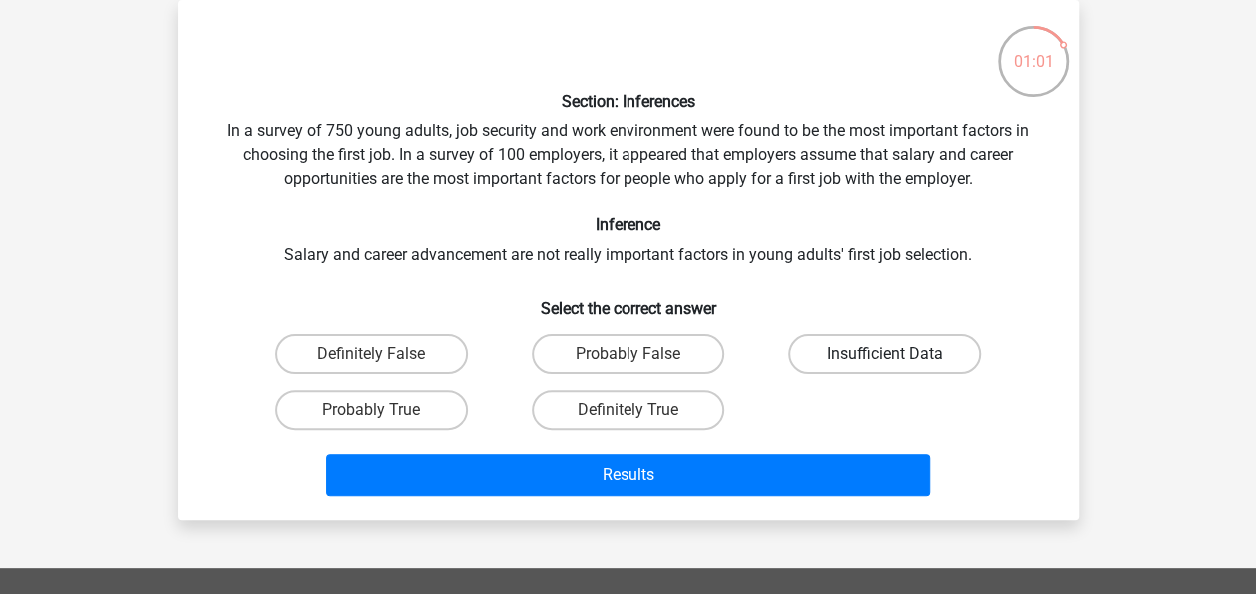
click at [858, 350] on label "Insufficient Data" at bounding box center [885, 354] width 193 height 40
click at [886, 354] on input "Insufficient Data" at bounding box center [892, 360] width 13 height 13
radio input "true"
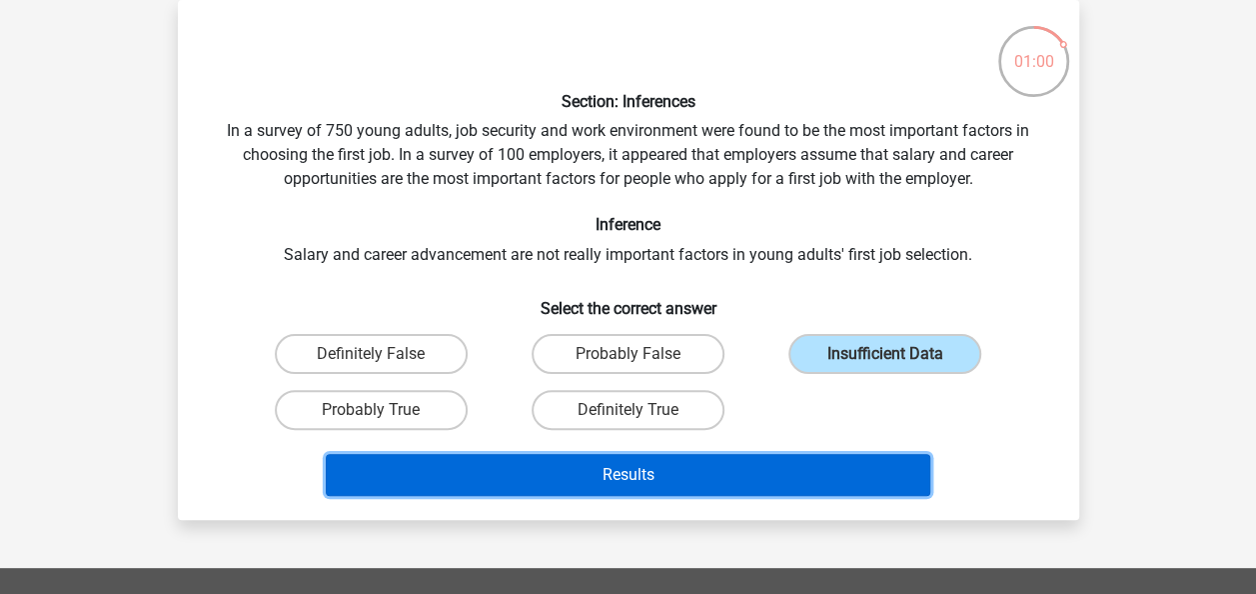
click at [587, 465] on button "Results" at bounding box center [628, 475] width 605 height 42
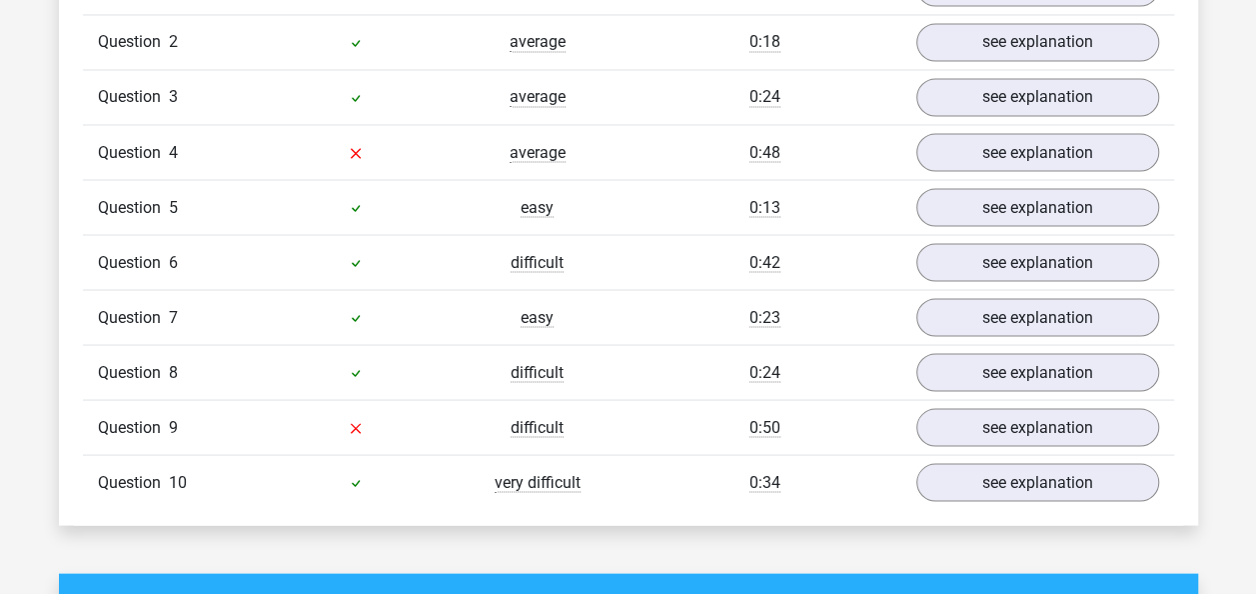
scroll to position [1734, 0]
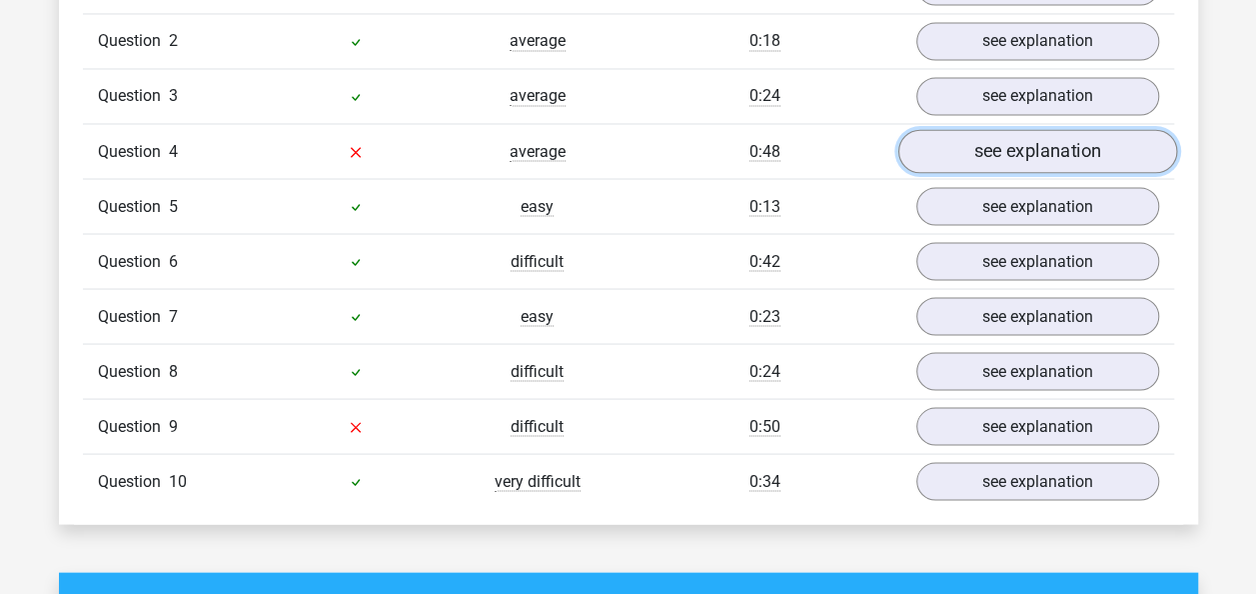
click at [1041, 141] on link "see explanation" at bounding box center [1037, 152] width 279 height 44
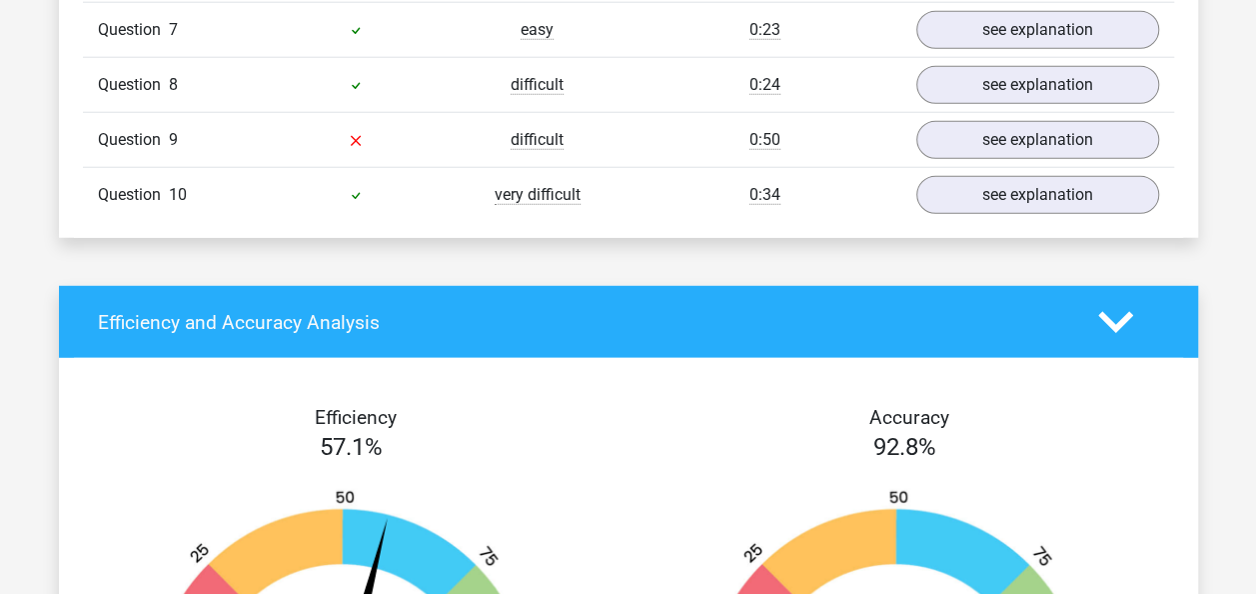
scroll to position [2533, 0]
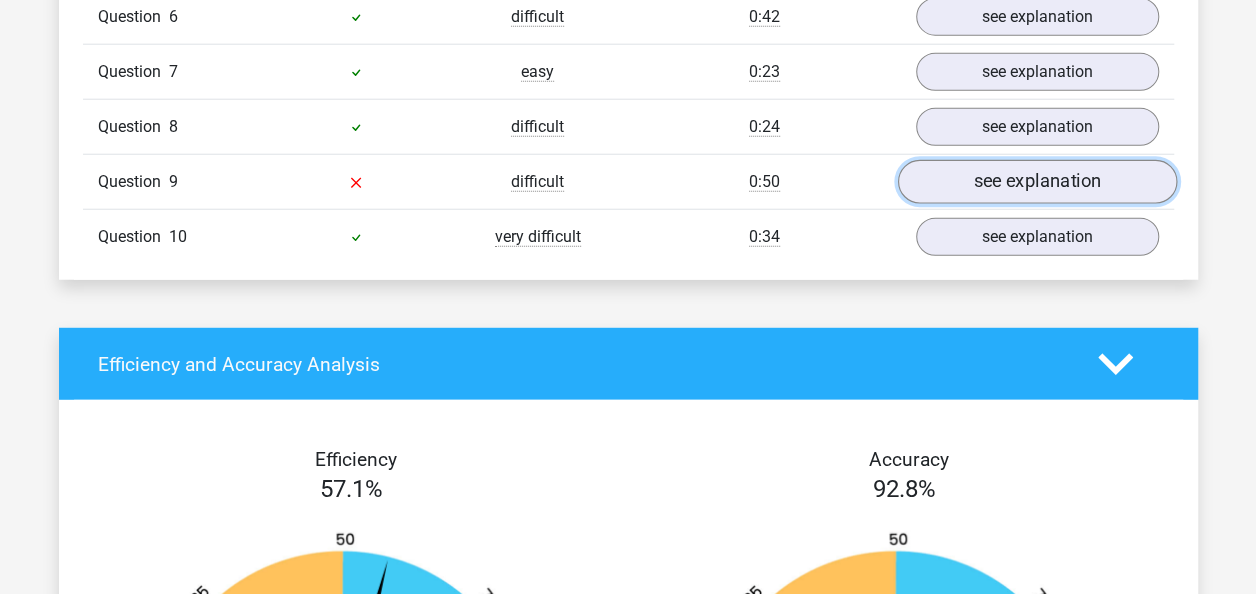
click at [1078, 160] on link "see explanation" at bounding box center [1037, 182] width 279 height 44
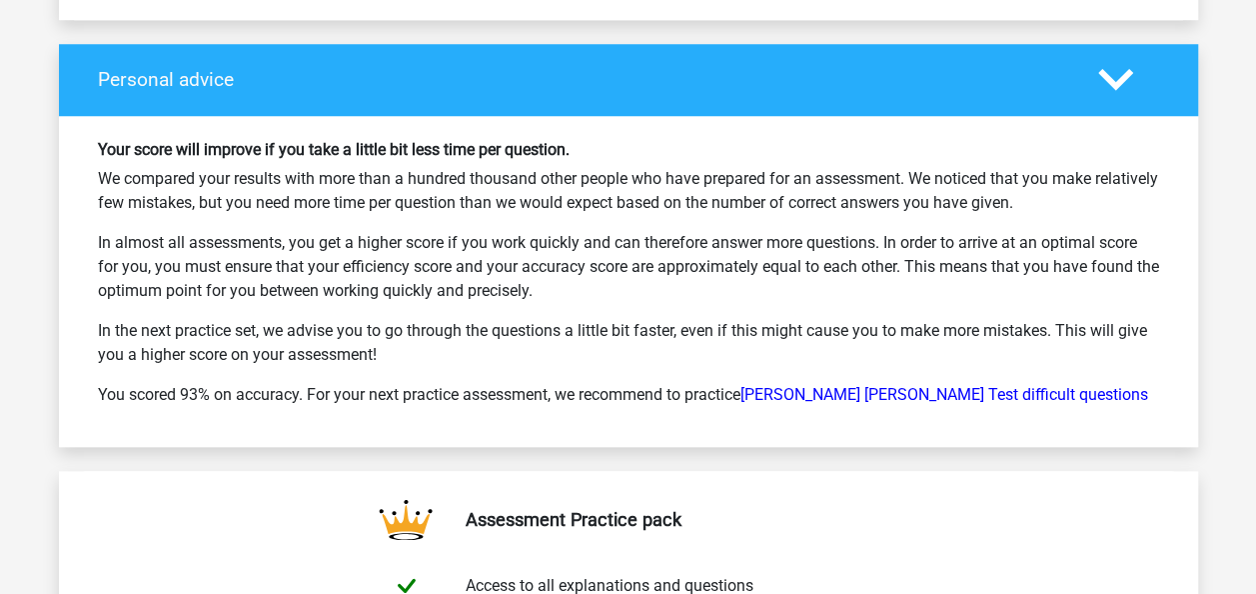
scroll to position [4580, 0]
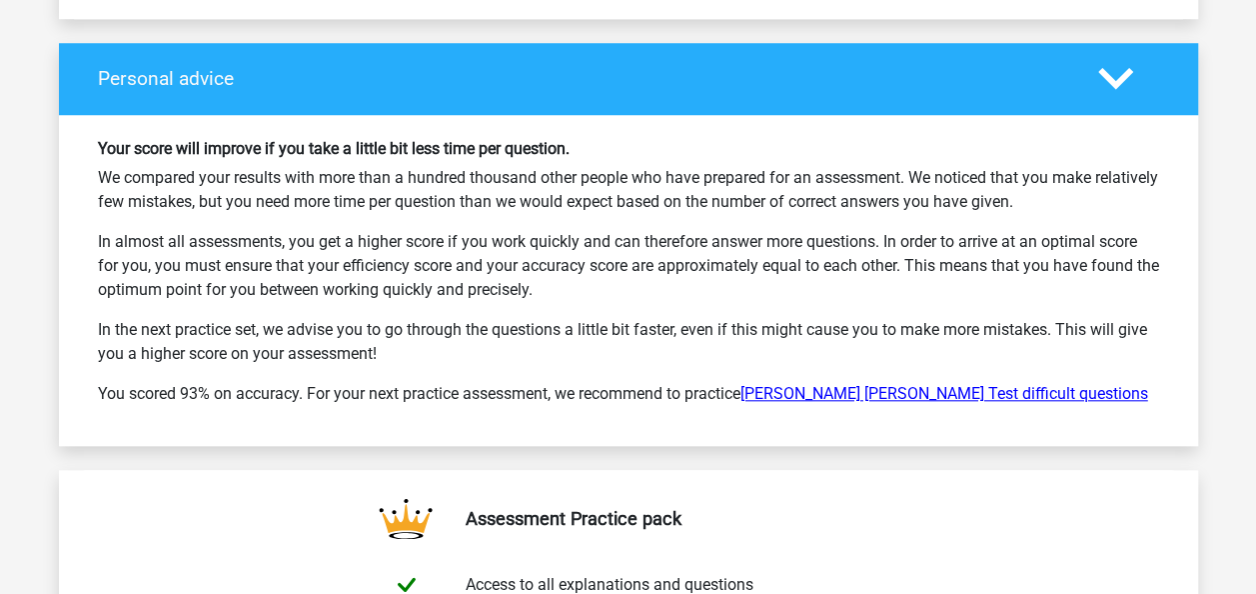
click at [891, 384] on link "[PERSON_NAME] [PERSON_NAME] Test difficult questions" at bounding box center [945, 393] width 408 height 19
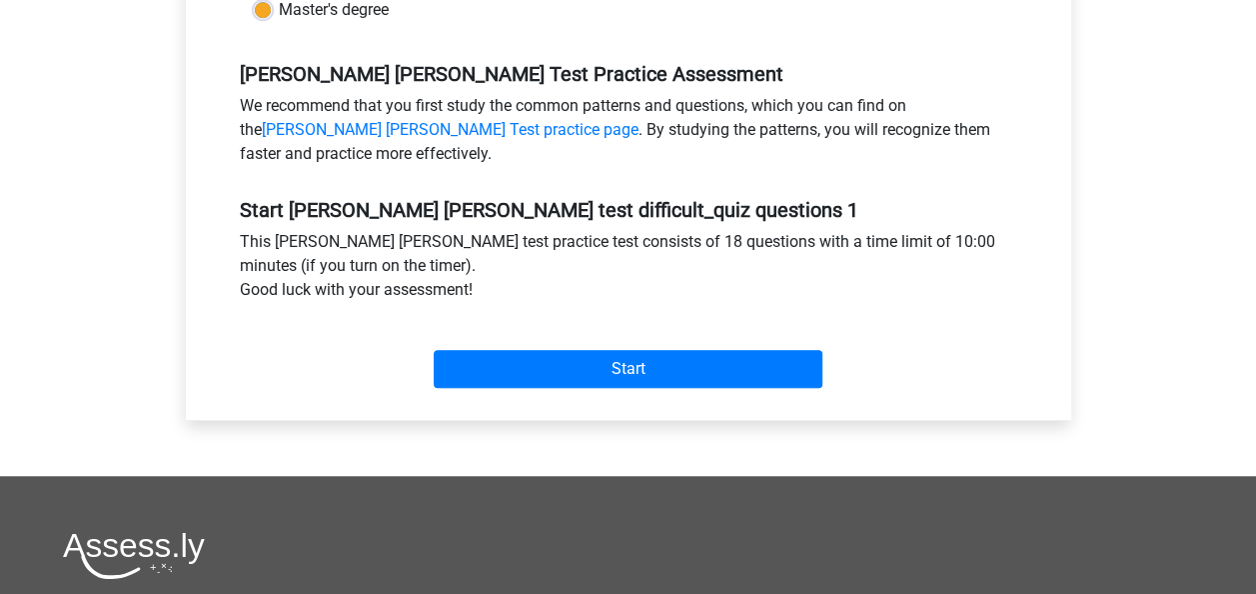
scroll to position [604, 0]
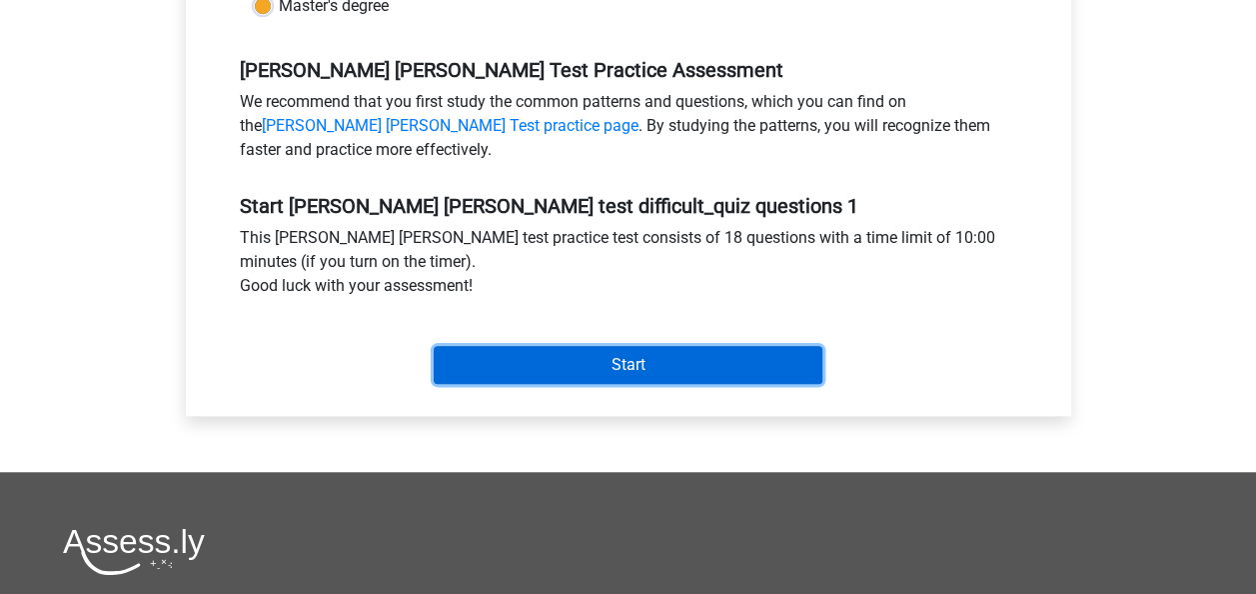
click at [609, 346] on input "Start" at bounding box center [628, 365] width 389 height 38
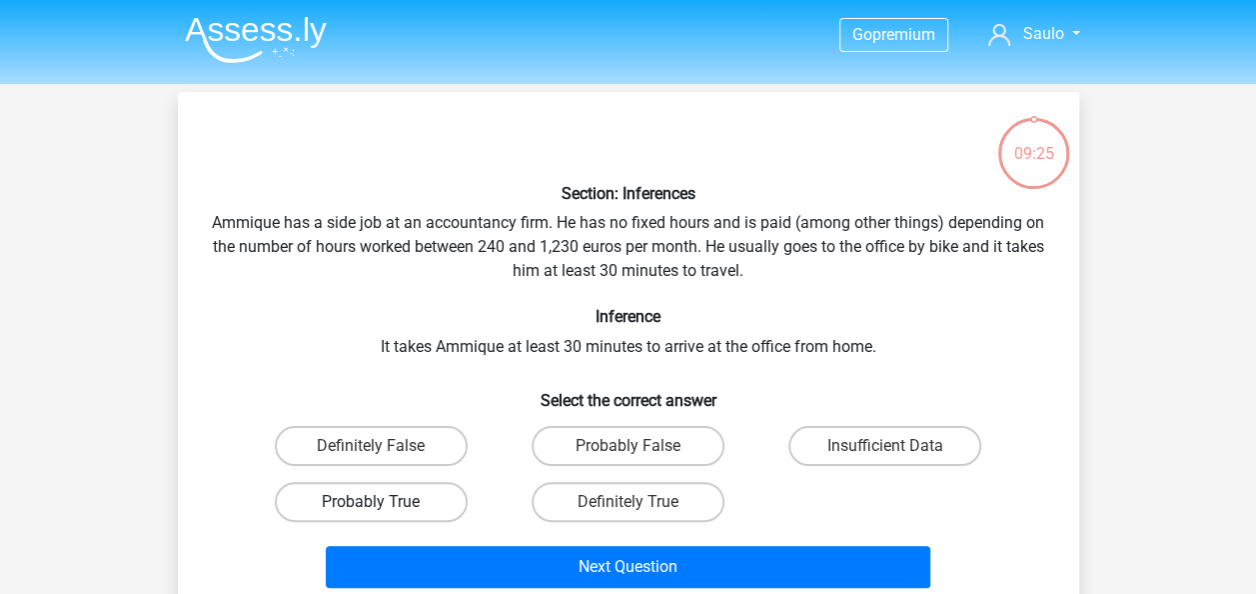
click at [385, 500] on label "Probably True" at bounding box center [371, 502] width 193 height 40
click at [384, 502] on input "Probably True" at bounding box center [377, 508] width 13 height 13
radio input "true"
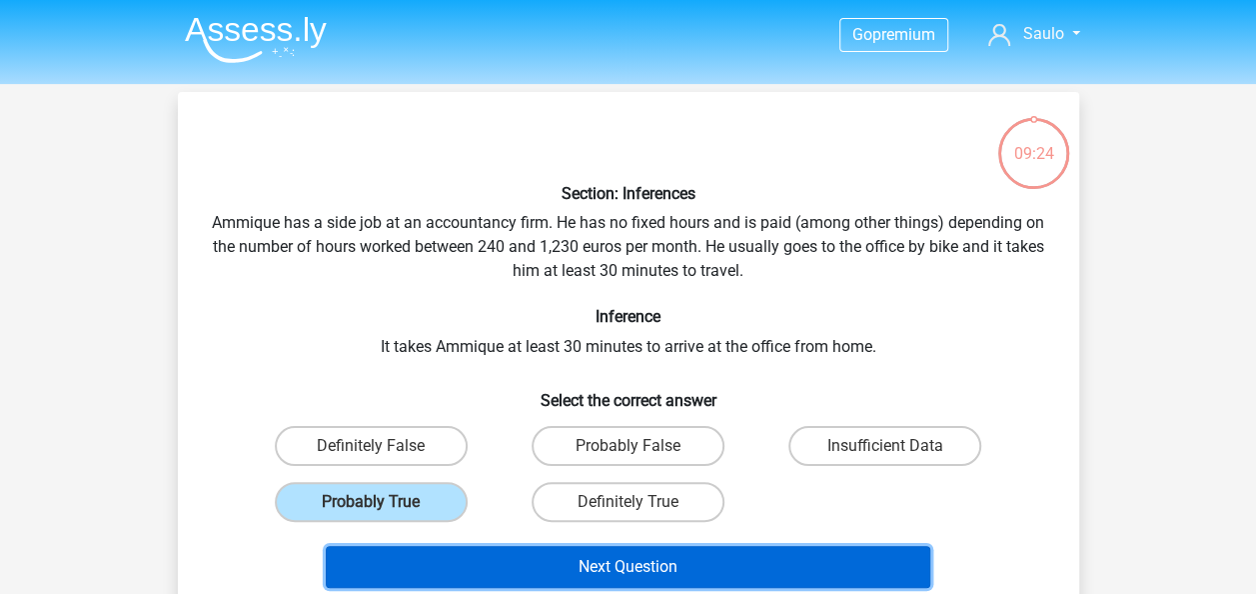
click at [595, 564] on button "Next Question" at bounding box center [628, 567] width 605 height 42
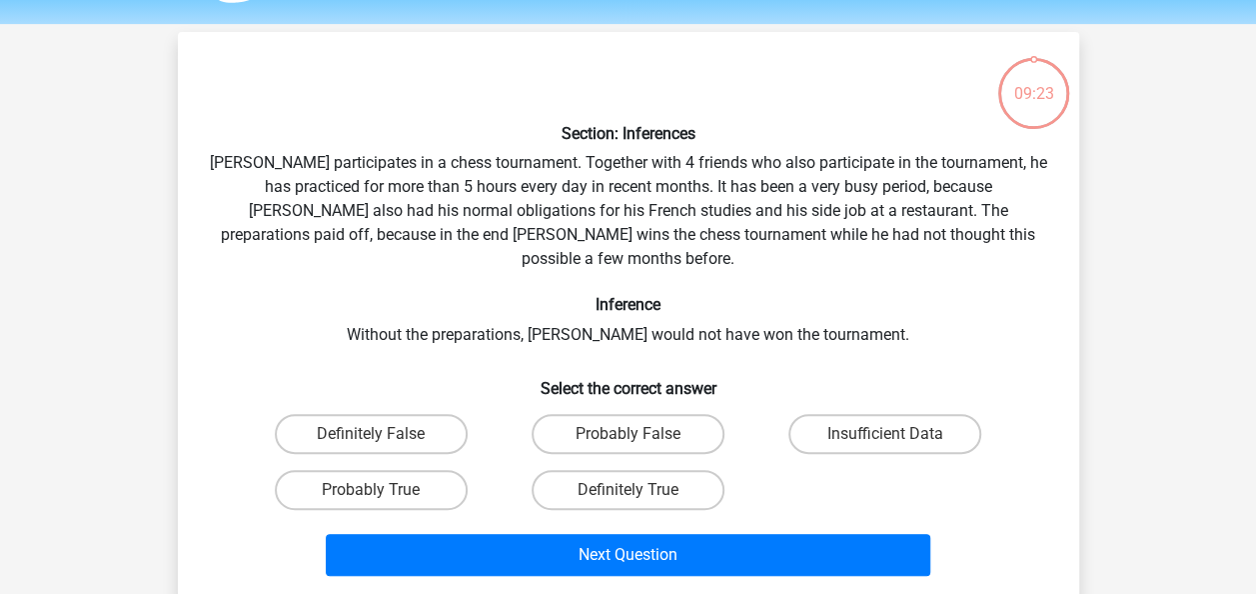
scroll to position [92, 0]
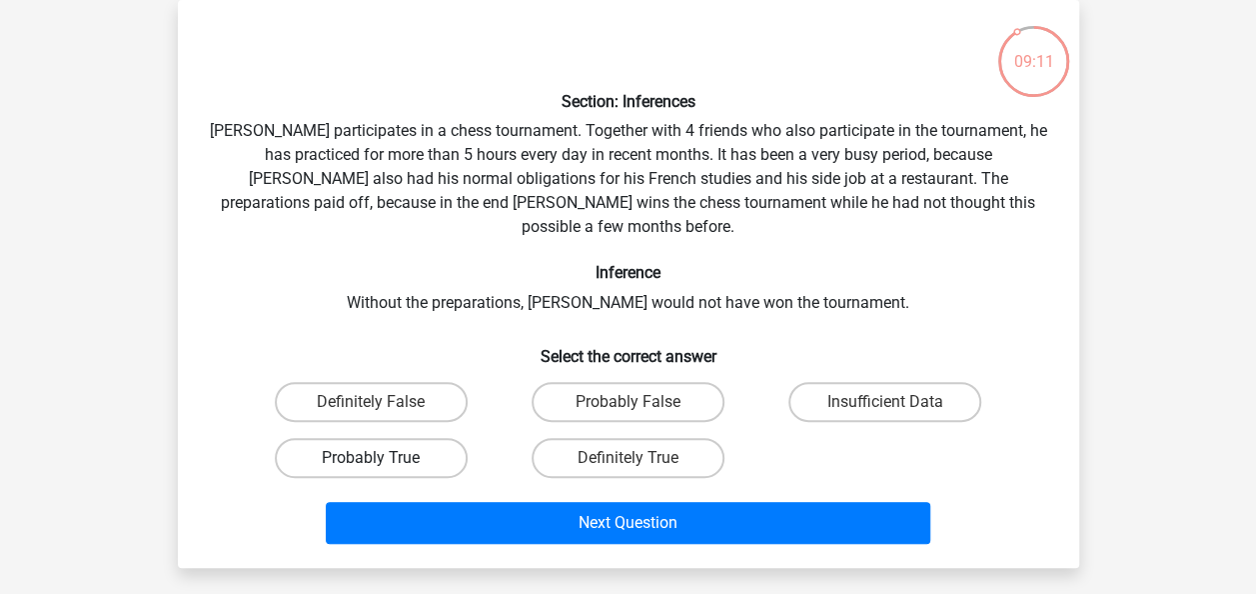
click at [362, 438] on label "Probably True" at bounding box center [371, 458] width 193 height 40
click at [371, 458] on input "Probably True" at bounding box center [377, 464] width 13 height 13
radio input "true"
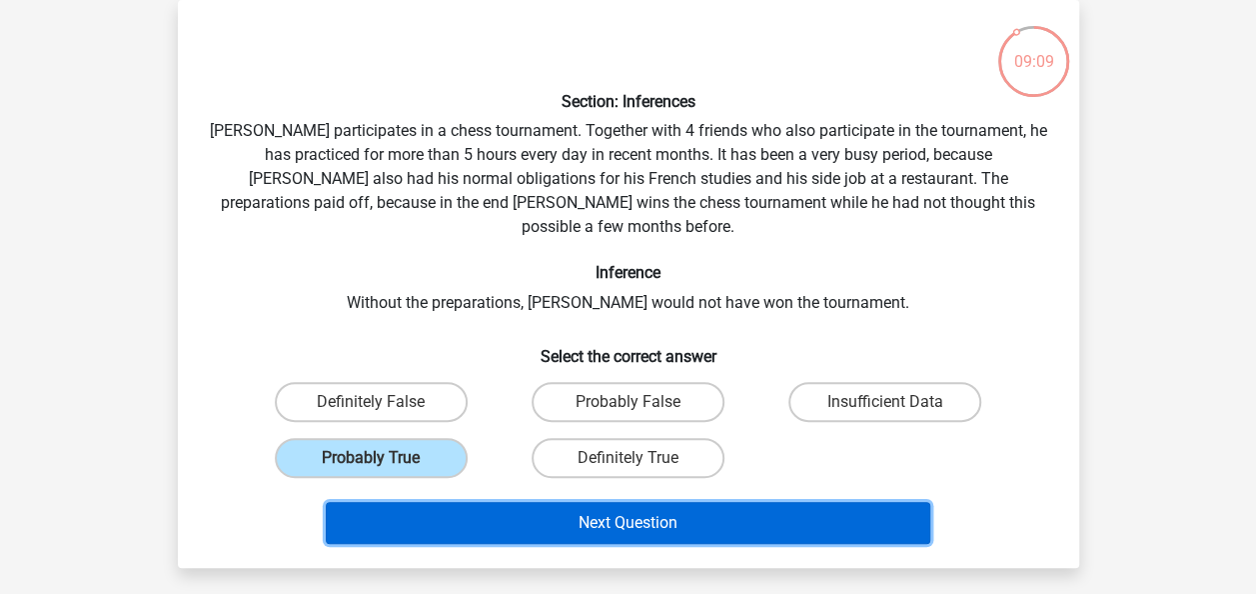
click at [614, 502] on button "Next Question" at bounding box center [628, 523] width 605 height 42
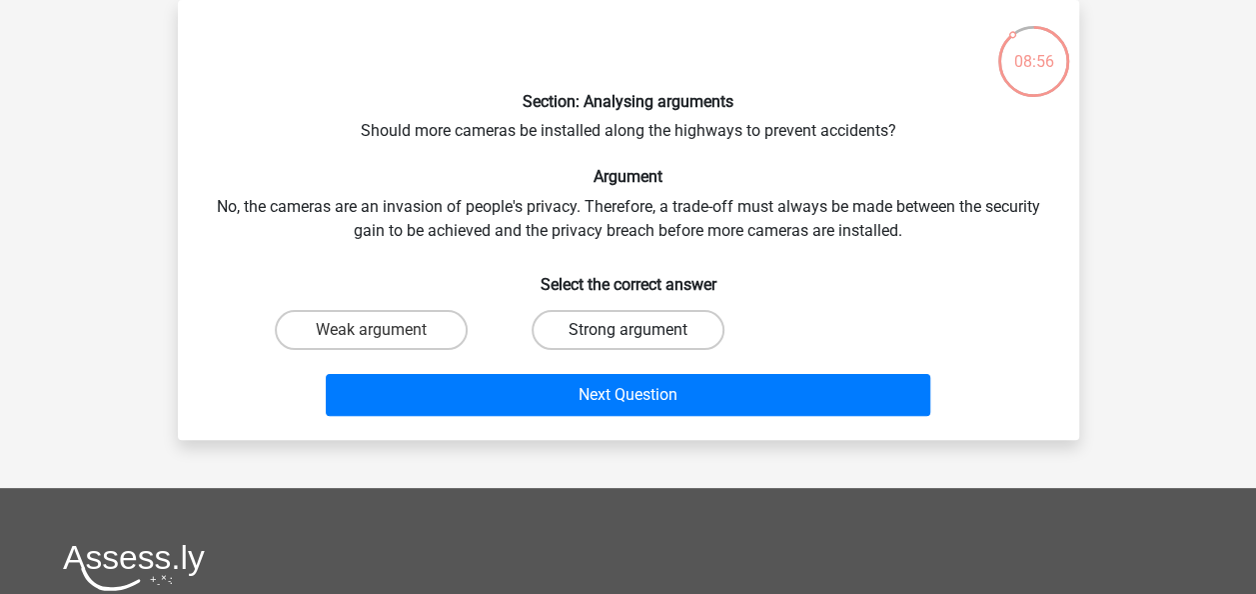
click at [612, 334] on label "Strong argument" at bounding box center [628, 330] width 193 height 40
click at [628, 334] on input "Strong argument" at bounding box center [634, 336] width 13 height 13
radio input "true"
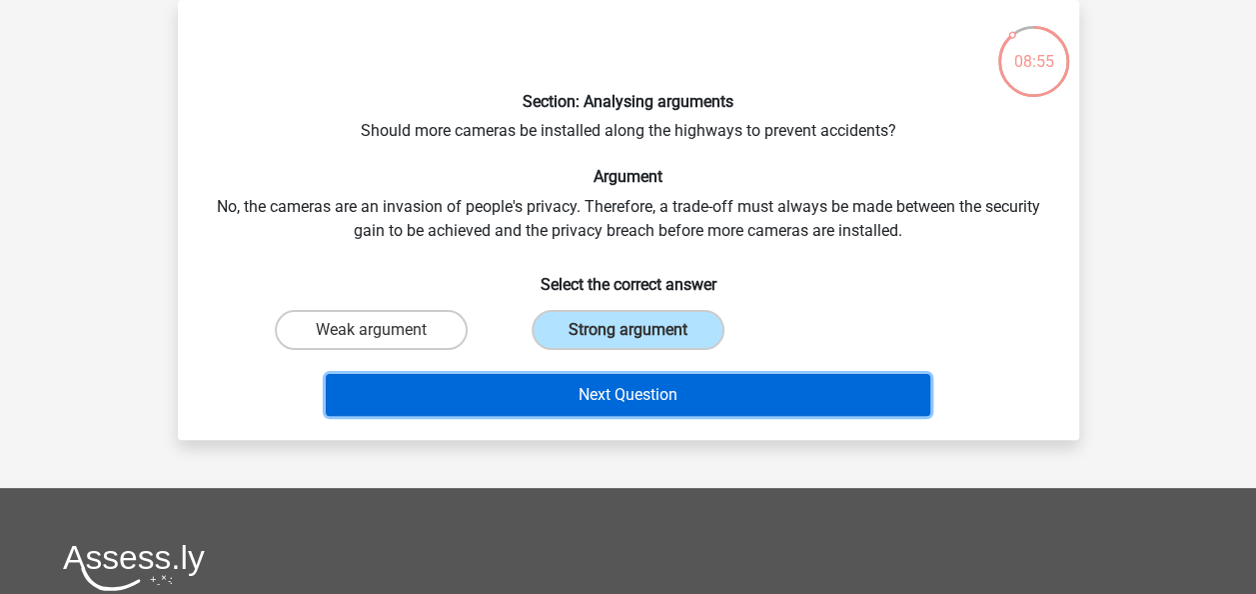
click at [606, 393] on button "Next Question" at bounding box center [628, 395] width 605 height 42
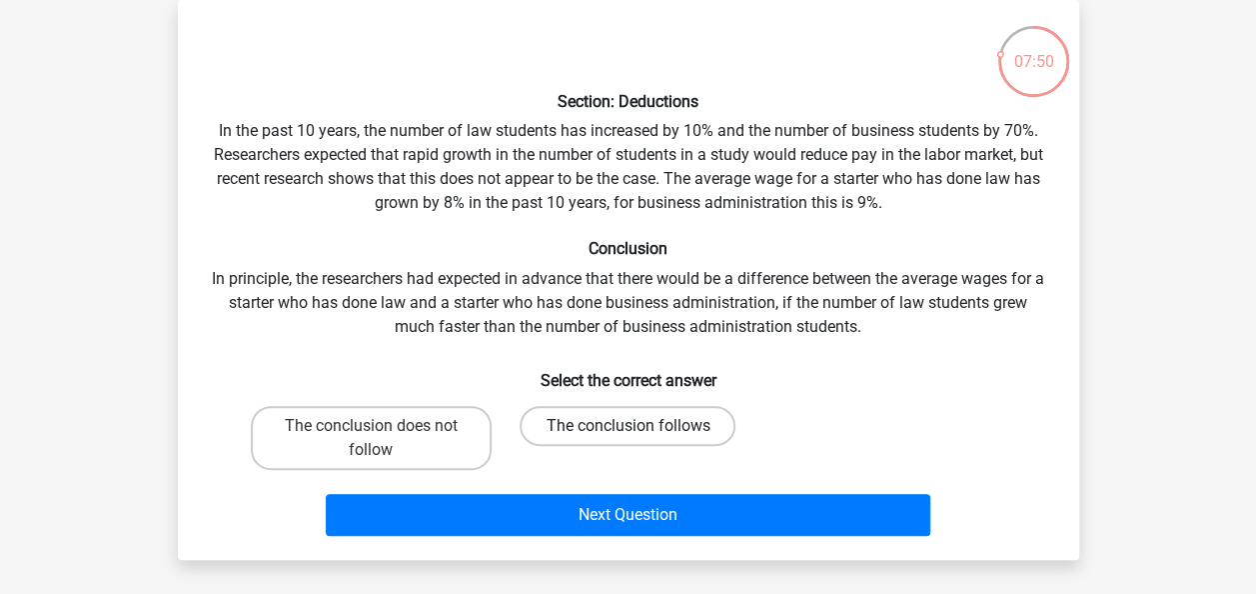
click at [608, 415] on label "The conclusion follows" at bounding box center [628, 426] width 216 height 40
click at [628, 426] on input "The conclusion follows" at bounding box center [634, 432] width 13 height 13
radio input "true"
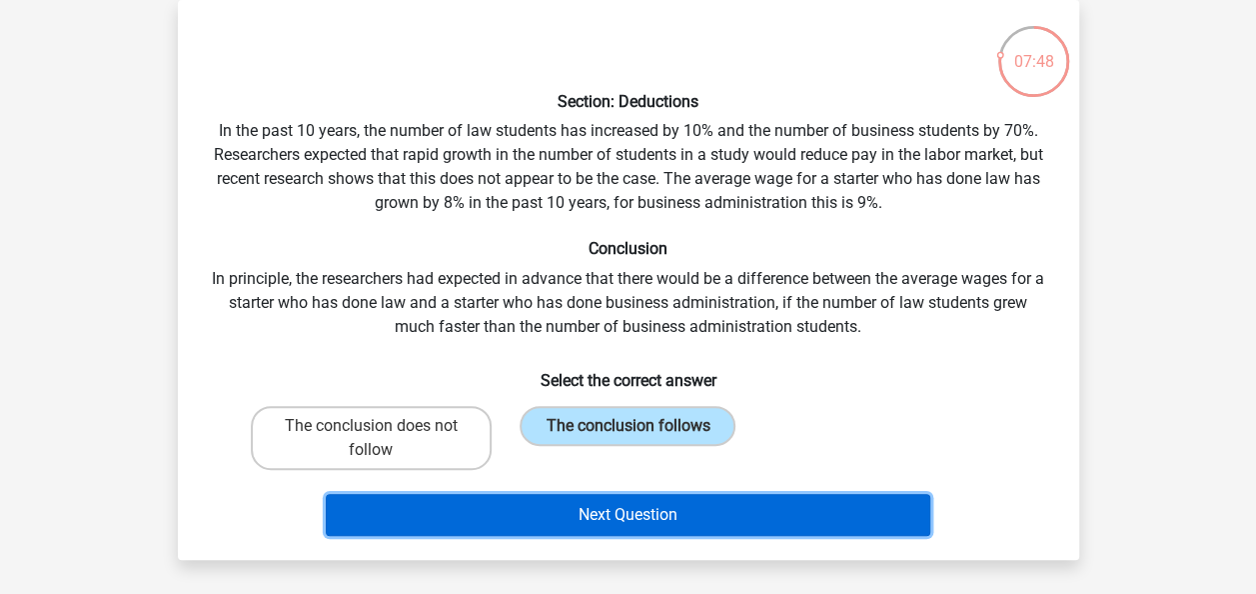
click at [599, 510] on button "Next Question" at bounding box center [628, 515] width 605 height 42
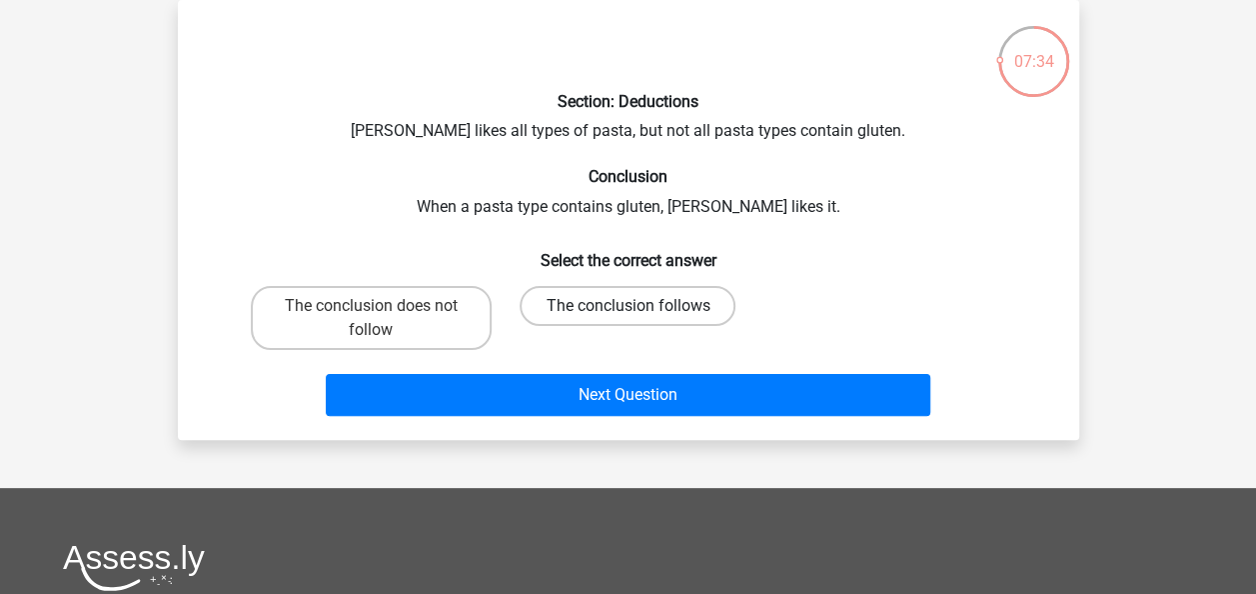
click at [615, 310] on label "The conclusion follows" at bounding box center [628, 306] width 216 height 40
click at [628, 310] on input "The conclusion follows" at bounding box center [634, 312] width 13 height 13
radio input "true"
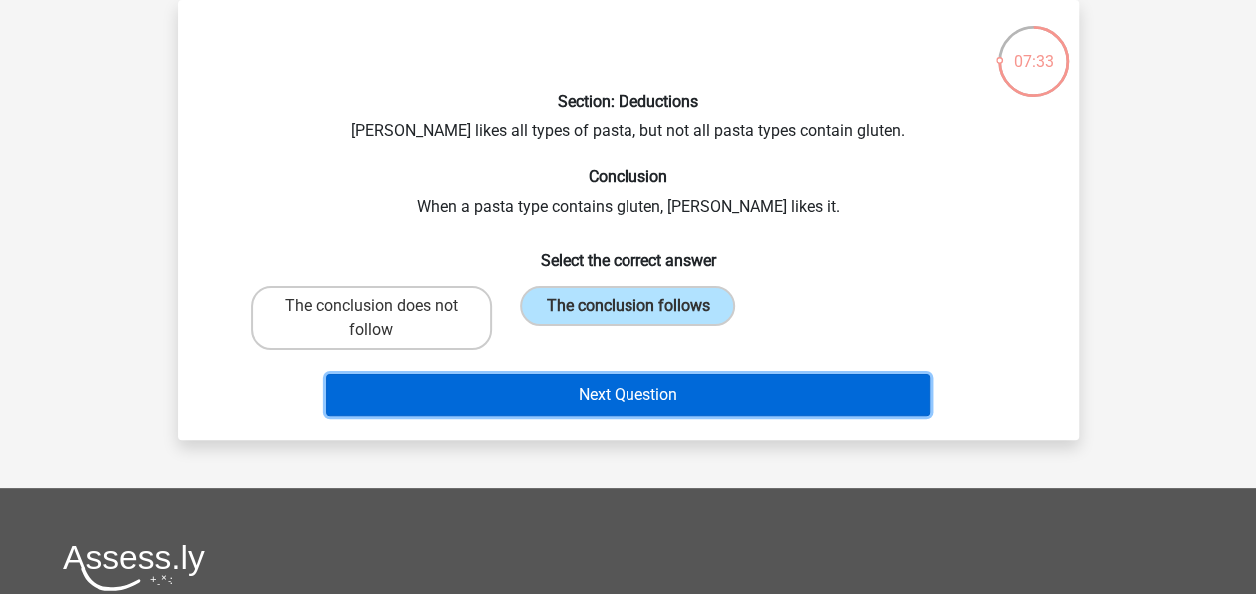
click at [603, 400] on button "Next Question" at bounding box center [628, 395] width 605 height 42
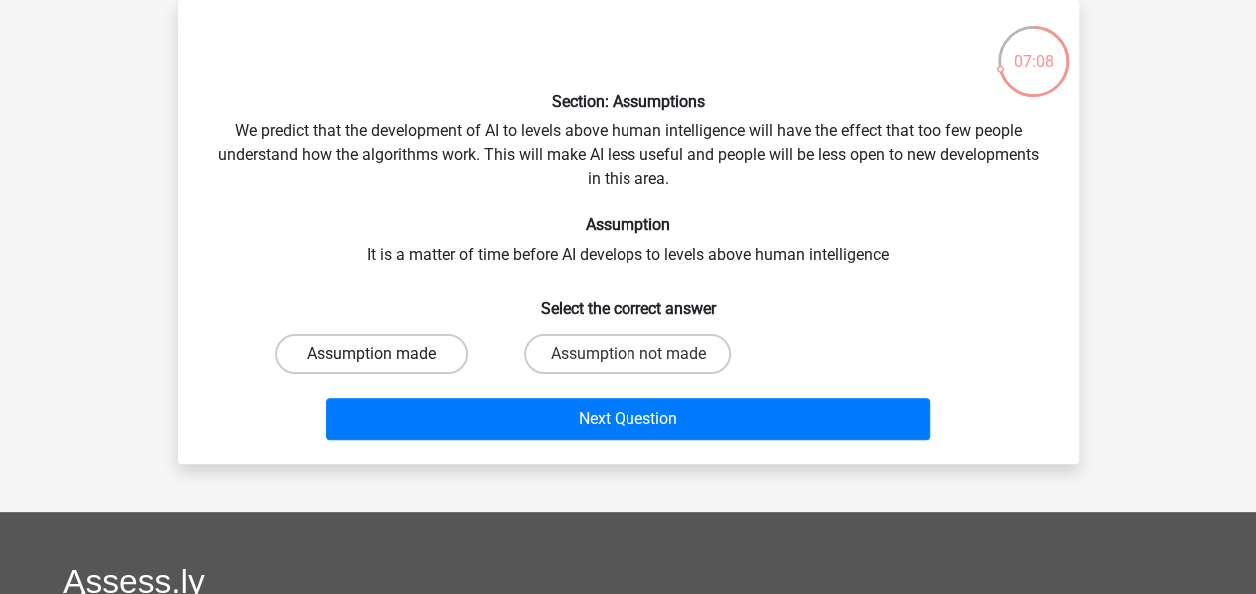
click at [404, 342] on label "Assumption made" at bounding box center [371, 354] width 193 height 40
click at [384, 354] on input "Assumption made" at bounding box center [377, 360] width 13 height 13
radio input "true"
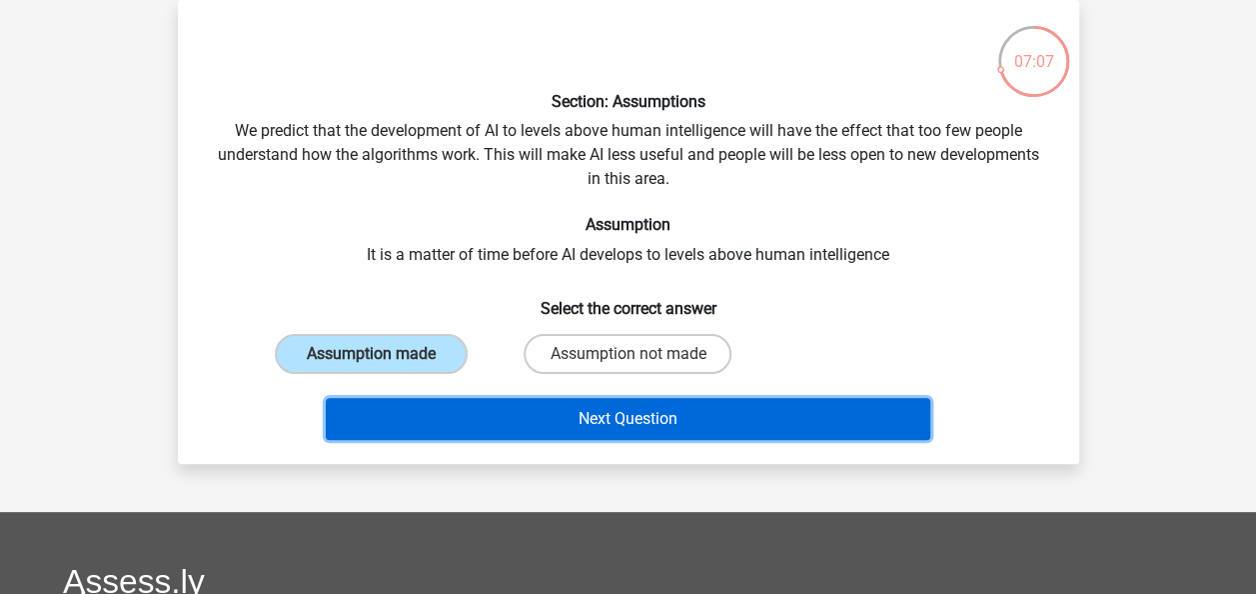
click at [592, 418] on button "Next Question" at bounding box center [628, 419] width 605 height 42
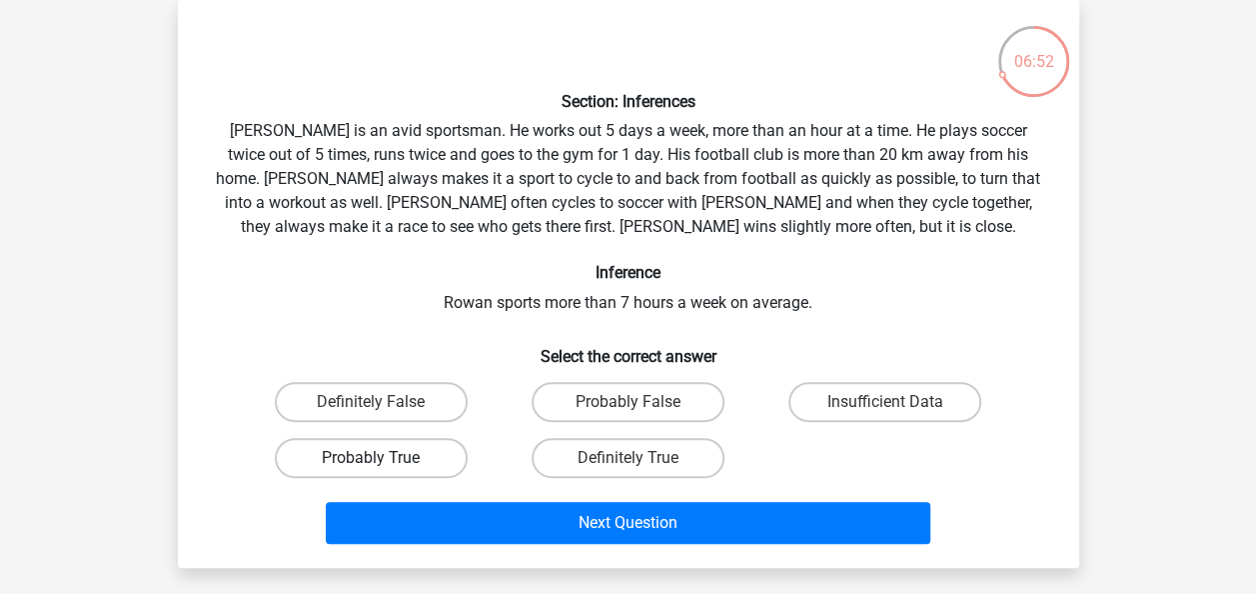
click at [390, 470] on label "Probably True" at bounding box center [371, 458] width 193 height 40
click at [384, 470] on input "Probably True" at bounding box center [377, 464] width 13 height 13
radio input "true"
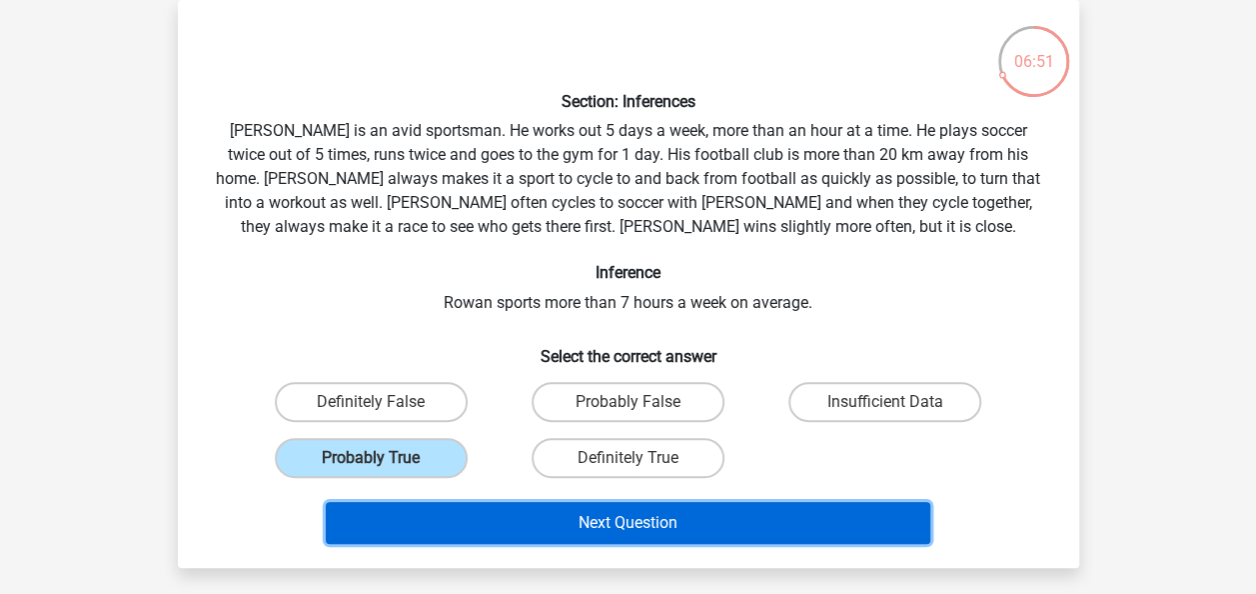
click at [589, 527] on button "Next Question" at bounding box center [628, 523] width 605 height 42
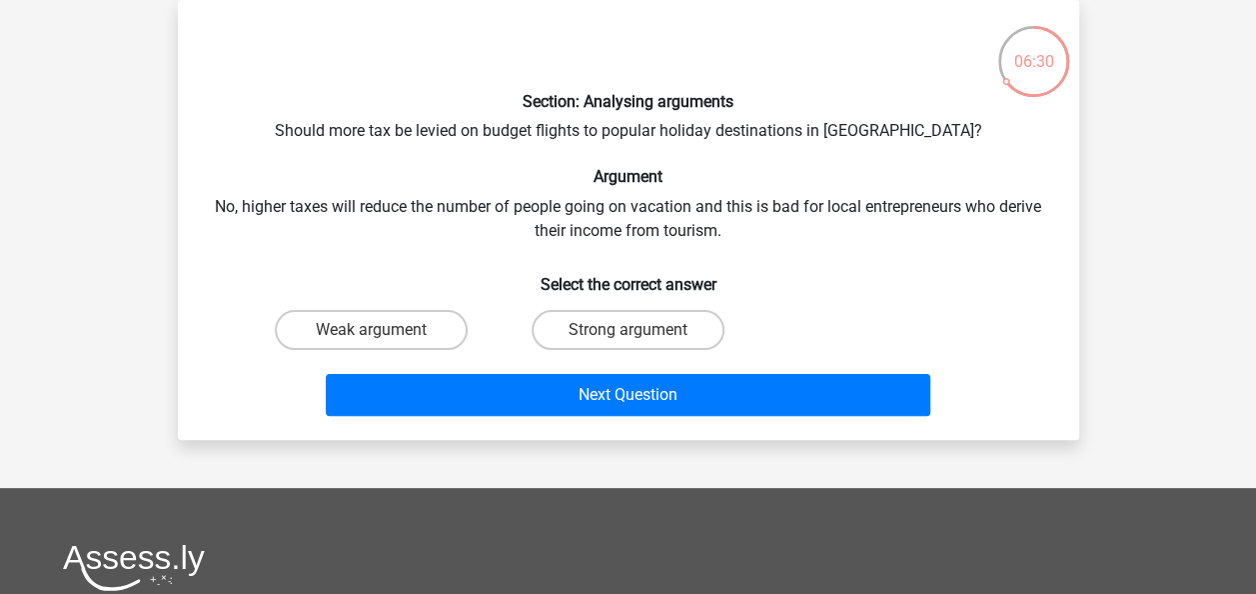
click at [628, 330] on input "Strong argument" at bounding box center [634, 336] width 13 height 13
radio input "true"
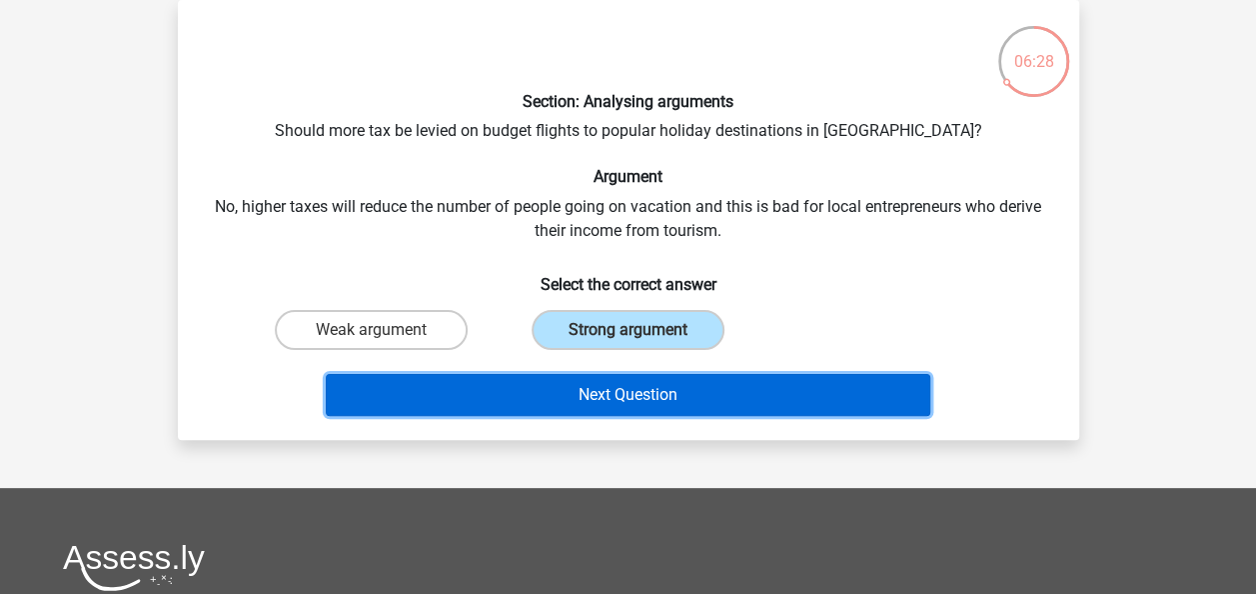
click at [617, 388] on button "Next Question" at bounding box center [628, 395] width 605 height 42
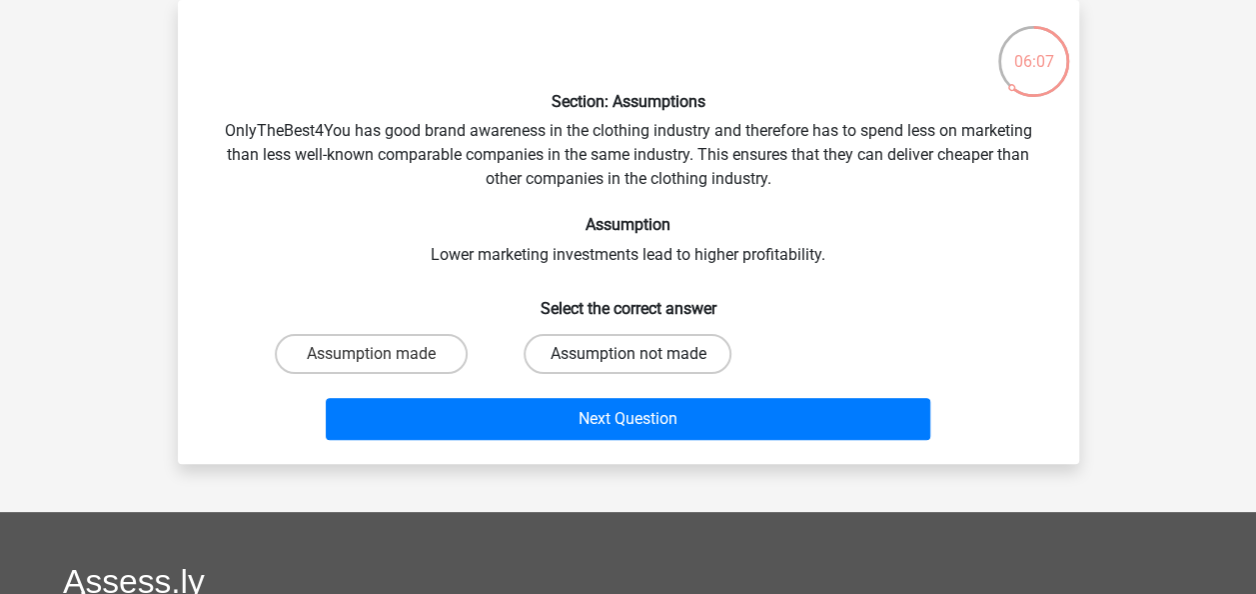
click at [596, 359] on label "Assumption not made" at bounding box center [628, 354] width 208 height 40
click at [628, 359] on input "Assumption not made" at bounding box center [634, 360] width 13 height 13
radio input "true"
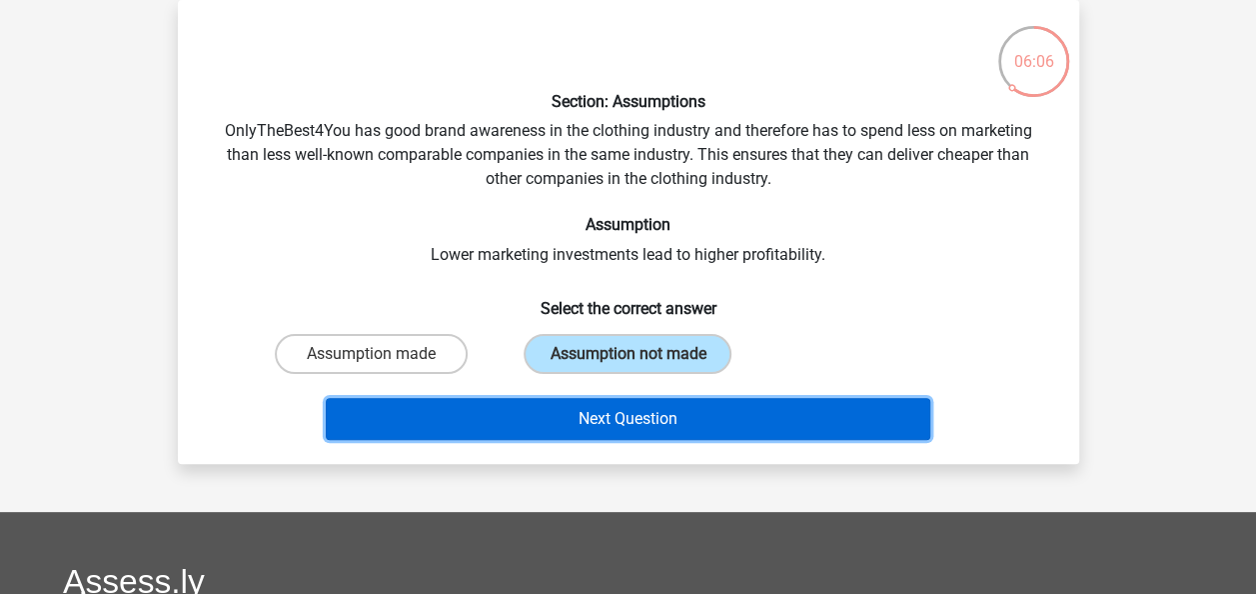
click at [603, 414] on button "Next Question" at bounding box center [628, 419] width 605 height 42
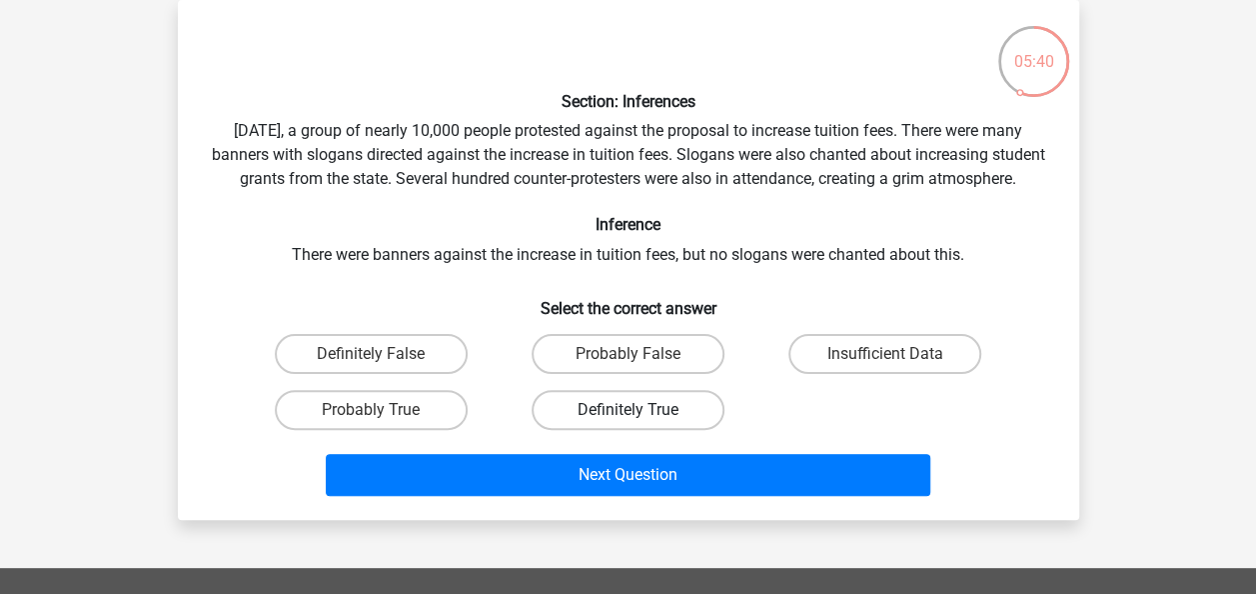
click at [602, 430] on label "Definitely True" at bounding box center [628, 410] width 193 height 40
click at [628, 423] on input "Definitely True" at bounding box center [634, 416] width 13 height 13
radio input "true"
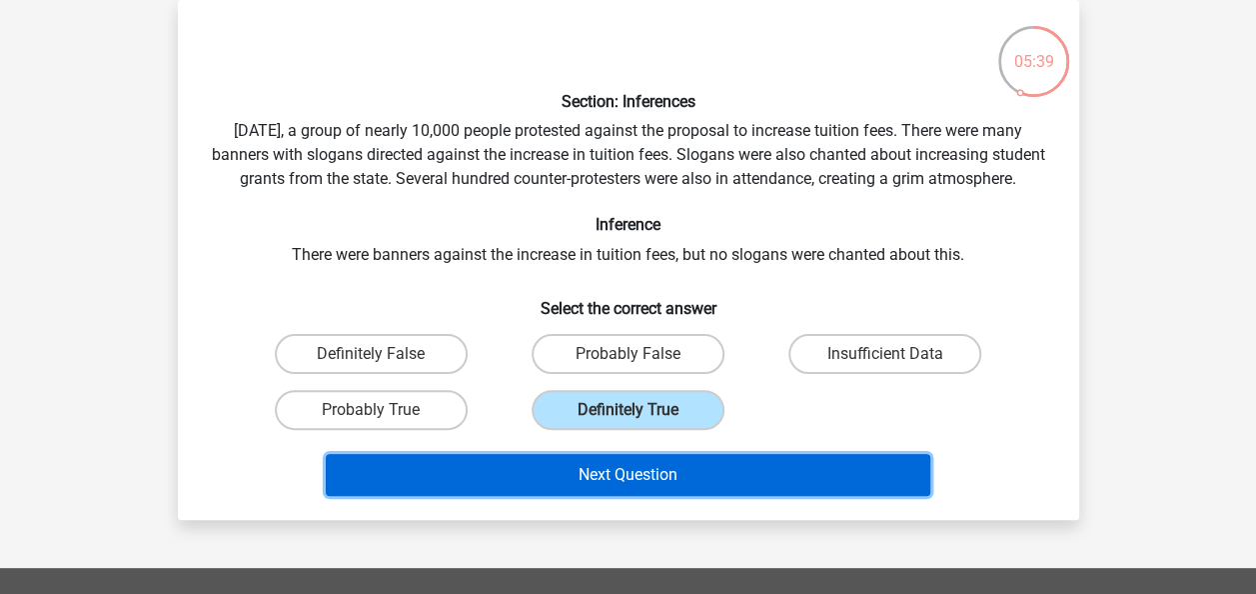
click at [606, 496] on button "Next Question" at bounding box center [628, 475] width 605 height 42
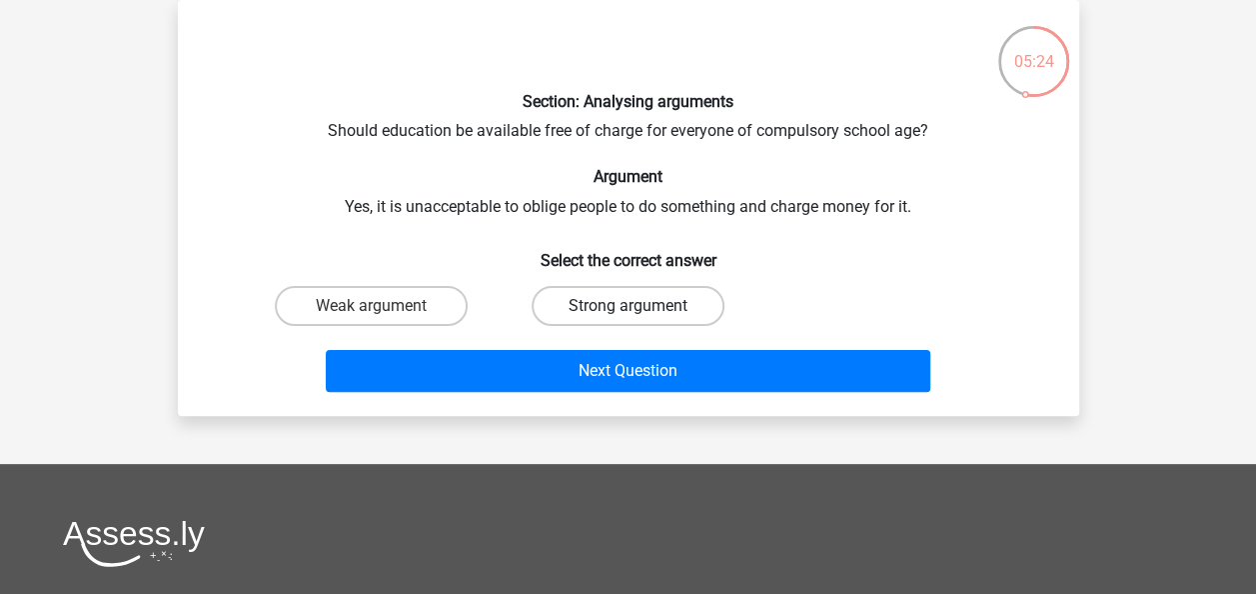
click at [605, 309] on label "Strong argument" at bounding box center [628, 306] width 193 height 40
click at [628, 309] on input "Strong argument" at bounding box center [634, 312] width 13 height 13
radio input "true"
click at [385, 302] on label "Weak argument" at bounding box center [371, 306] width 193 height 40
click at [384, 306] on input "Weak argument" at bounding box center [377, 312] width 13 height 13
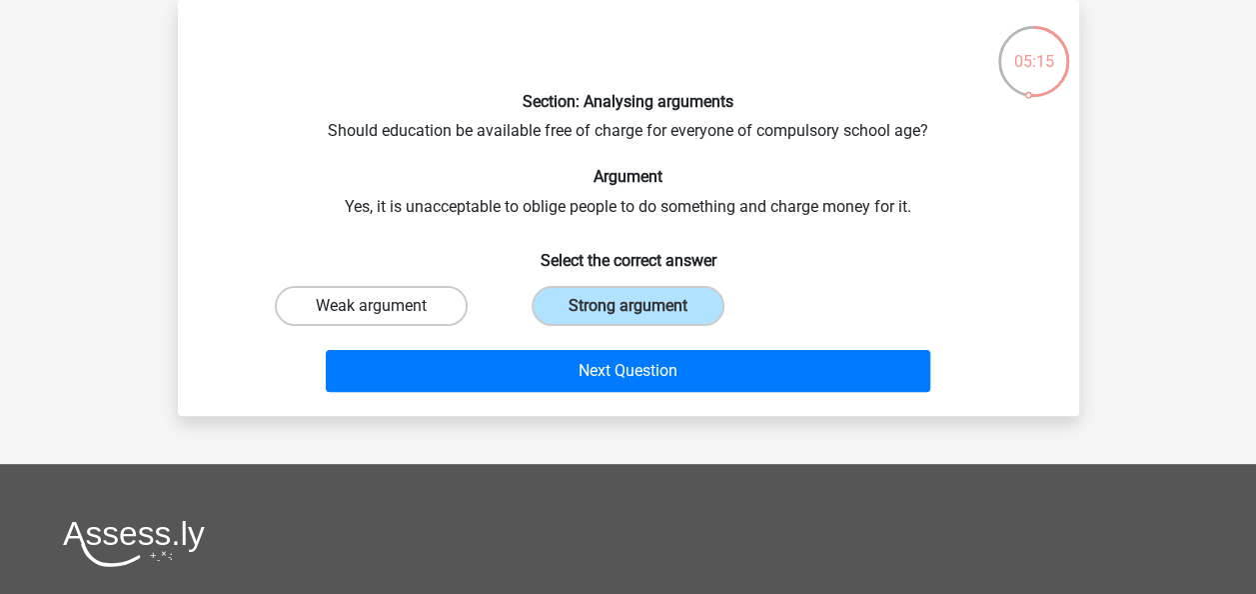
radio input "true"
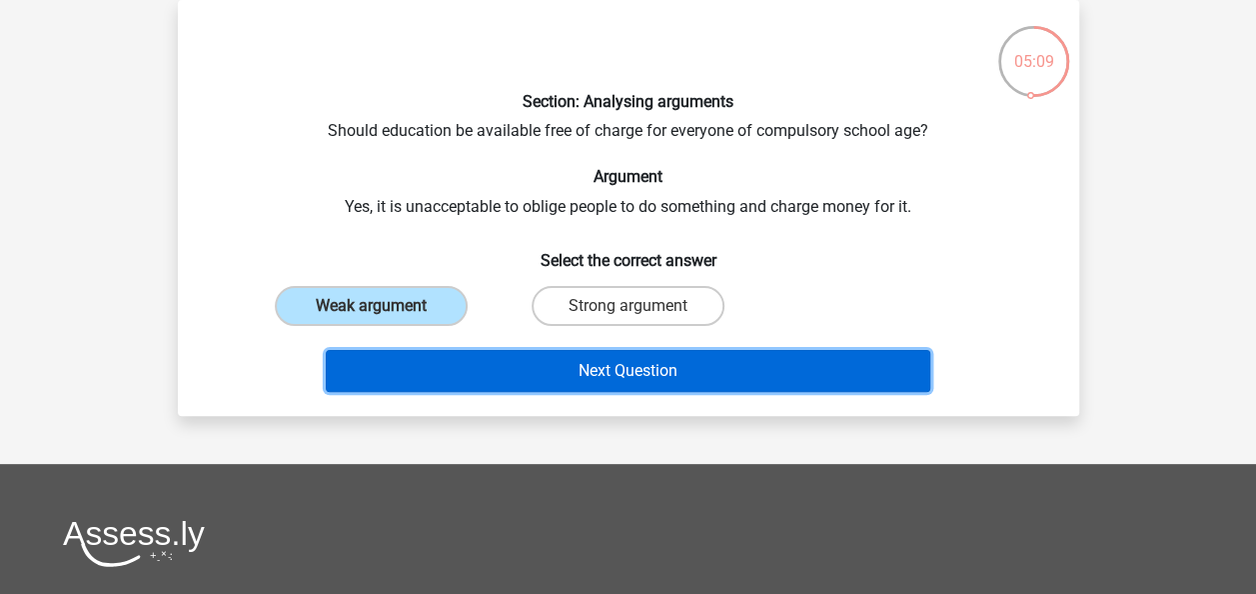
click at [636, 368] on button "Next Question" at bounding box center [628, 371] width 605 height 42
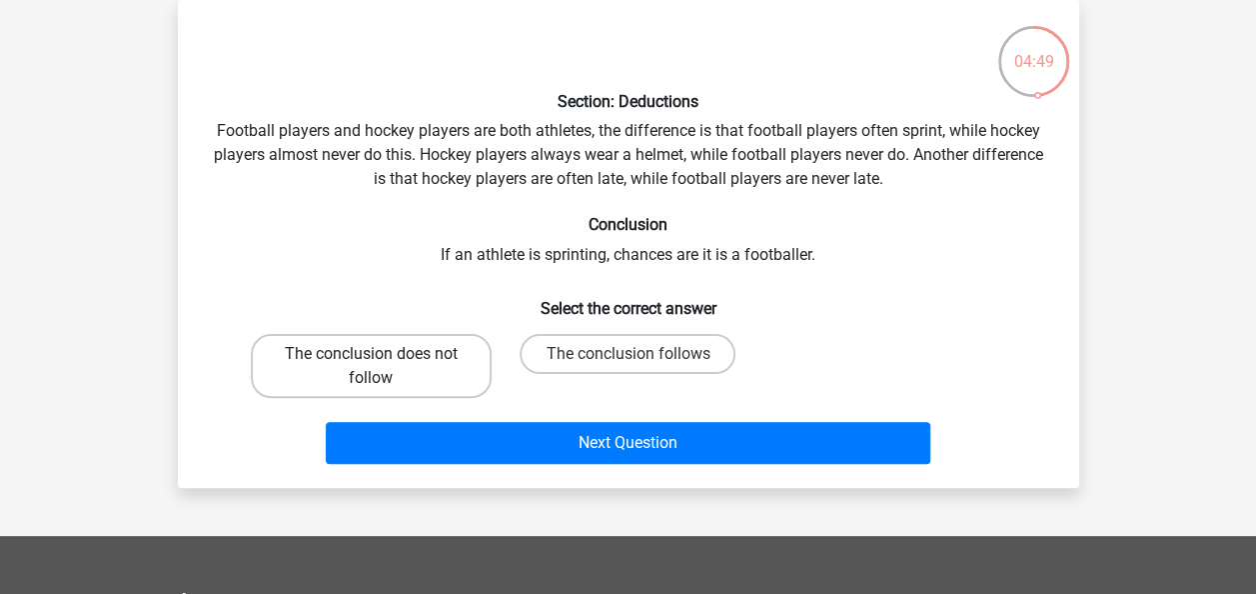
click at [390, 357] on label "The conclusion does not follow" at bounding box center [371, 366] width 241 height 64
click at [384, 357] on input "The conclusion does not follow" at bounding box center [377, 360] width 13 height 13
radio input "true"
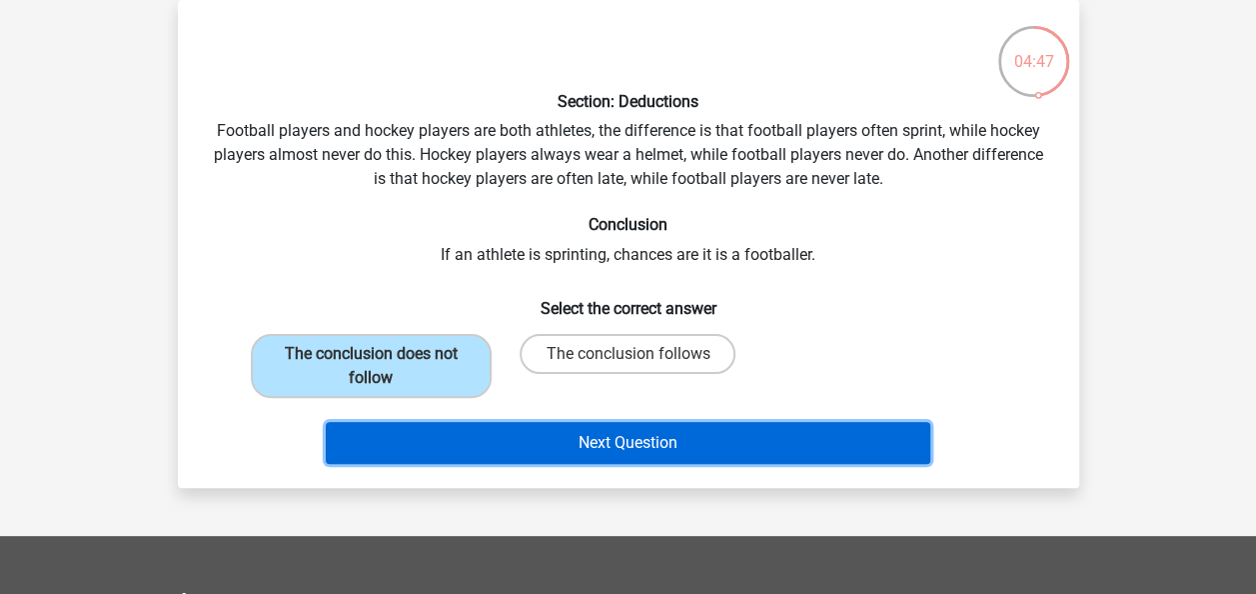
click at [596, 436] on button "Next Question" at bounding box center [628, 443] width 605 height 42
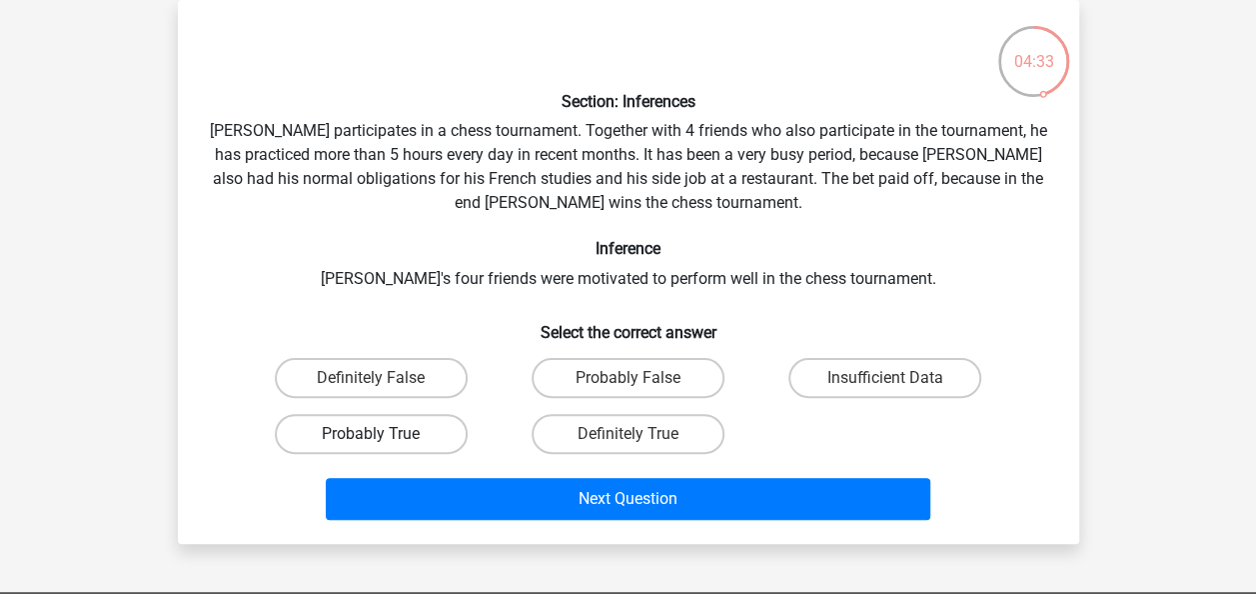
click at [384, 431] on label "Probably True" at bounding box center [371, 434] width 193 height 40
click at [384, 434] on input "Probably True" at bounding box center [377, 440] width 13 height 13
radio input "true"
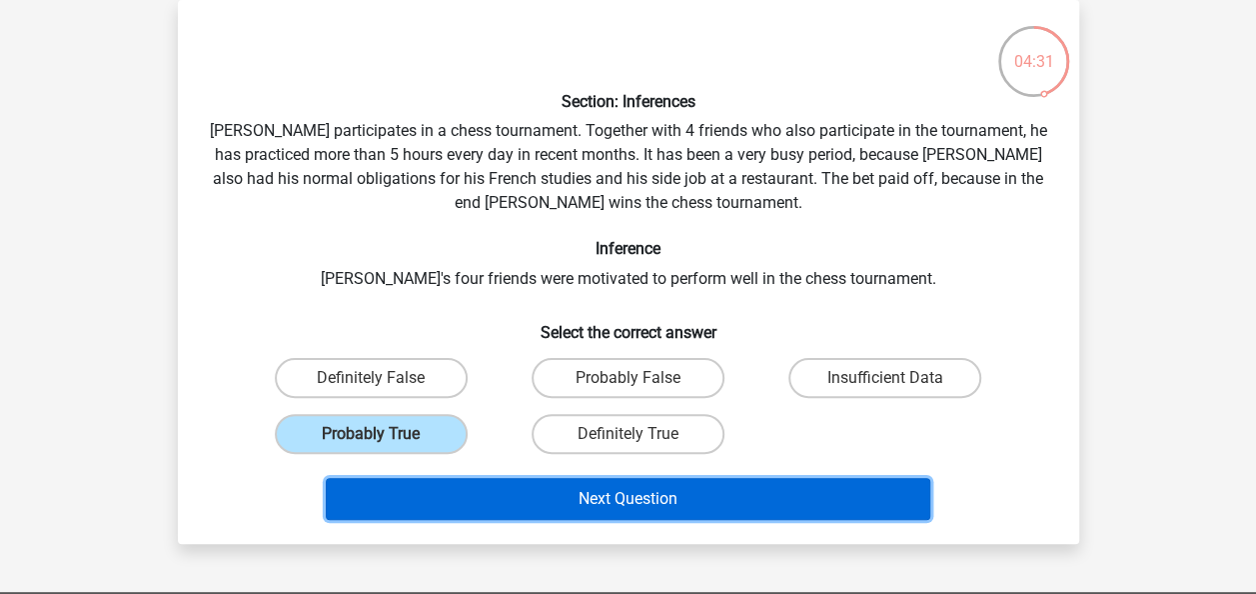
click at [635, 494] on button "Next Question" at bounding box center [628, 499] width 605 height 42
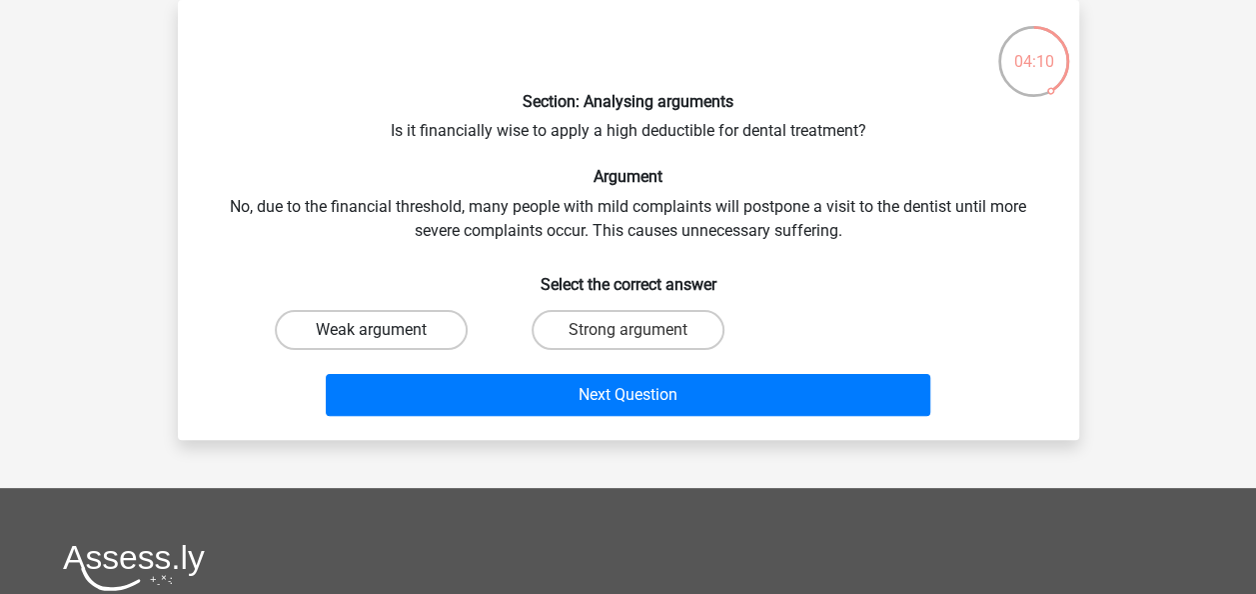
click at [383, 327] on label "Weak argument" at bounding box center [371, 330] width 193 height 40
click at [383, 330] on input "Weak argument" at bounding box center [377, 336] width 13 height 13
radio input "true"
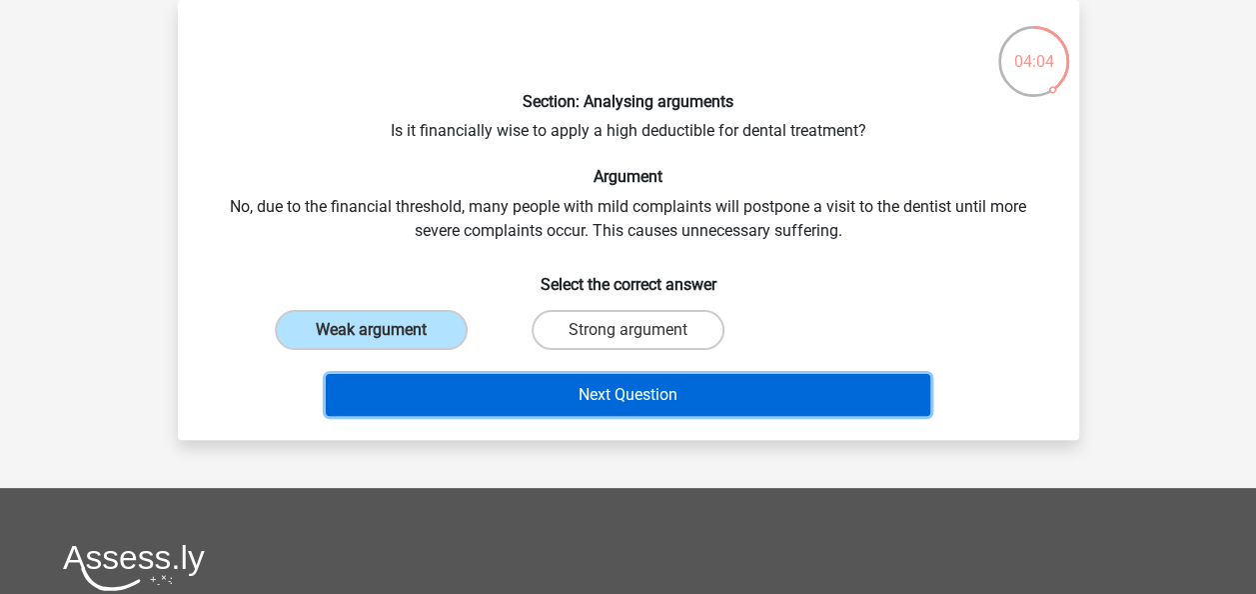
click at [618, 398] on button "Next Question" at bounding box center [628, 395] width 605 height 42
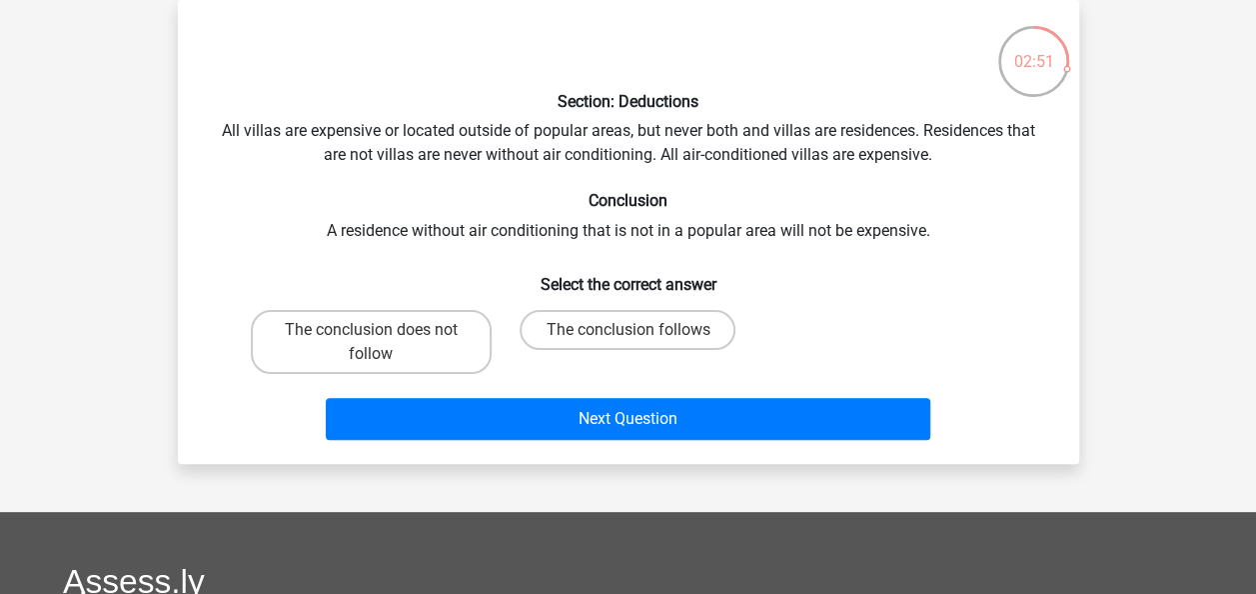
click at [374, 334] on input "The conclusion does not follow" at bounding box center [377, 336] width 13 height 13
radio input "true"
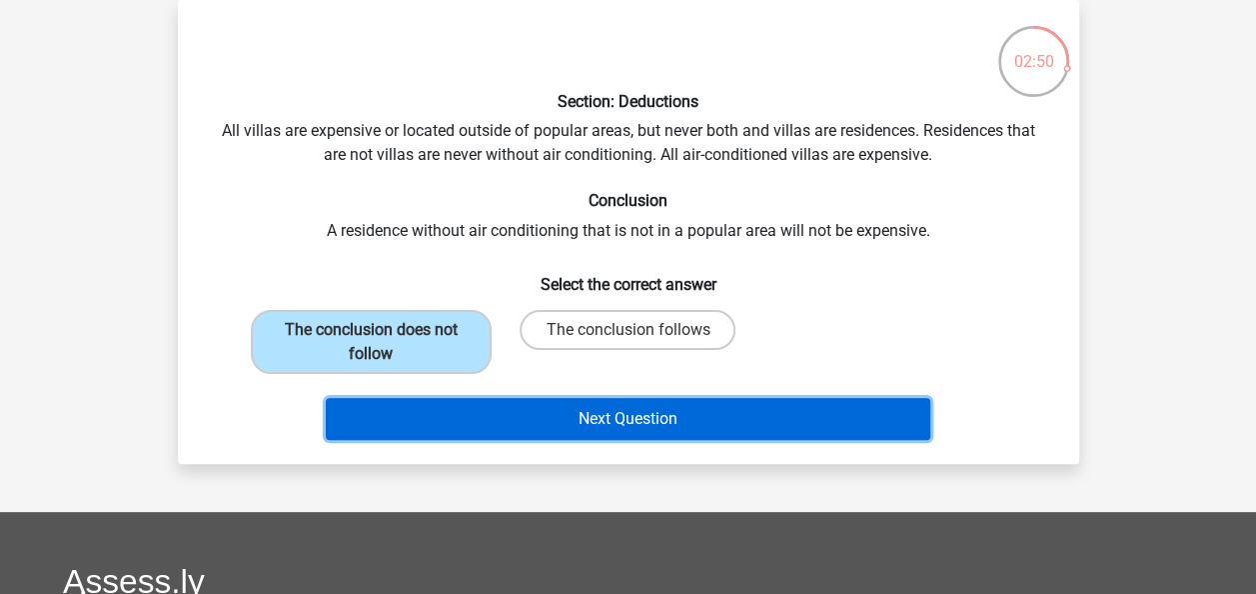
click at [597, 428] on button "Next Question" at bounding box center [628, 419] width 605 height 42
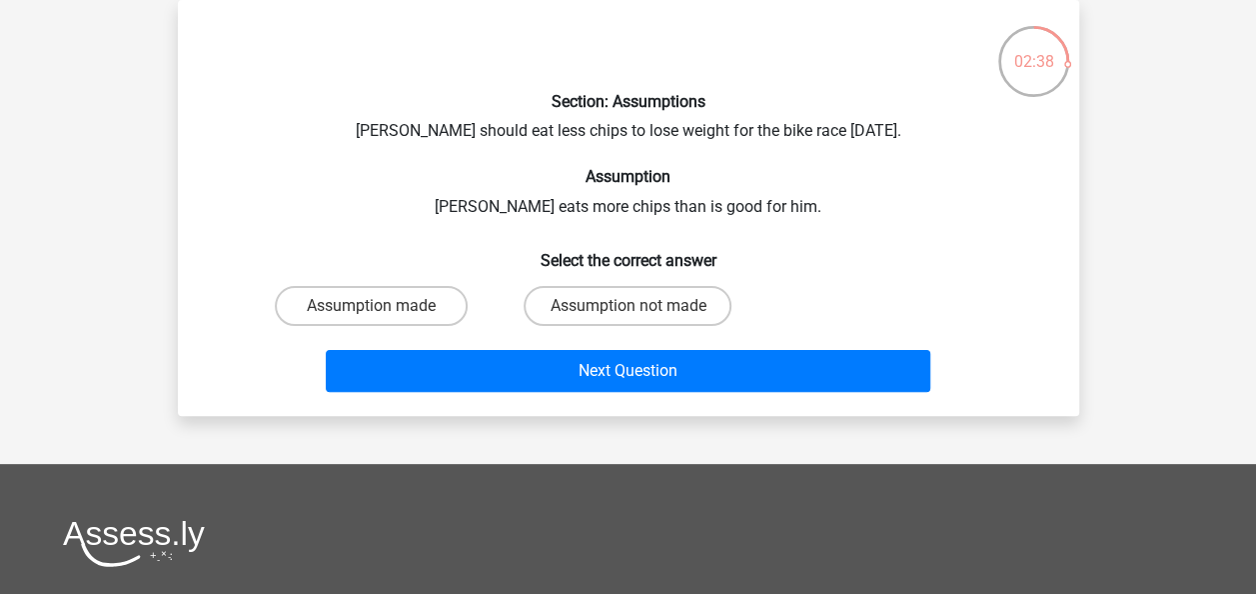
click at [630, 306] on input "Assumption not made" at bounding box center [634, 312] width 13 height 13
radio input "true"
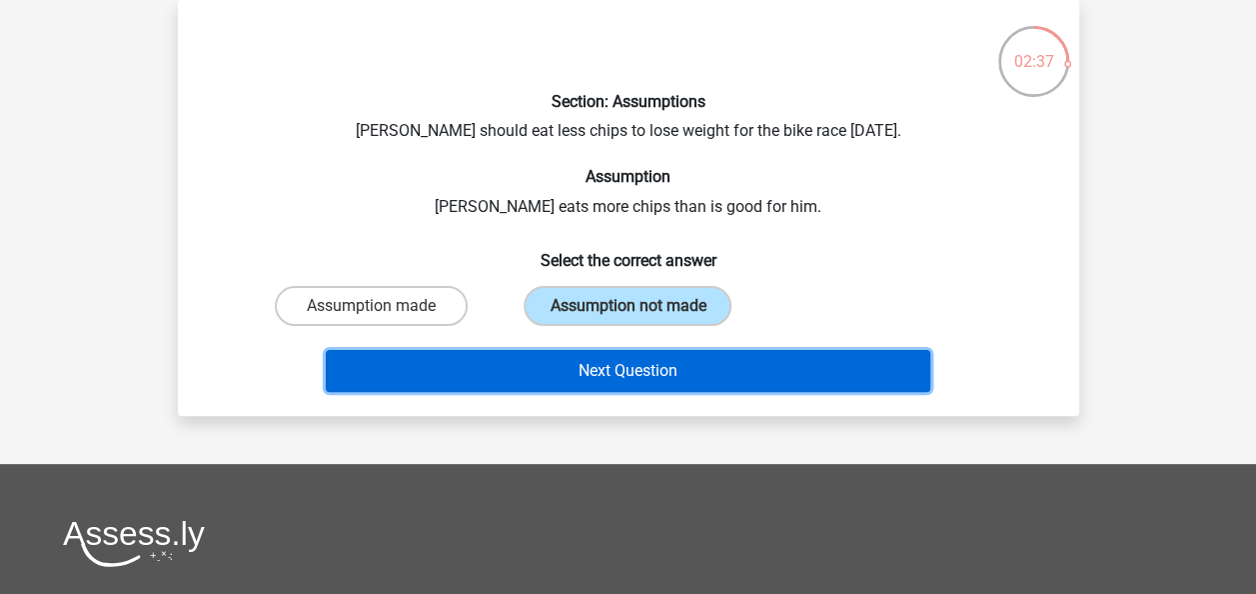
click at [632, 374] on button "Next Question" at bounding box center [628, 371] width 605 height 42
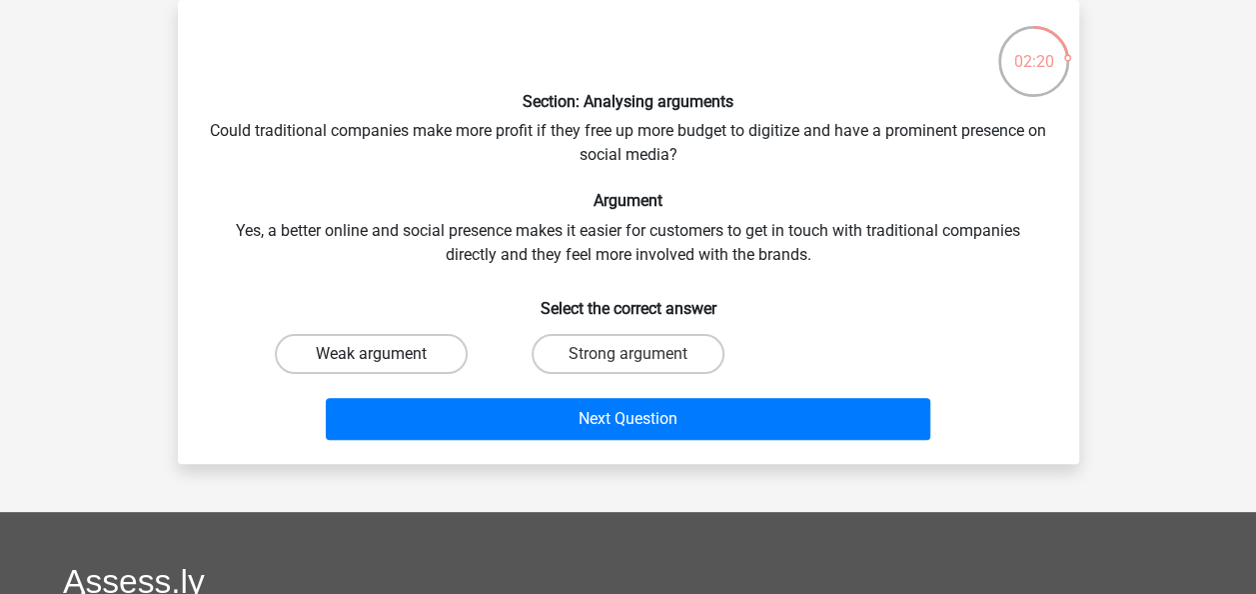
click at [390, 356] on label "Weak argument" at bounding box center [371, 354] width 193 height 40
click at [384, 356] on input "Weak argument" at bounding box center [377, 360] width 13 height 13
radio input "true"
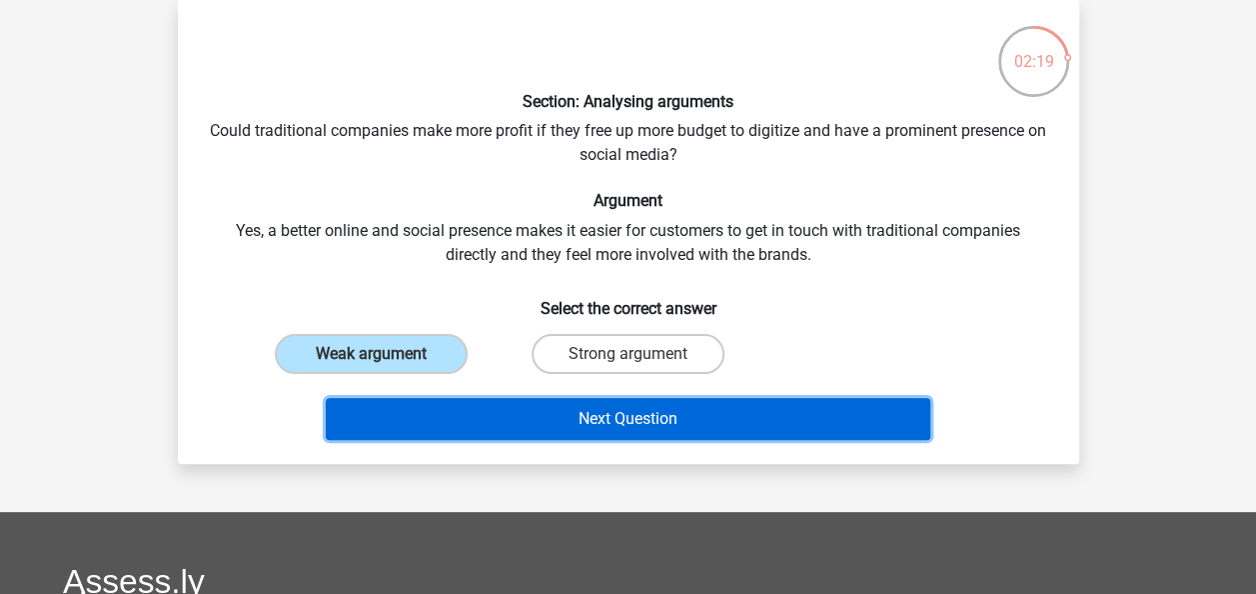
click at [622, 425] on button "Next Question" at bounding box center [628, 419] width 605 height 42
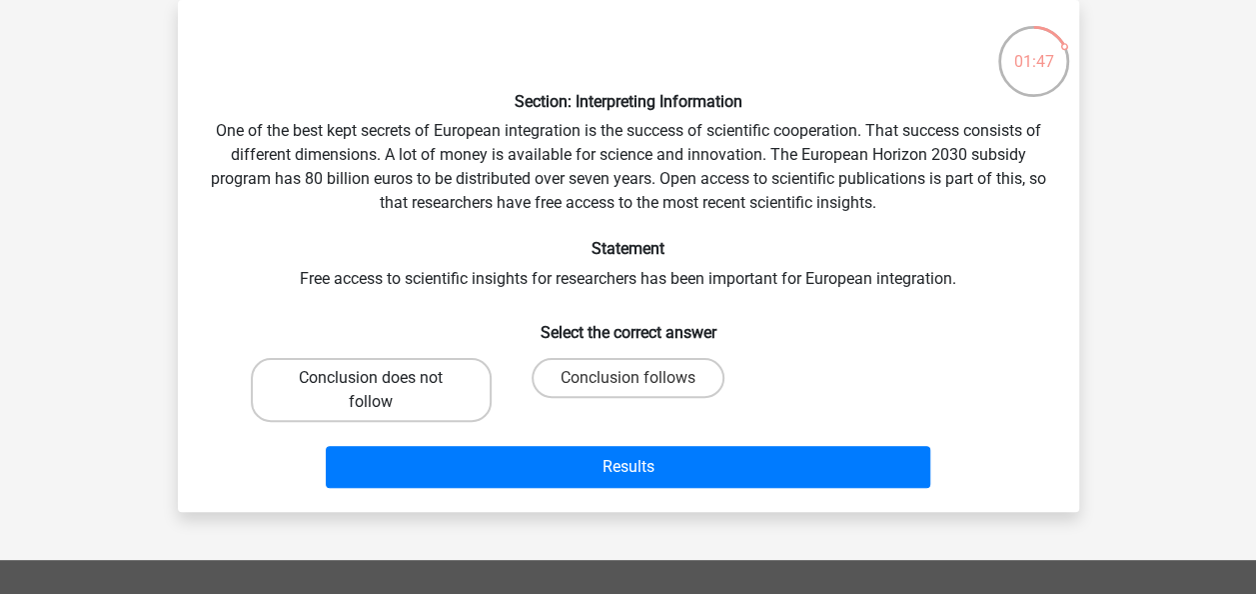
click at [399, 384] on label "Conclusion does not follow" at bounding box center [371, 390] width 241 height 64
click at [384, 384] on input "Conclusion does not follow" at bounding box center [377, 384] width 13 height 13
radio input "true"
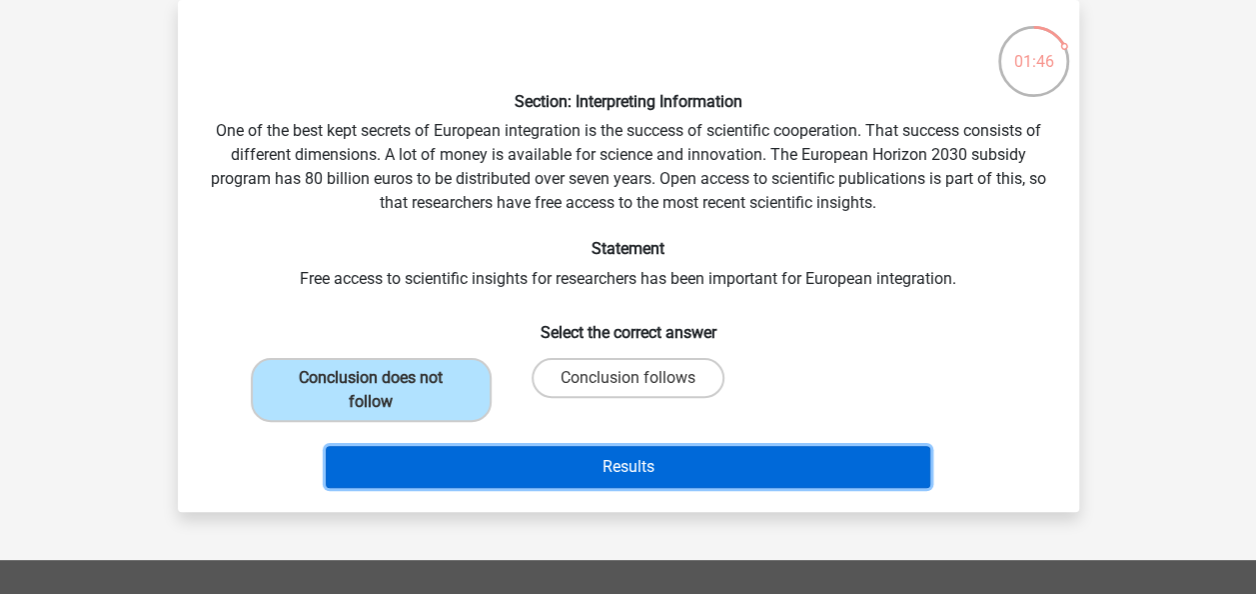
click at [608, 476] on button "Results" at bounding box center [628, 467] width 605 height 42
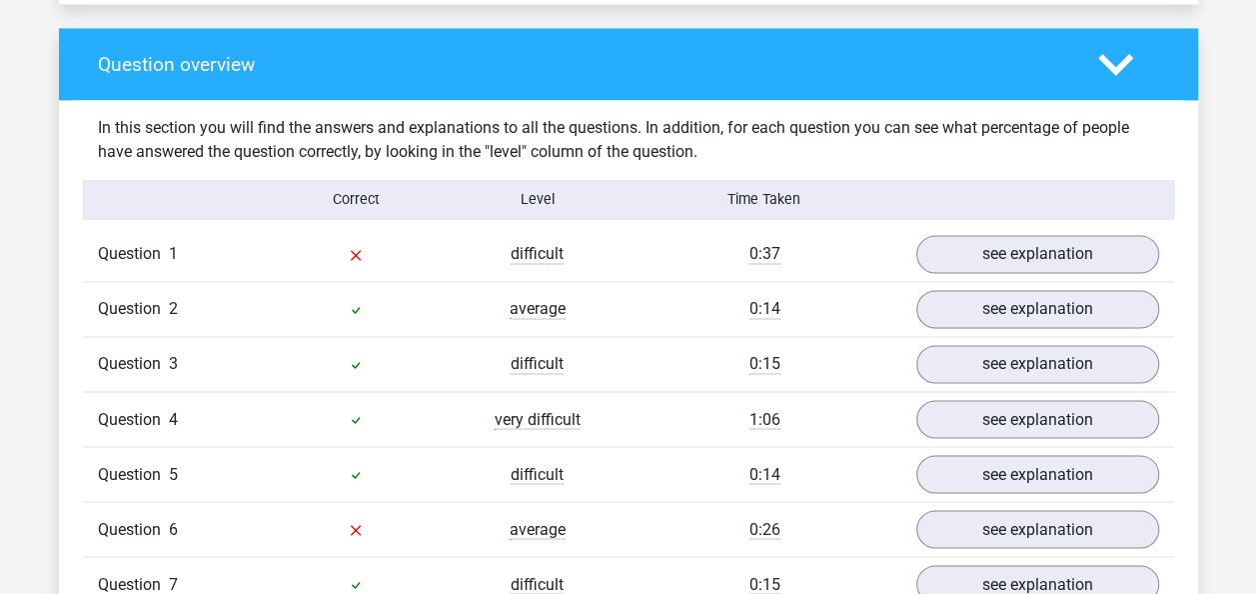
scroll to position [1481, 0]
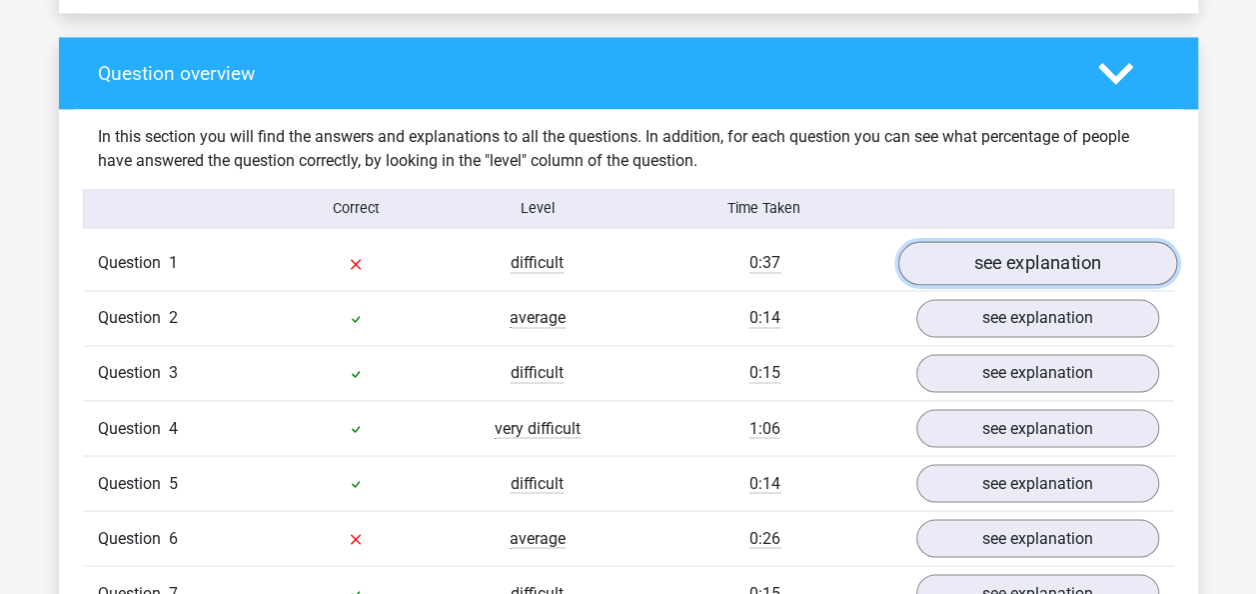
click at [1044, 242] on link "see explanation" at bounding box center [1037, 264] width 279 height 44
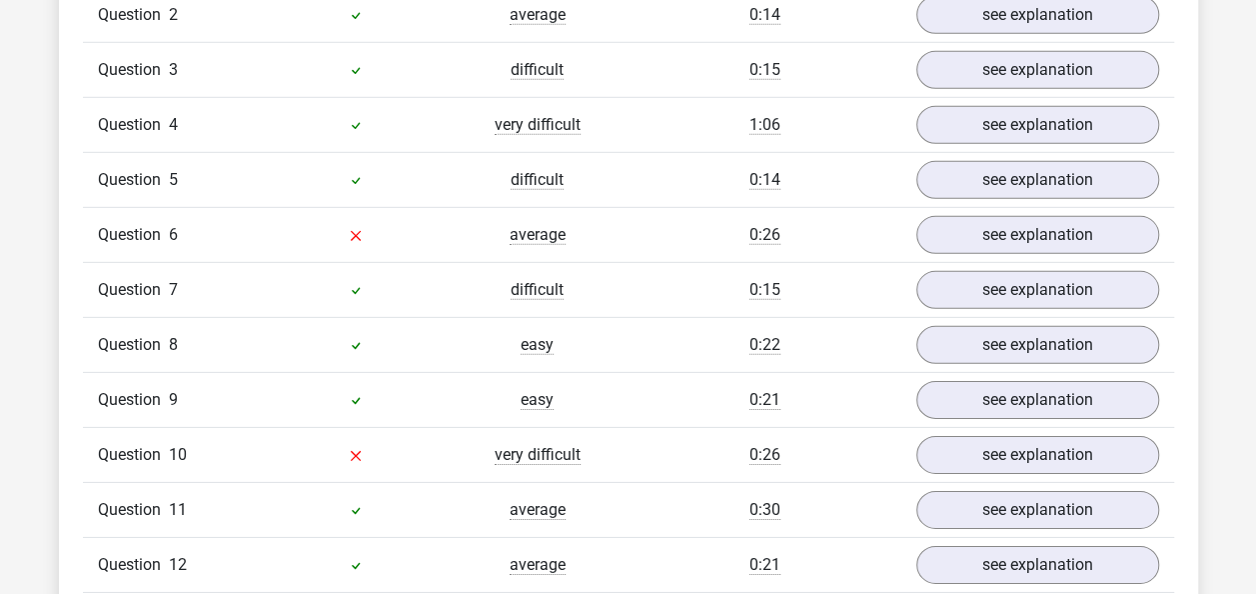
scroll to position [2924, 0]
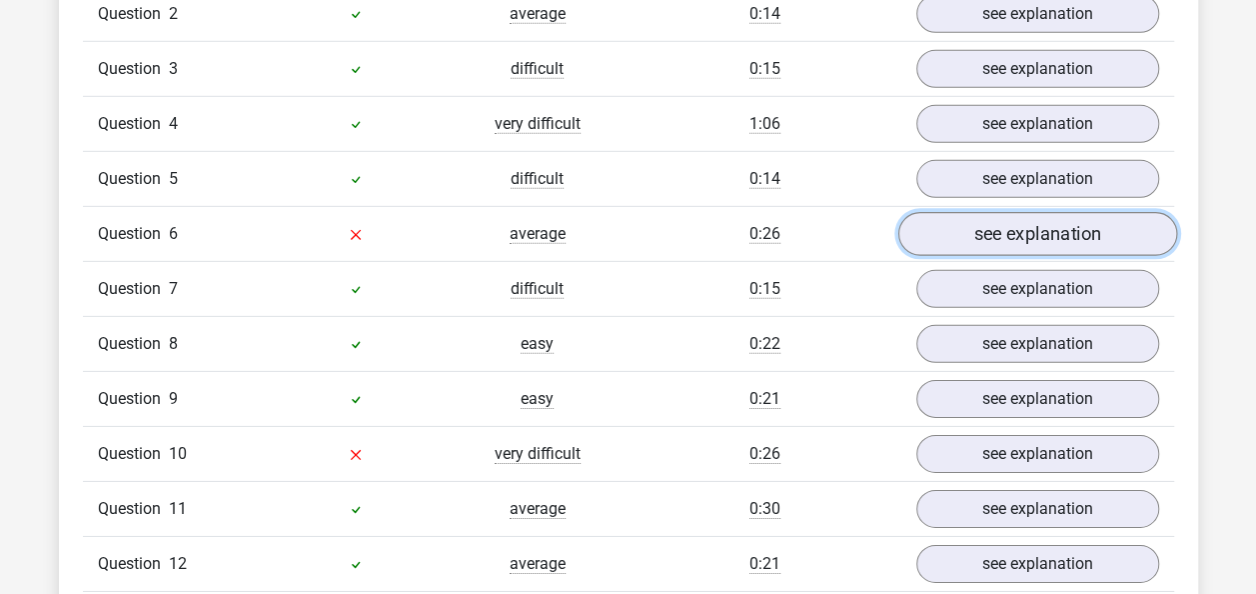
click at [1048, 212] on link "see explanation" at bounding box center [1037, 234] width 279 height 44
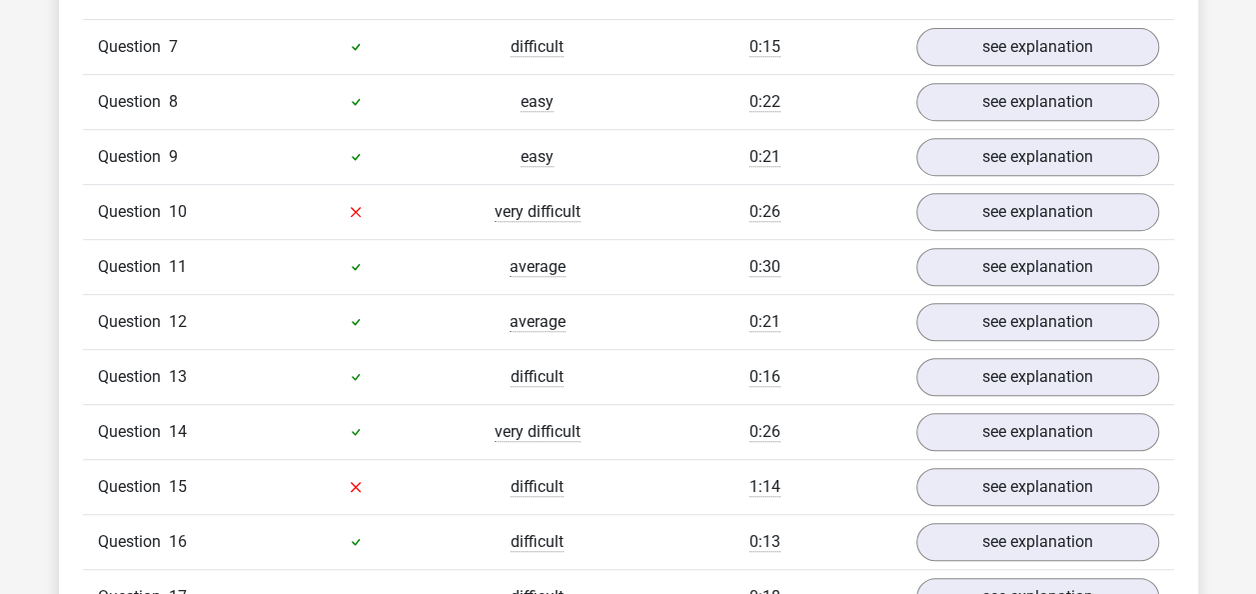
scroll to position [4209, 0]
click at [1019, 189] on link "see explanation" at bounding box center [1037, 211] width 279 height 44
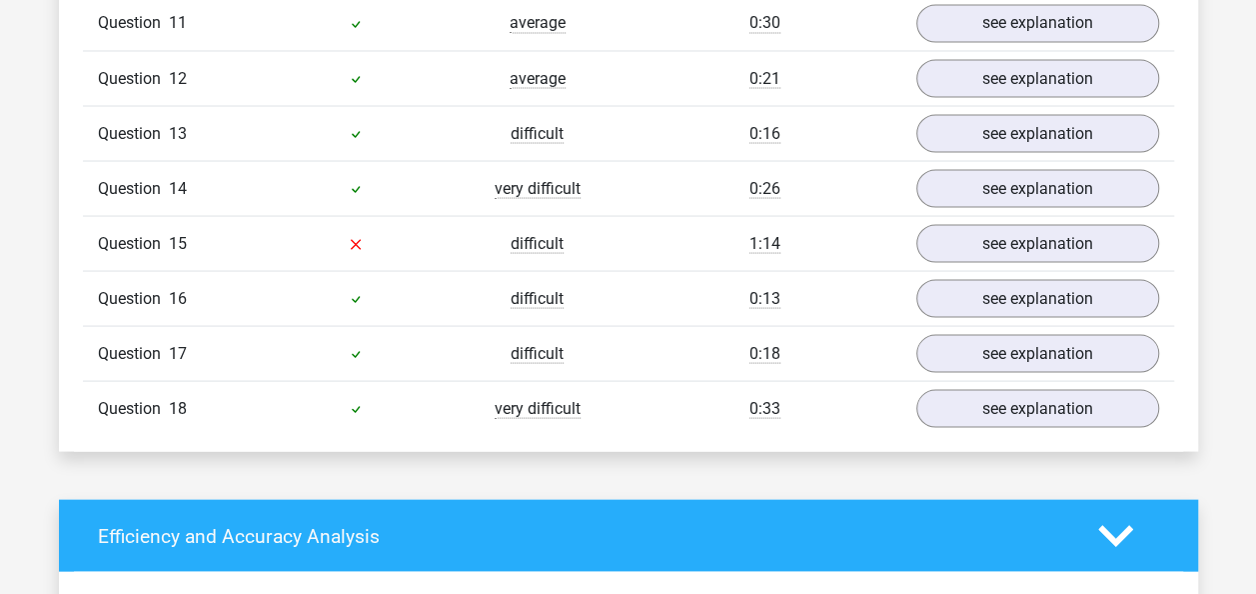
scroll to position [5614, 0]
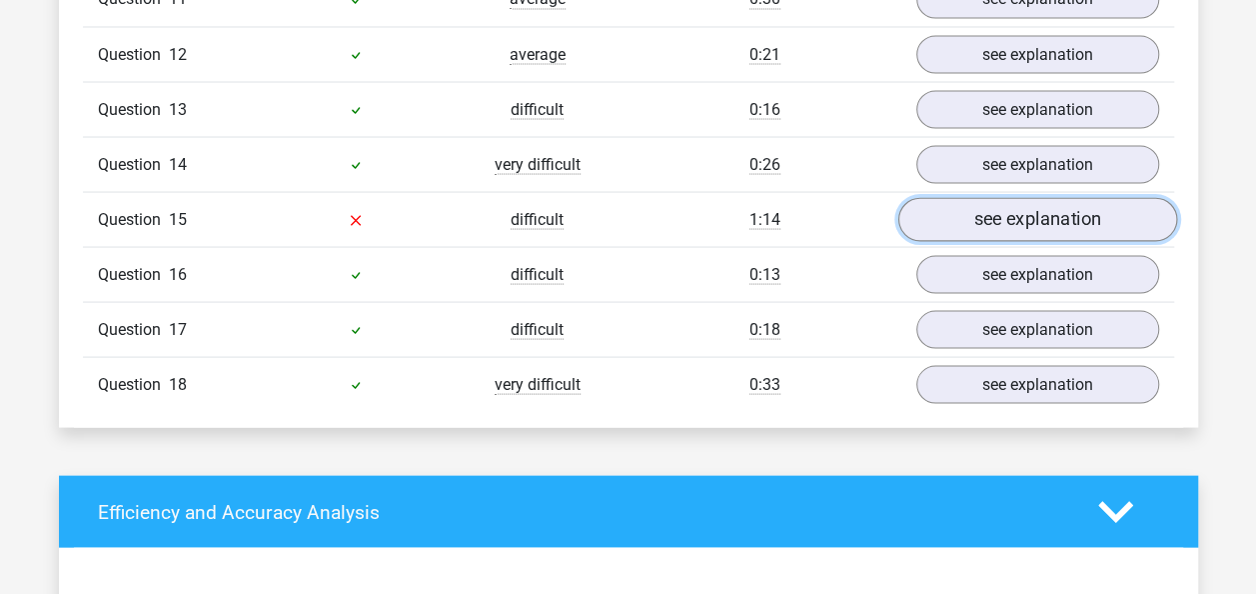
click at [1060, 197] on link "see explanation" at bounding box center [1037, 219] width 279 height 44
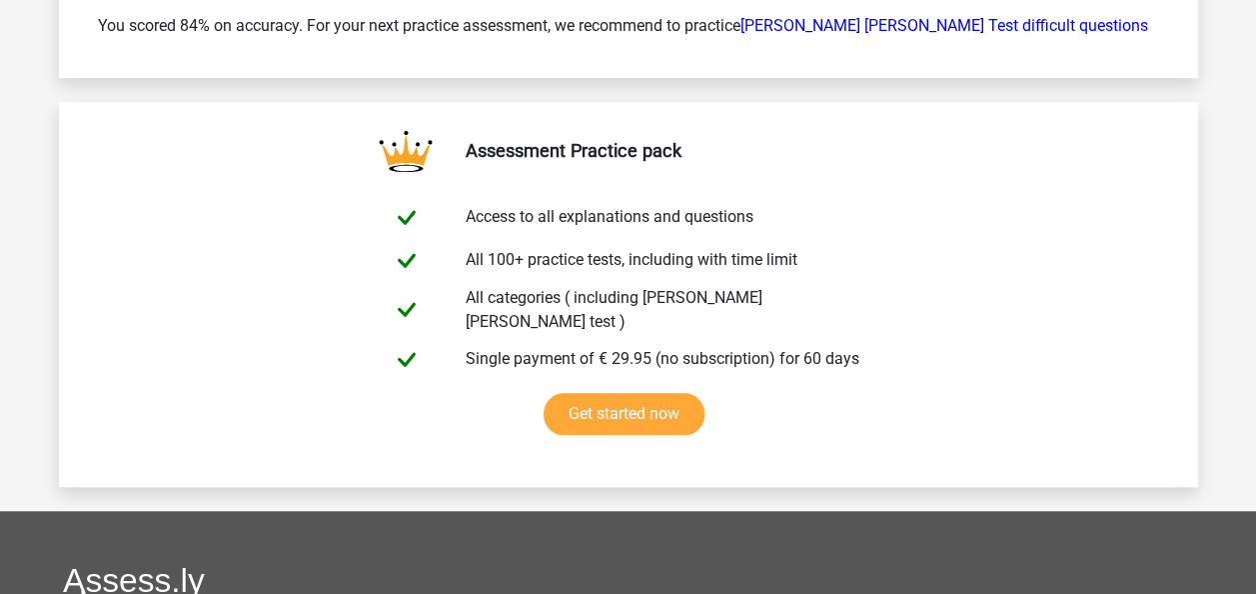
scroll to position [8523, 0]
